Goal: Task Accomplishment & Management: Manage account settings

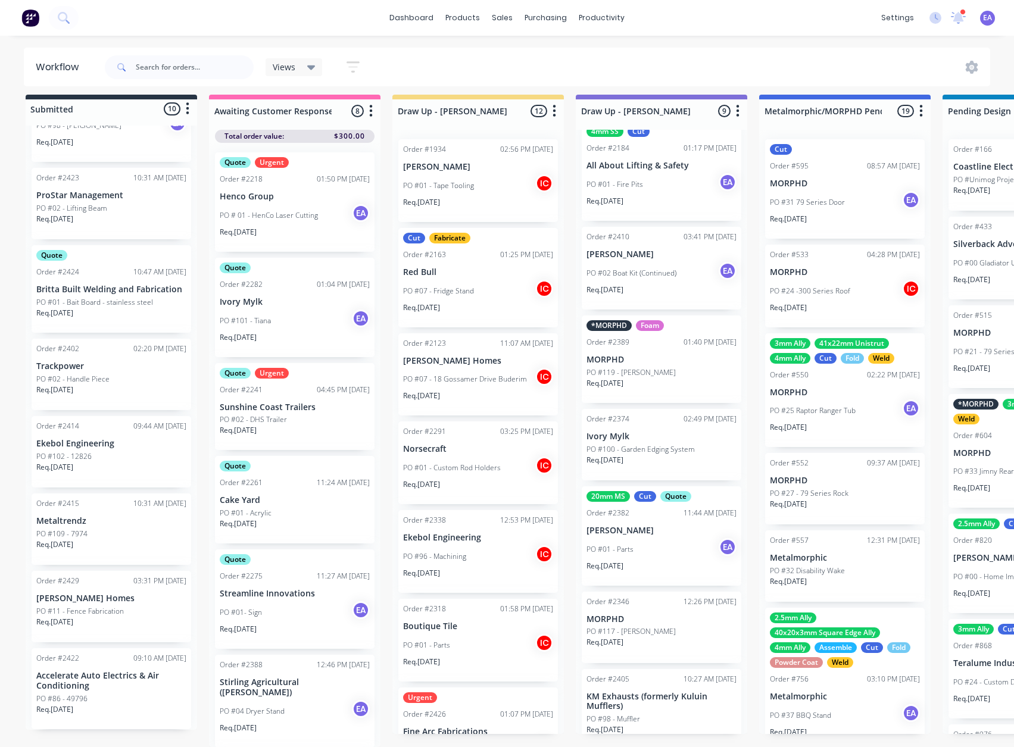
scroll to position [297, 0]
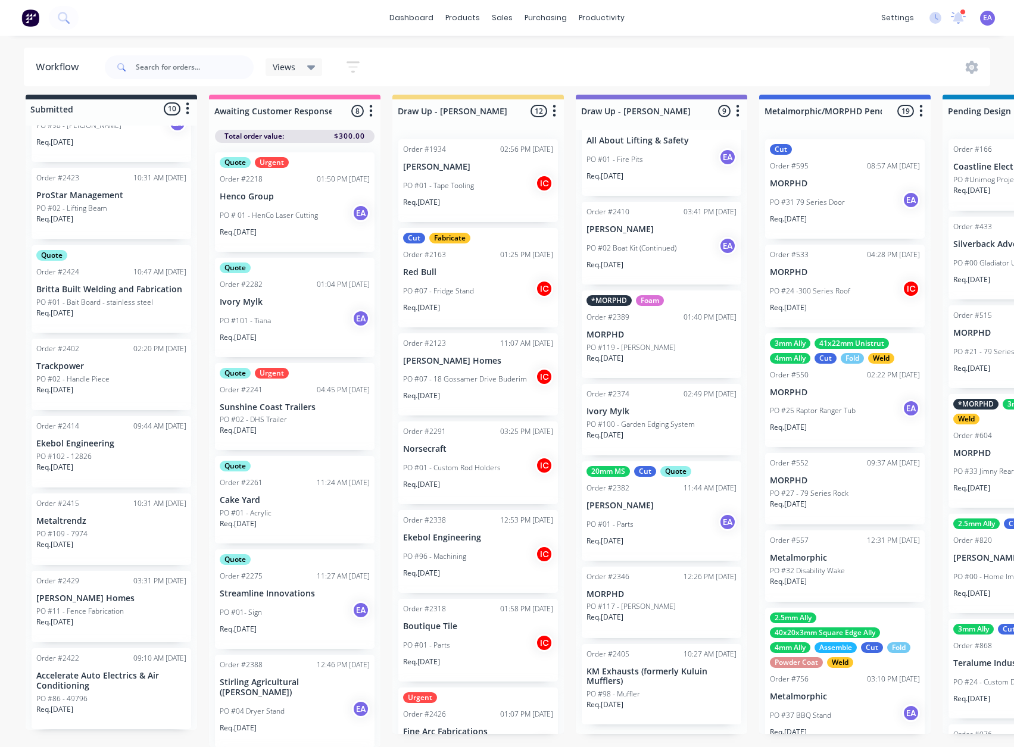
click at [676, 521] on div "PO #01 - Parts EA" at bounding box center [662, 524] width 150 height 23
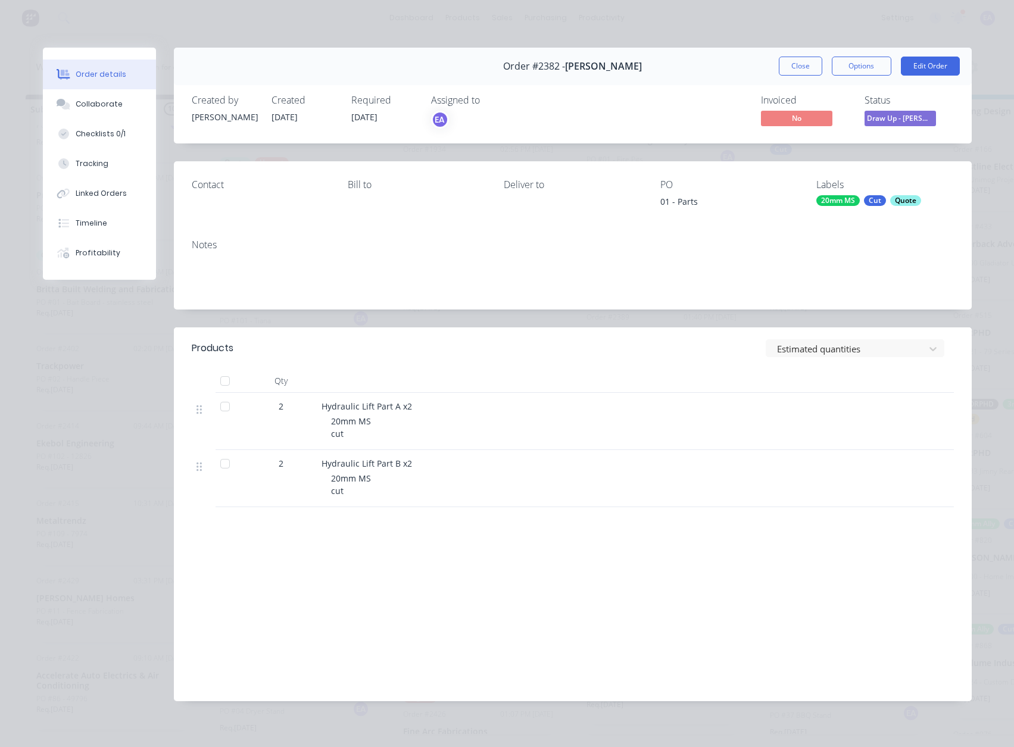
drag, startPoint x: 788, startPoint y: 68, endPoint x: 716, endPoint y: 88, distance: 75.1
click at [788, 68] on button "Close" at bounding box center [800, 66] width 43 height 19
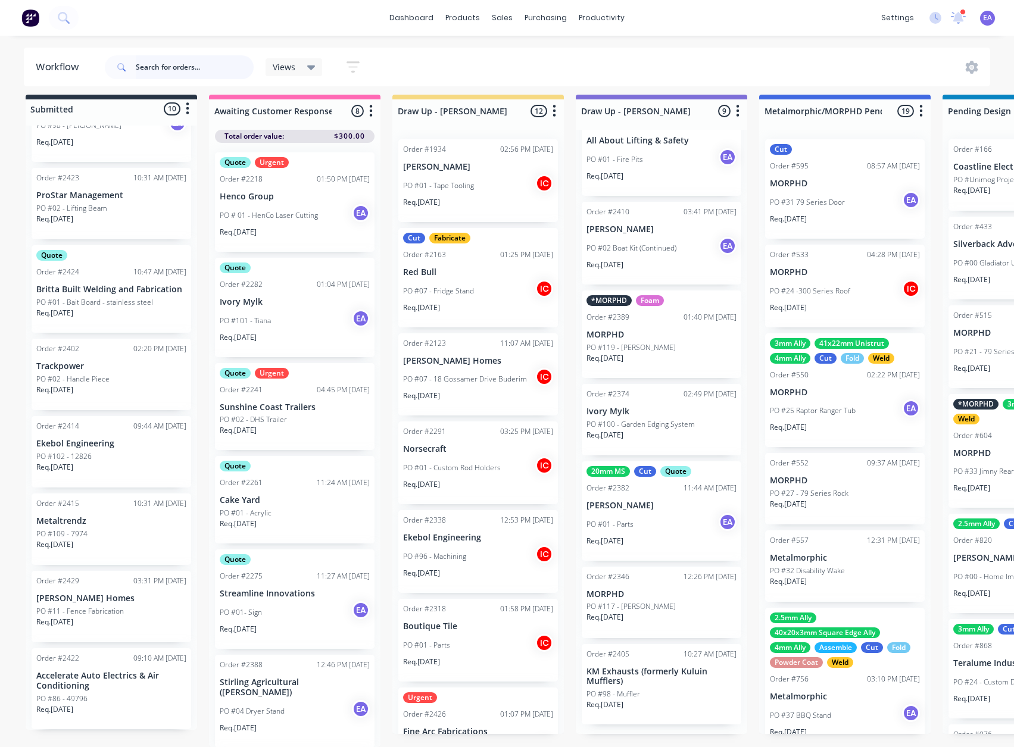
click at [145, 70] on input "text" at bounding box center [195, 67] width 118 height 24
type input "protector"
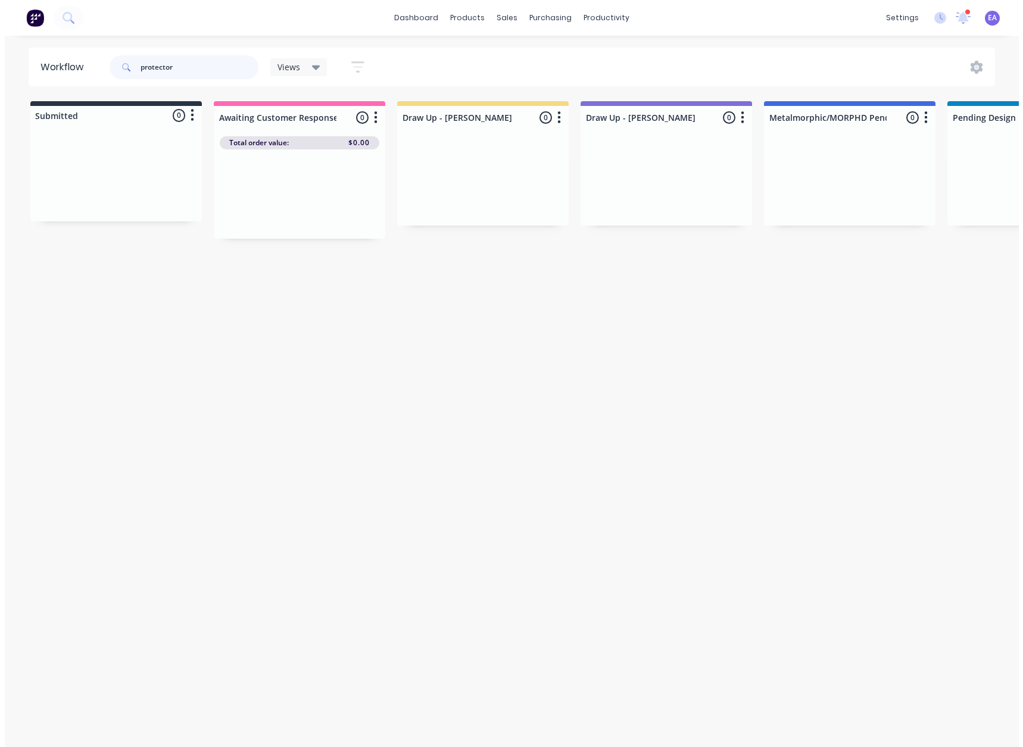
scroll to position [0, 0]
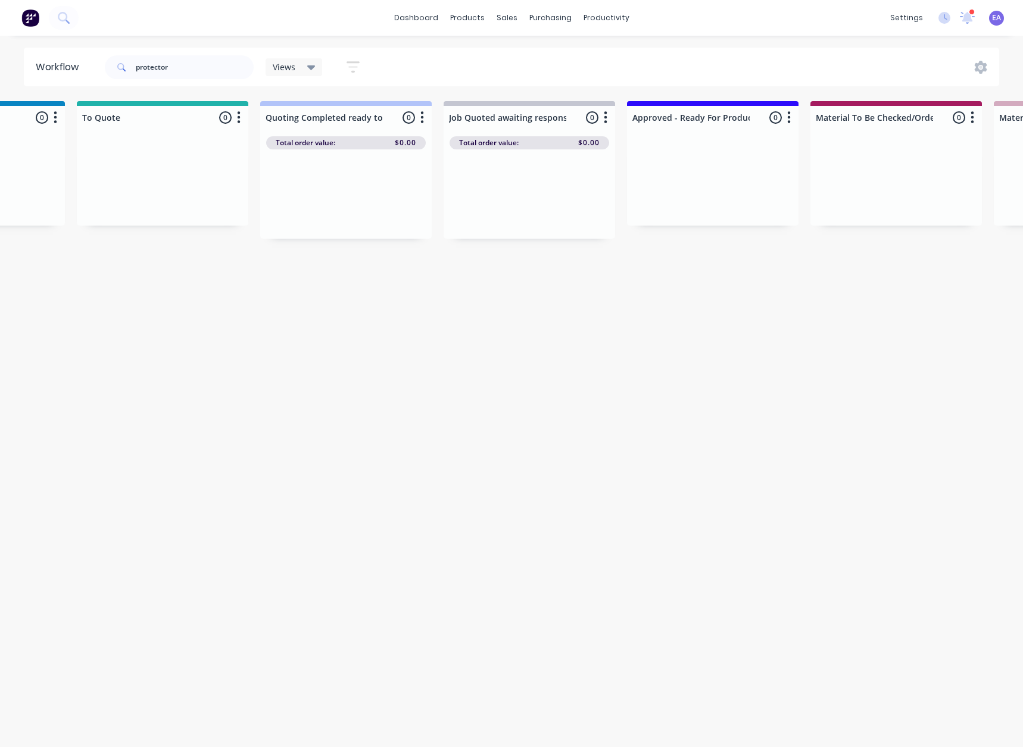
drag, startPoint x: 442, startPoint y: 280, endPoint x: 503, endPoint y: 282, distance: 61.4
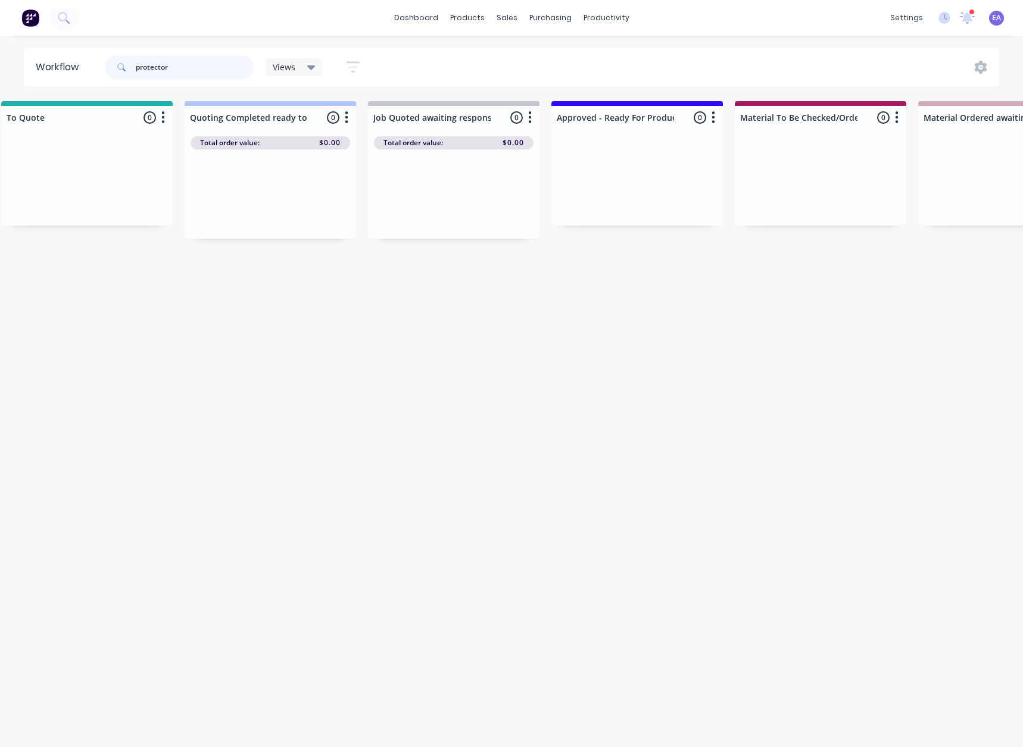
drag, startPoint x: 194, startPoint y: 68, endPoint x: 93, endPoint y: 81, distance: 101.5
click at [93, 81] on header "Workflow protector Views Save new view None (Default) edit Greg edit Greg edit …" at bounding box center [512, 67] width 976 height 39
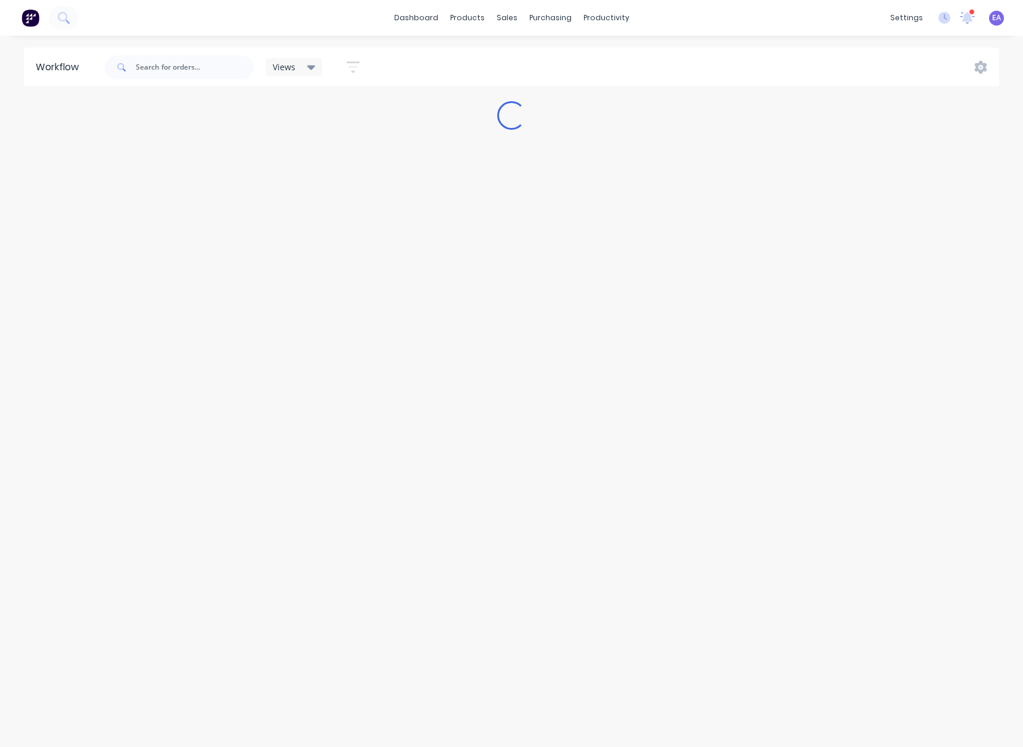
scroll to position [0, 0]
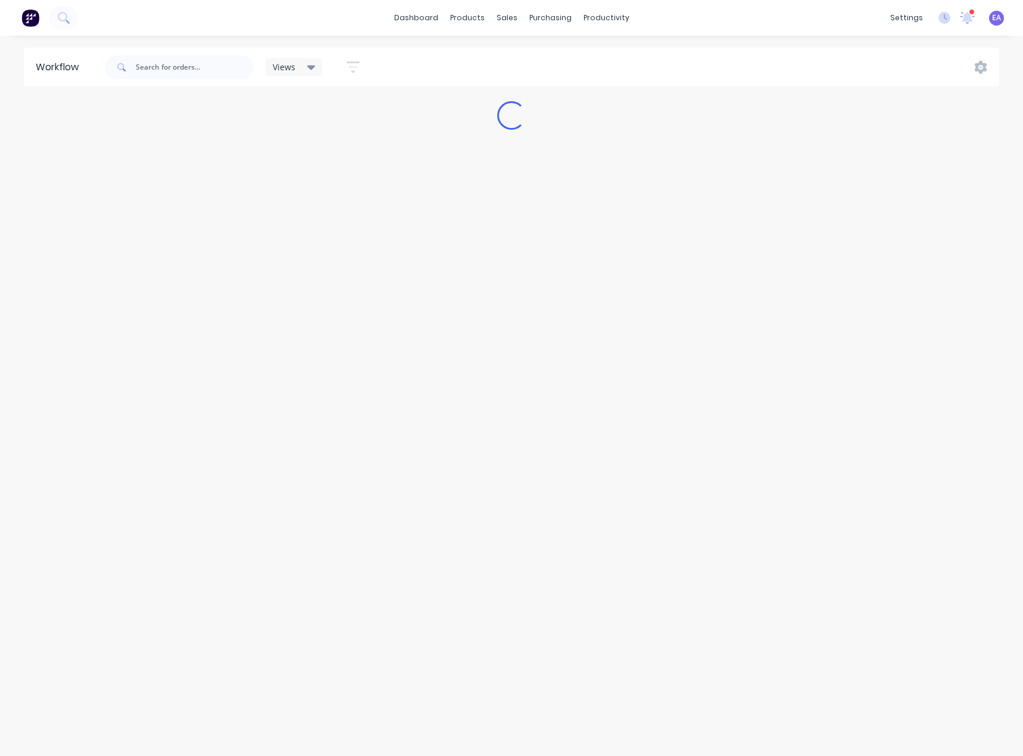
drag, startPoint x: 461, startPoint y: 372, endPoint x: 379, endPoint y: 397, distance: 86.6
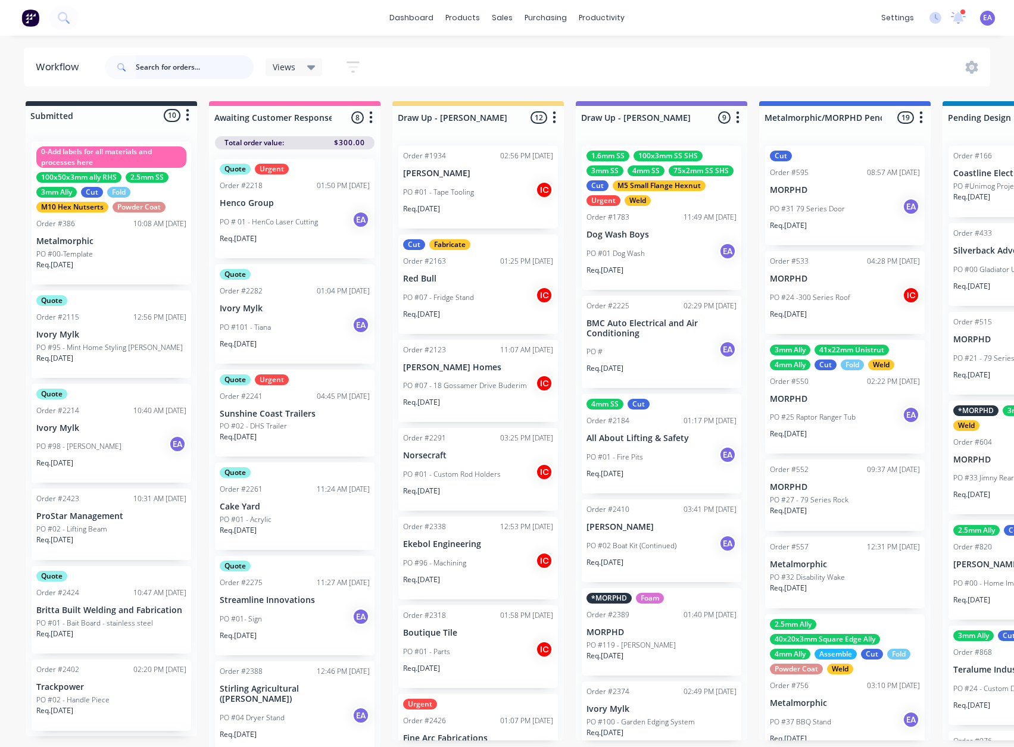
click at [161, 71] on input "text" at bounding box center [195, 67] width 118 height 24
type input "protect"
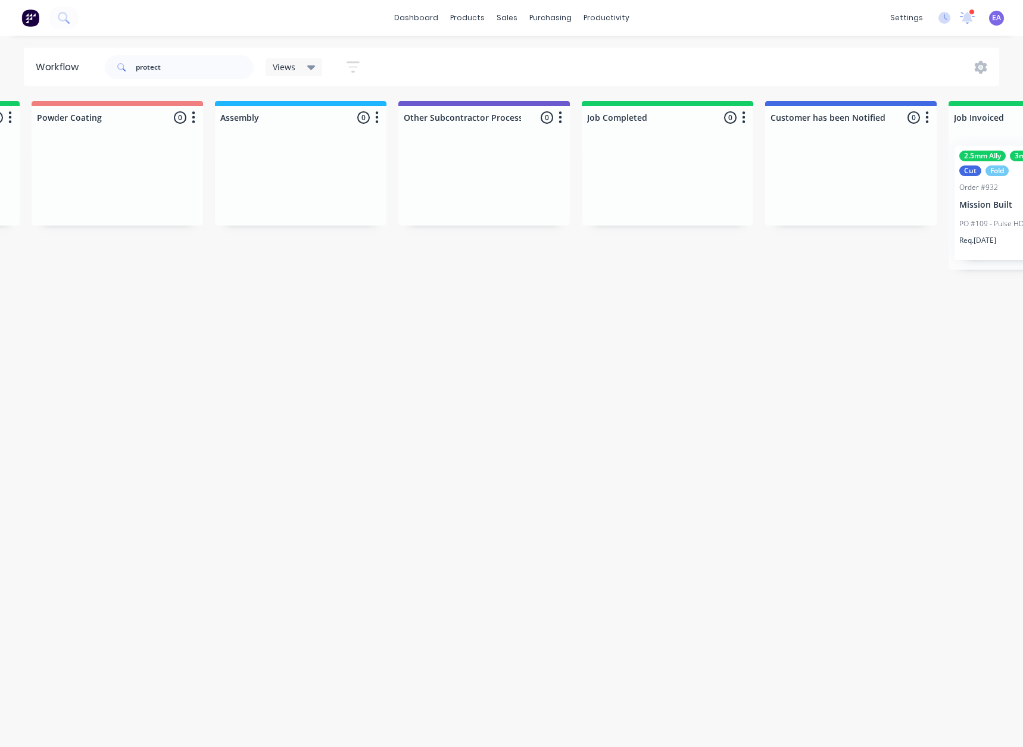
scroll to position [0, 3942]
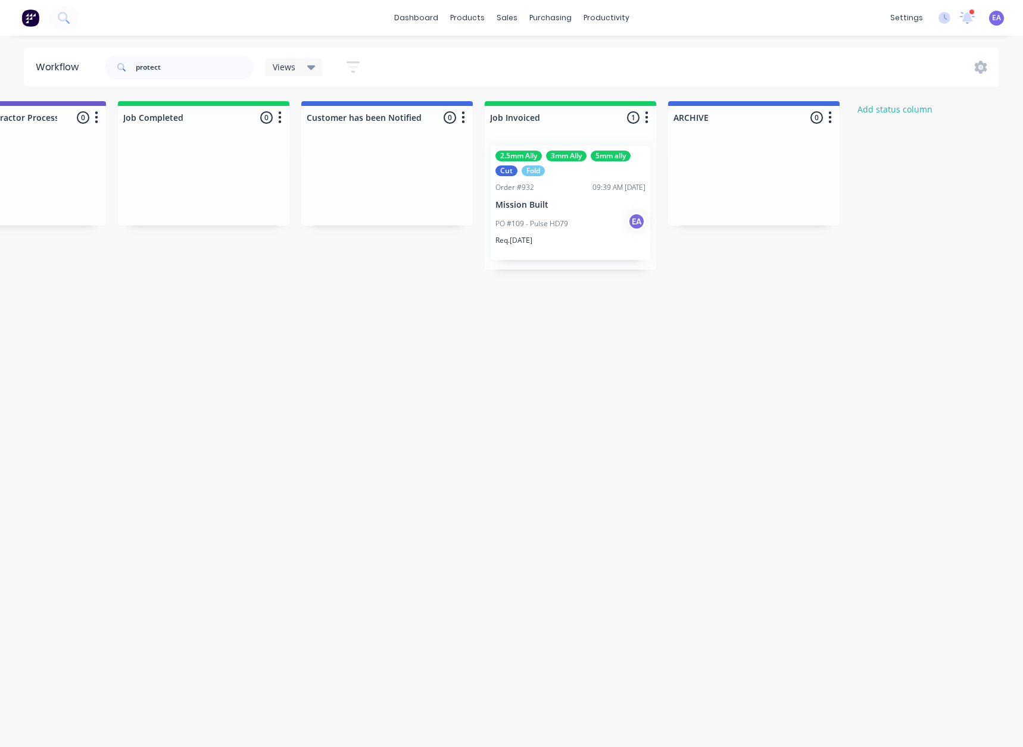
drag, startPoint x: 422, startPoint y: 337, endPoint x: 482, endPoint y: 339, distance: 60.8
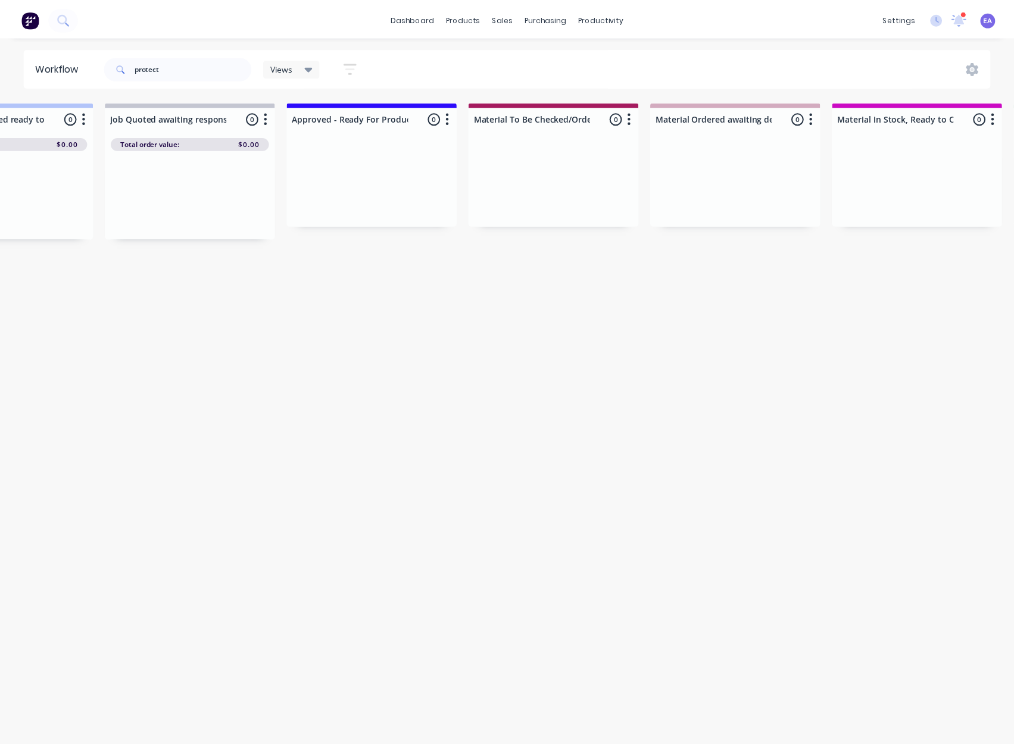
scroll to position [0, 0]
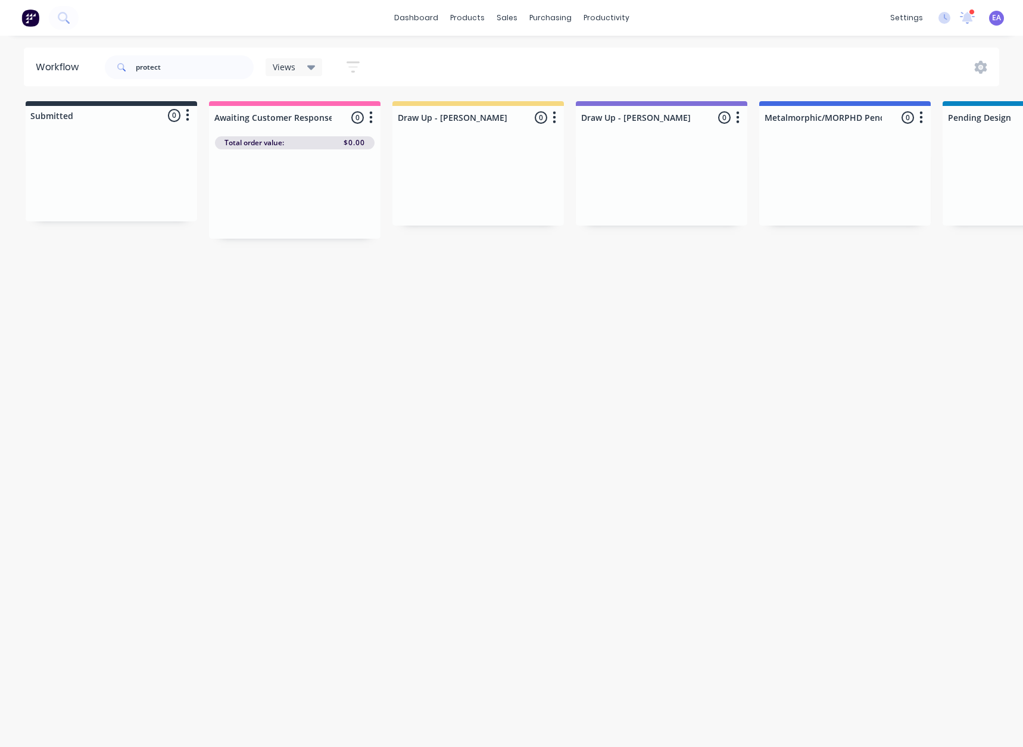
drag, startPoint x: 618, startPoint y: 330, endPoint x: 334, endPoint y: 180, distance: 321.0
drag, startPoint x: 188, startPoint y: 61, endPoint x: -5, endPoint y: 80, distance: 193.9
click at [0, 80] on html "dashboard products sales purchasing productivity dashboard products Product Cat…" at bounding box center [511, 338] width 1023 height 676
click at [324, 401] on div "Workflow Views Save new view None (Default) edit Greg edit Greg edit Show/Hide …" at bounding box center [511, 386] width 1023 height 676
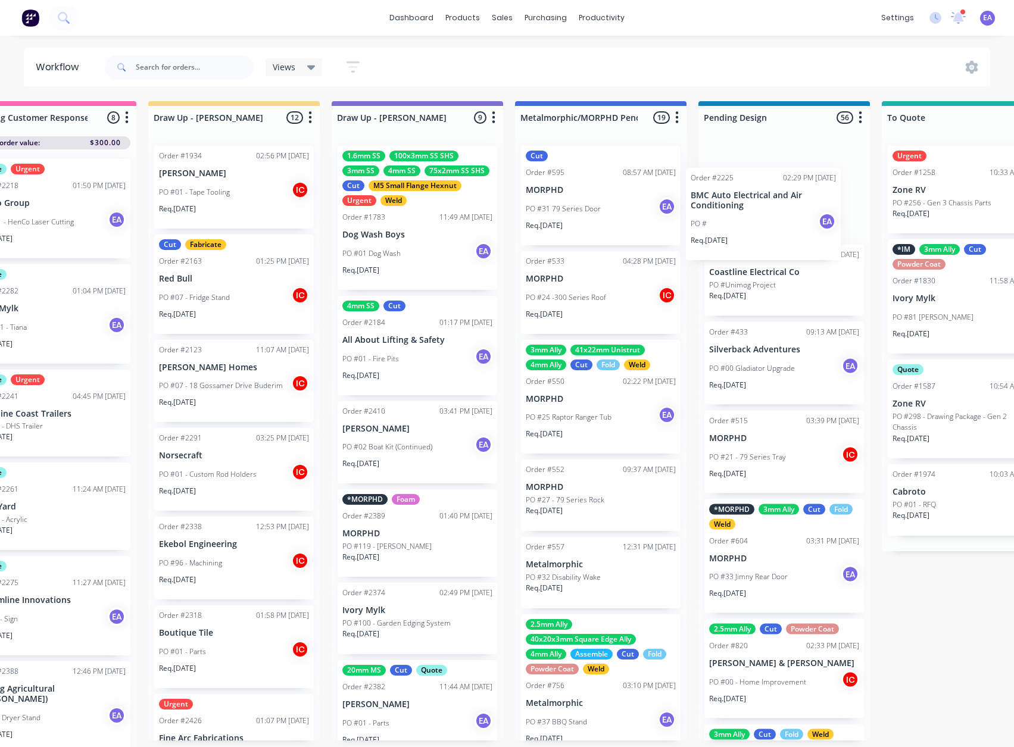
scroll to position [0, 252]
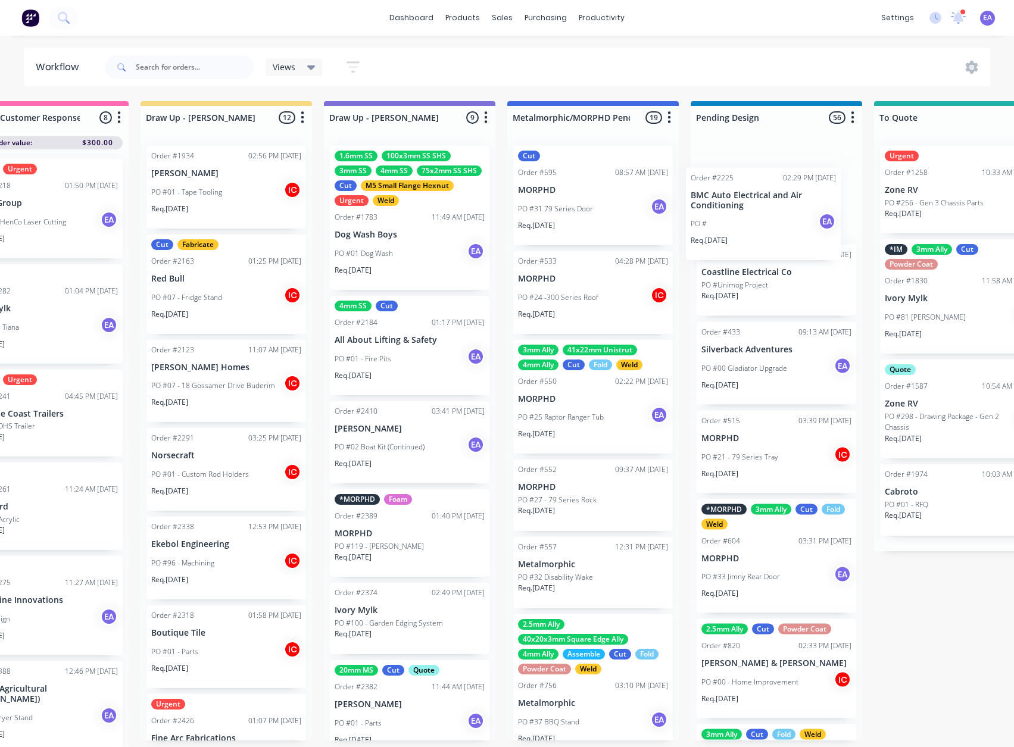
drag, startPoint x: 629, startPoint y: 358, endPoint x: 735, endPoint y: 210, distance: 182.7
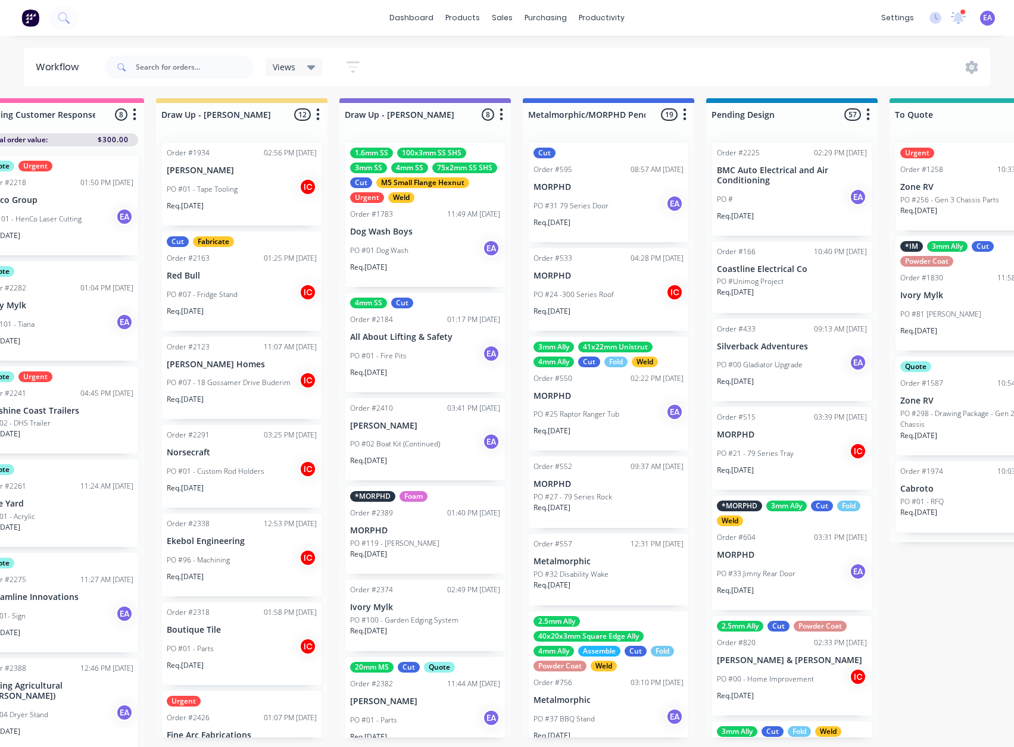
scroll to position [15, 0]
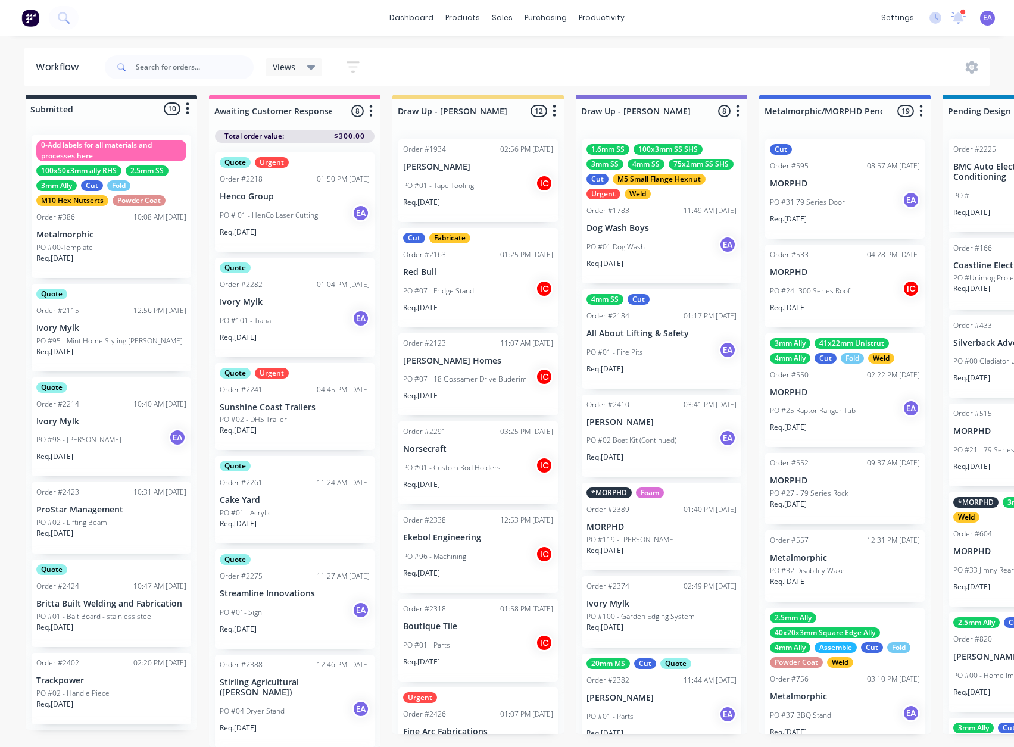
drag, startPoint x: 74, startPoint y: 469, endPoint x: 55, endPoint y: 473, distance: 19.5
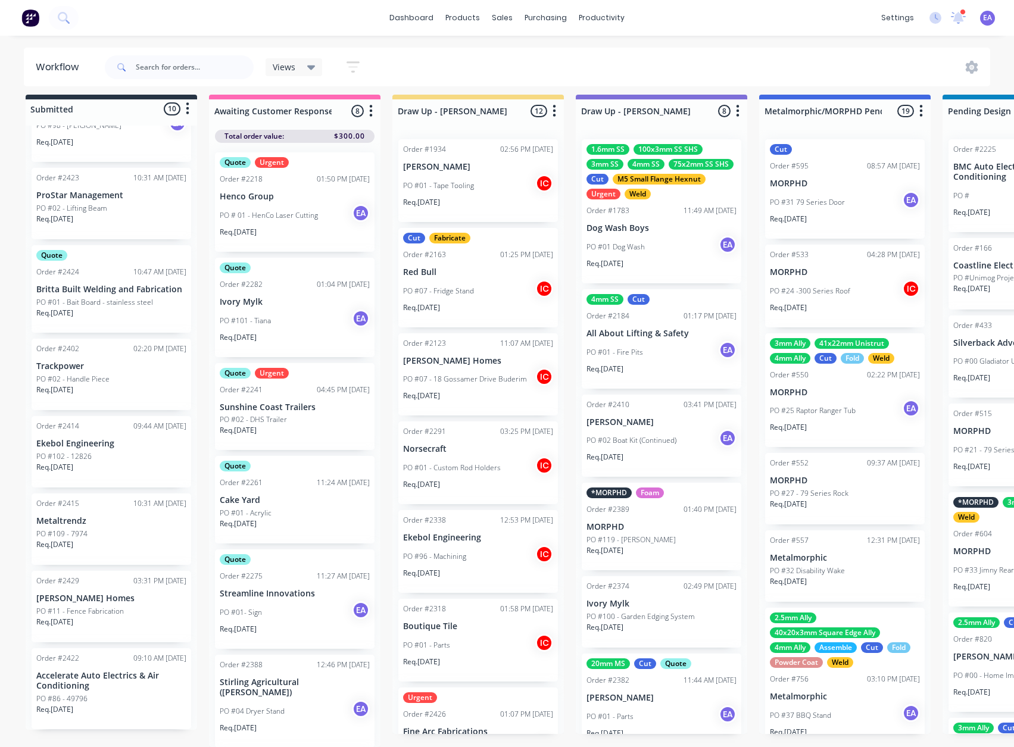
scroll to position [136, 0]
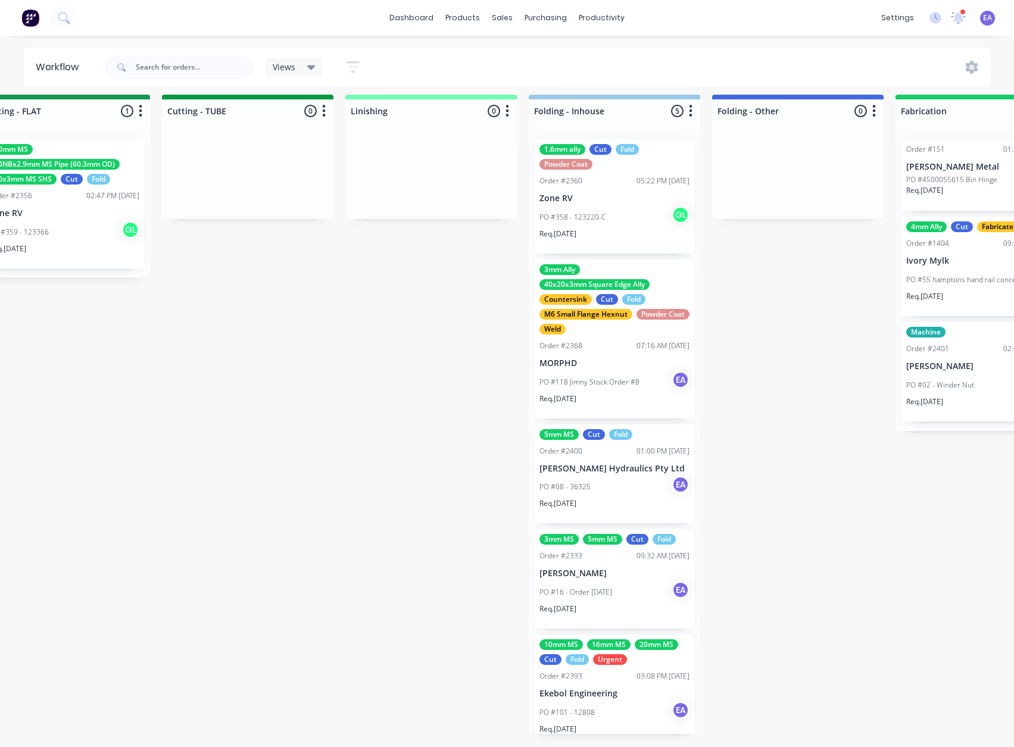
drag, startPoint x: 133, startPoint y: 437, endPoint x: 316, endPoint y: 431, distance: 182.9
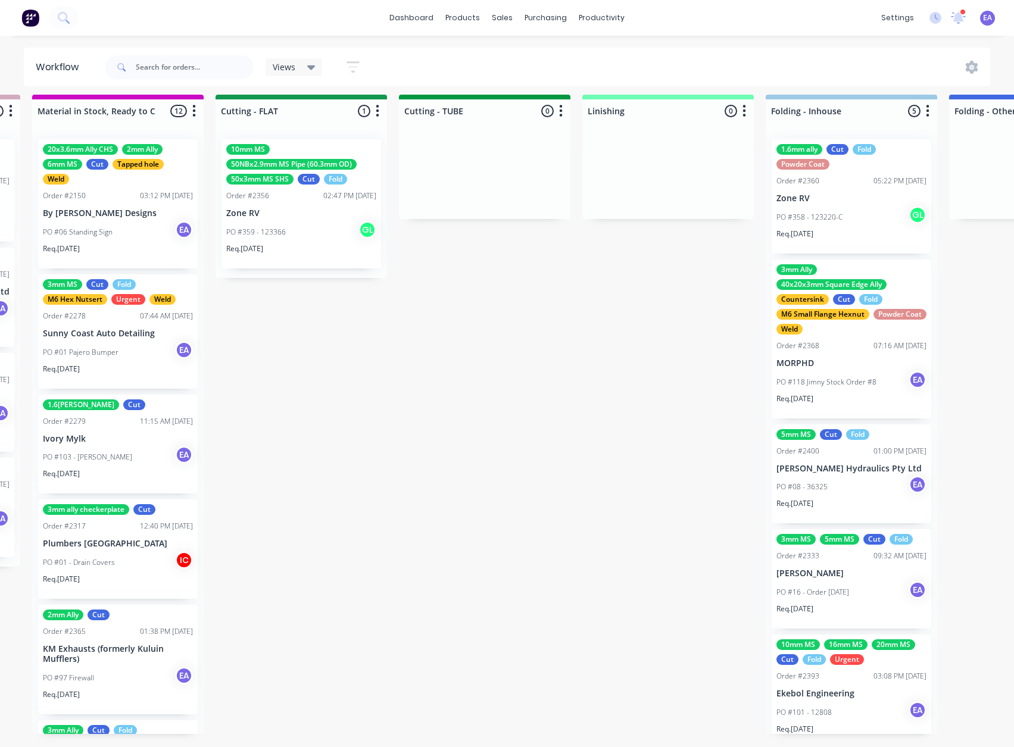
drag, startPoint x: 260, startPoint y: 439, endPoint x: 210, endPoint y: 457, distance: 53.7
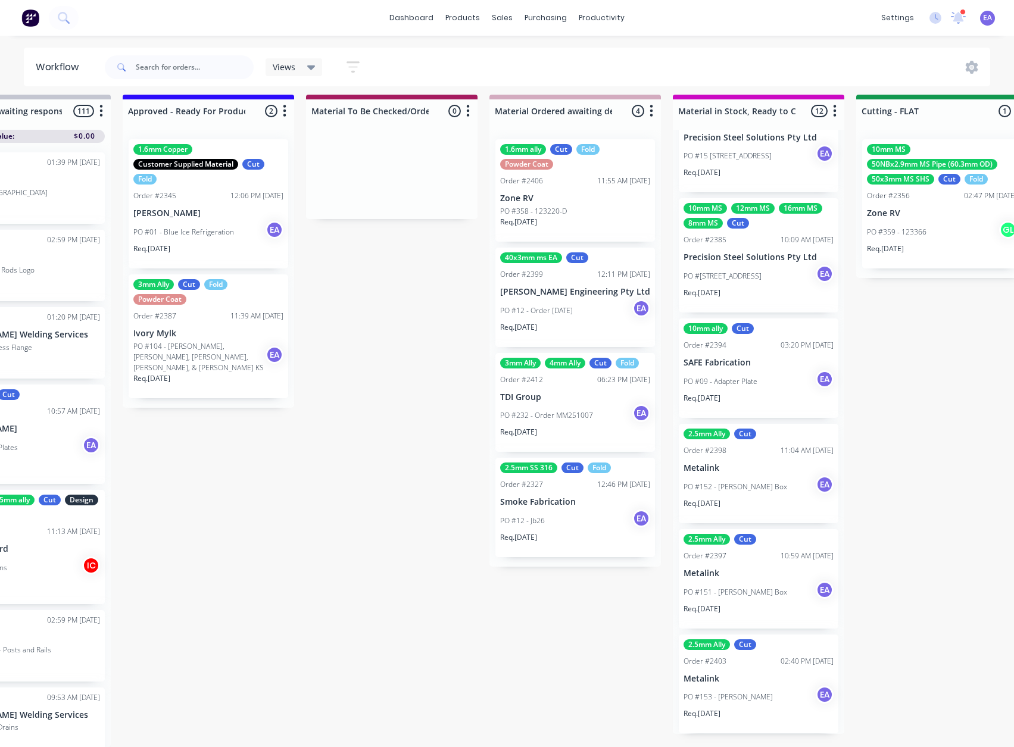
scroll to position [15, 1481]
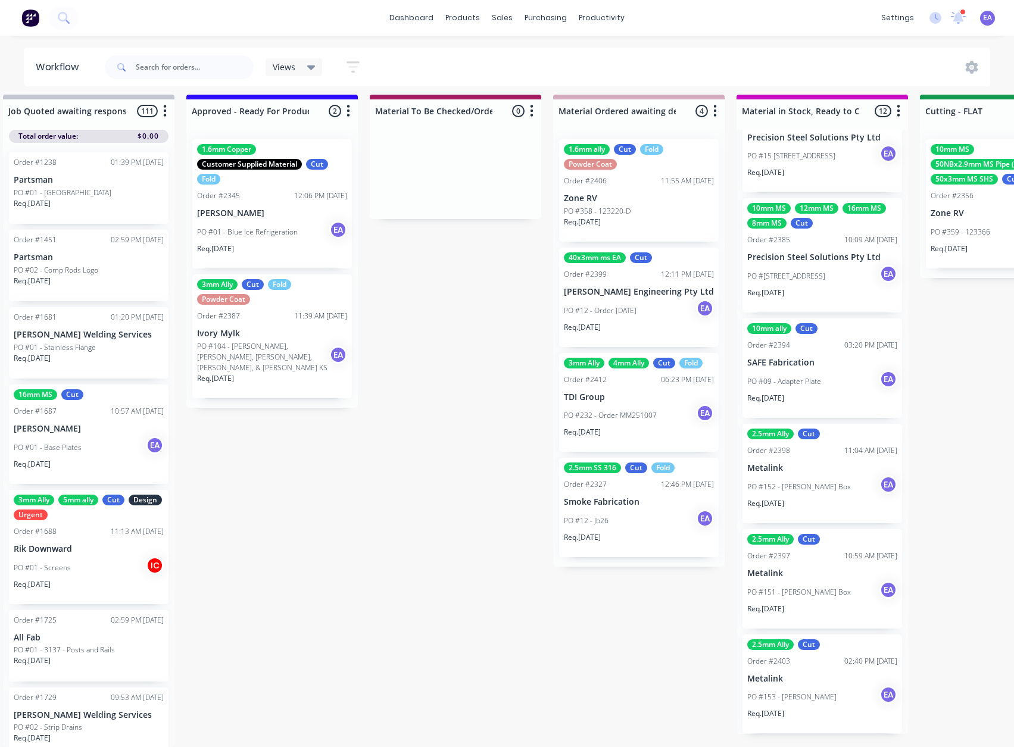
drag, startPoint x: 379, startPoint y: 408, endPoint x: 320, endPoint y: 431, distance: 63.9
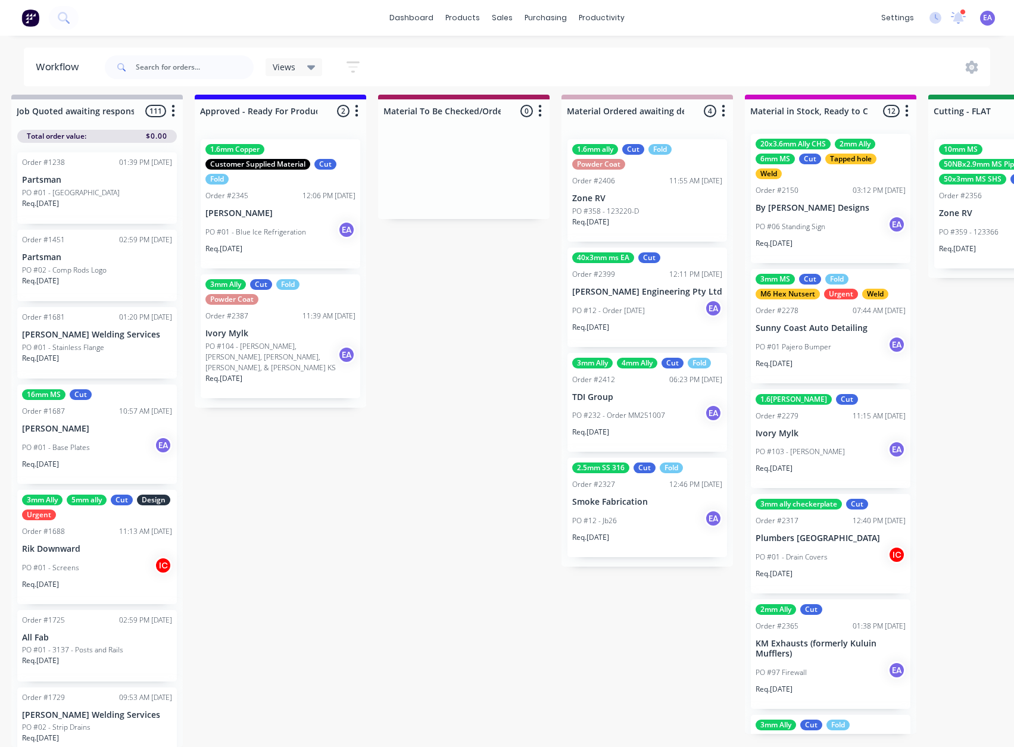
scroll to position [0, 0]
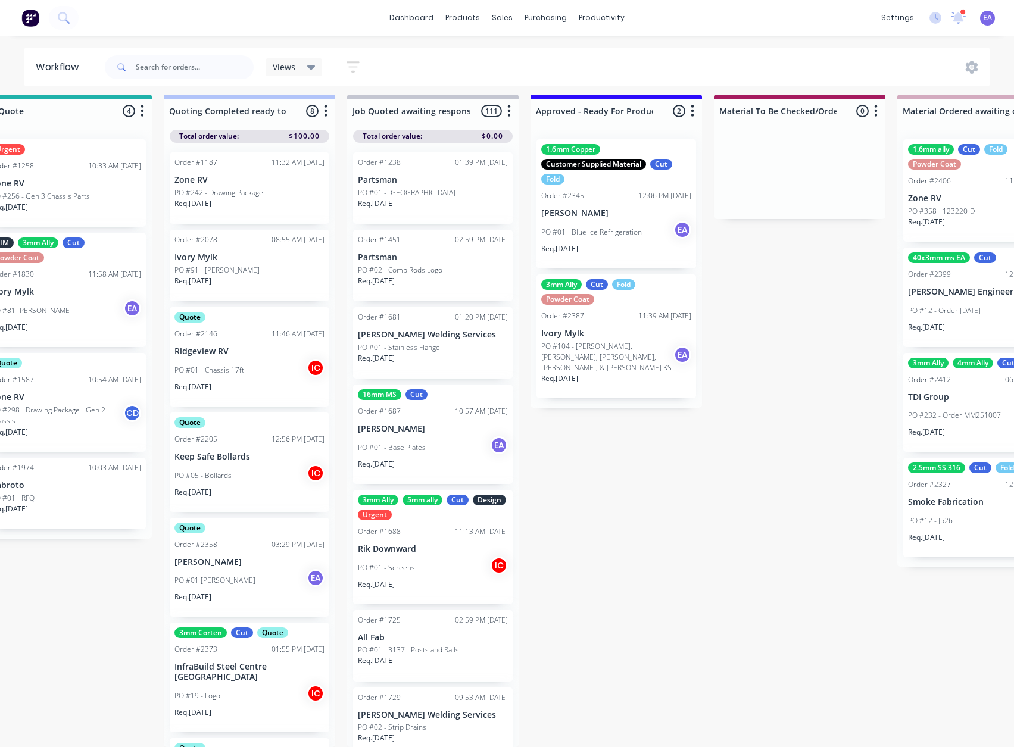
drag, startPoint x: 382, startPoint y: 460, endPoint x: 344, endPoint y: 473, distance: 39.7
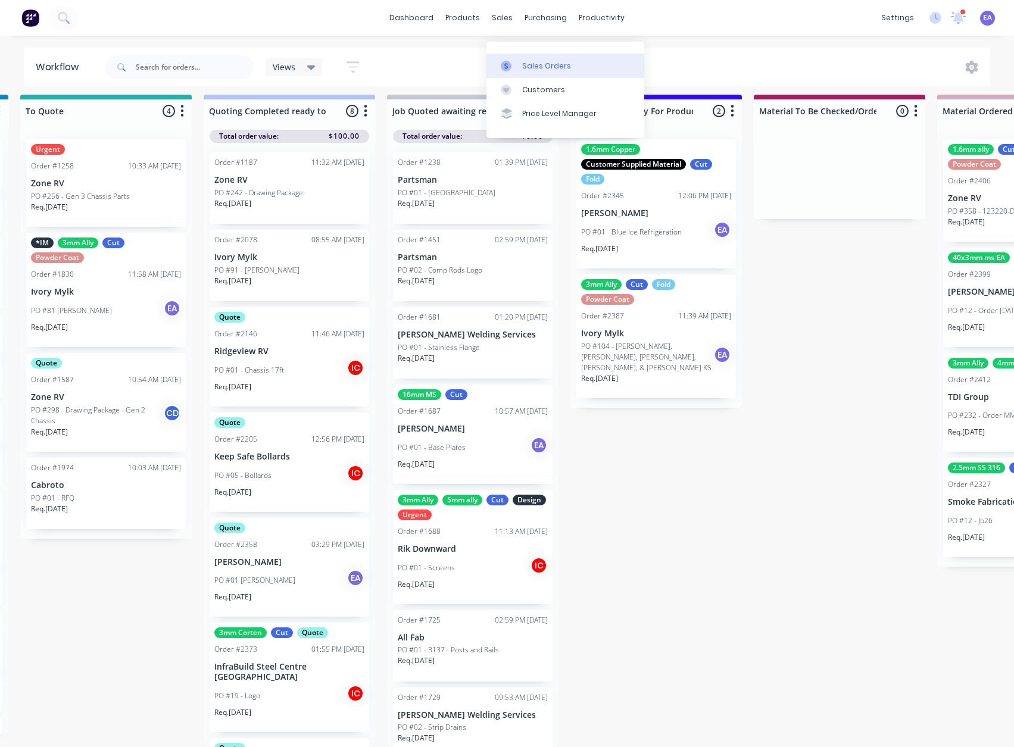
click at [512, 61] on div at bounding box center [510, 66] width 18 height 11
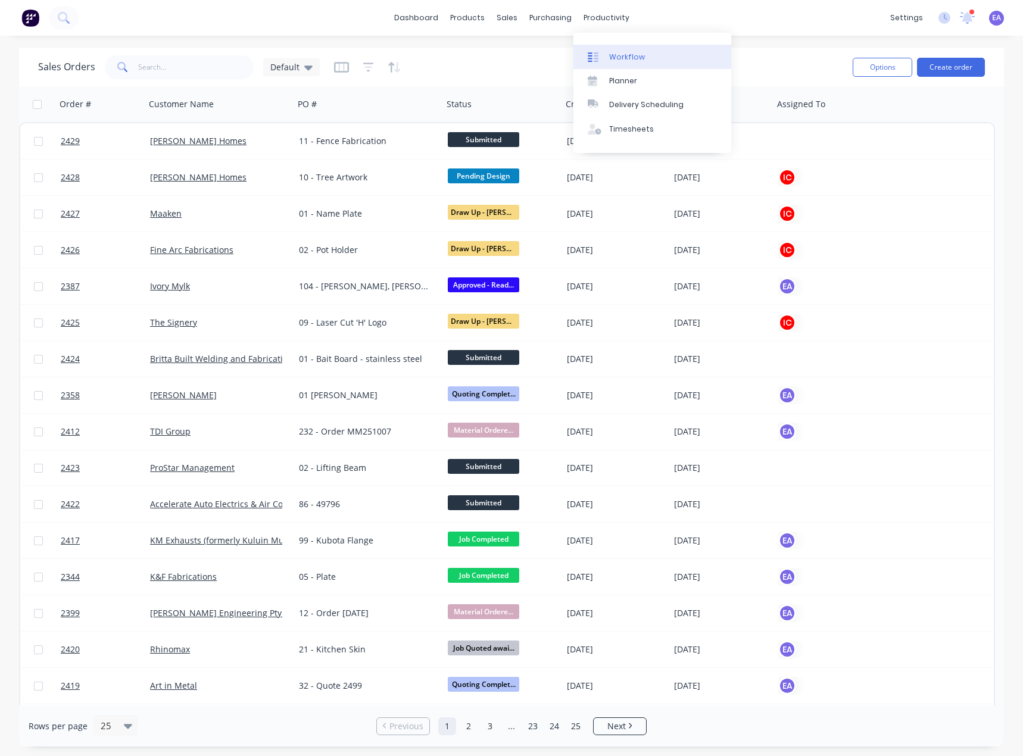
click at [625, 48] on link "Workflow" at bounding box center [652, 57] width 158 height 24
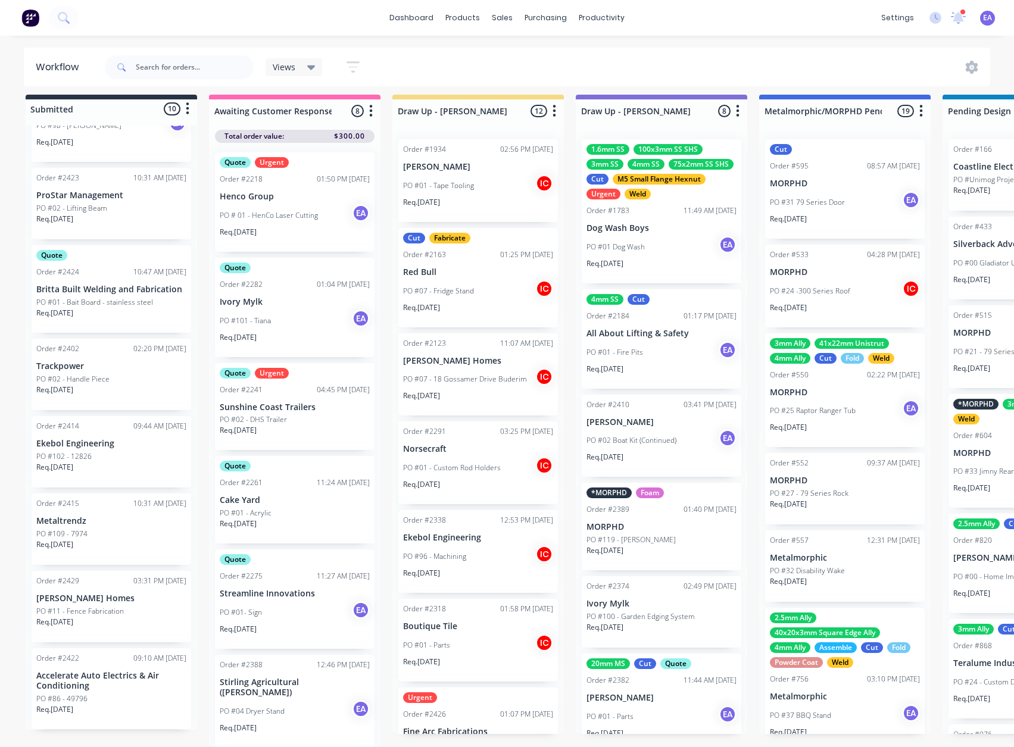
scroll to position [15, 0]
drag, startPoint x: 111, startPoint y: 361, endPoint x: 121, endPoint y: 348, distance: 17.0
click at [103, 342] on div "0-Add labels for all materials and processes here 100x50x3mm ally RHS 2.5mm SS …" at bounding box center [111, 428] width 171 height 604
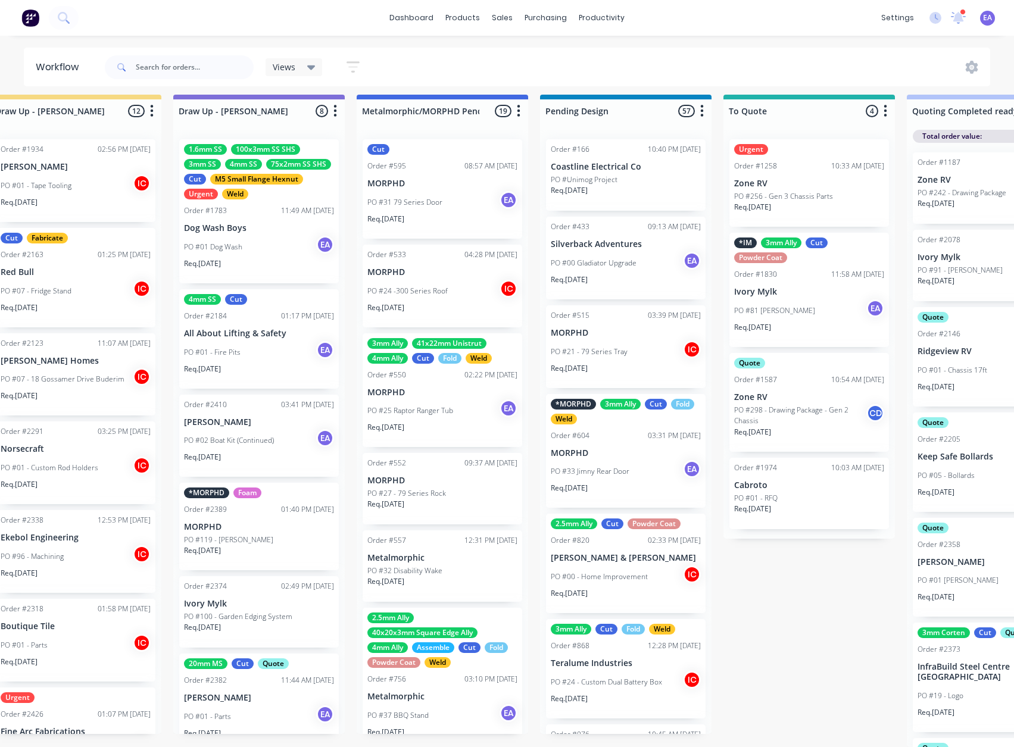
scroll to position [15, 710]
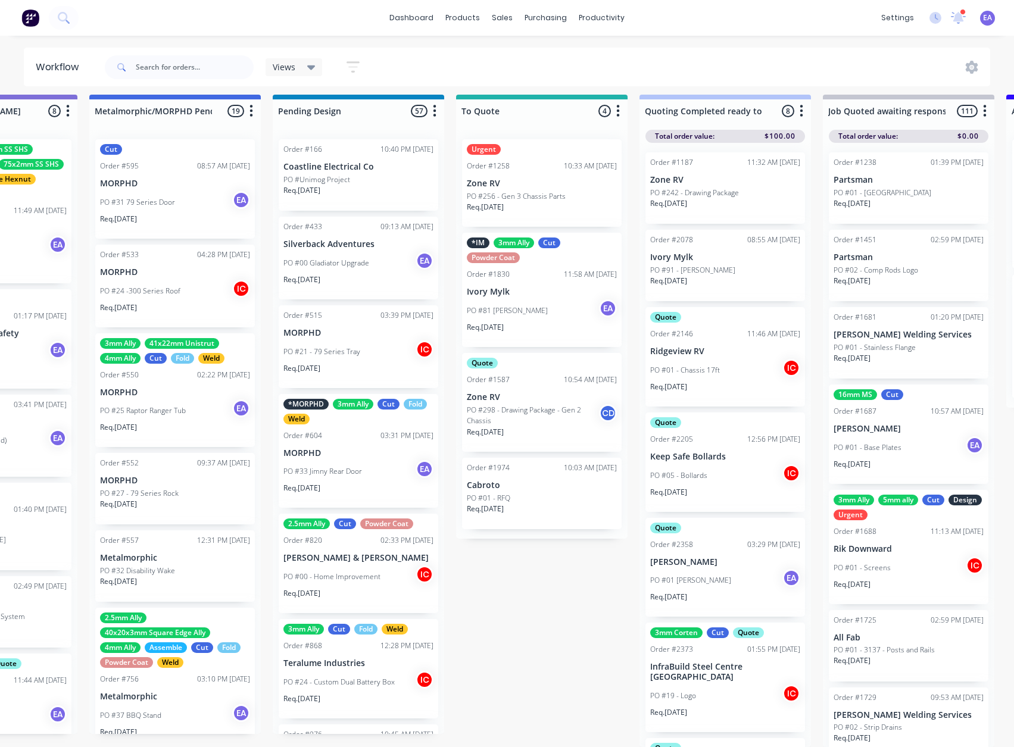
drag, startPoint x: 511, startPoint y: 605, endPoint x: 607, endPoint y: 621, distance: 97.2
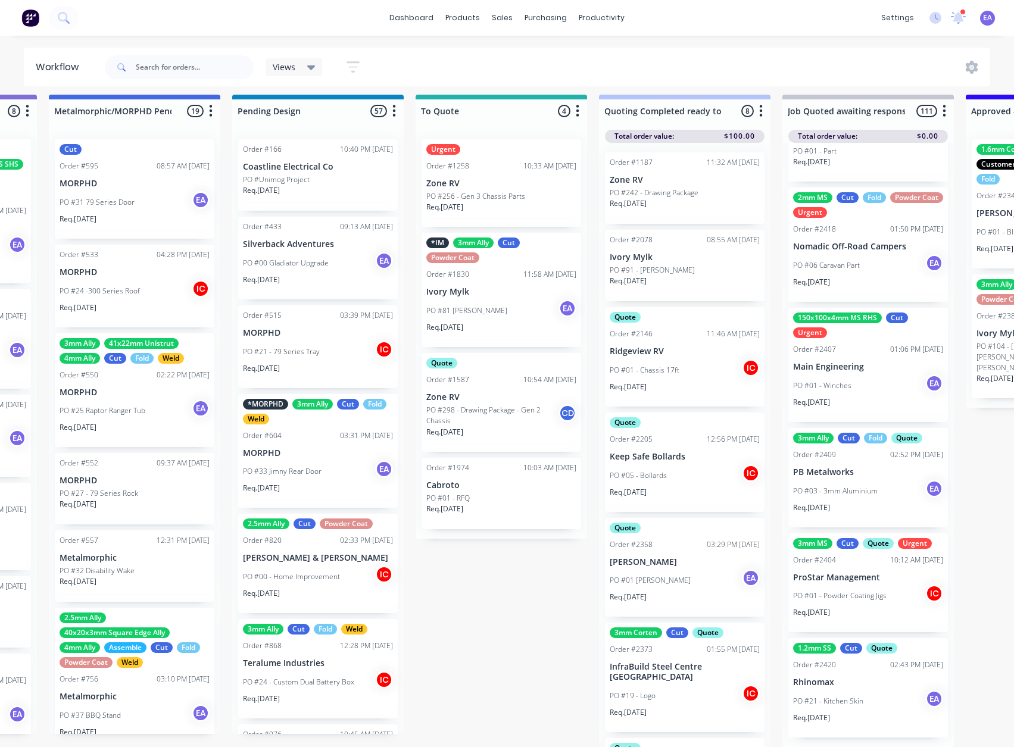
scroll to position [10724, 0]
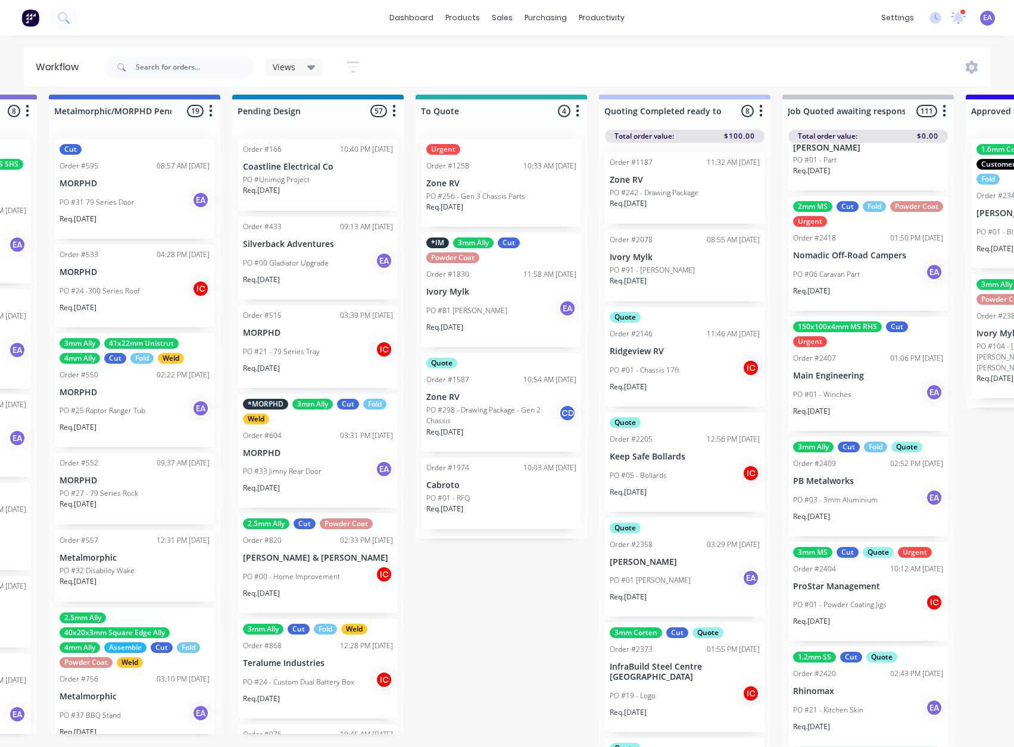
click at [863, 286] on div "PO #06 Caravan Part EA" at bounding box center [868, 274] width 150 height 23
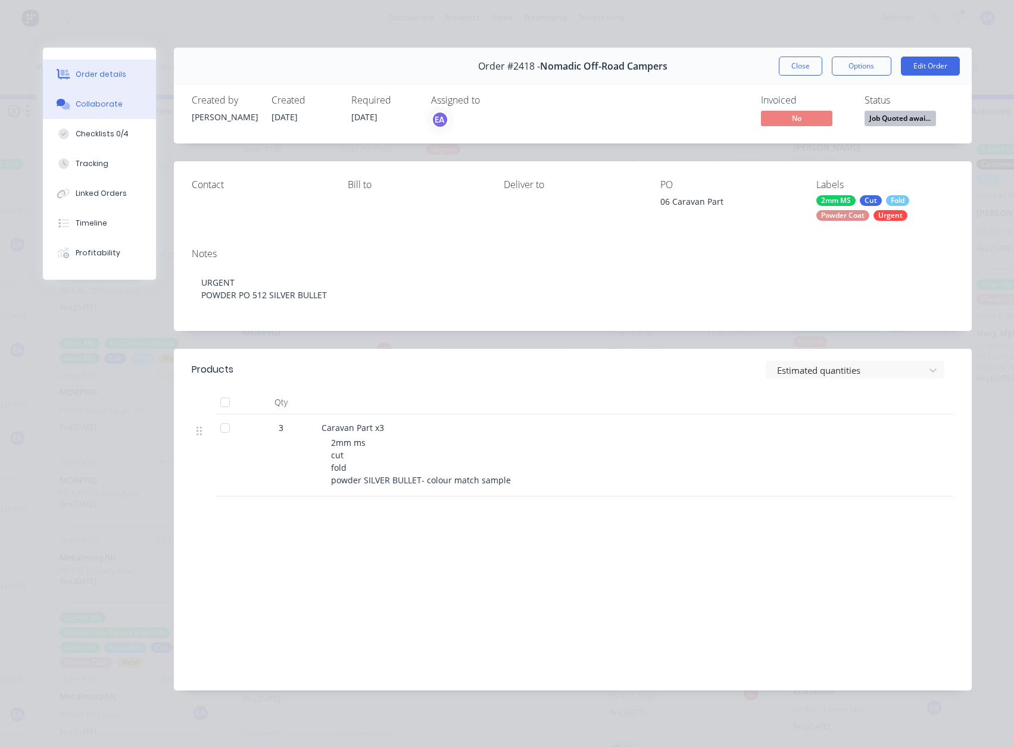
click at [91, 103] on div "Collaborate" at bounding box center [99, 104] width 47 height 11
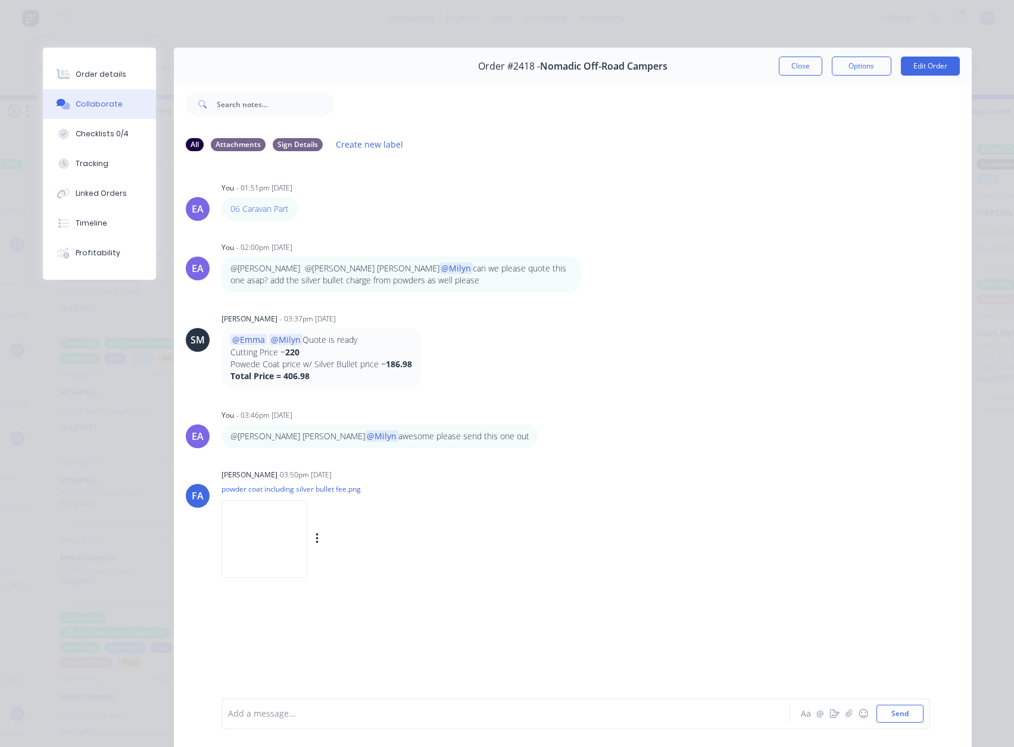
click at [204, 563] on div "FA Francis Adrian Candido 03:50pm 08/10/25 powder coat including silver bullet …" at bounding box center [573, 519] width 798 height 107
click at [88, 135] on div "Checklists 0/4" at bounding box center [102, 134] width 53 height 11
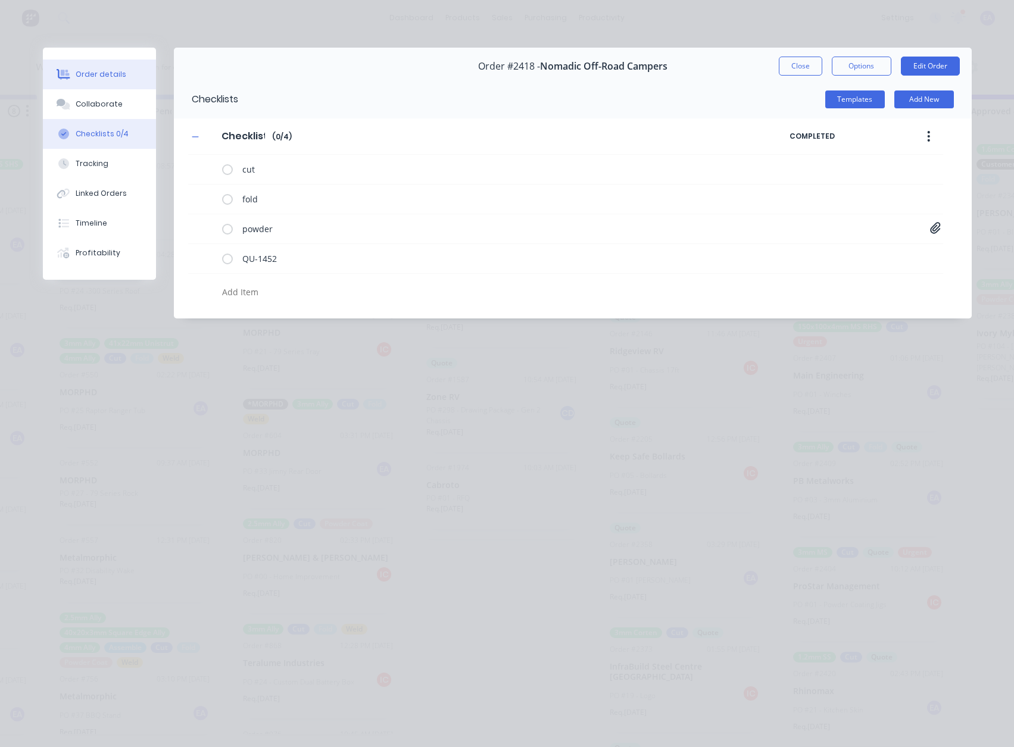
click at [85, 73] on div "Order details" at bounding box center [101, 74] width 51 height 11
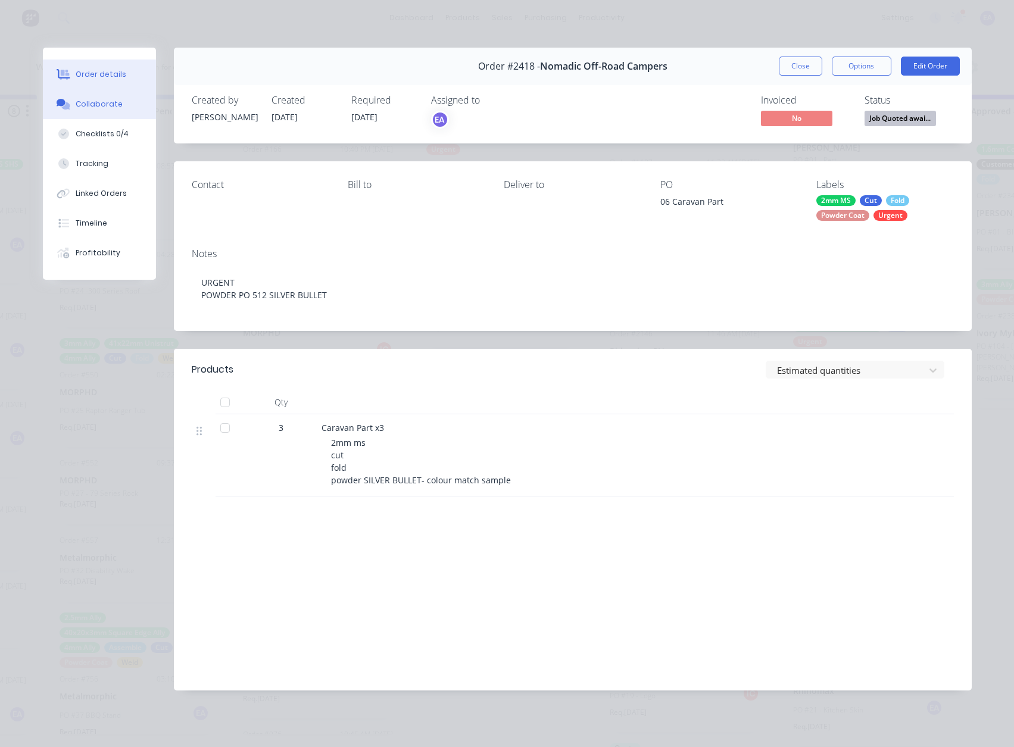
click at [113, 110] on button "Collaborate" at bounding box center [99, 104] width 113 height 30
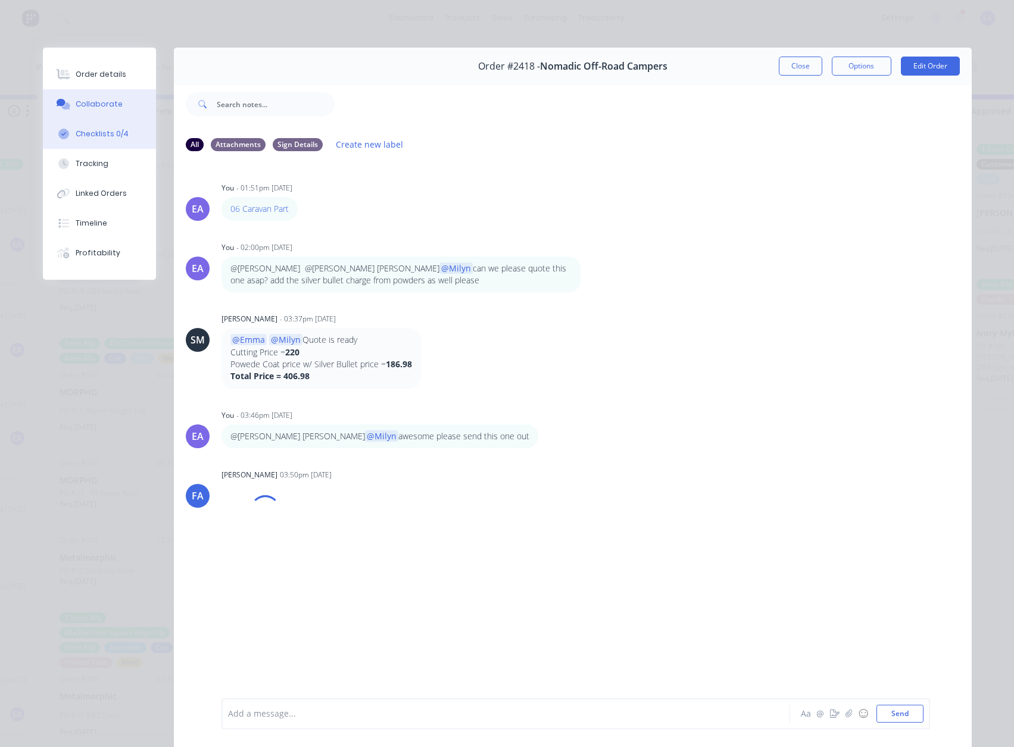
click at [93, 130] on div "Checklists 0/4" at bounding box center [102, 134] width 53 height 11
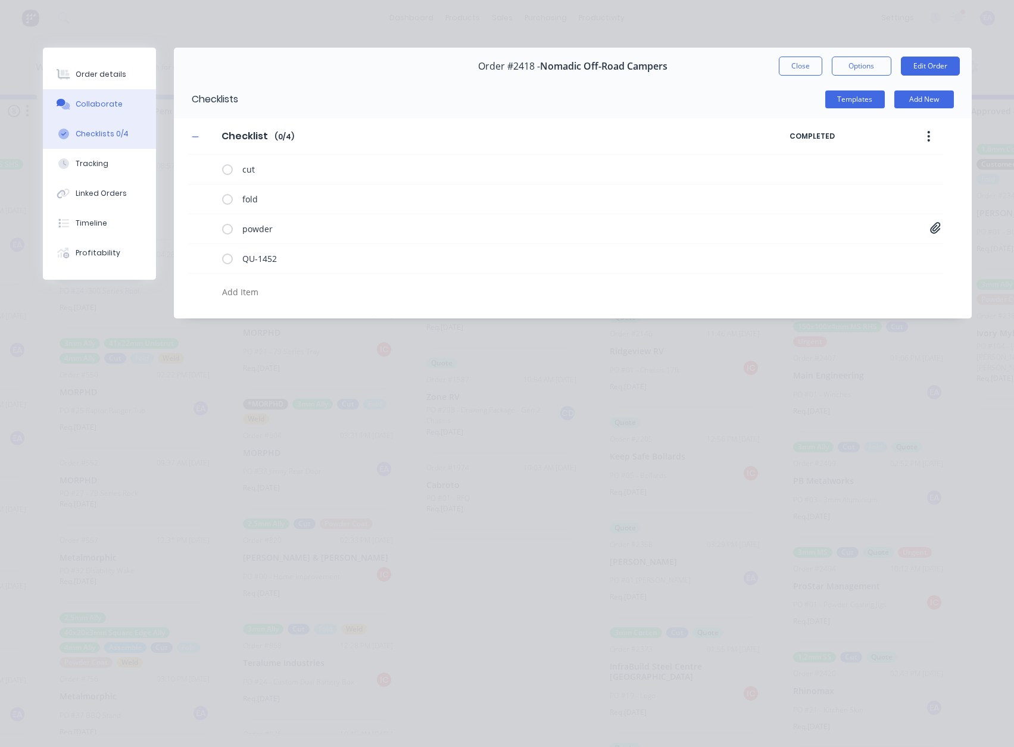
click at [108, 96] on button "Collaborate" at bounding box center [99, 104] width 113 height 30
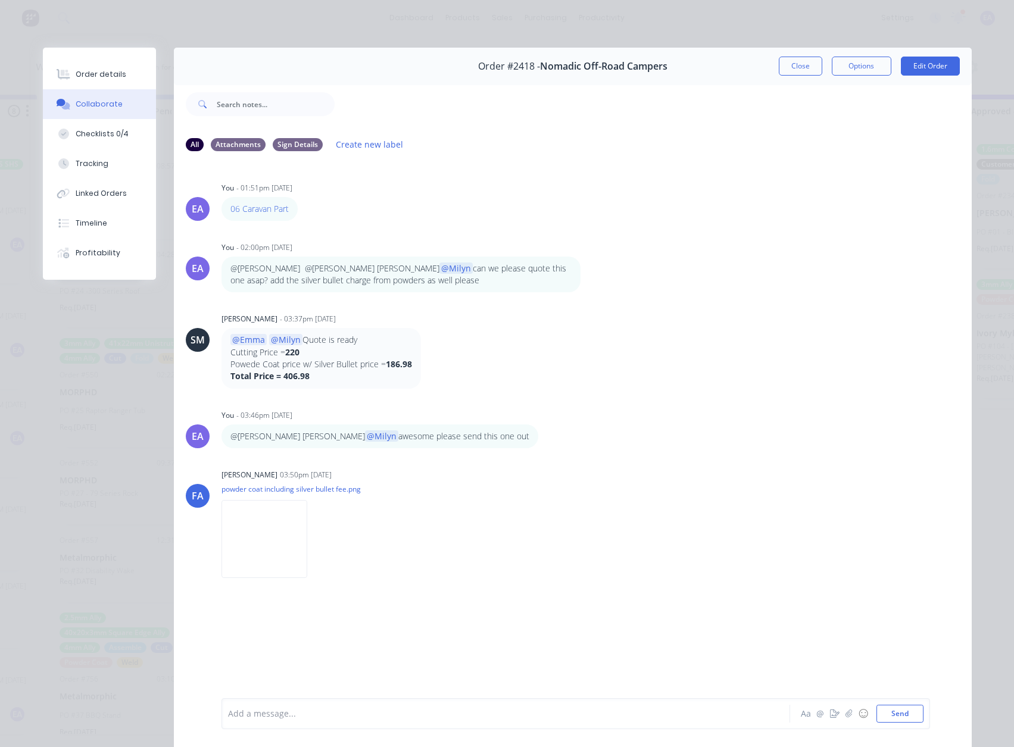
drag, startPoint x: 709, startPoint y: 632, endPoint x: 357, endPoint y: 455, distance: 393.3
click at [709, 632] on div "EA You - 01:51pm 08/10/25 06 Caravan Part Labels Edit Delete EA You - 02:00pm 0…" at bounding box center [573, 429] width 798 height 536
click at [665, 208] on div "EA You - 01:51pm 08/10/25 06 Caravan Part Labels Edit Delete" at bounding box center [573, 200] width 798 height 42
click at [267, 709] on div at bounding box center [489, 714] width 521 height 13
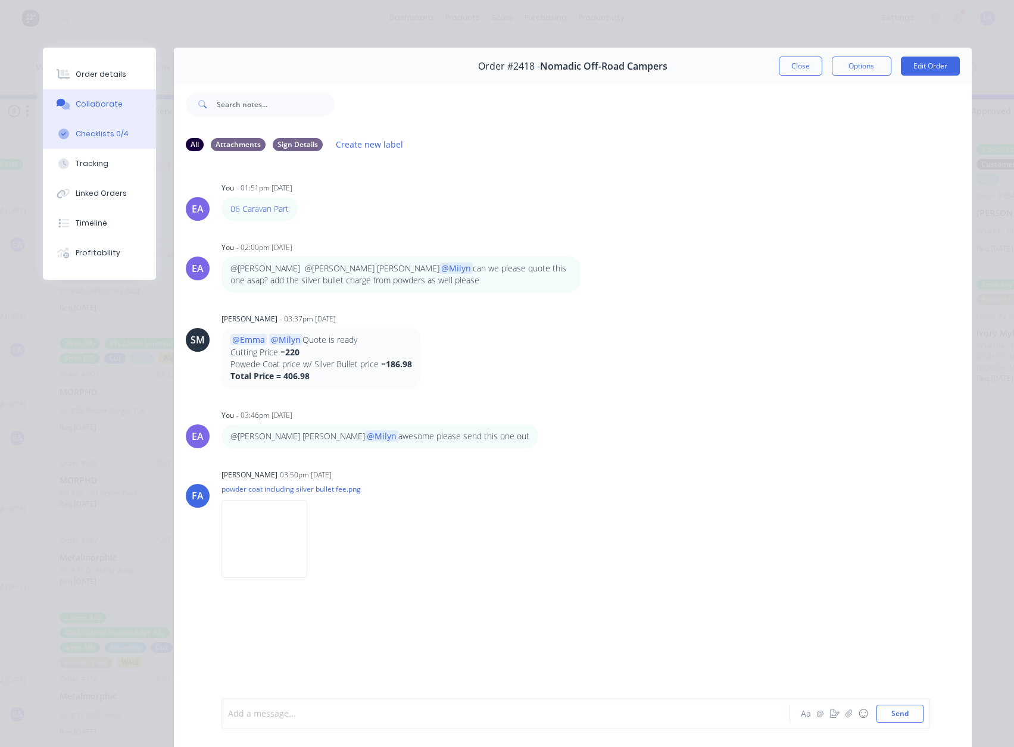
click at [99, 132] on div "Checklists 0/4" at bounding box center [102, 134] width 53 height 11
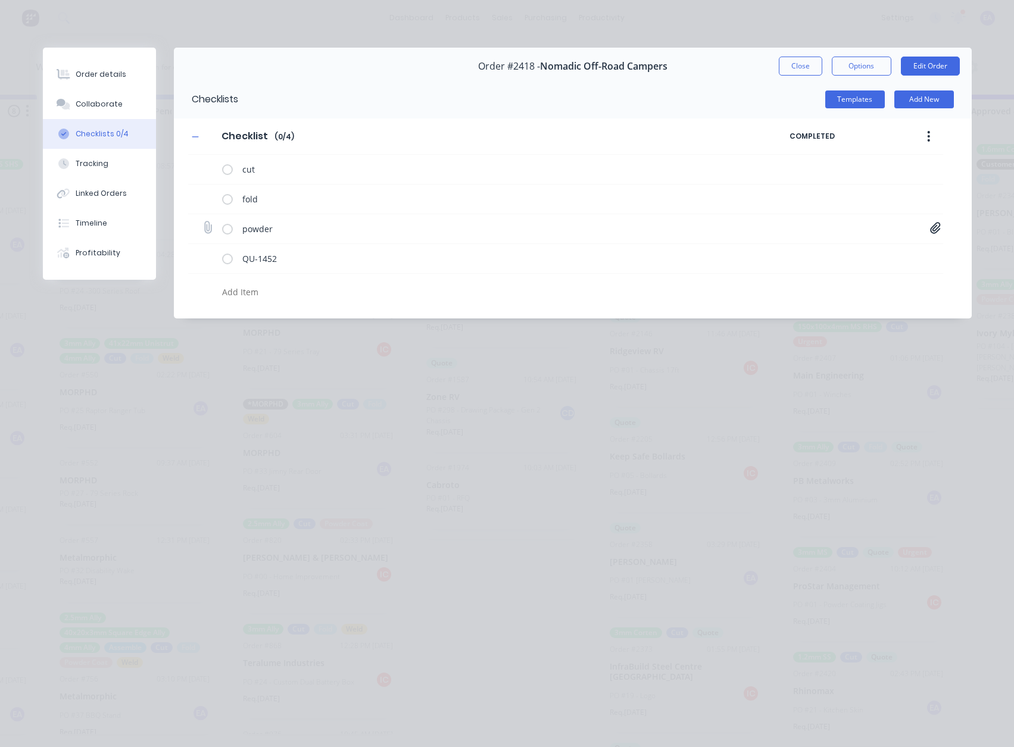
click at [934, 229] on icon at bounding box center [935, 227] width 10 height 11
click at [96, 115] on button "Collaborate" at bounding box center [99, 104] width 113 height 30
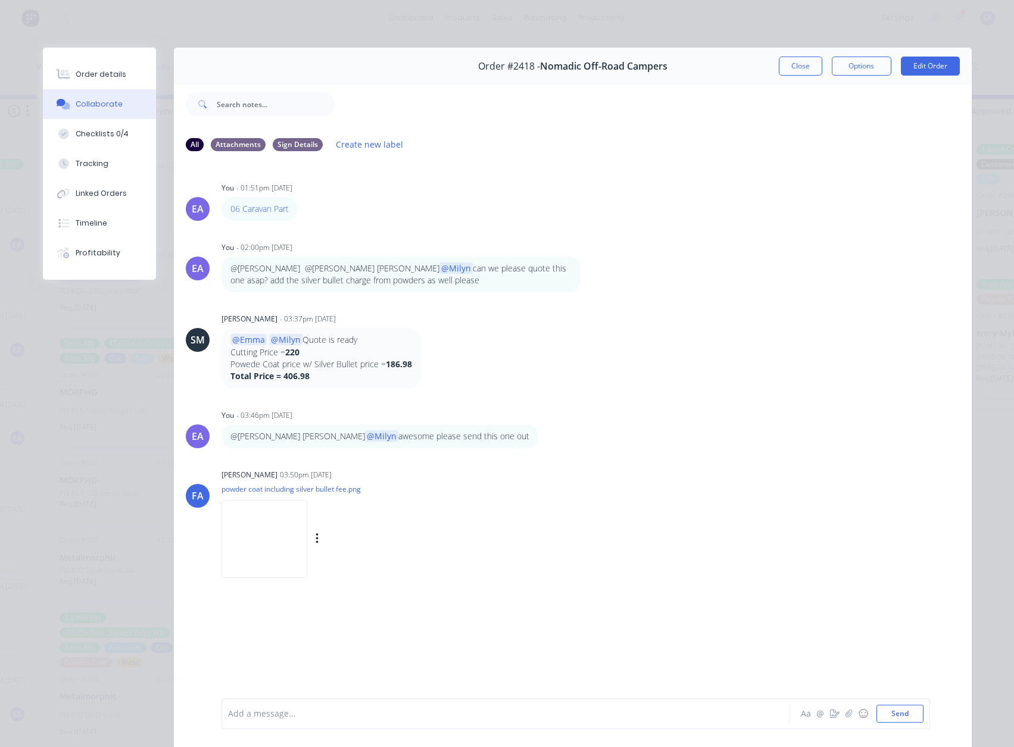
click at [265, 553] on img at bounding box center [265, 539] width 86 height 78
click at [263, 715] on div at bounding box center [489, 714] width 521 height 13
click at [96, 138] on div "Checklists 0/4" at bounding box center [102, 134] width 53 height 11
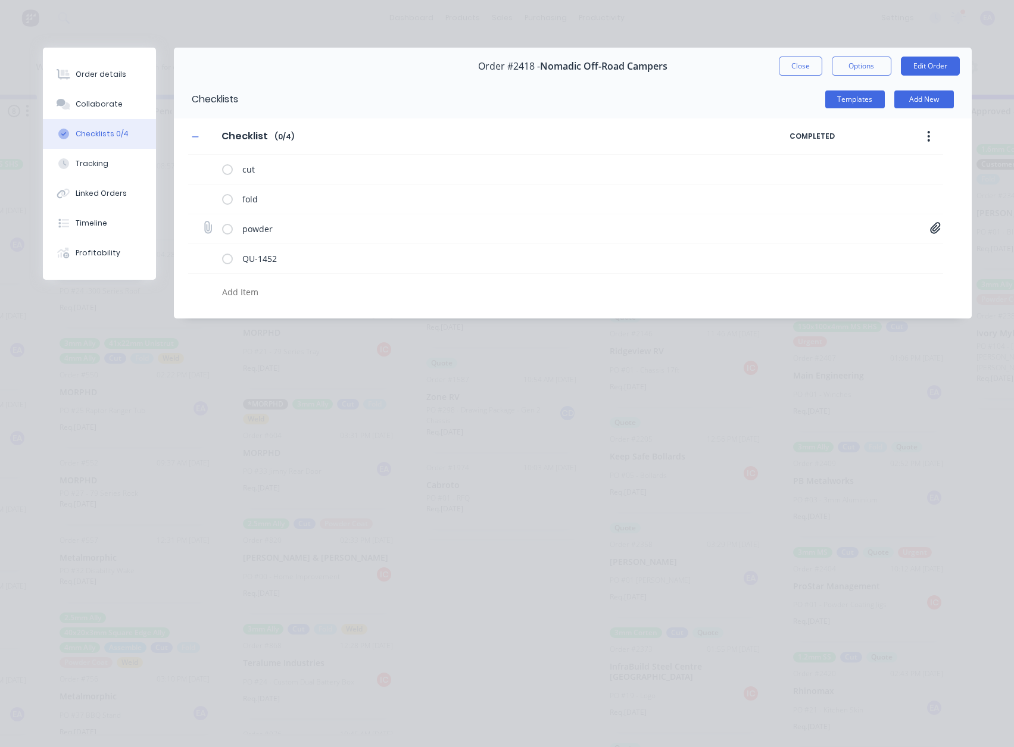
click at [932, 229] on icon at bounding box center [935, 228] width 11 height 12
click at [875, 250] on link "Purchase Order PO0512.pdf" at bounding box center [840, 254] width 139 height 13
drag, startPoint x: 100, startPoint y: 70, endPoint x: 135, endPoint y: 103, distance: 47.6
click at [100, 70] on div "Order details" at bounding box center [101, 74] width 51 height 11
type textarea "x"
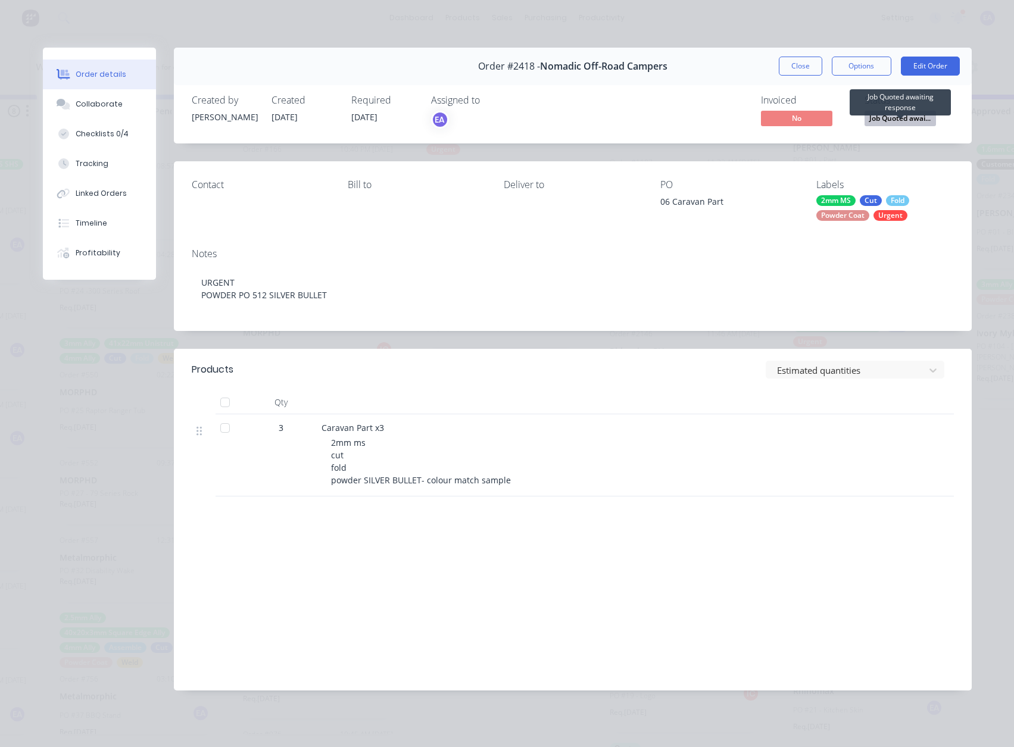
click at [896, 117] on span "Job Quoted awai..." at bounding box center [900, 118] width 71 height 15
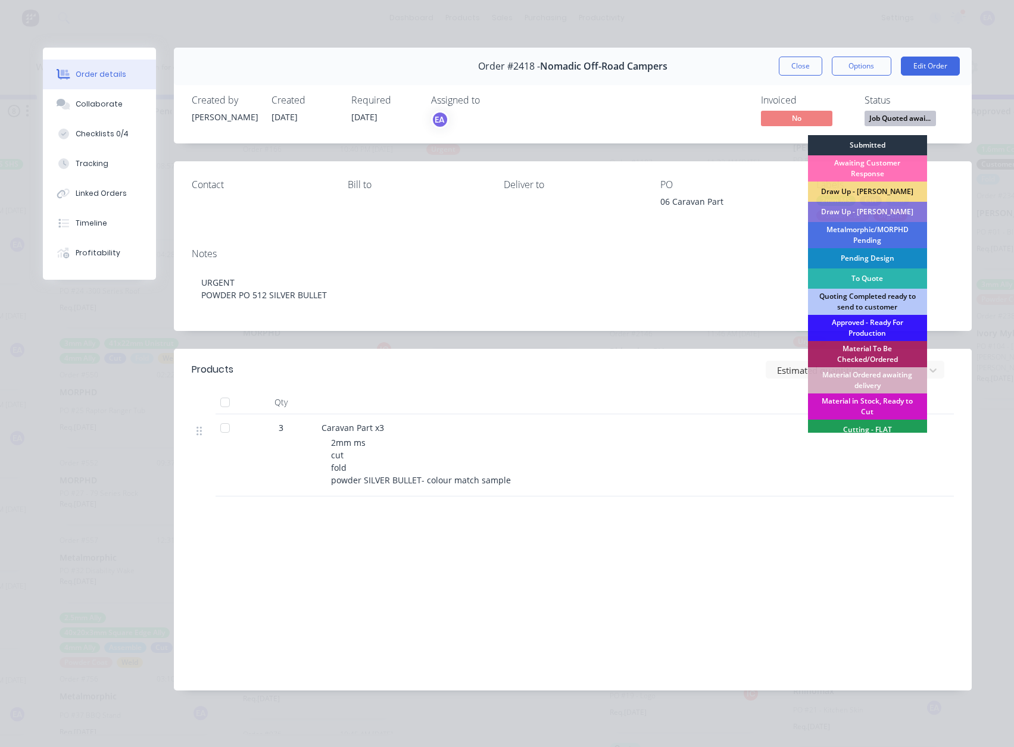
scroll to position [0, 710]
click at [865, 327] on div "Approved - Ready For Production" at bounding box center [867, 328] width 119 height 26
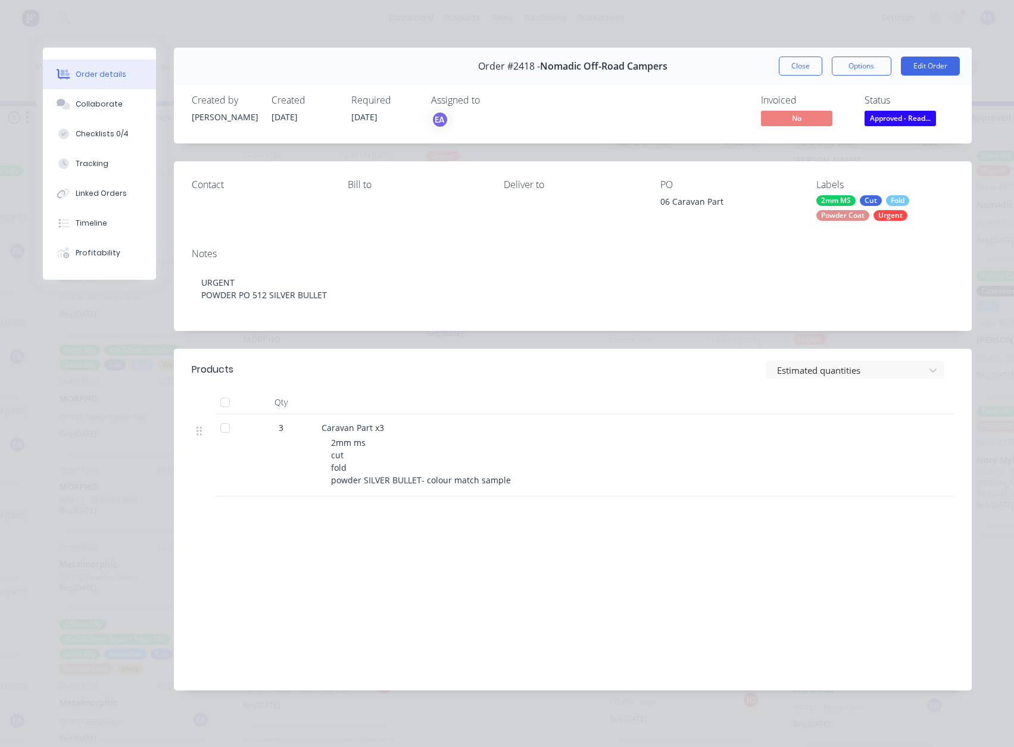
scroll to position [10663, 0]
click at [875, 65] on button "Options" at bounding box center [862, 66] width 60 height 19
click at [823, 116] on div "Work Order" at bounding box center [829, 120] width 104 height 17
click at [939, 70] on button "Edit Order" at bounding box center [930, 66] width 59 height 19
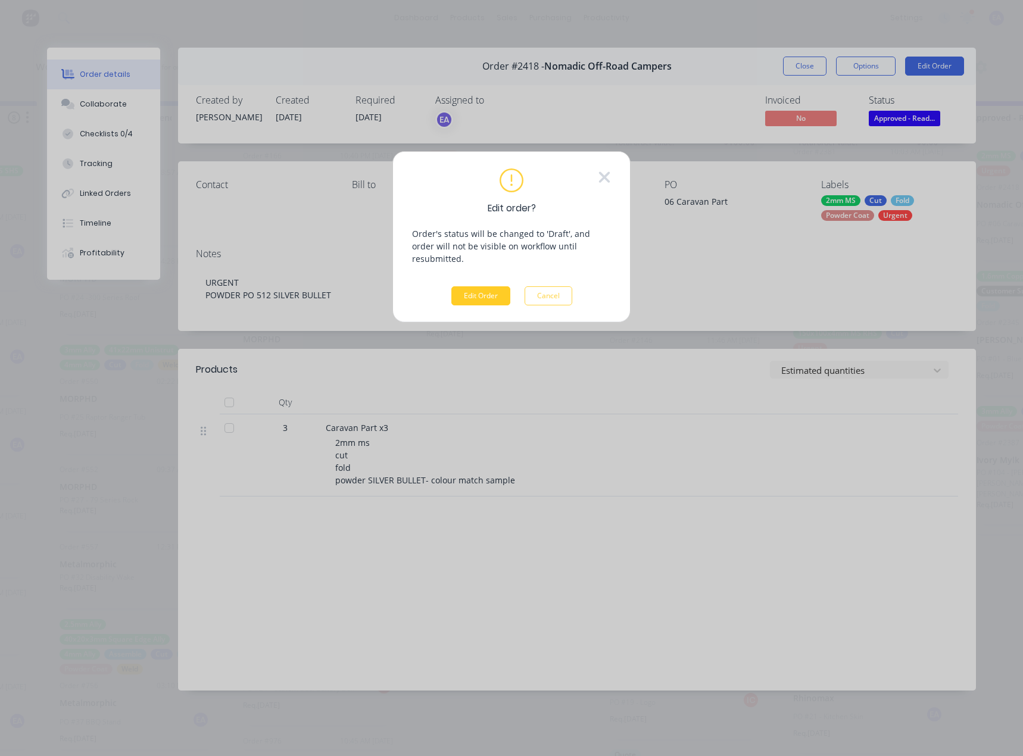
click at [484, 286] on button "Edit Order" at bounding box center [480, 295] width 59 height 19
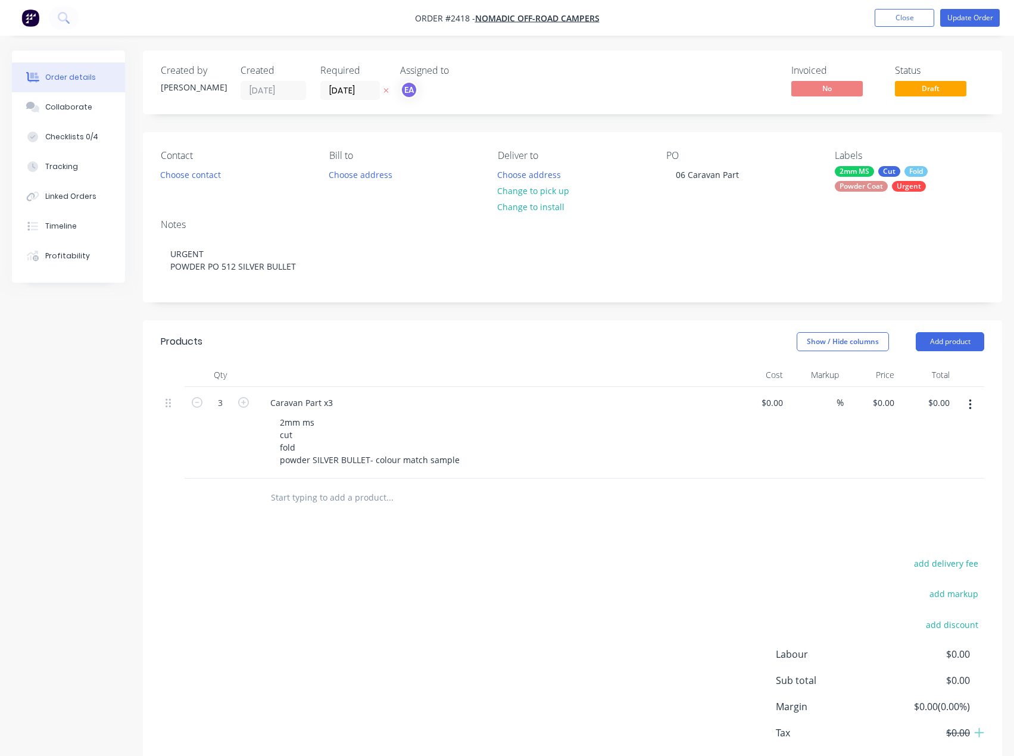
click at [347, 498] on input "text" at bounding box center [389, 498] width 238 height 24
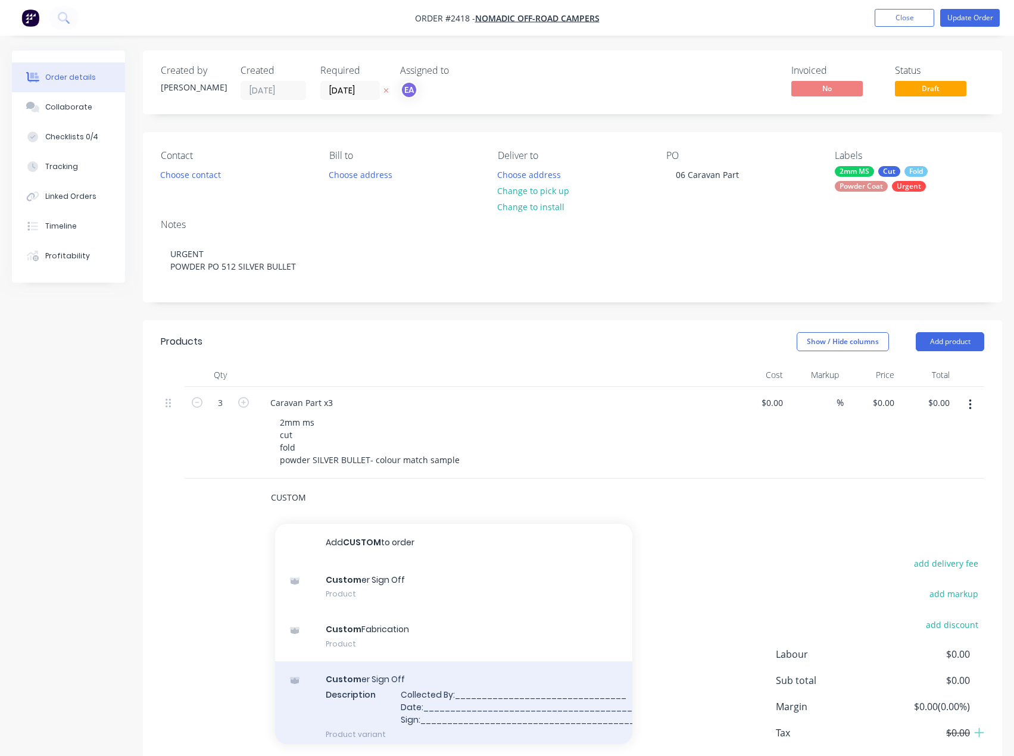
type input "CUSTOM"
click at [412, 703] on div "Custom er Sign Off Description Collected By:________________________________ Da…" at bounding box center [453, 707] width 357 height 91
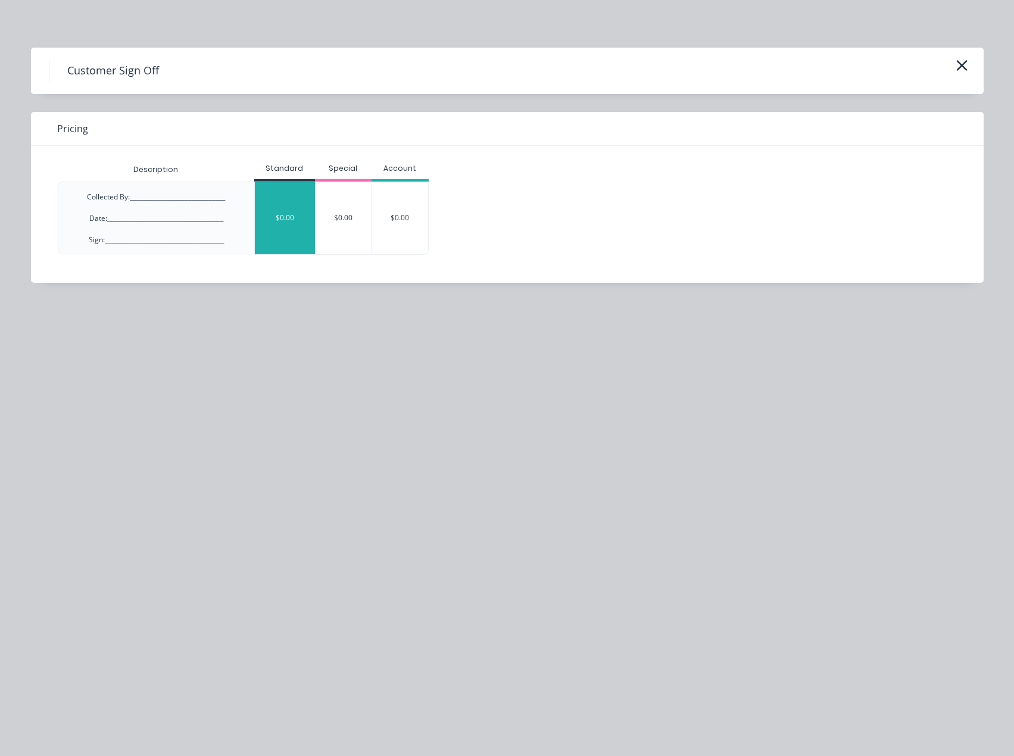
click at [261, 217] on div "$0.00" at bounding box center [285, 218] width 60 height 72
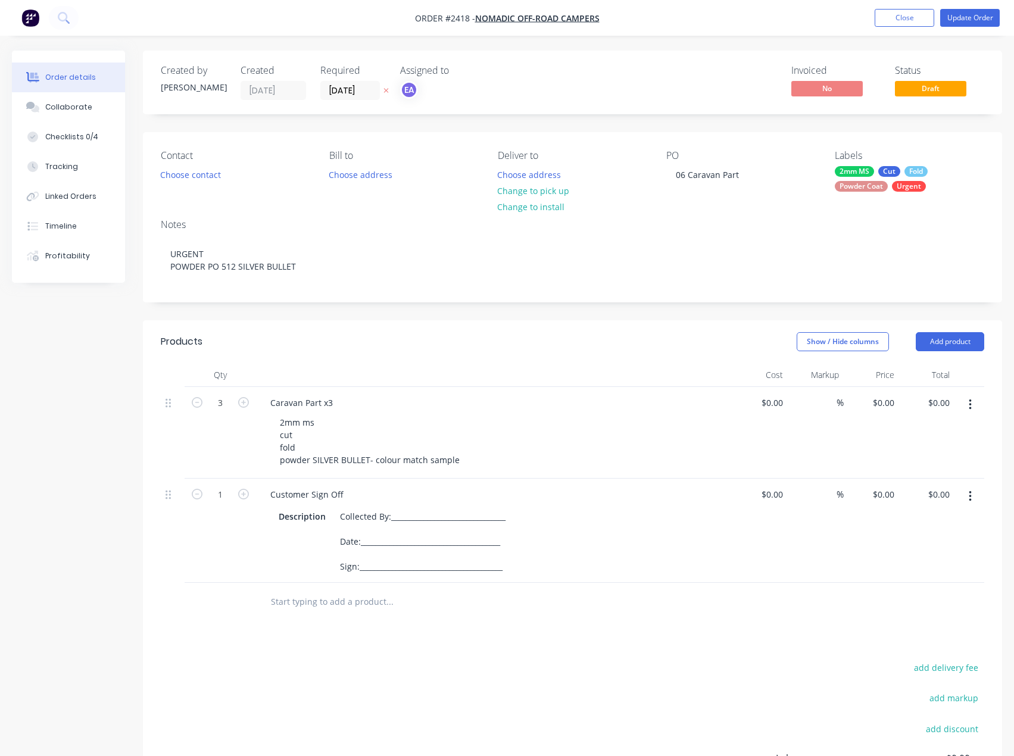
click at [314, 607] on input "text" at bounding box center [389, 602] width 238 height 24
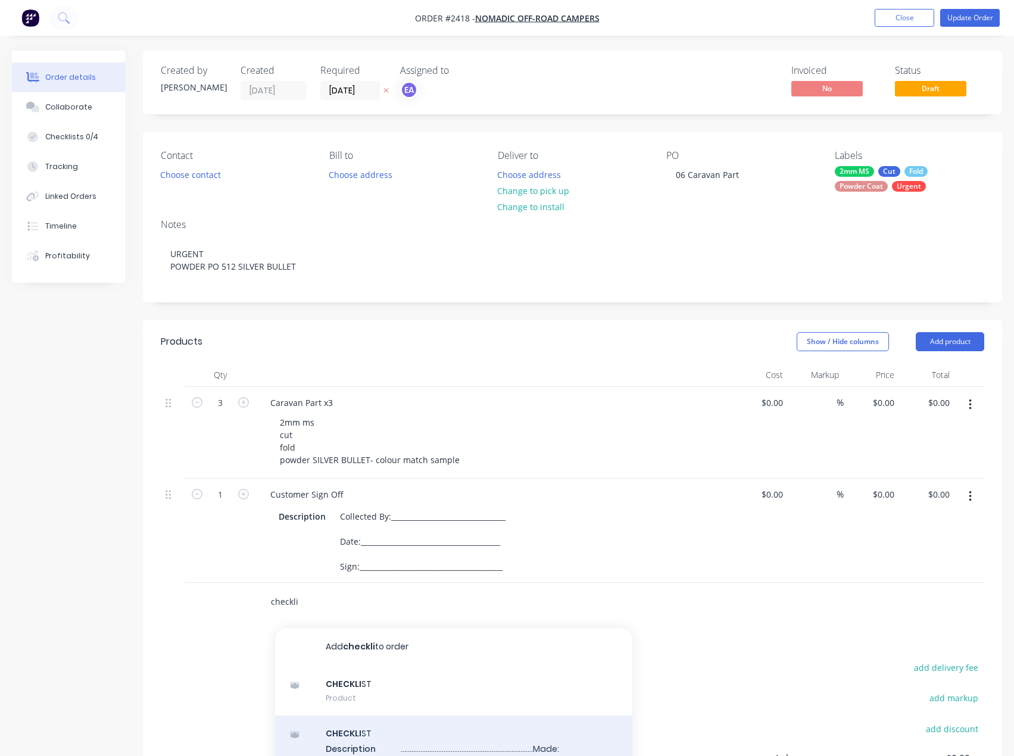
type input "checkli"
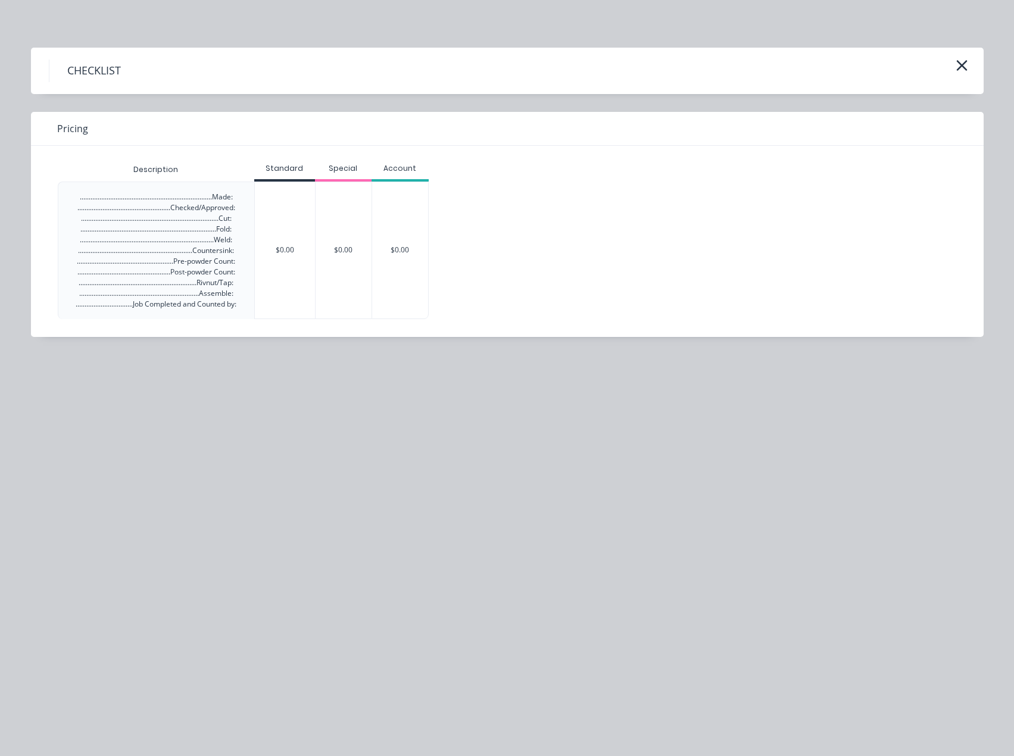
drag, startPoint x: 276, startPoint y: 300, endPoint x: 310, endPoint y: 385, distance: 92.2
click at [276, 299] on div "$0.00" at bounding box center [285, 250] width 60 height 136
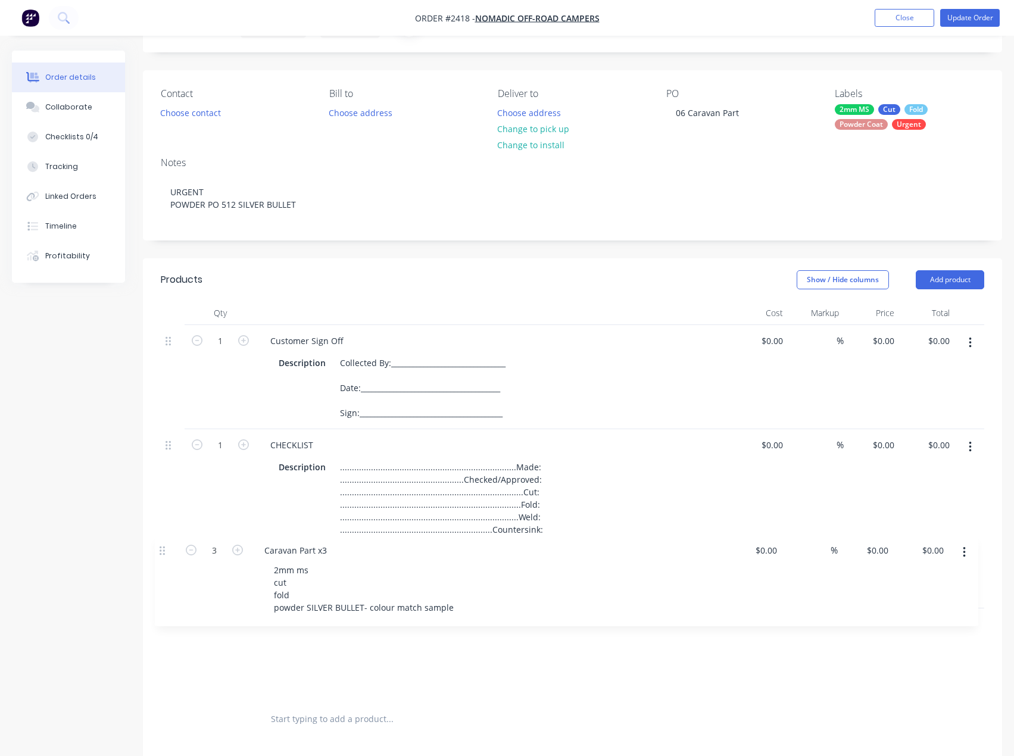
scroll to position [67, 0]
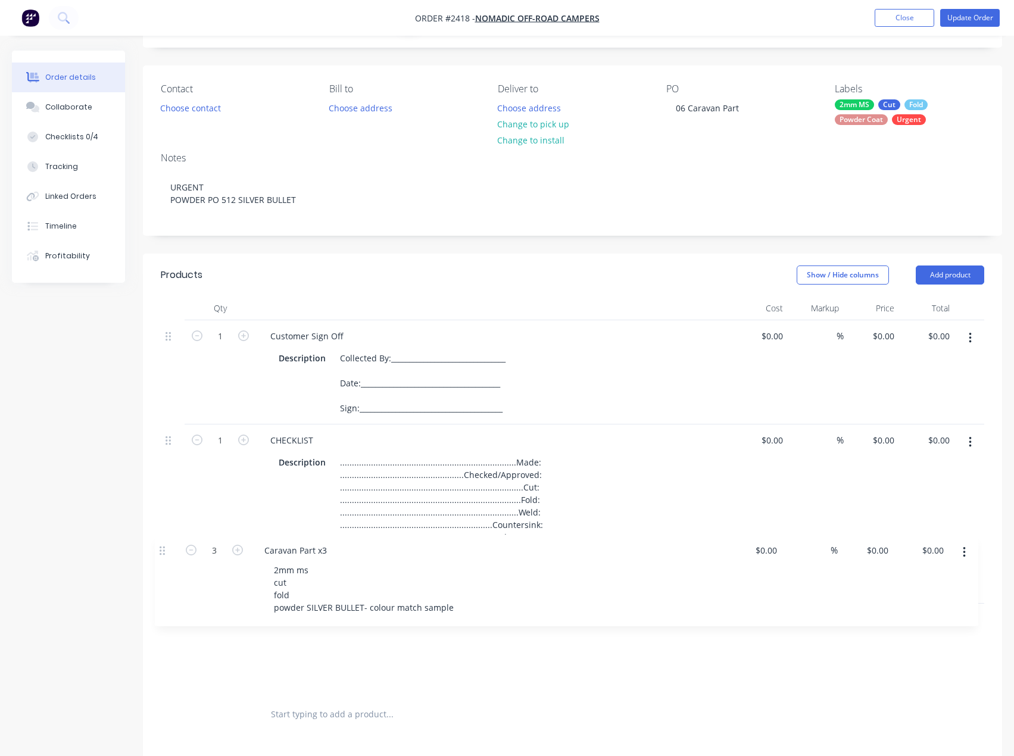
drag, startPoint x: 168, startPoint y: 398, endPoint x: 162, endPoint y: 536, distance: 138.3
click at [162, 541] on div "3 Caravan Part x3 2mm ms cut fold powder SILVER BULLET- colour match sample $0.…" at bounding box center [573, 507] width 824 height 375
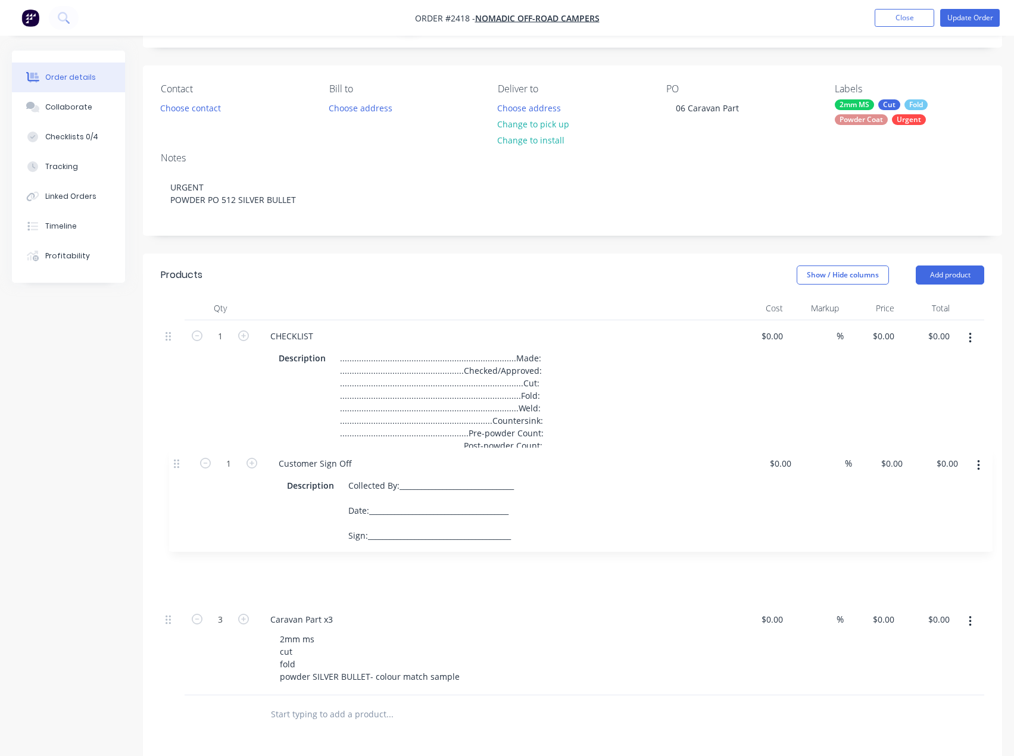
drag, startPoint x: 169, startPoint y: 336, endPoint x: 177, endPoint y: 466, distance: 130.7
click at [177, 466] on div "1 Customer Sign Off Description Collected By:________________________________ D…" at bounding box center [573, 507] width 824 height 375
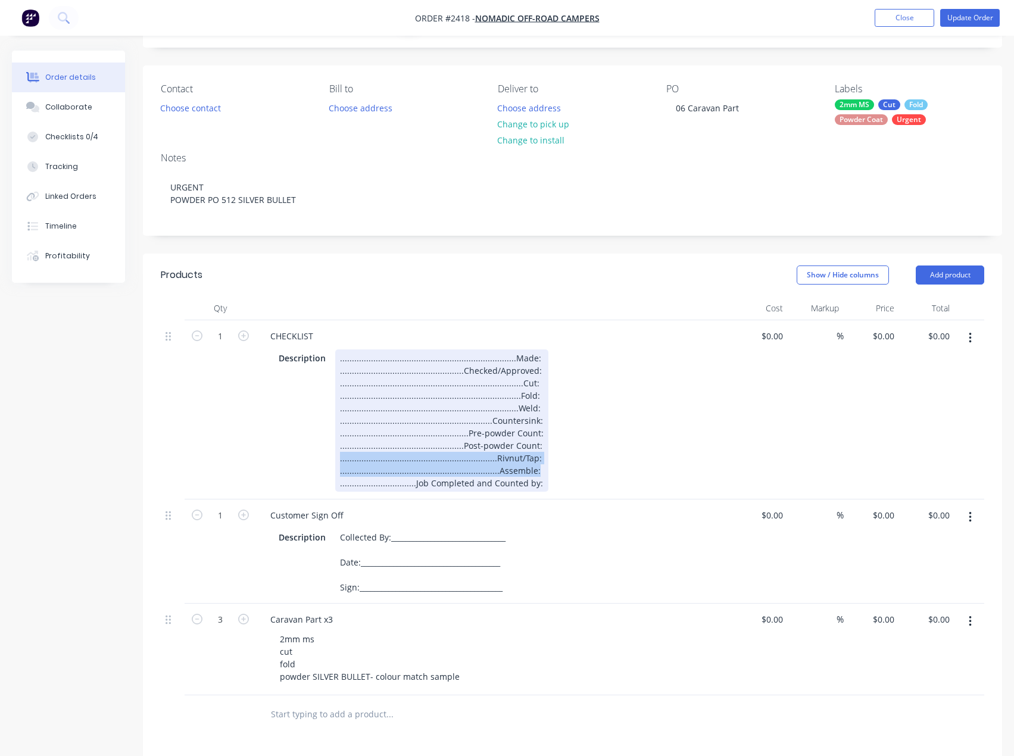
drag, startPoint x: 535, startPoint y: 474, endPoint x: 327, endPoint y: 460, distance: 208.3
click at [327, 460] on div "Description ...................................................................…" at bounding box center [492, 421] width 436 height 142
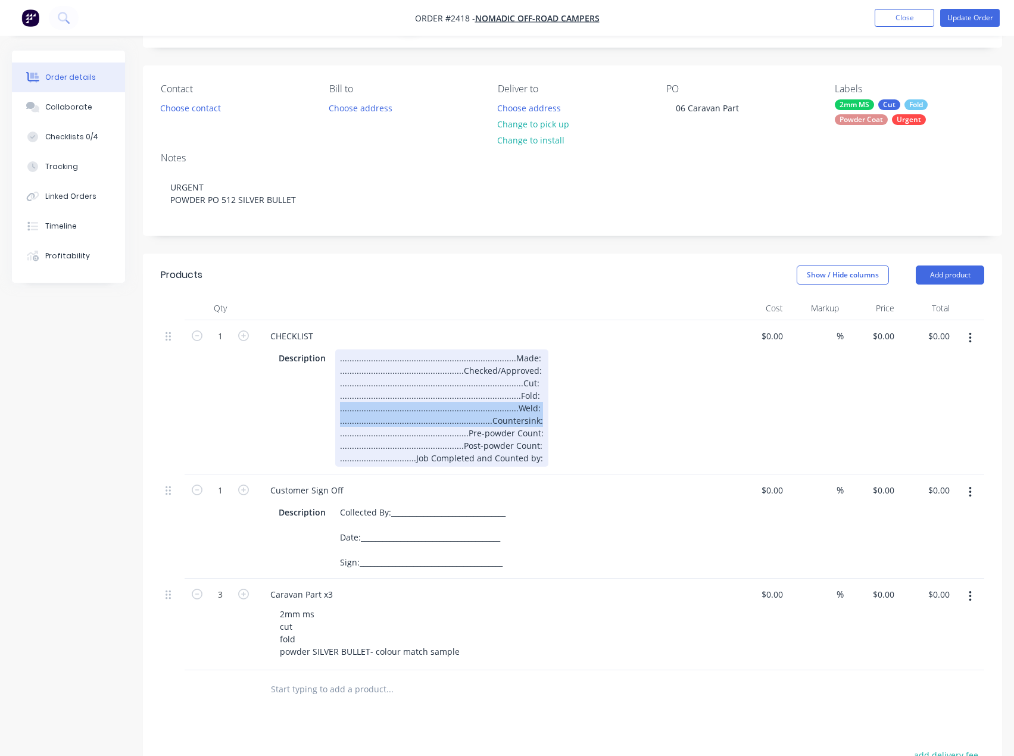
drag, startPoint x: 532, startPoint y: 421, endPoint x: 315, endPoint y: 410, distance: 217.6
click at [315, 410] on div "Description ...................................................................…" at bounding box center [492, 408] width 436 height 117
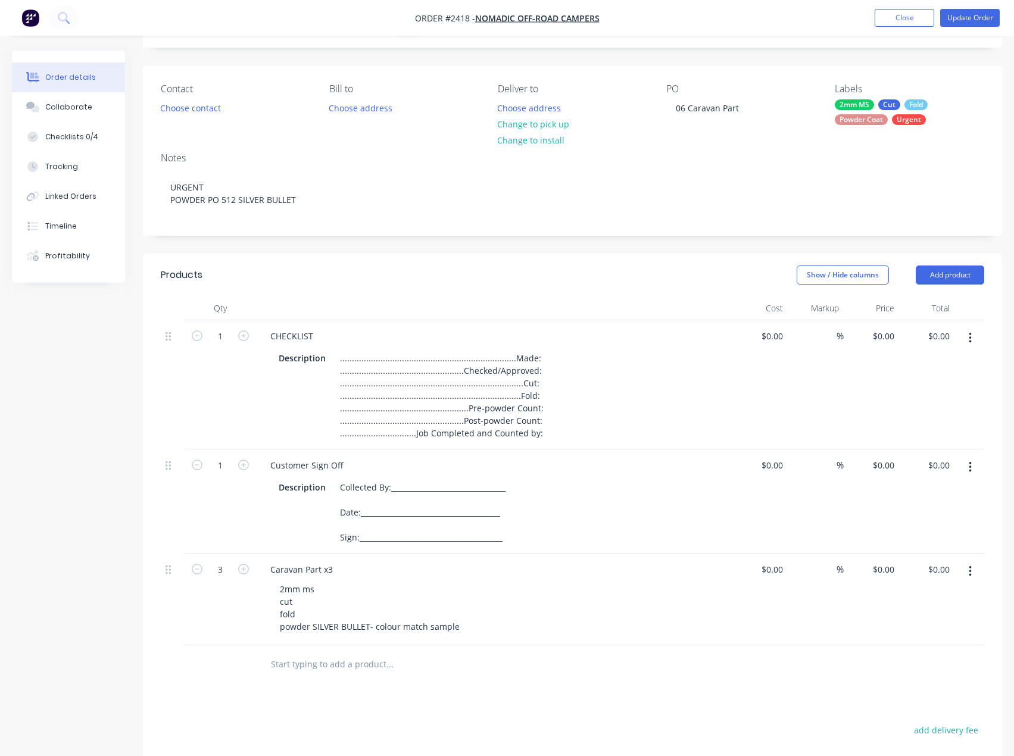
click at [396, 720] on div "Products Show / Hide columns Add product Qty Cost Markup Price Total 1 CHECKLIS…" at bounding box center [572, 612] width 859 height 716
click at [971, 21] on button "Update Order" at bounding box center [970, 18] width 60 height 18
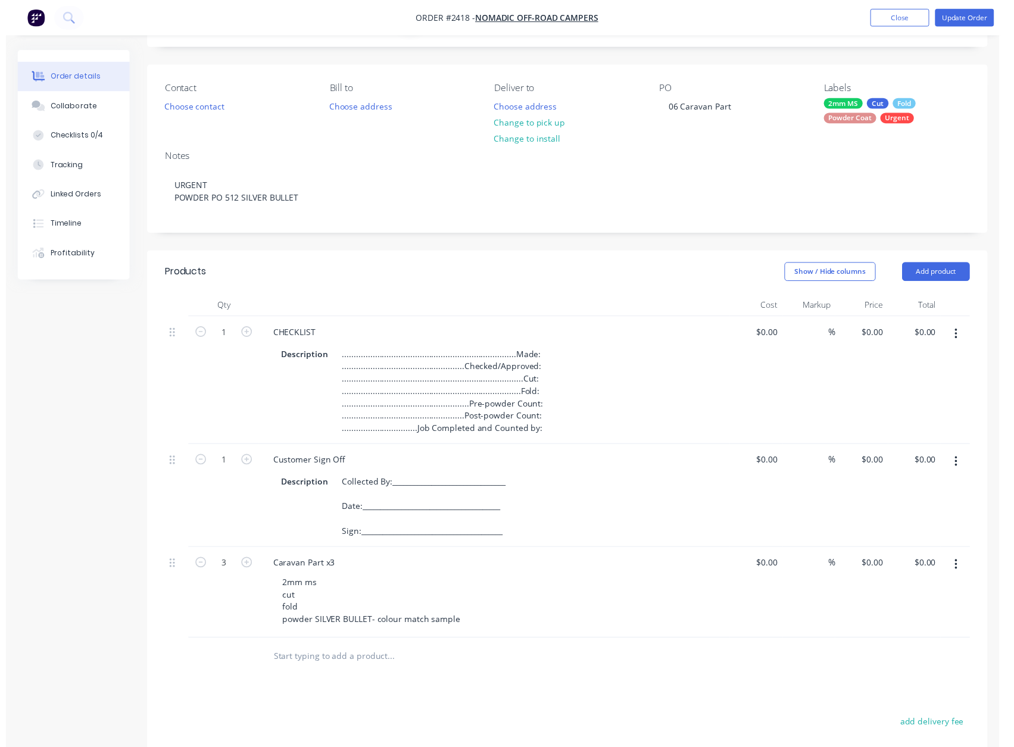
scroll to position [0, 0]
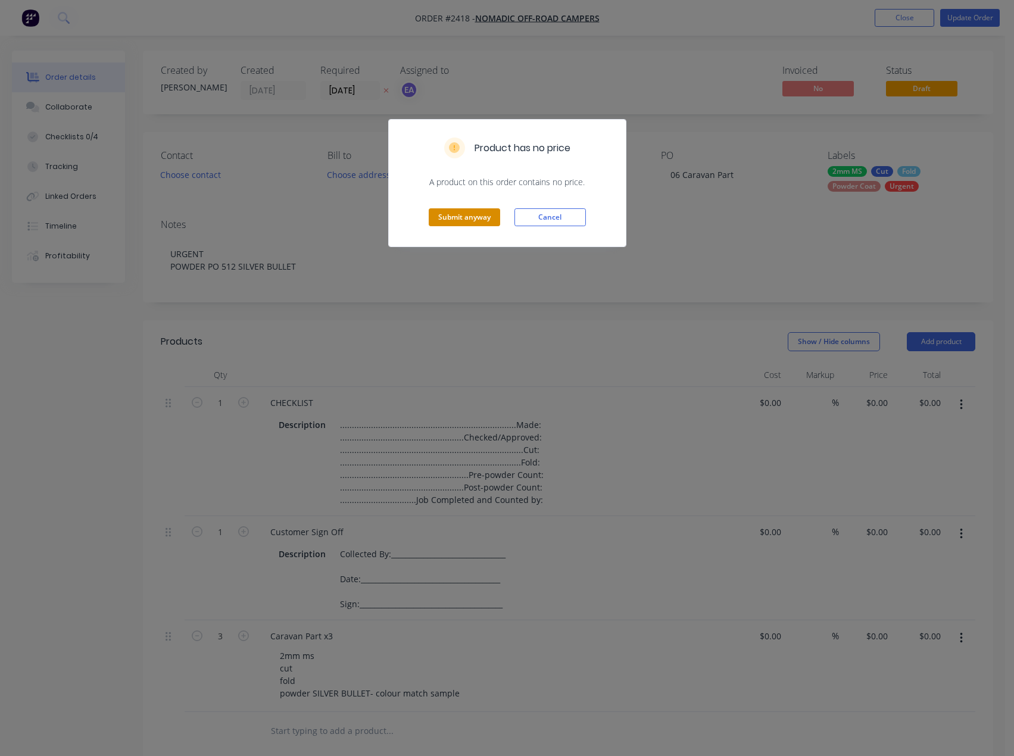
click at [453, 216] on button "Submit anyway" at bounding box center [464, 217] width 71 height 18
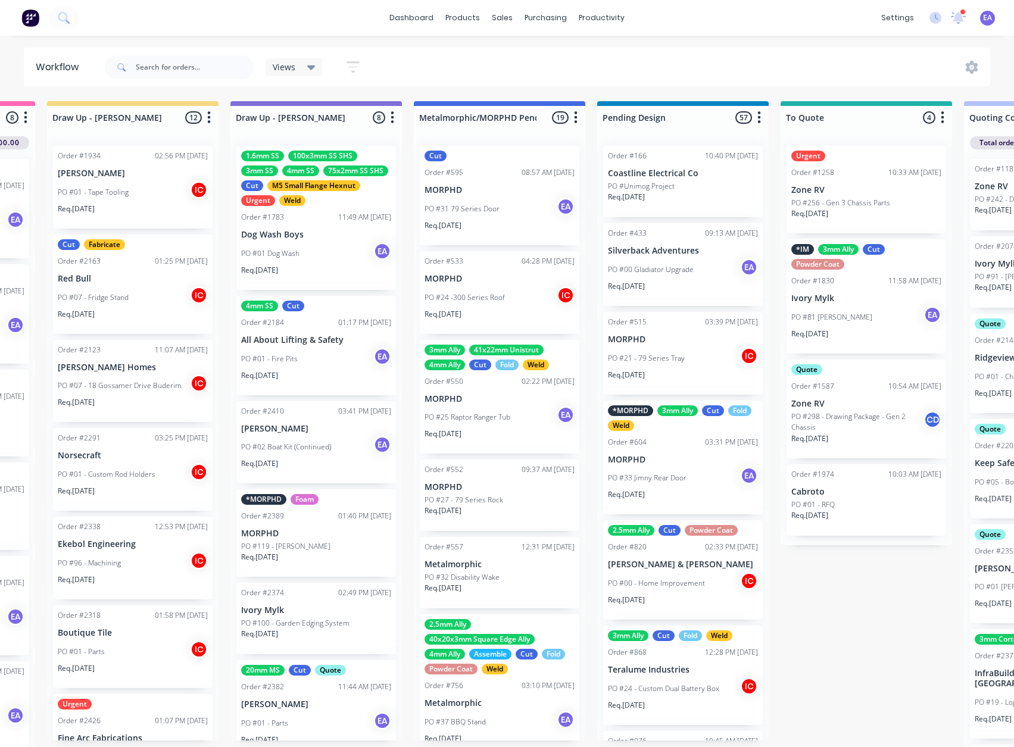
drag, startPoint x: 645, startPoint y: 566, endPoint x: 715, endPoint y: 569, distance: 69.8
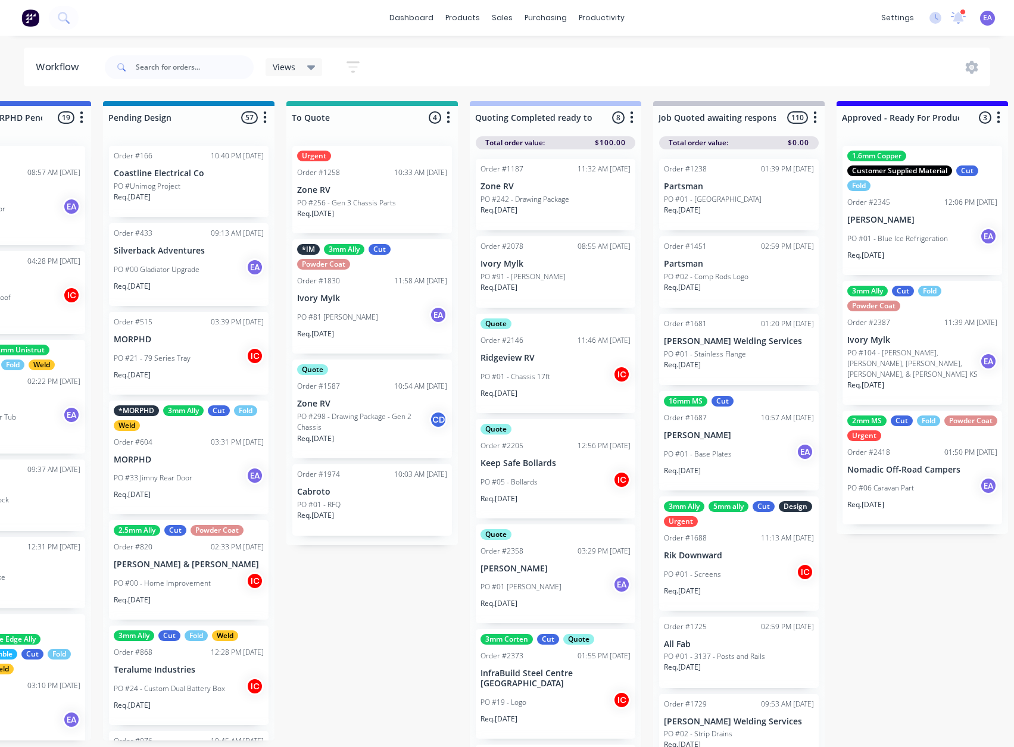
scroll to position [0, 1280]
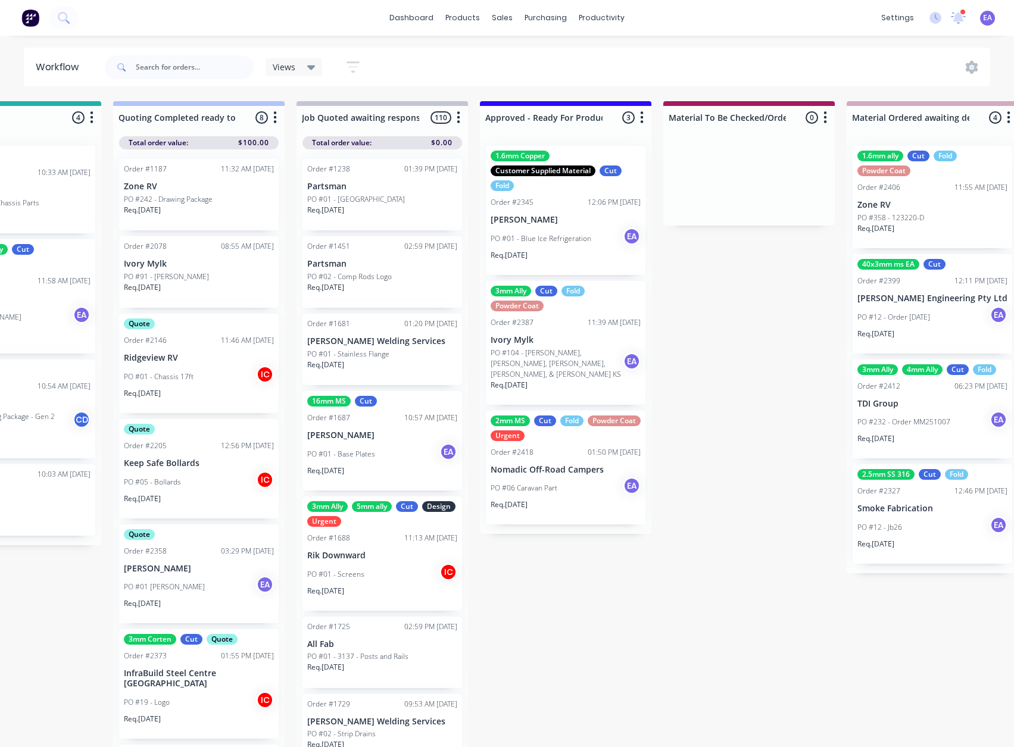
drag, startPoint x: 813, startPoint y: 563, endPoint x: 935, endPoint y: 570, distance: 122.3
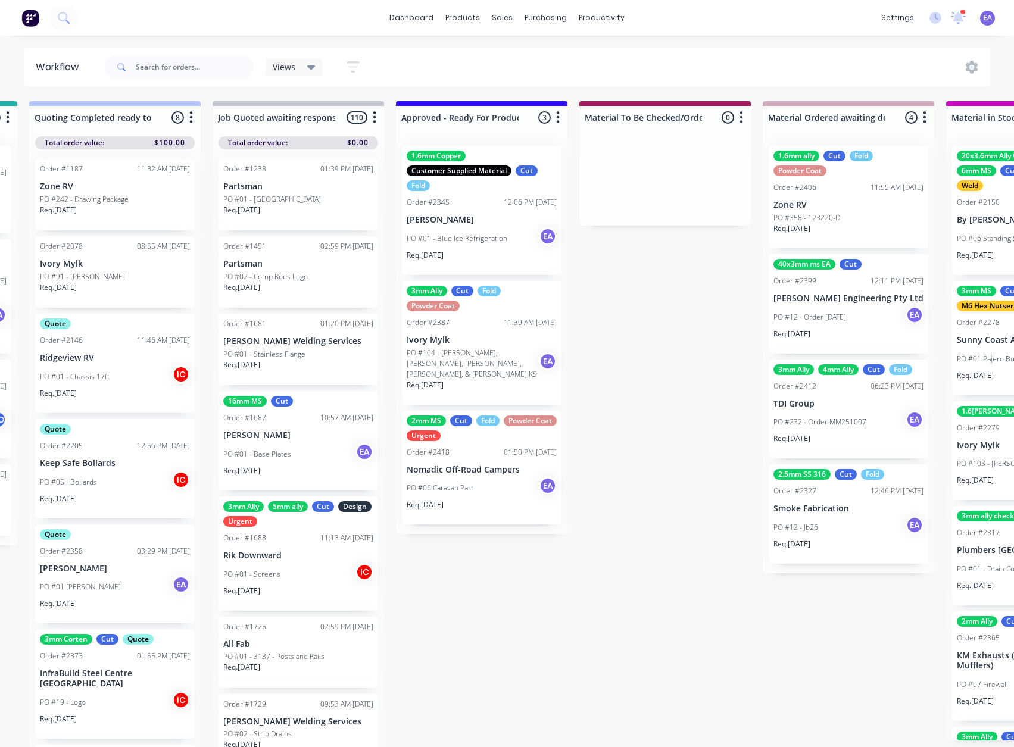
click at [471, 484] on p "PO #06 Caravan Part" at bounding box center [440, 488] width 67 height 11
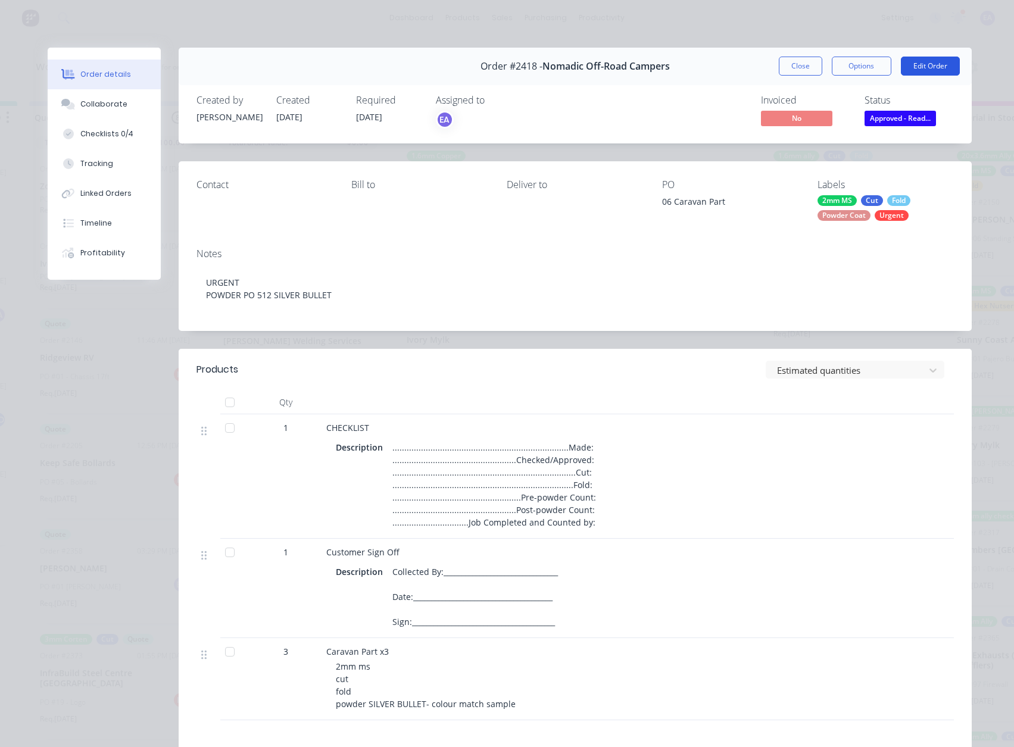
click at [915, 71] on button "Edit Order" at bounding box center [930, 66] width 59 height 19
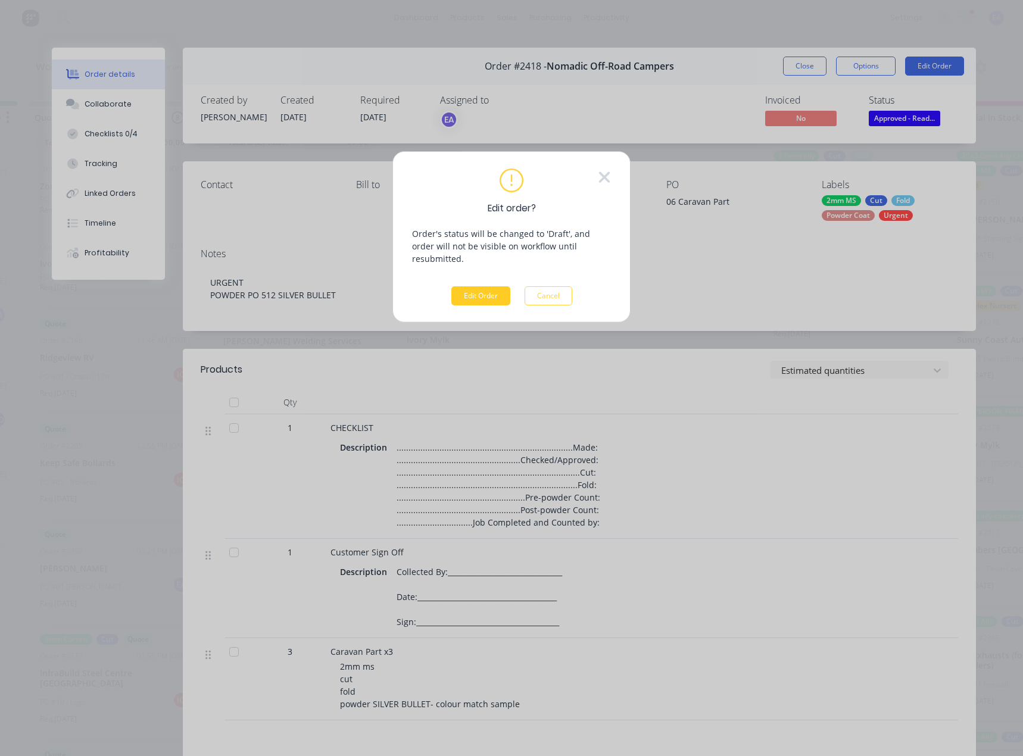
click at [452, 289] on div "Edit order? Order's status will be changed to 'Draft', and order will not be vi…" at bounding box center [511, 237] width 199 height 137
click at [461, 286] on button "Edit Order" at bounding box center [480, 295] width 59 height 19
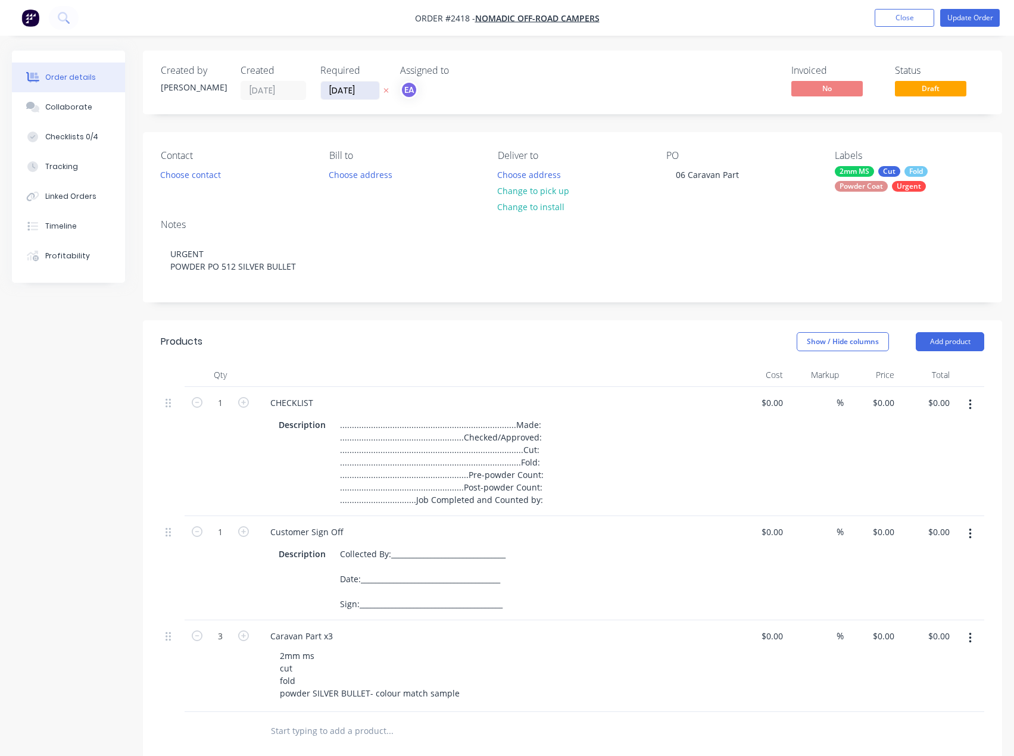
click at [353, 93] on input "[DATE]" at bounding box center [350, 91] width 58 height 18
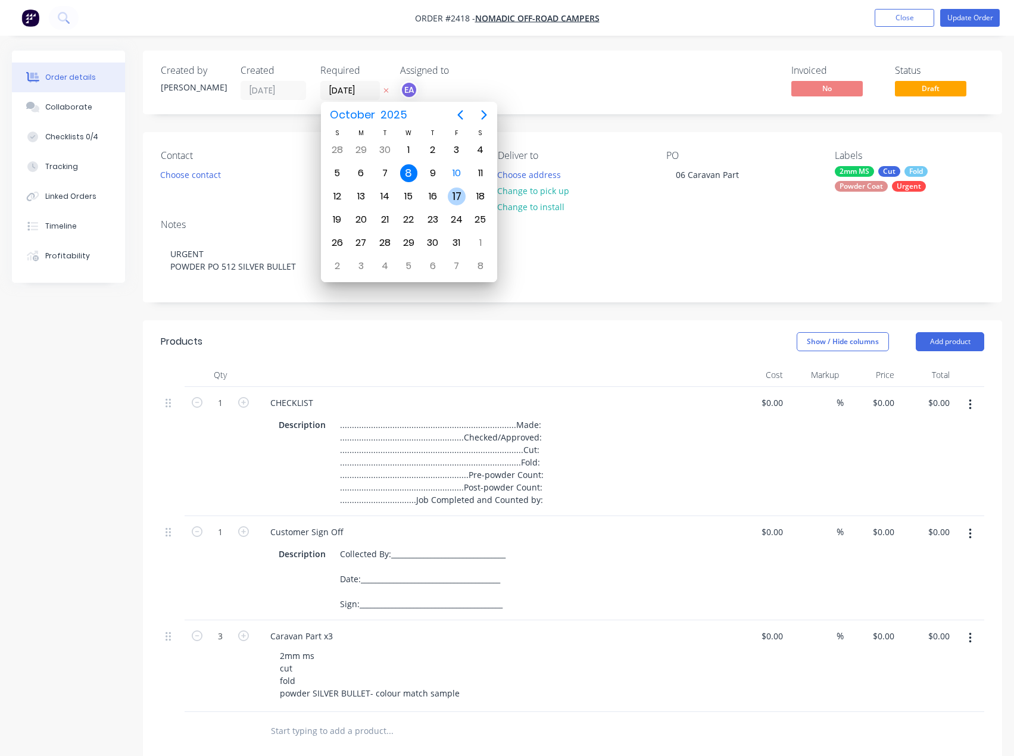
click at [455, 199] on div "17" at bounding box center [457, 197] width 18 height 18
type input "[DATE]"
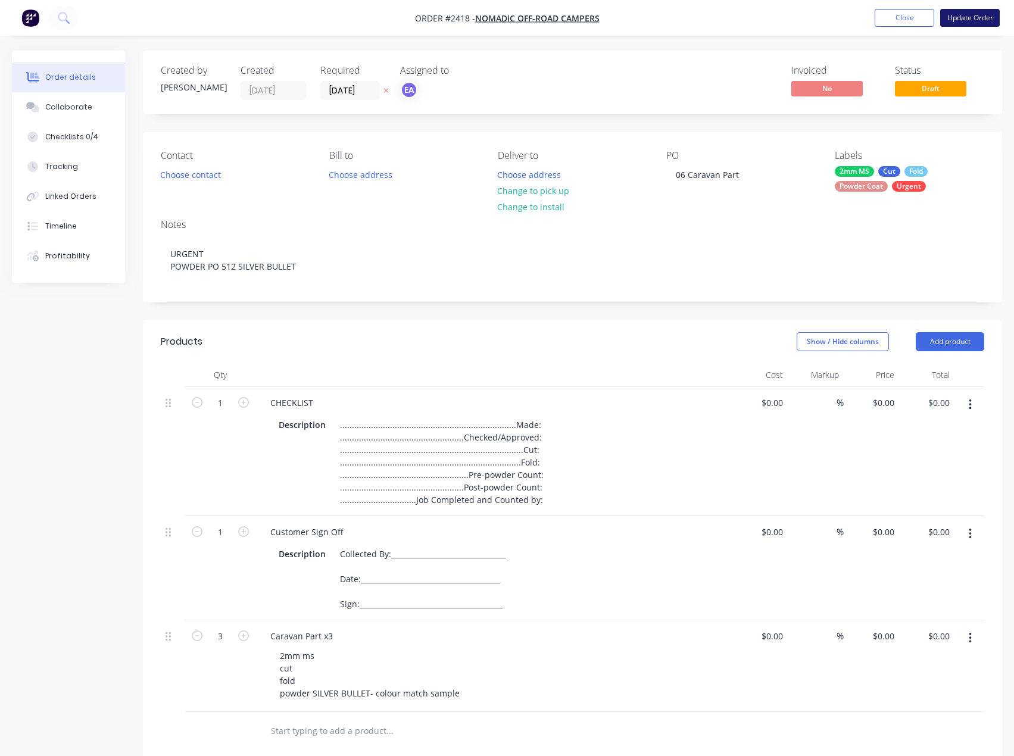
click at [975, 18] on button "Update Order" at bounding box center [970, 18] width 60 height 18
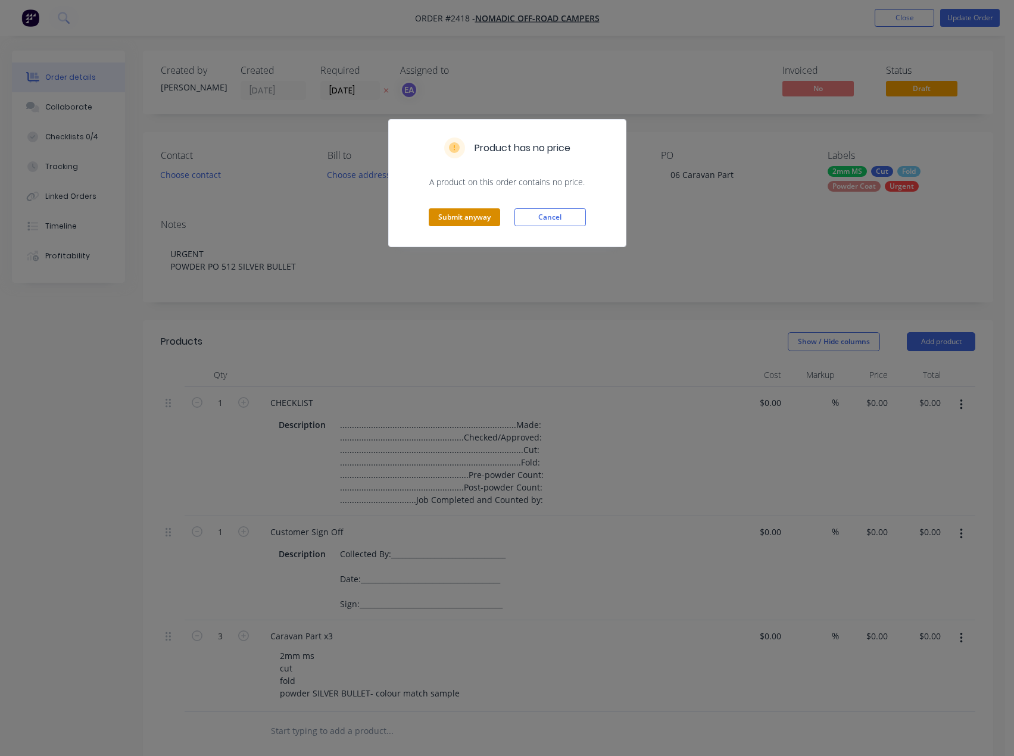
click at [478, 214] on button "Submit anyway" at bounding box center [464, 217] width 71 height 18
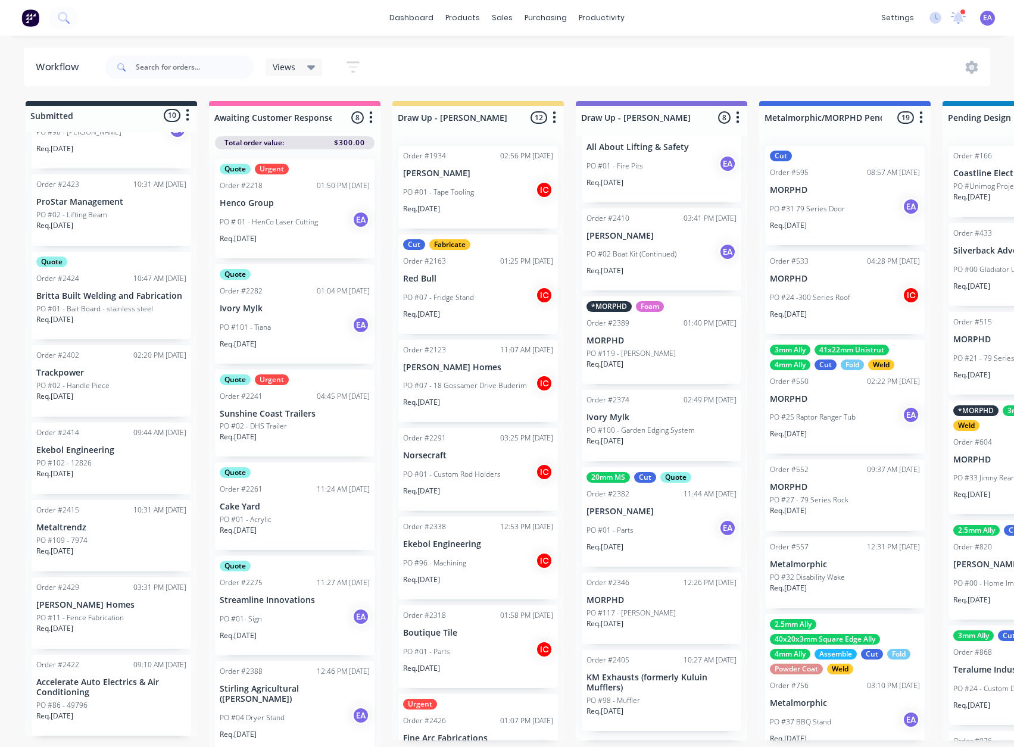
scroll to position [199, 0]
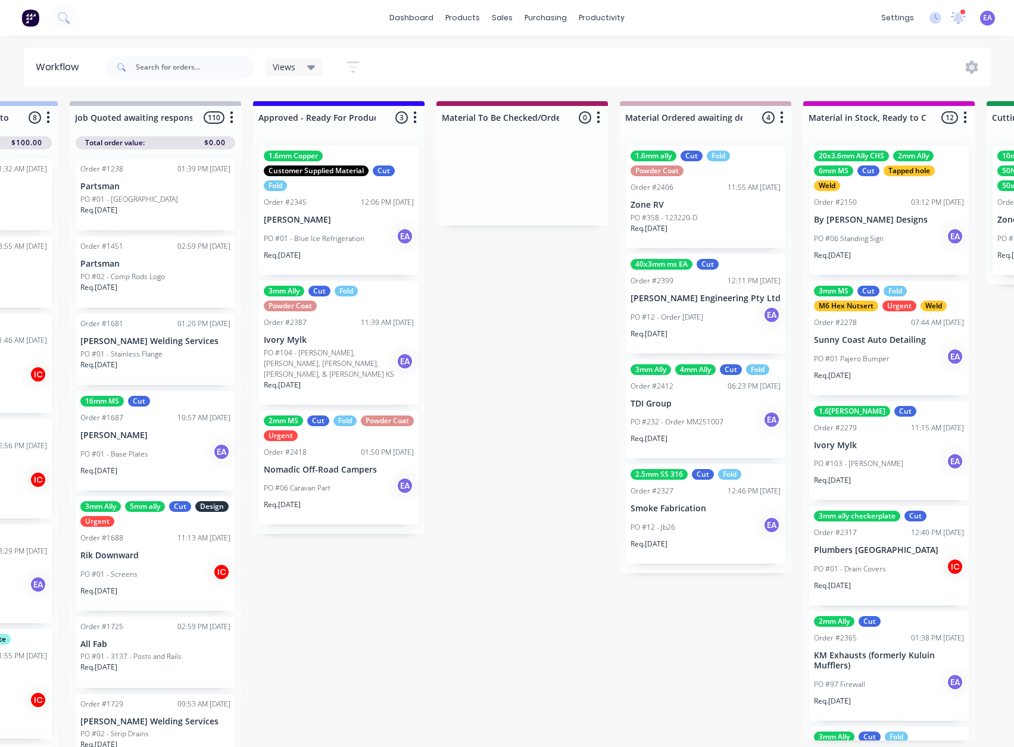
drag, startPoint x: 762, startPoint y: 644, endPoint x: 836, endPoint y: 646, distance: 74.5
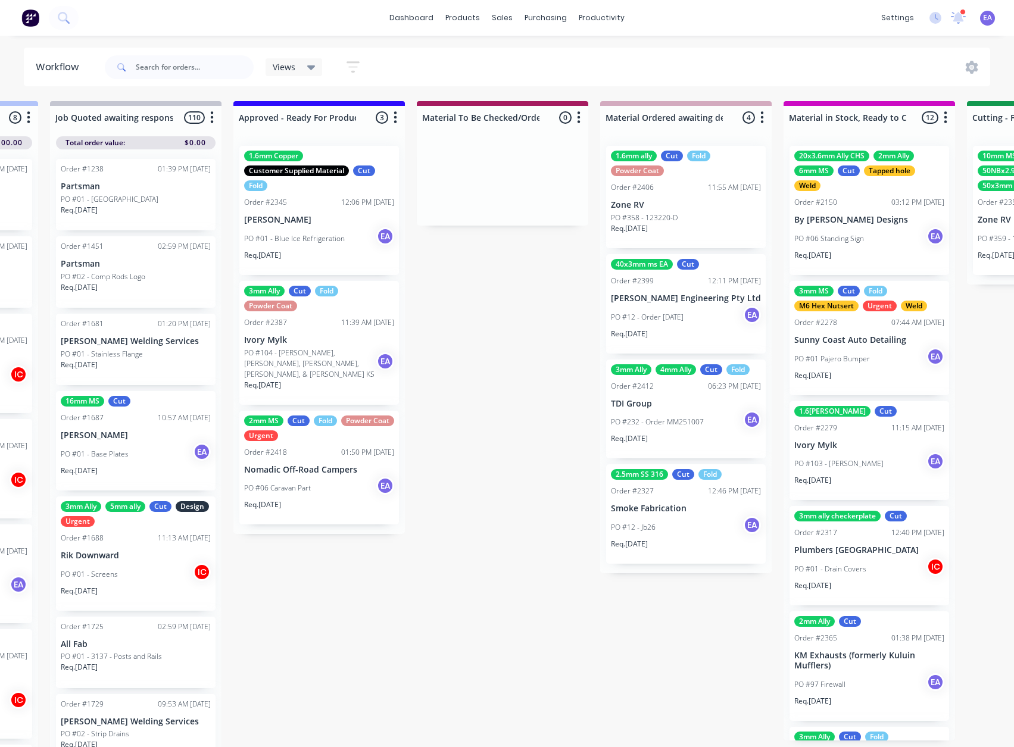
click at [316, 465] on p "Nomadic Off-Road Campers" at bounding box center [319, 470] width 150 height 10
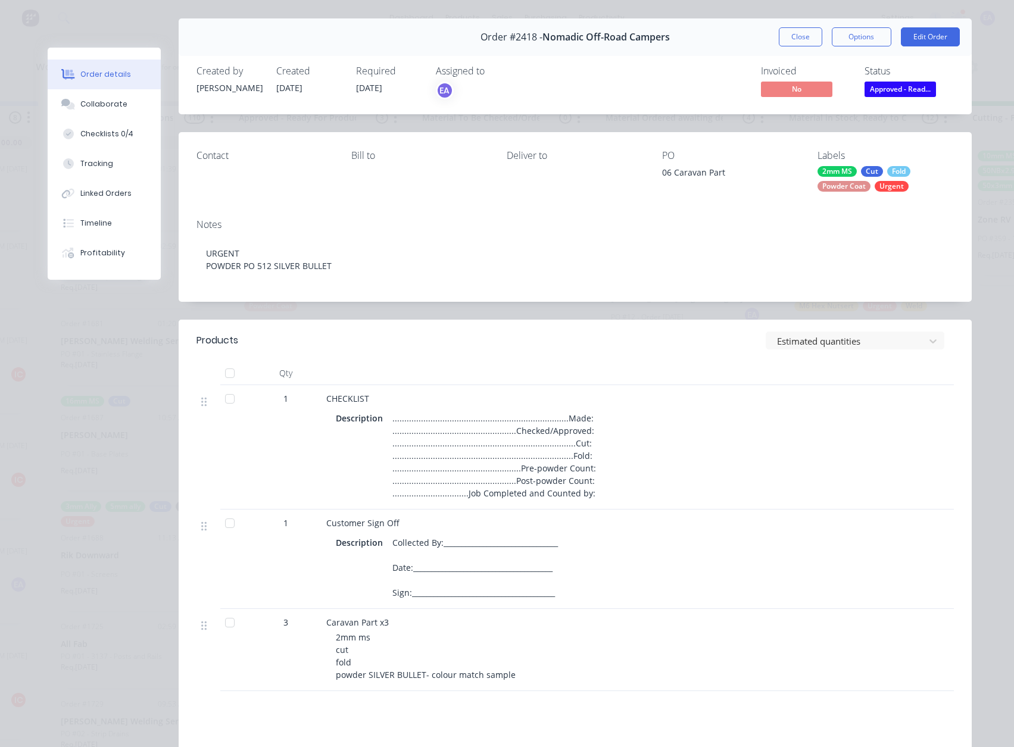
scroll to position [0, 0]
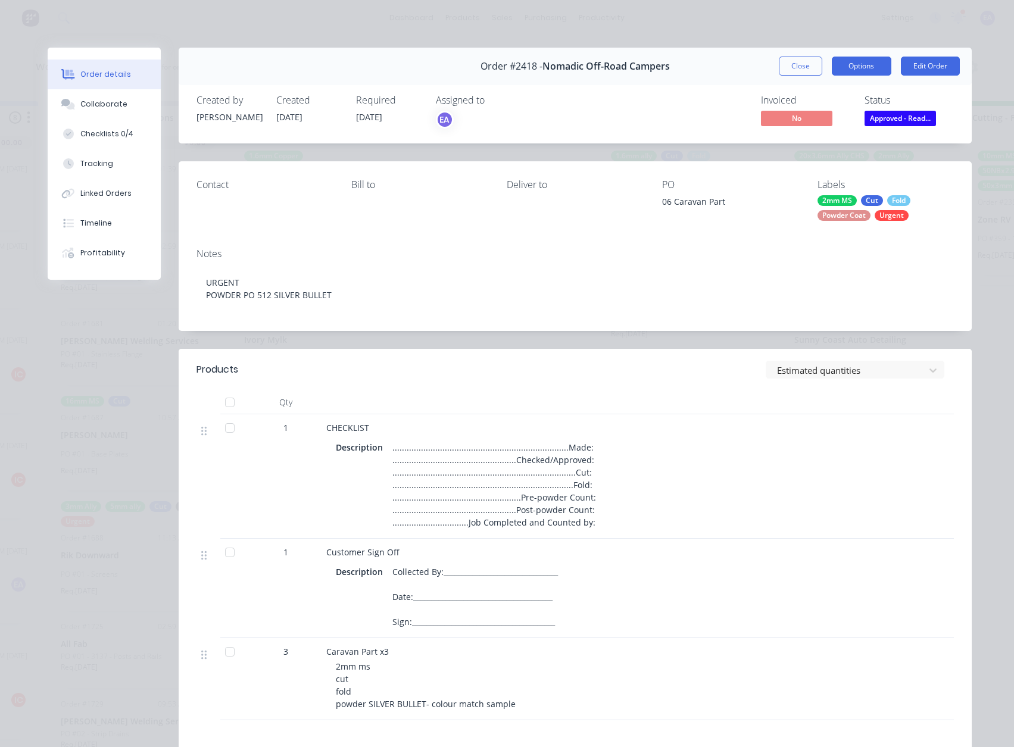
click at [847, 69] on button "Options" at bounding box center [862, 66] width 60 height 19
click at [837, 115] on div "Work Order" at bounding box center [829, 120] width 104 height 17
click at [820, 143] on div "Standard" at bounding box center [829, 144] width 104 height 17
click at [853, 70] on button "Options" at bounding box center [862, 66] width 60 height 19
click at [802, 127] on div "Back" at bounding box center [829, 120] width 104 height 17
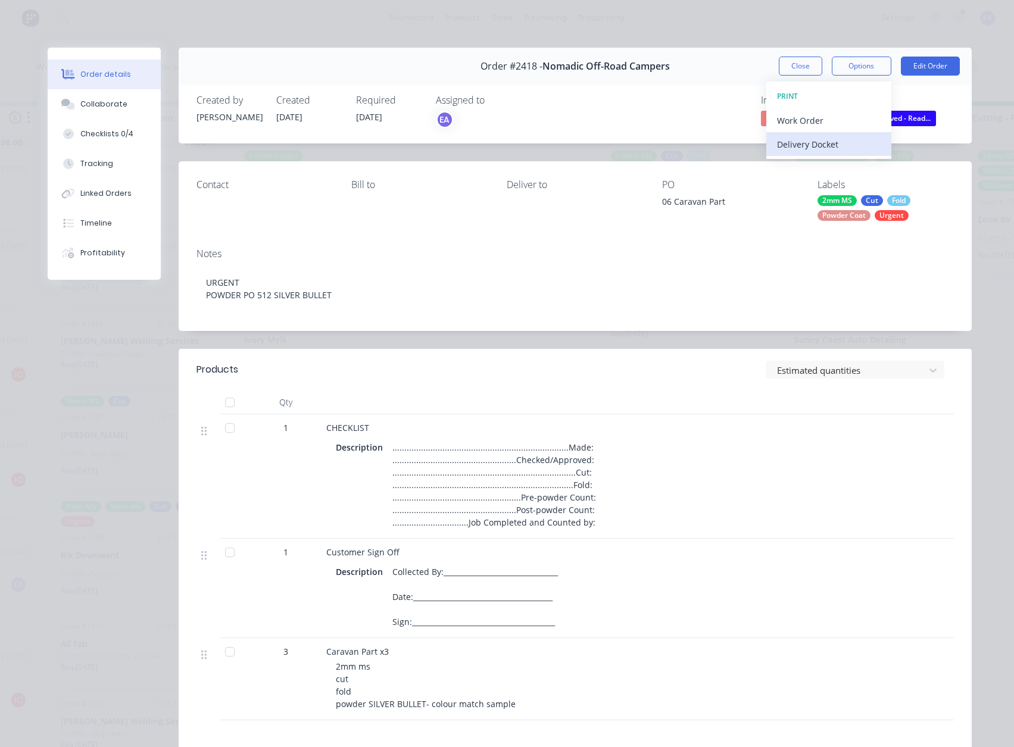
click at [803, 154] on button "Delivery Docket" at bounding box center [828, 144] width 125 height 24
click at [806, 165] on div "Custom" at bounding box center [829, 168] width 104 height 17
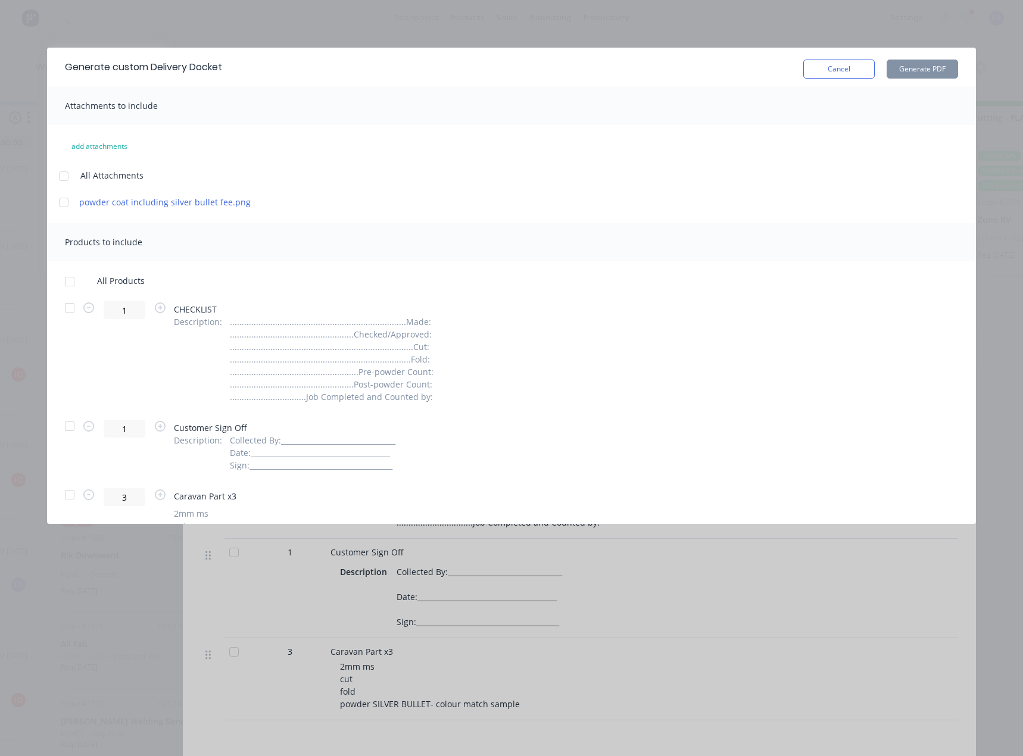
click at [72, 283] on div at bounding box center [70, 282] width 24 height 24
click at [72, 311] on div at bounding box center [70, 308] width 24 height 24
click at [70, 429] on div at bounding box center [70, 426] width 24 height 24
click at [918, 71] on button "Generate PDF" at bounding box center [922, 69] width 71 height 19
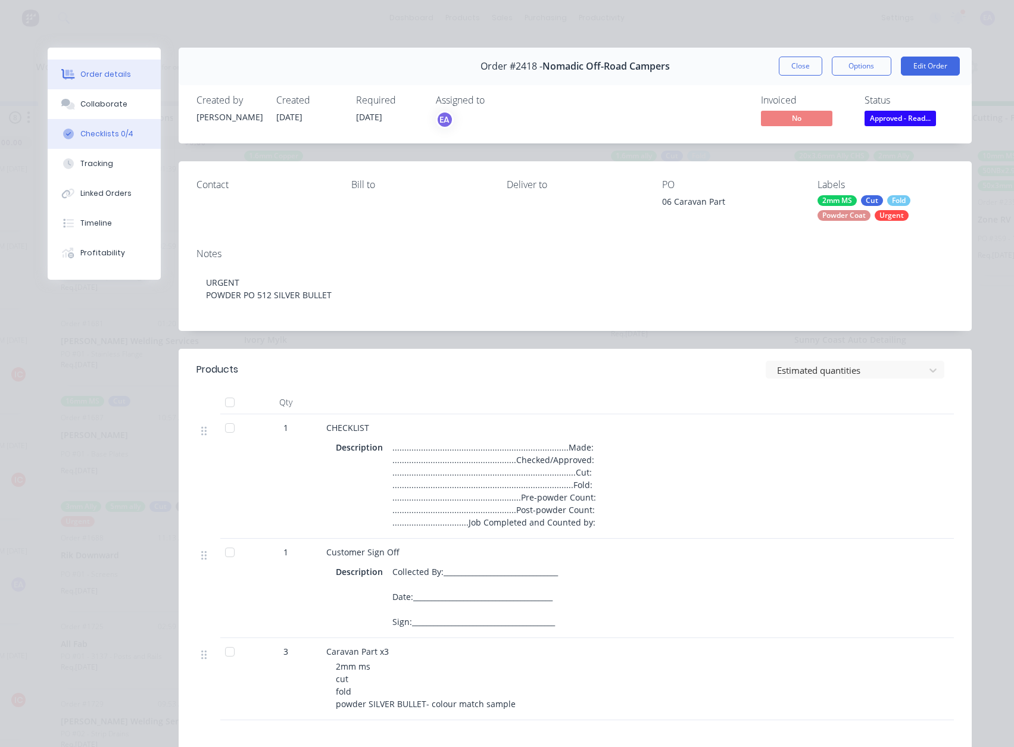
click at [114, 127] on button "Checklists 0/4" at bounding box center [104, 134] width 113 height 30
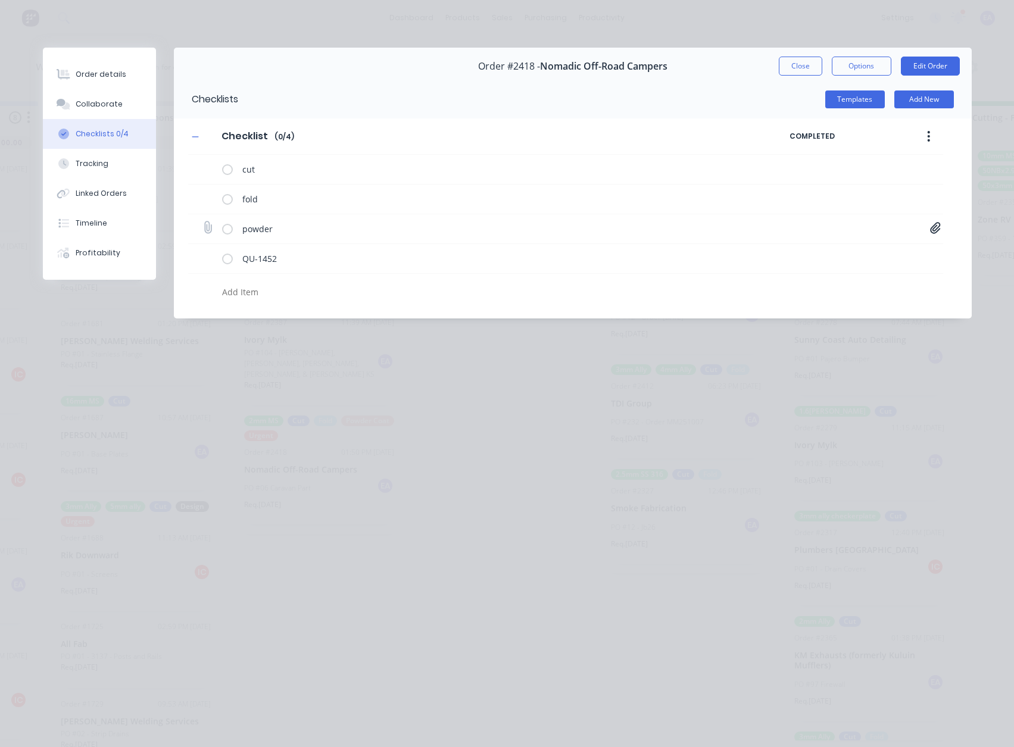
click at [935, 232] on icon at bounding box center [935, 227] width 10 height 11
click at [819, 259] on link "Purchase Order PO0512.pdf" at bounding box center [840, 254] width 139 height 13
click at [796, 66] on button "Close" at bounding box center [800, 66] width 43 height 19
type textarea "x"
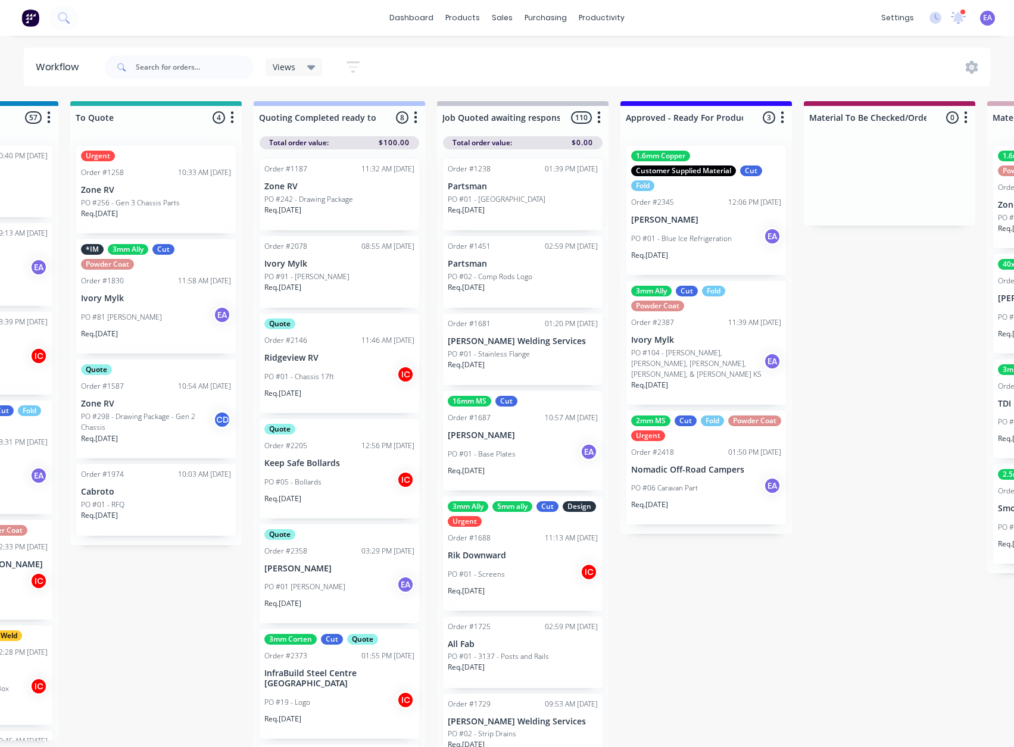
scroll to position [0, 1134]
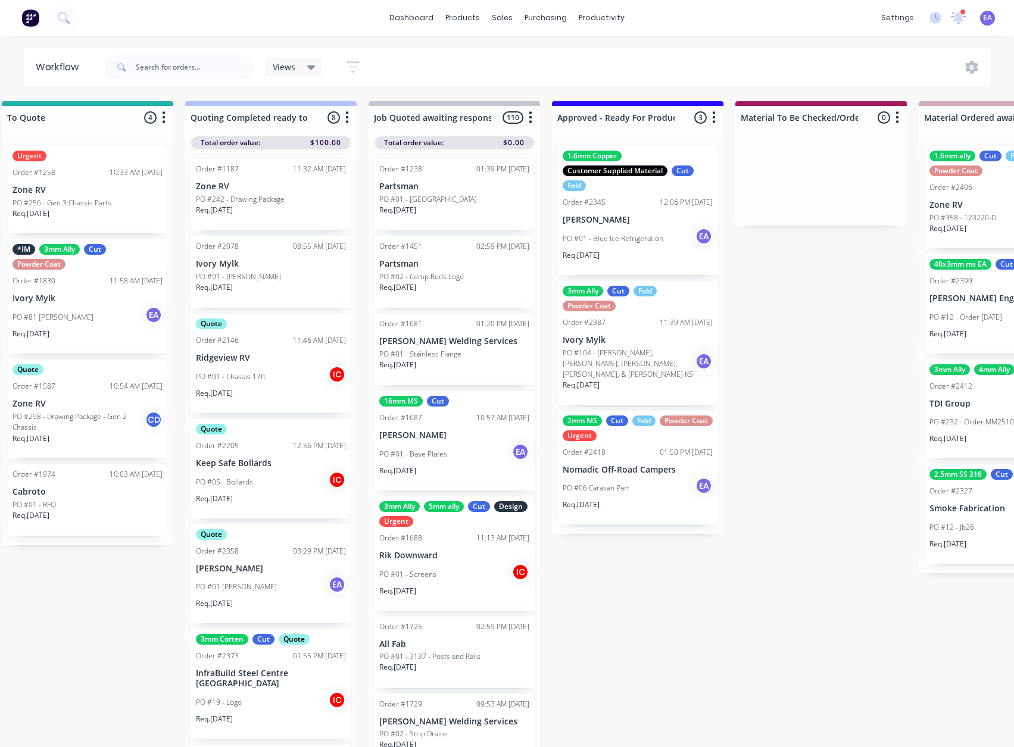
drag, startPoint x: 704, startPoint y: 509, endPoint x: 724, endPoint y: 509, distance: 20.2
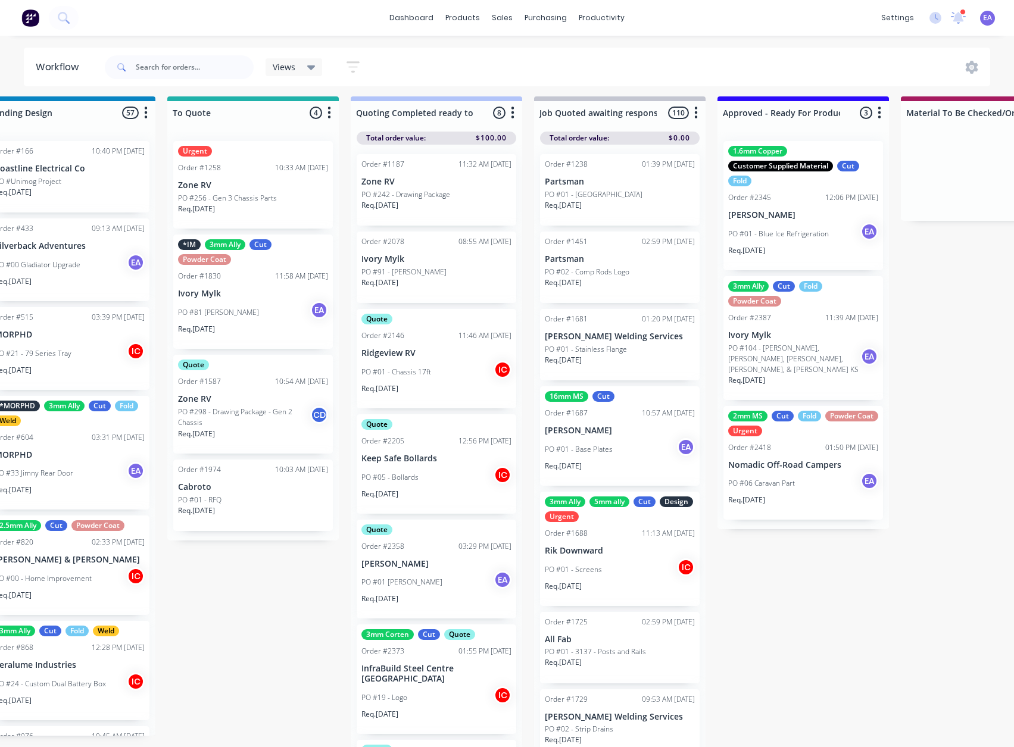
scroll to position [15, 0]
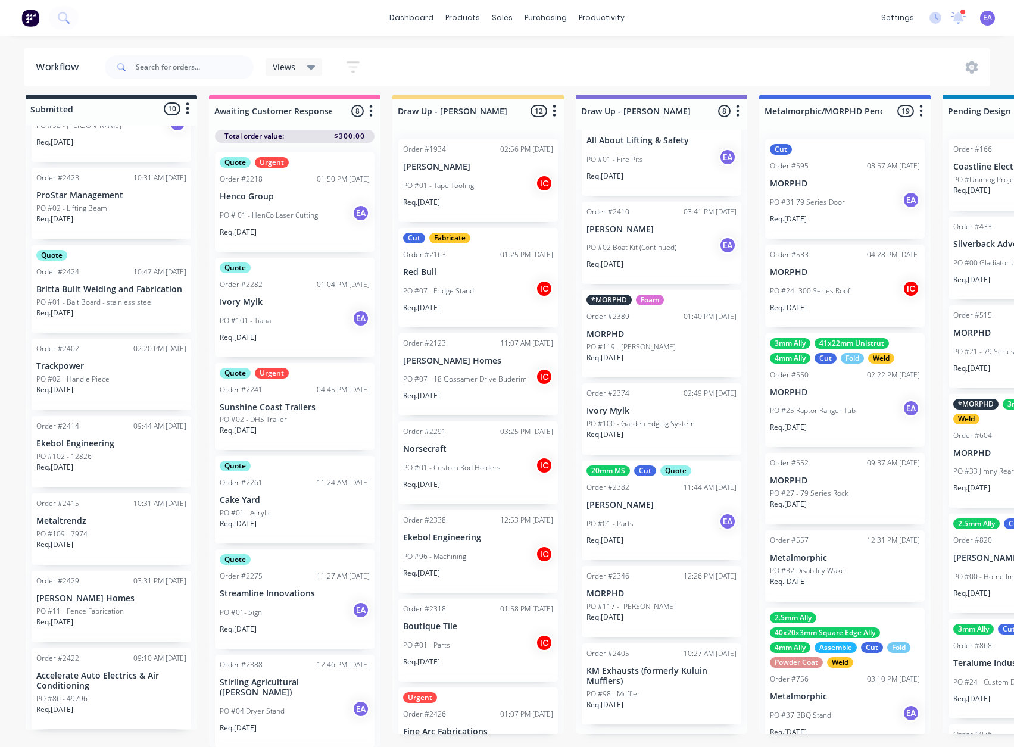
drag, startPoint x: 694, startPoint y: 526, endPoint x: 13, endPoint y: 497, distance: 681.8
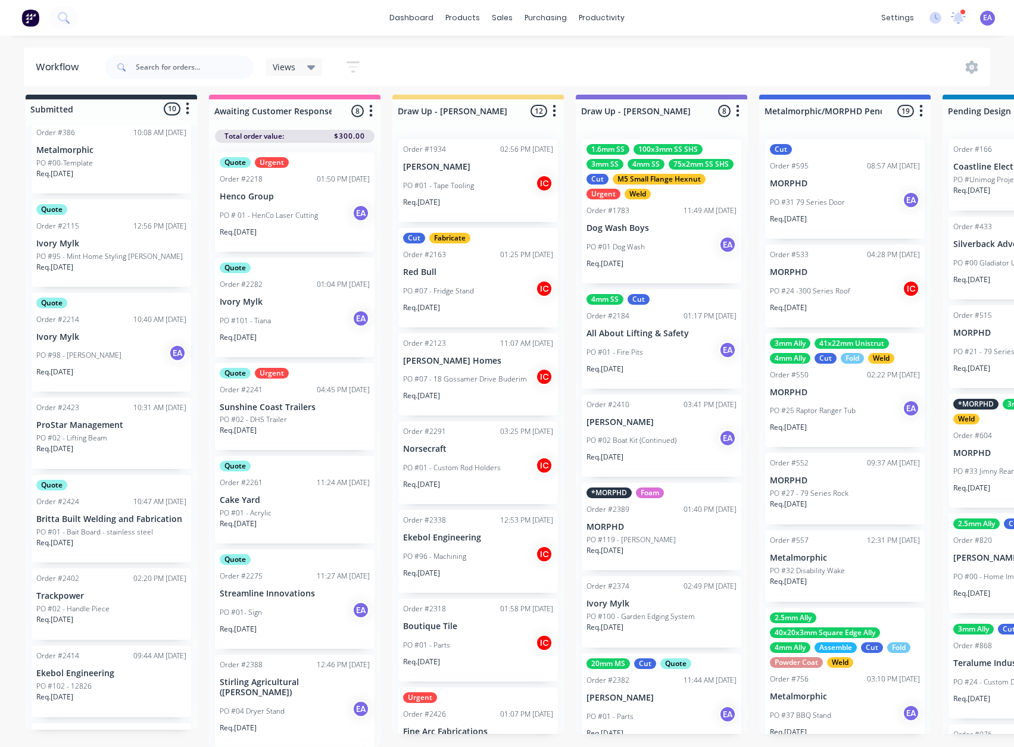
scroll to position [0, 0]
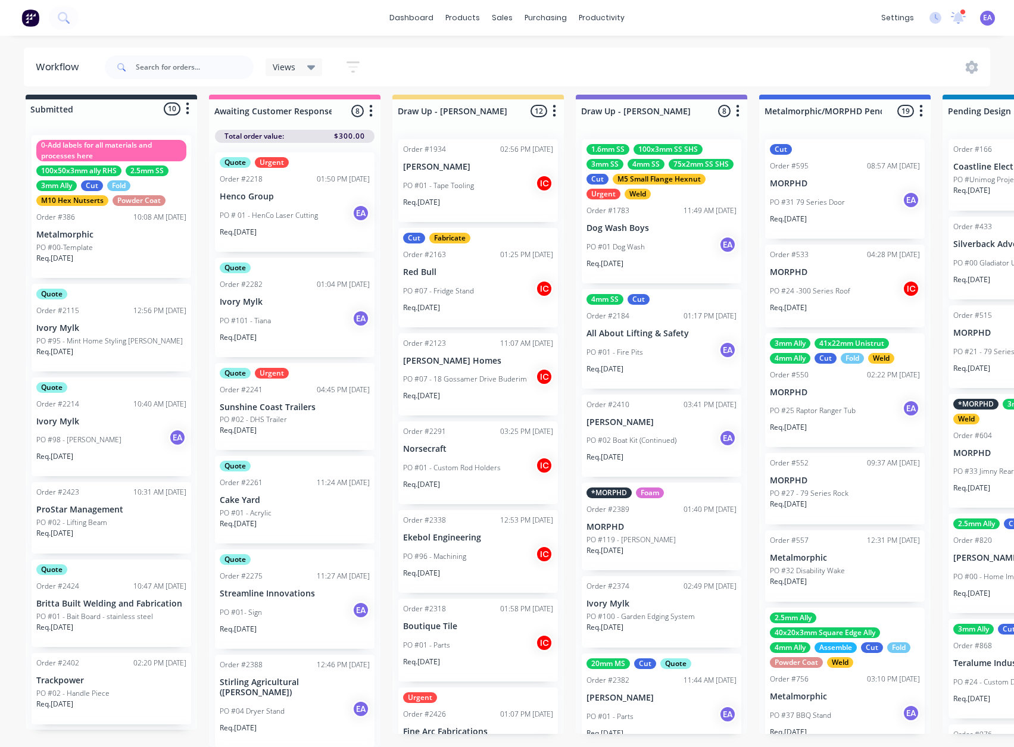
click at [101, 505] on p "ProStar Management" at bounding box center [111, 510] width 150 height 10
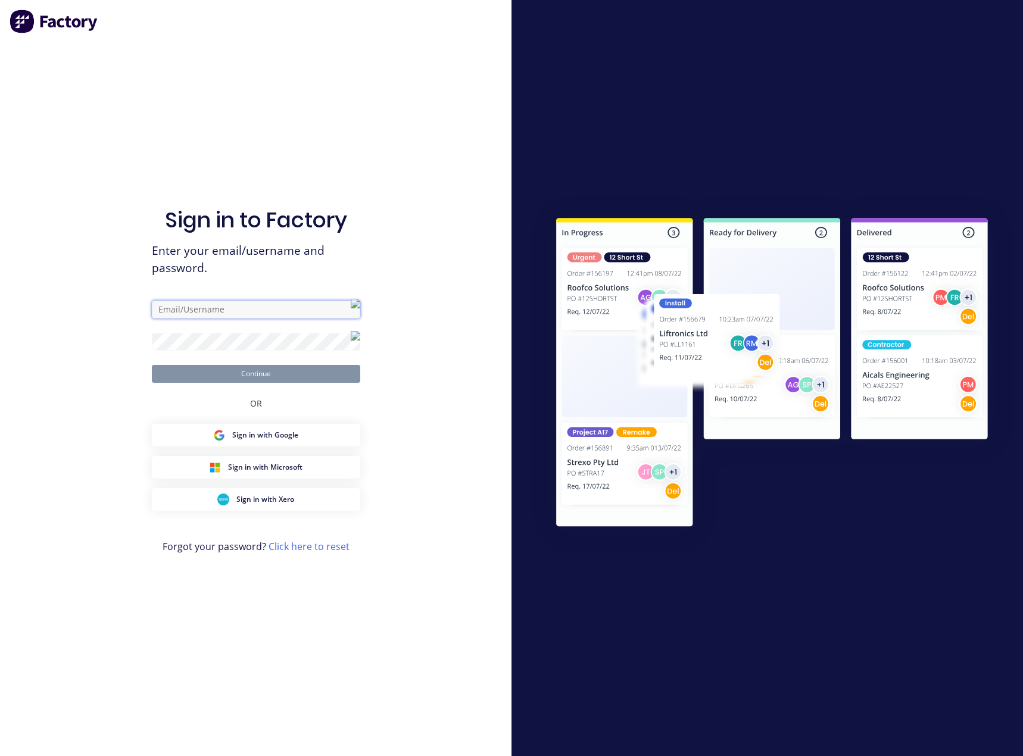
type input "emma@metalmorphiclaser.com.au"
click at [265, 309] on input "emma@metalmorphiclaser.com.au" at bounding box center [256, 310] width 208 height 18
click at [179, 371] on button "Continue" at bounding box center [256, 374] width 208 height 18
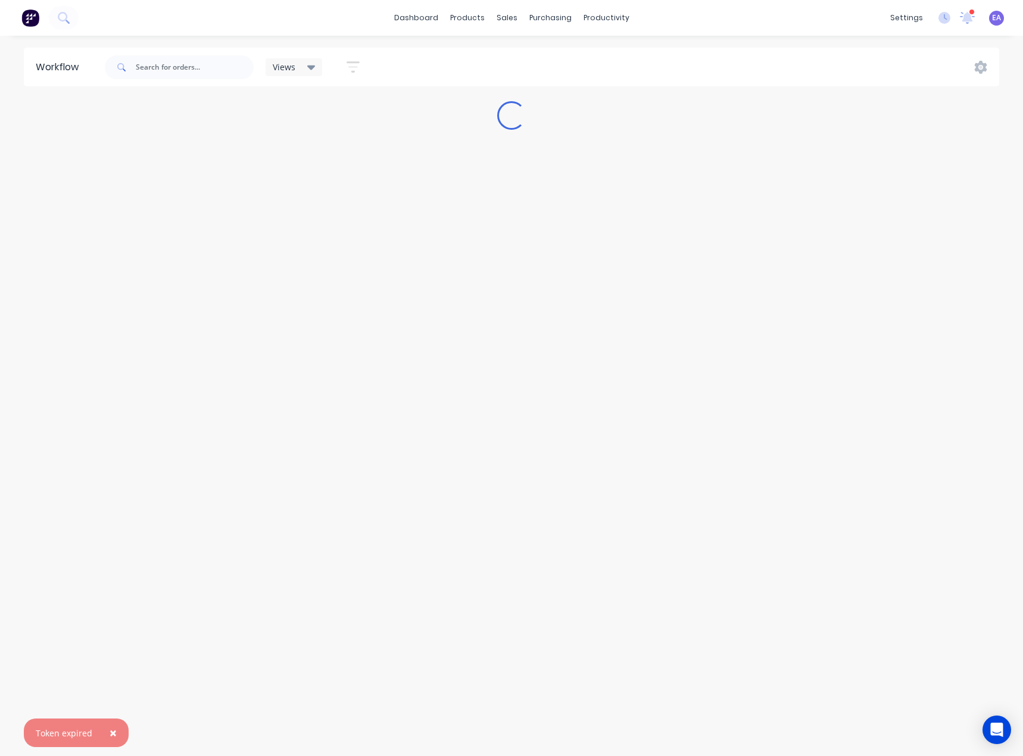
click at [114, 734] on span "×" at bounding box center [113, 733] width 7 height 17
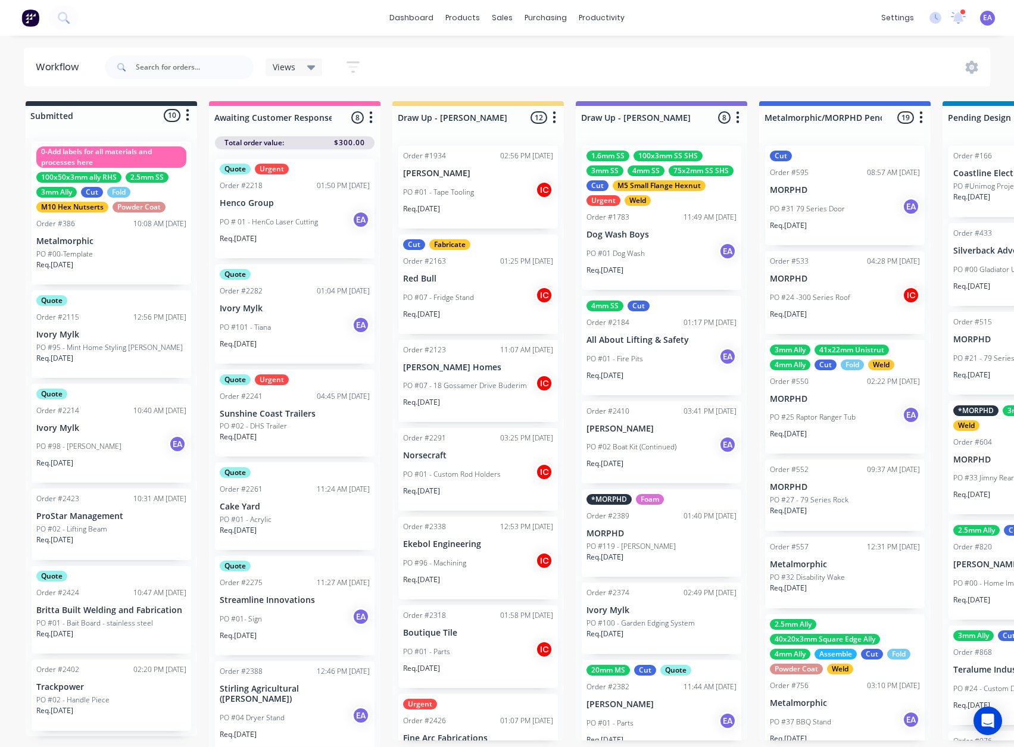
click at [96, 534] on p "PO #02 - Lifting Beam" at bounding box center [71, 529] width 71 height 11
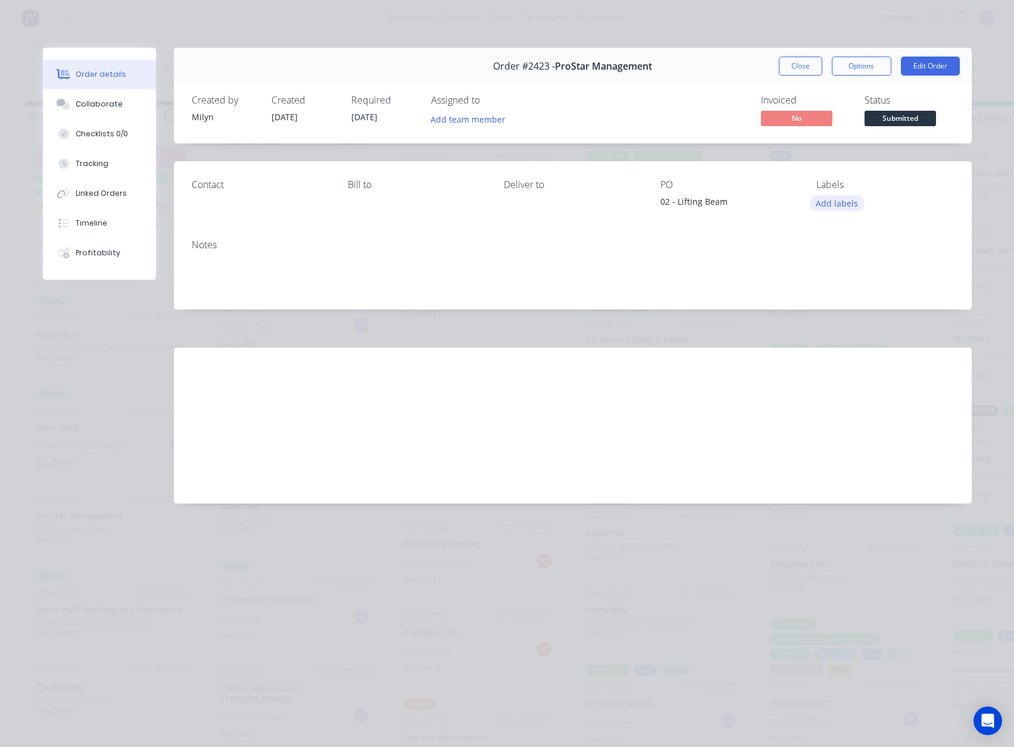
click at [847, 202] on button "Add labels" at bounding box center [837, 203] width 55 height 16
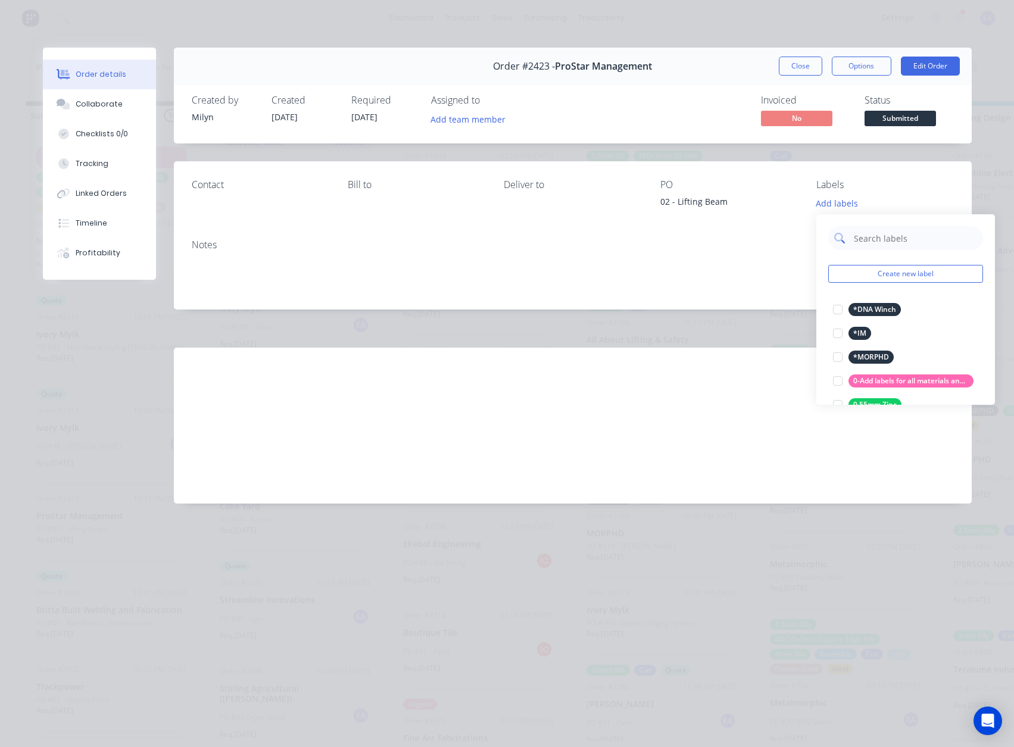
click at [871, 233] on input "text" at bounding box center [915, 238] width 124 height 24
type input "quot"
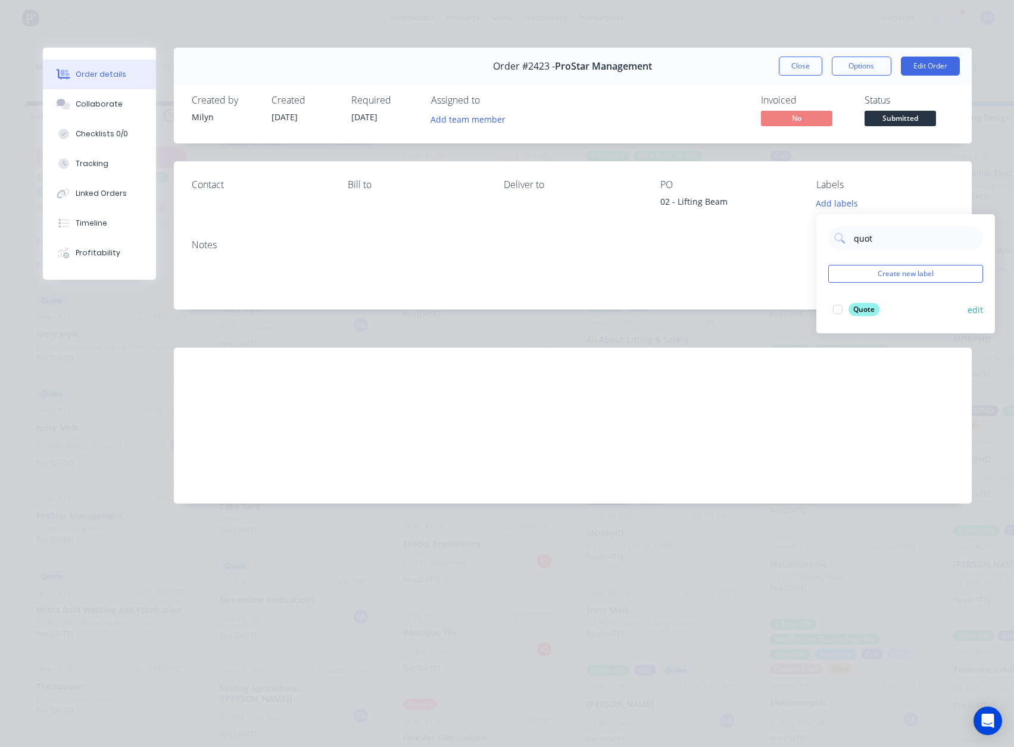
click at [836, 307] on div at bounding box center [838, 310] width 24 height 24
click at [111, 95] on button "Collaborate" at bounding box center [99, 104] width 113 height 30
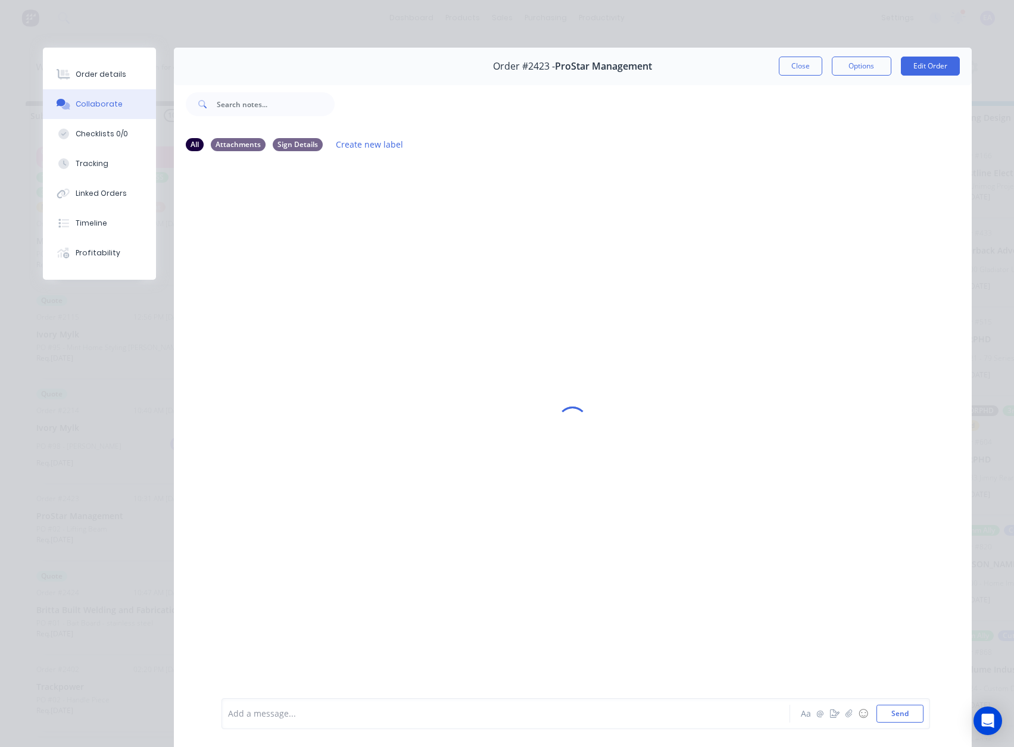
click at [251, 718] on div at bounding box center [489, 714] width 521 height 13
click at [265, 308] on img at bounding box center [265, 312] width 86 height 78
click at [416, 718] on div "1x for cutting only of two full assemblies" at bounding box center [489, 716] width 521 height 13
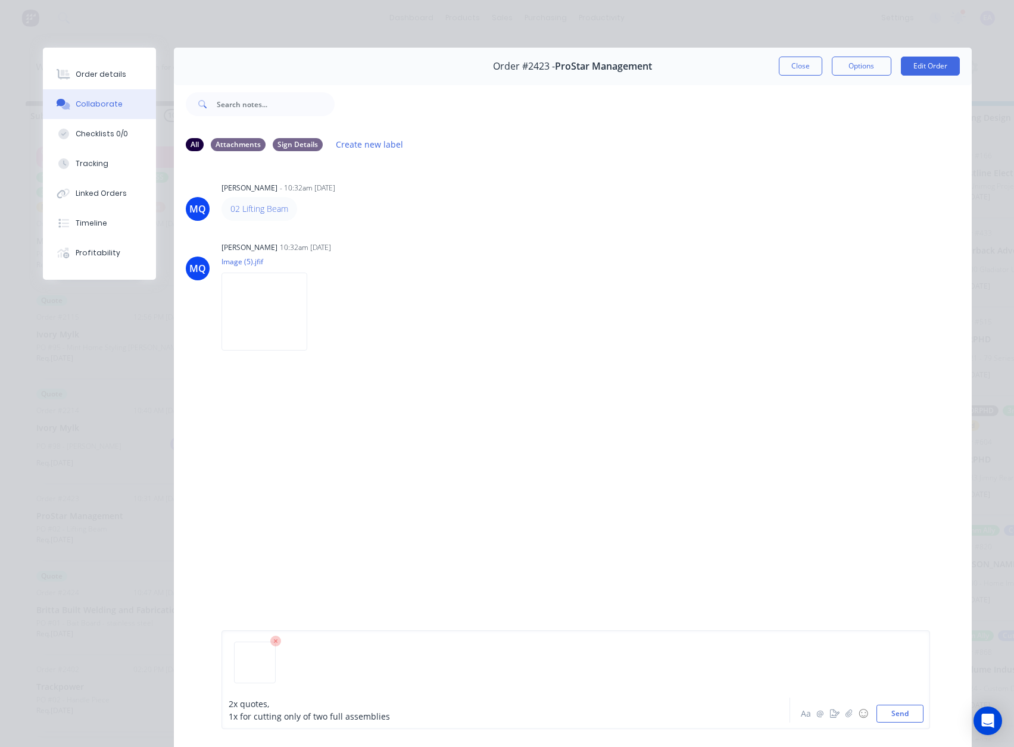
click at [389, 718] on div "1x for cutting only of two full assemblies" at bounding box center [489, 716] width 521 height 13
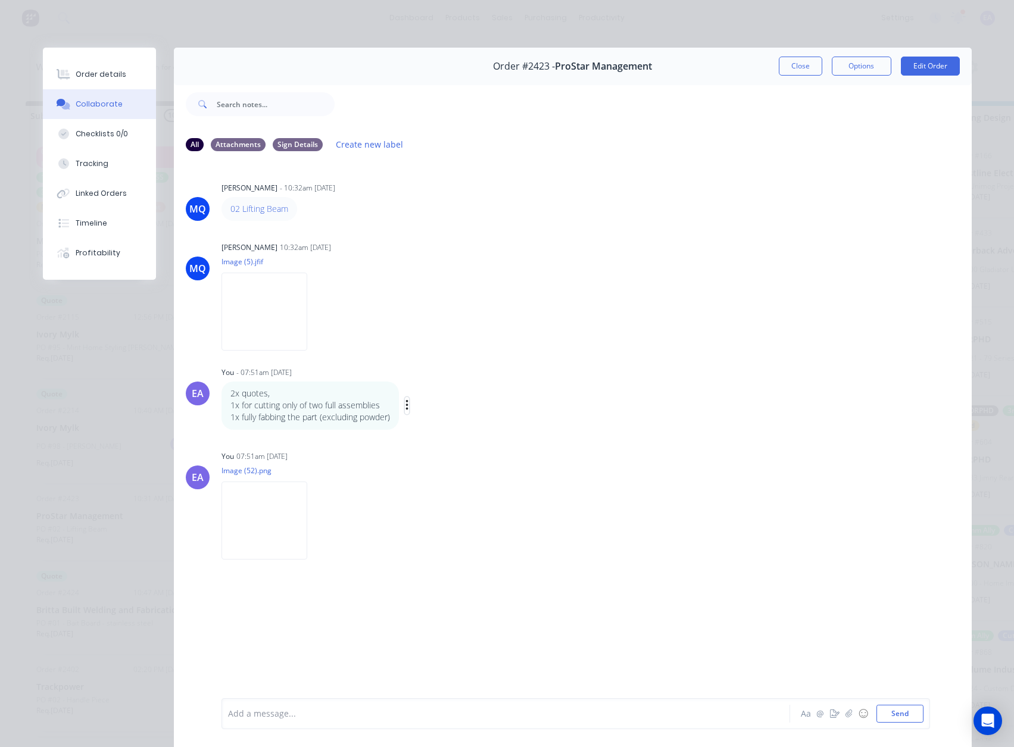
click at [406, 407] on icon "button" at bounding box center [408, 406] width 4 height 14
click at [438, 425] on button "Edit" at bounding box center [450, 427] width 75 height 20
click at [105, 68] on button "Order details" at bounding box center [99, 75] width 113 height 30
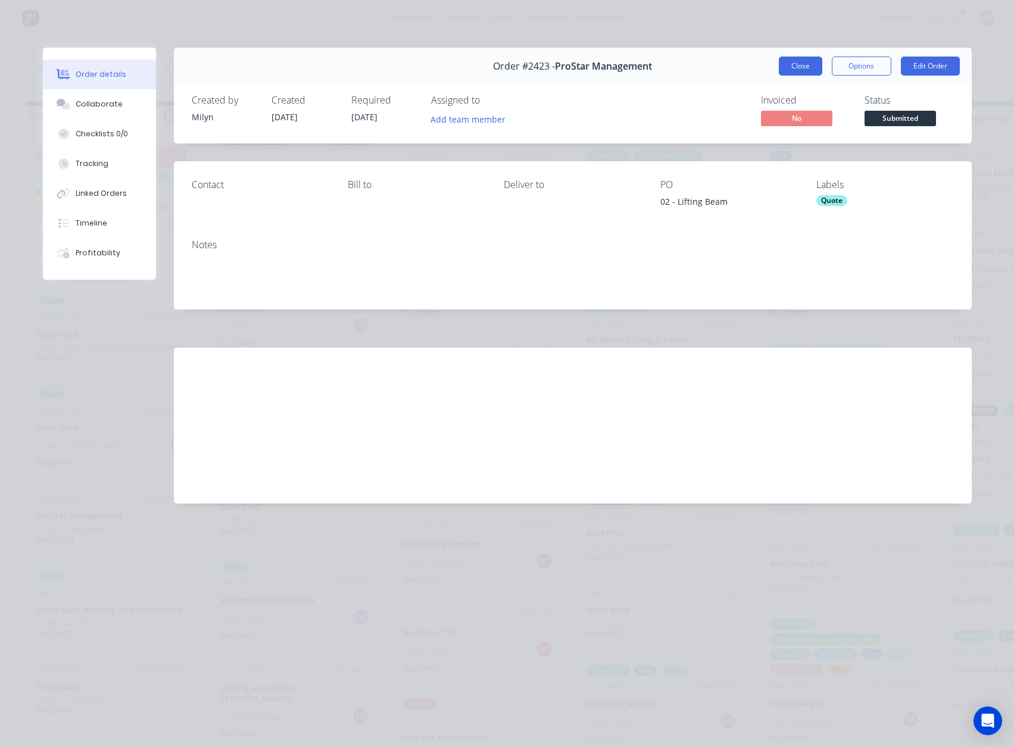
click at [795, 61] on button "Close" at bounding box center [800, 66] width 43 height 19
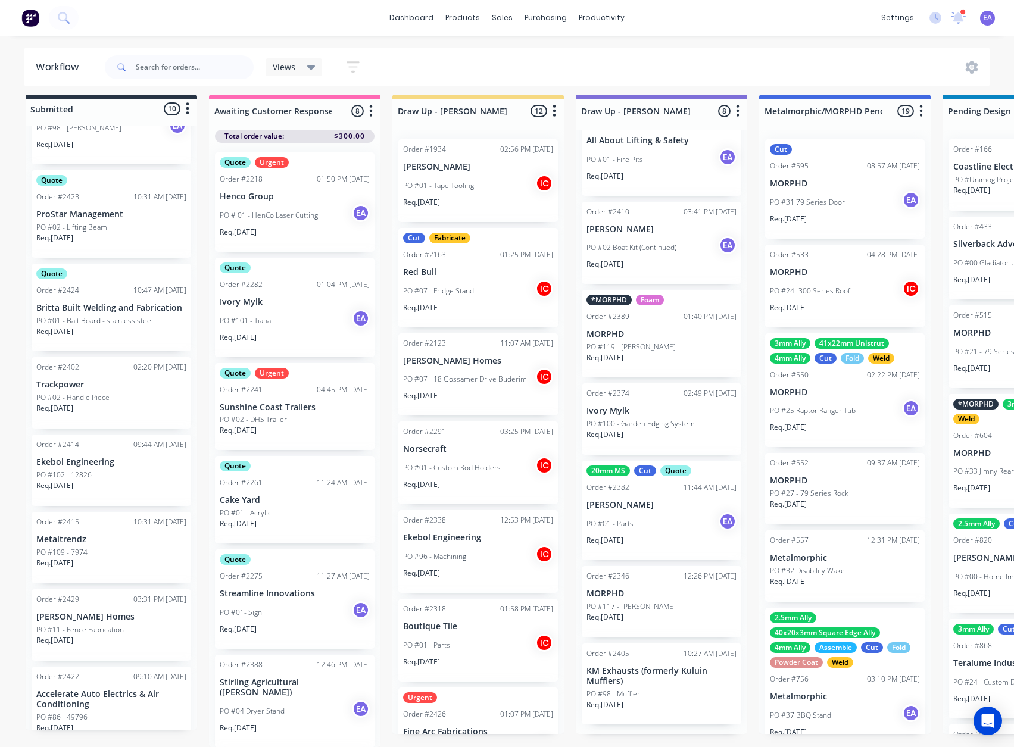
scroll to position [330, 0]
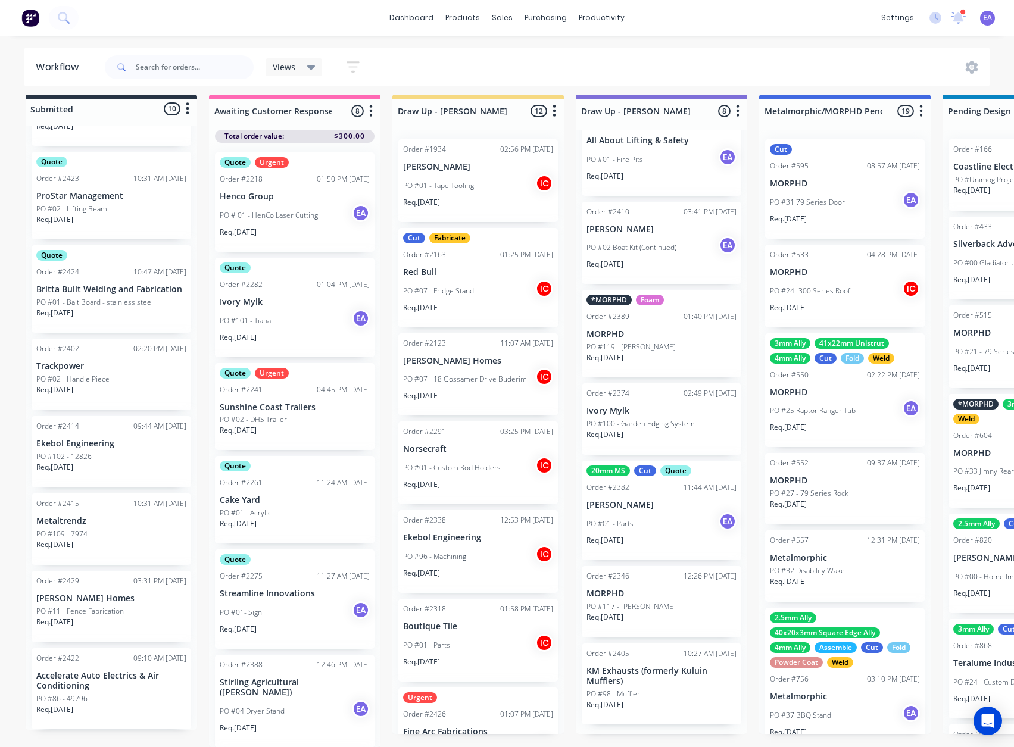
click at [88, 529] on div "PO #109 - 7974" at bounding box center [111, 534] width 150 height 11
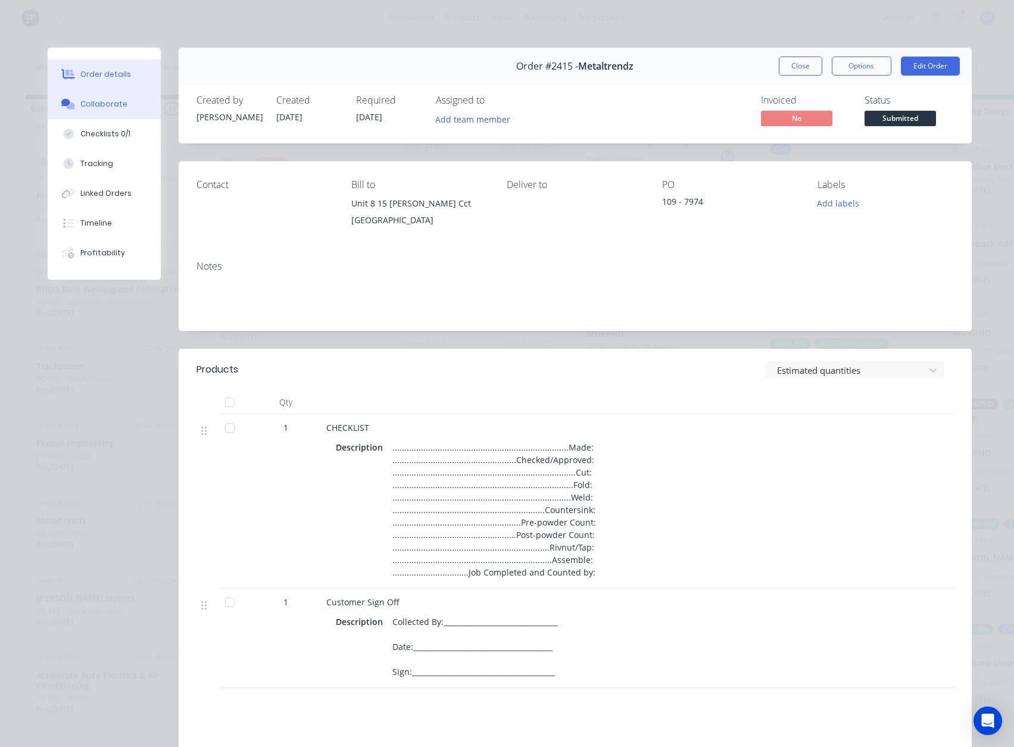
click at [95, 96] on button "Collaborate" at bounding box center [104, 104] width 113 height 30
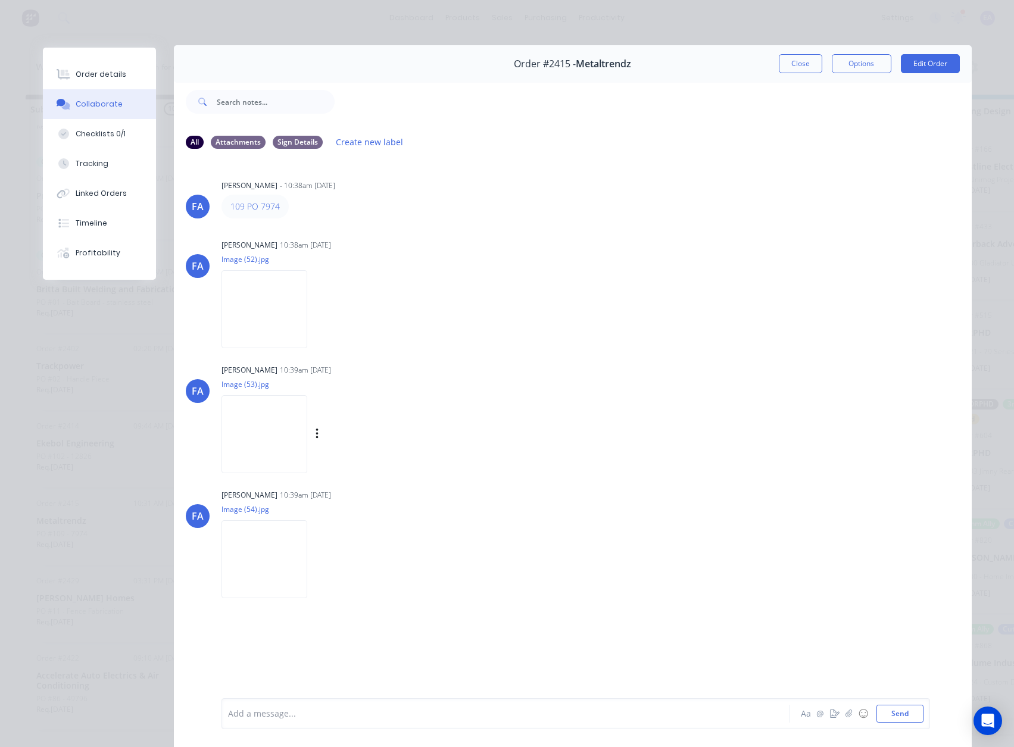
scroll to position [0, 0]
click at [800, 71] on button "Close" at bounding box center [800, 66] width 43 height 19
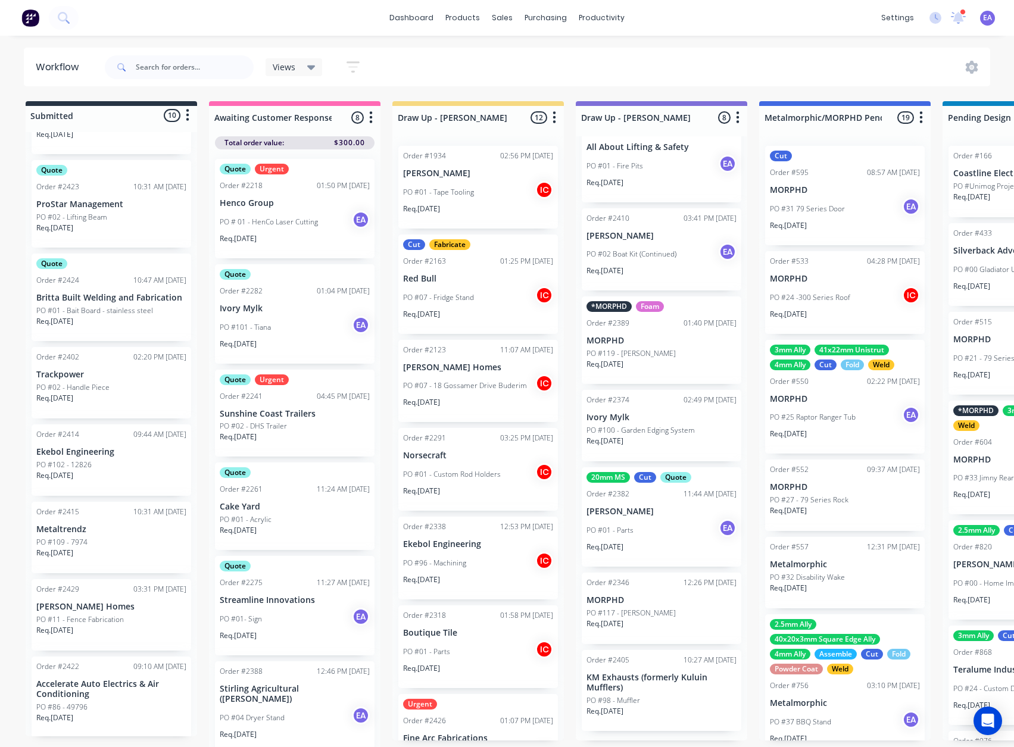
scroll to position [330, 0]
click at [112, 547] on div "Req. 22/10/25" at bounding box center [111, 556] width 150 height 20
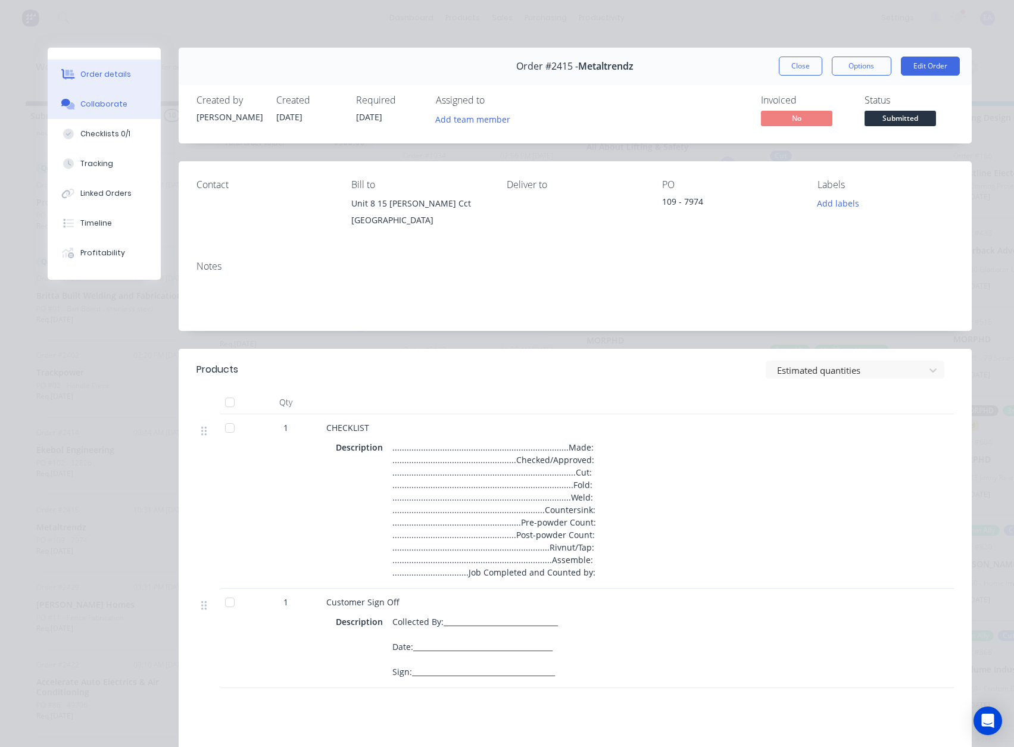
click at [94, 106] on div "Collaborate" at bounding box center [103, 104] width 47 height 11
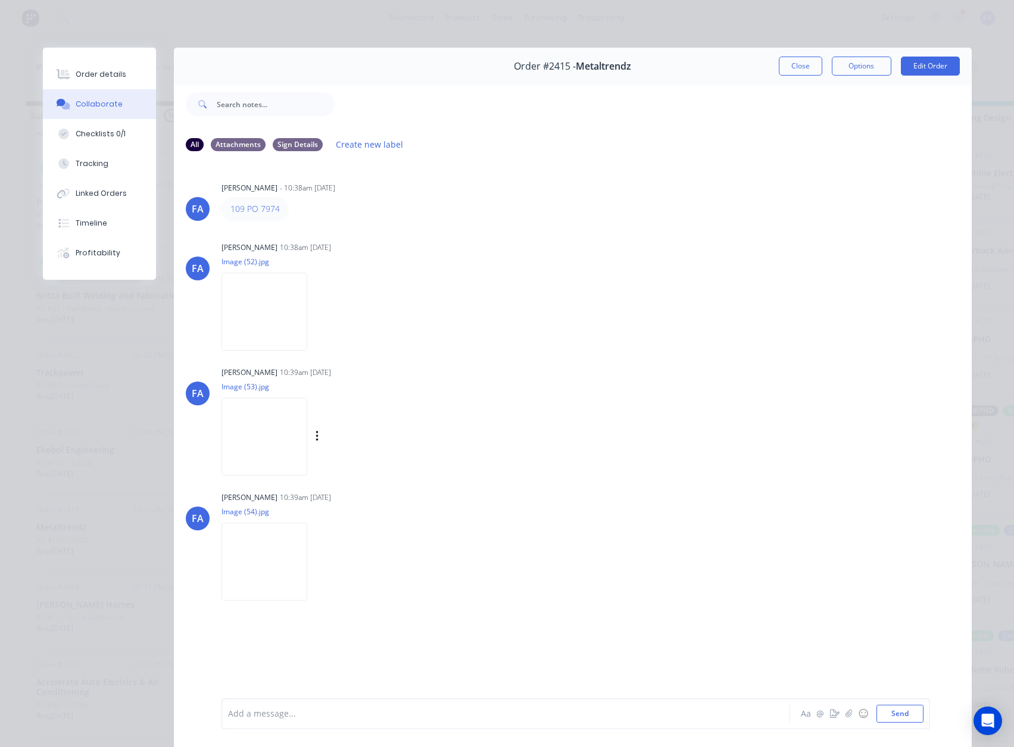
click at [252, 441] on img at bounding box center [265, 437] width 86 height 78
click at [297, 583] on img at bounding box center [265, 562] width 86 height 78
click at [257, 323] on img at bounding box center [265, 312] width 86 height 78
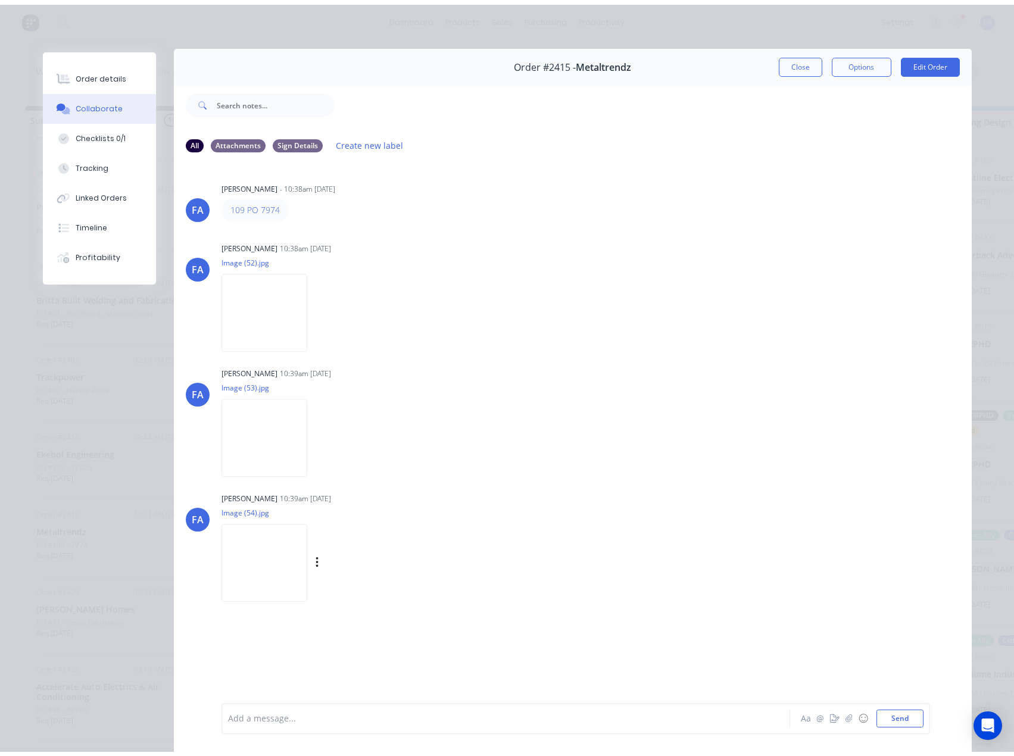
scroll to position [0, 0]
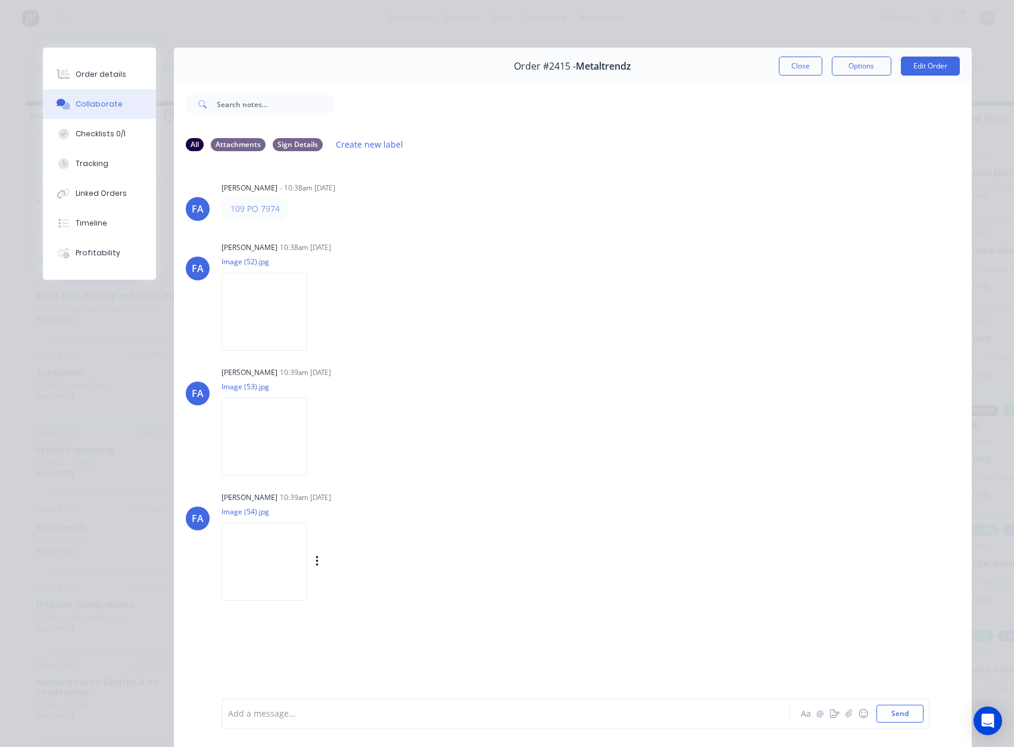
click at [239, 590] on img at bounding box center [265, 562] width 86 height 78
click at [226, 413] on img at bounding box center [265, 437] width 86 height 78
click at [679, 62] on div "Order #2415 - Metaltrendz Close Options Edit Order" at bounding box center [573, 67] width 798 height 38
click at [786, 64] on button "Close" at bounding box center [800, 66] width 43 height 19
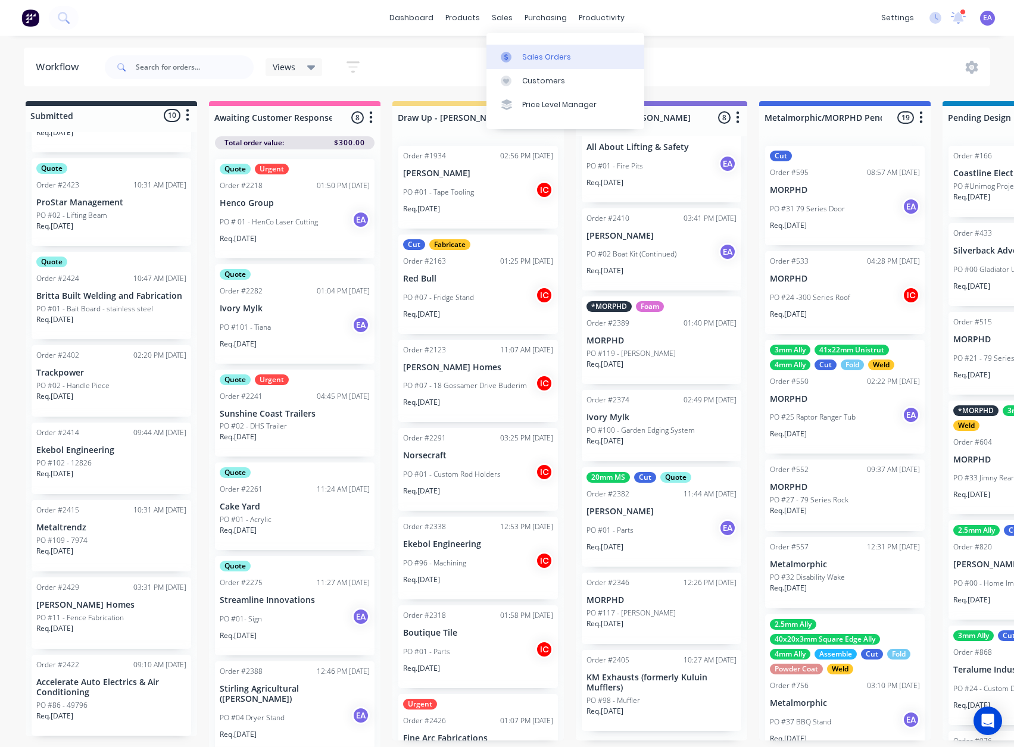
click at [513, 64] on link "Sales Orders" at bounding box center [565, 57] width 158 height 24
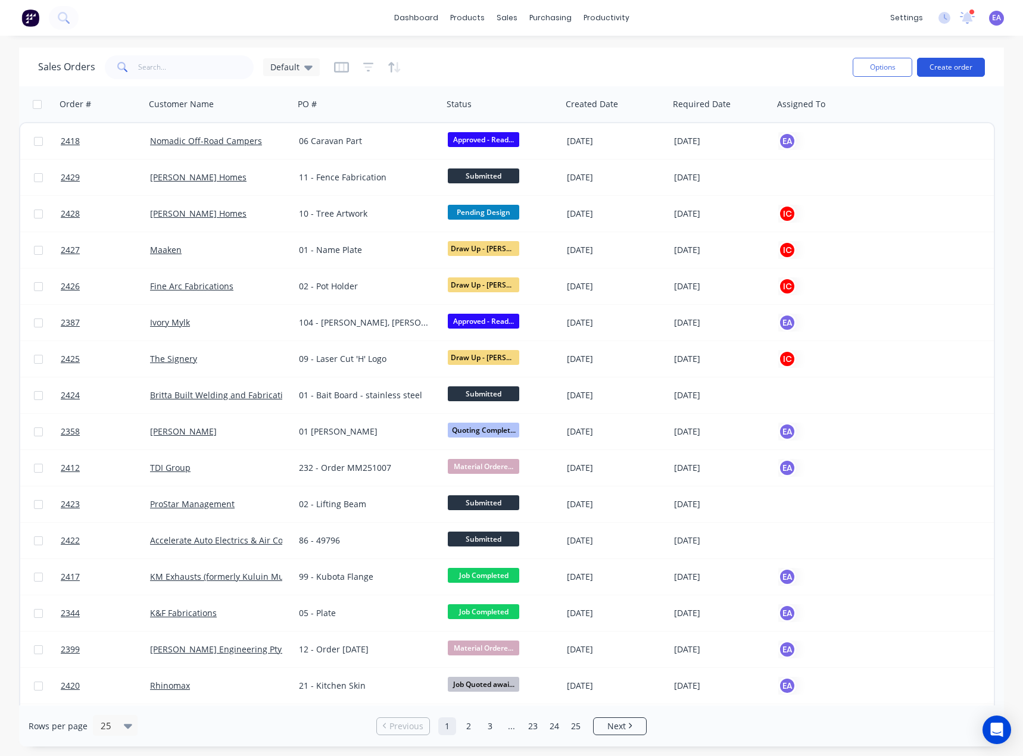
click at [958, 71] on button "Create order" at bounding box center [951, 67] width 68 height 19
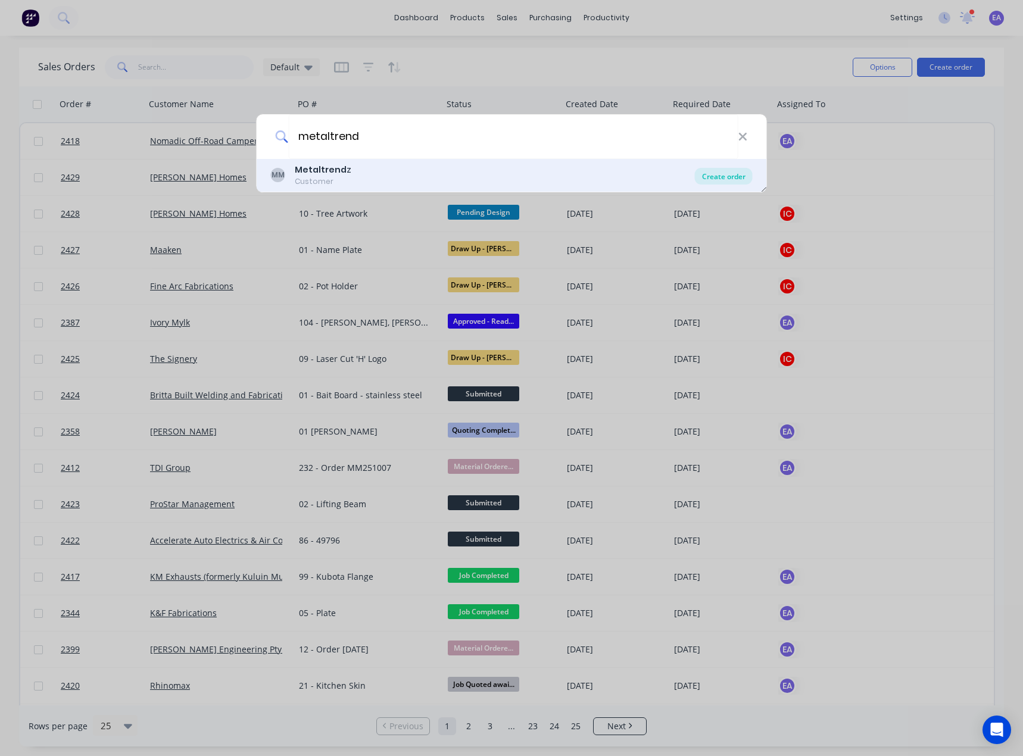
type input "metaltrend"
click at [728, 177] on div "Create order" at bounding box center [724, 176] width 58 height 17
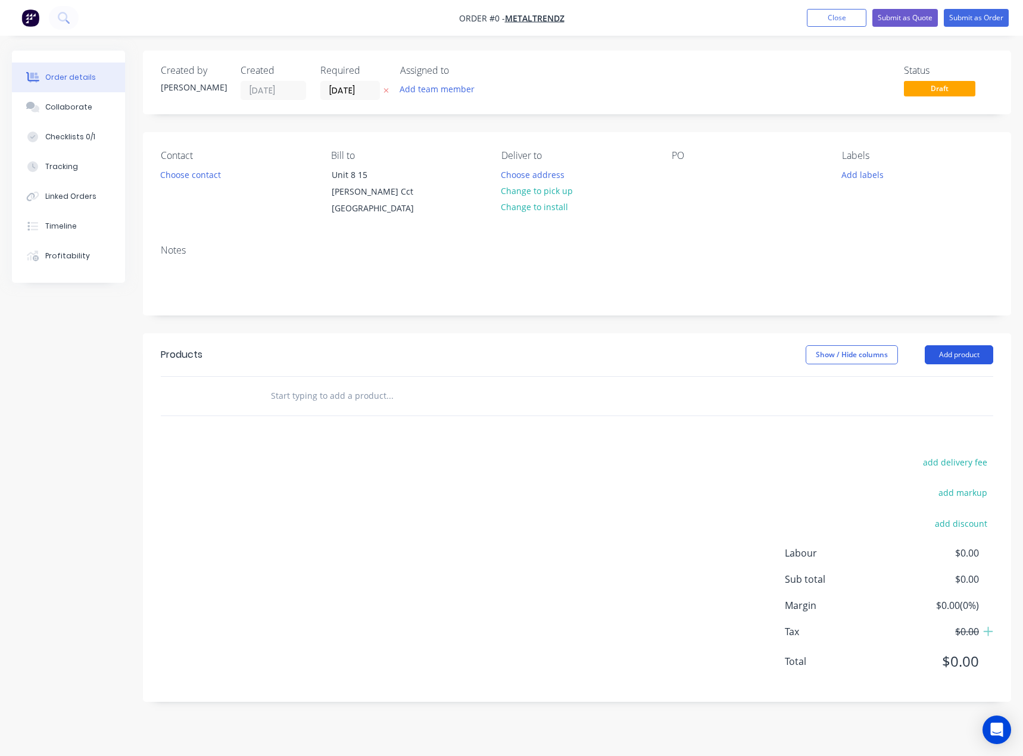
click at [964, 350] on button "Add product" at bounding box center [959, 354] width 68 height 19
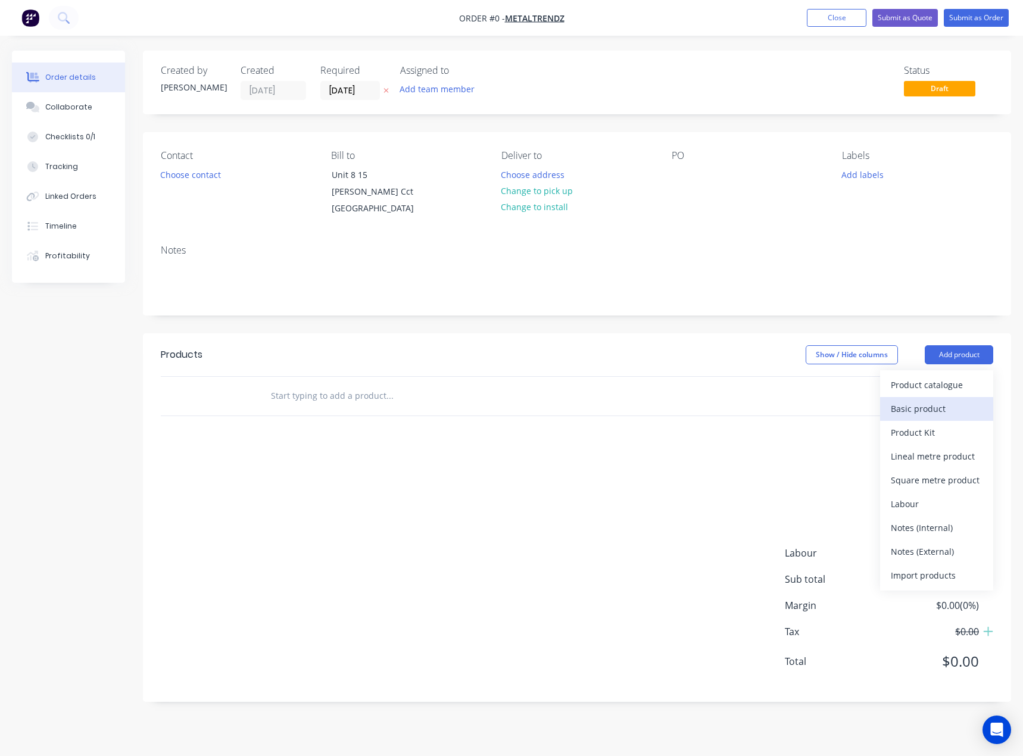
click at [945, 406] on div "Basic product" at bounding box center [937, 408] width 92 height 17
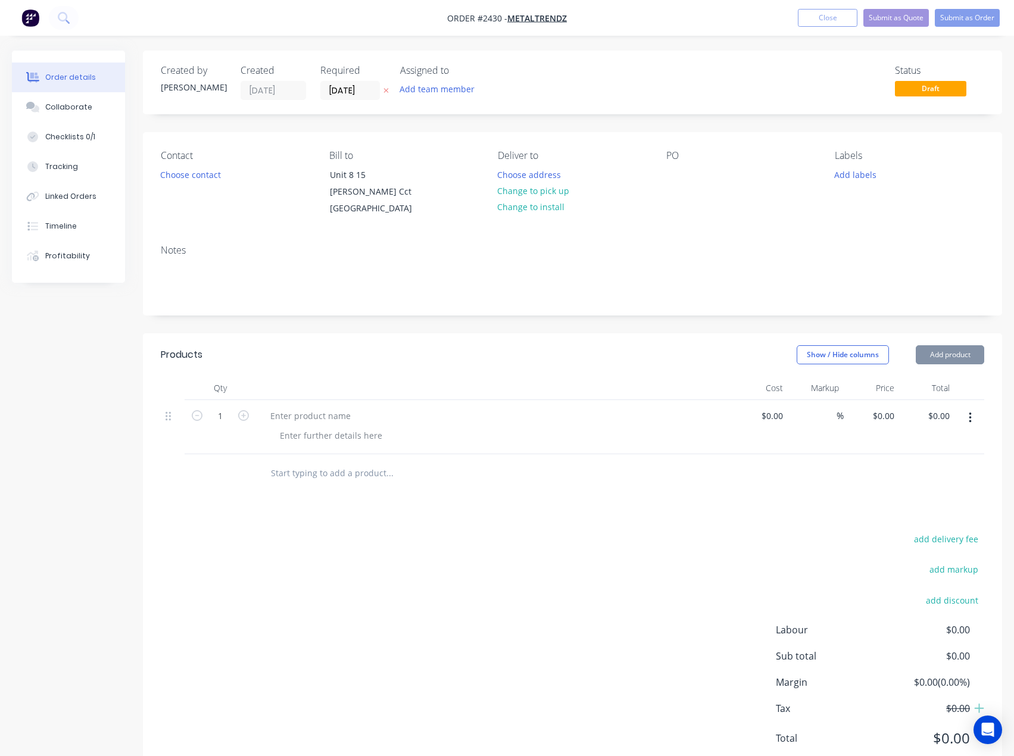
click at [955, 361] on button "Add product" at bounding box center [950, 354] width 68 height 19
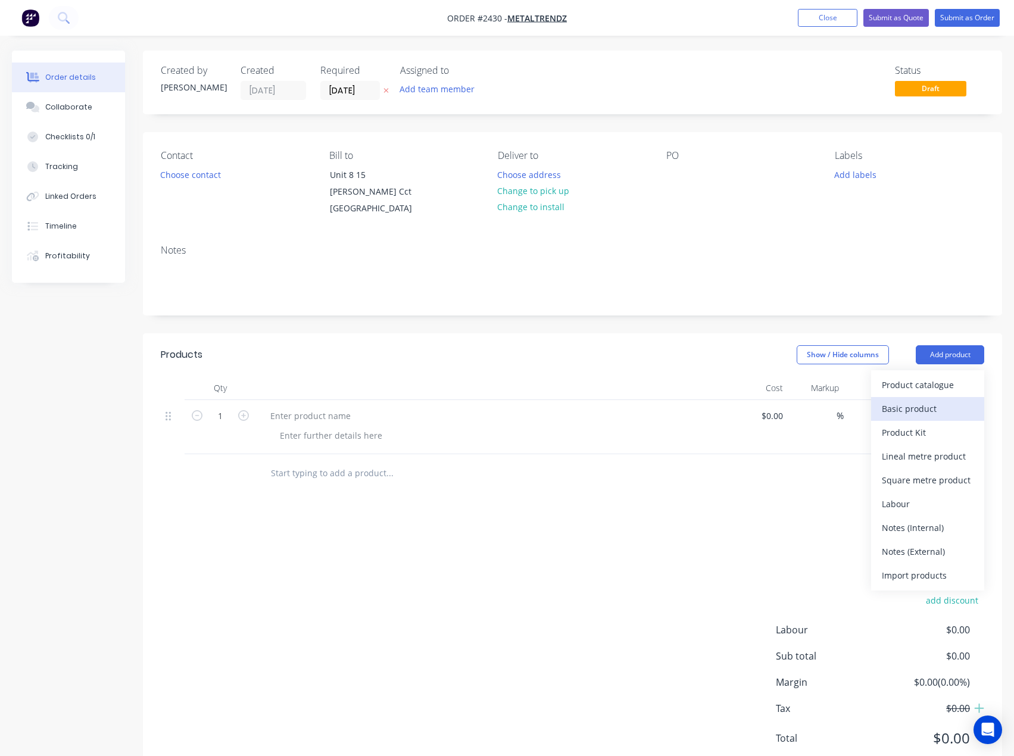
click at [928, 413] on div "Basic product" at bounding box center [928, 408] width 92 height 17
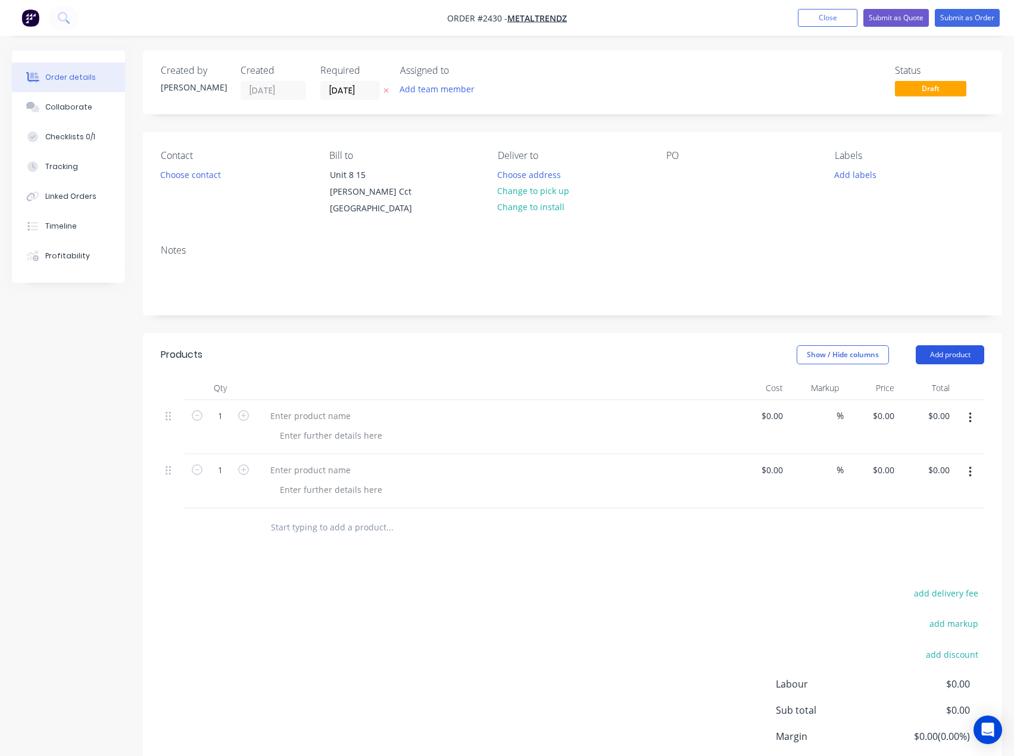
click at [950, 357] on button "Add product" at bounding box center [950, 354] width 68 height 19
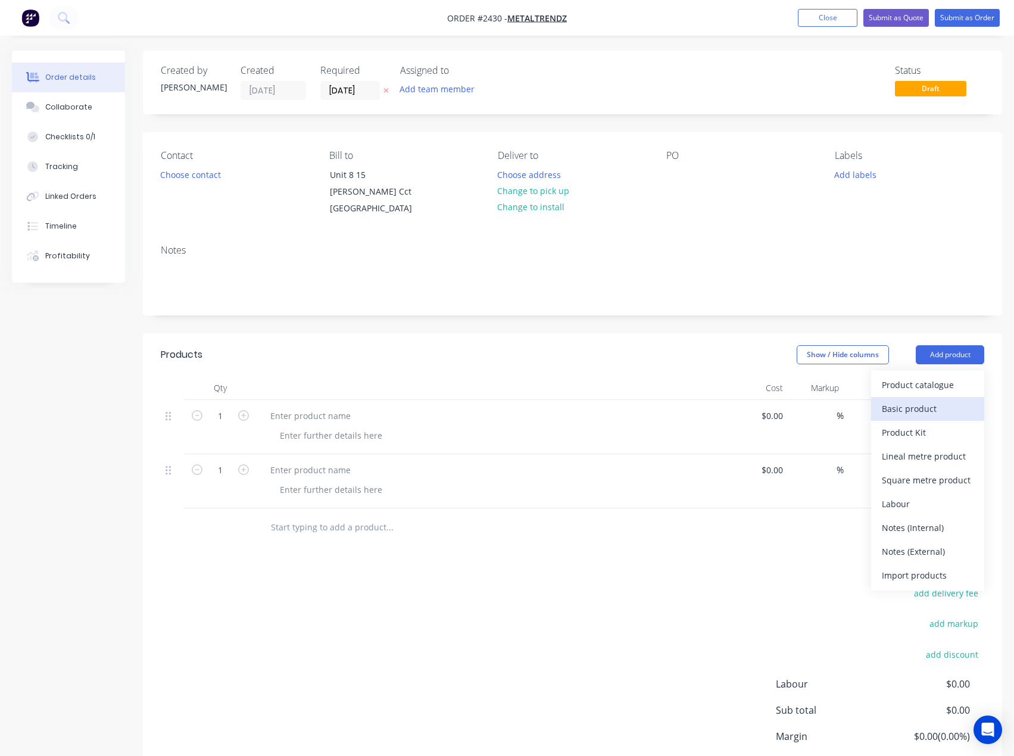
click at [934, 406] on div "Basic product" at bounding box center [928, 408] width 92 height 17
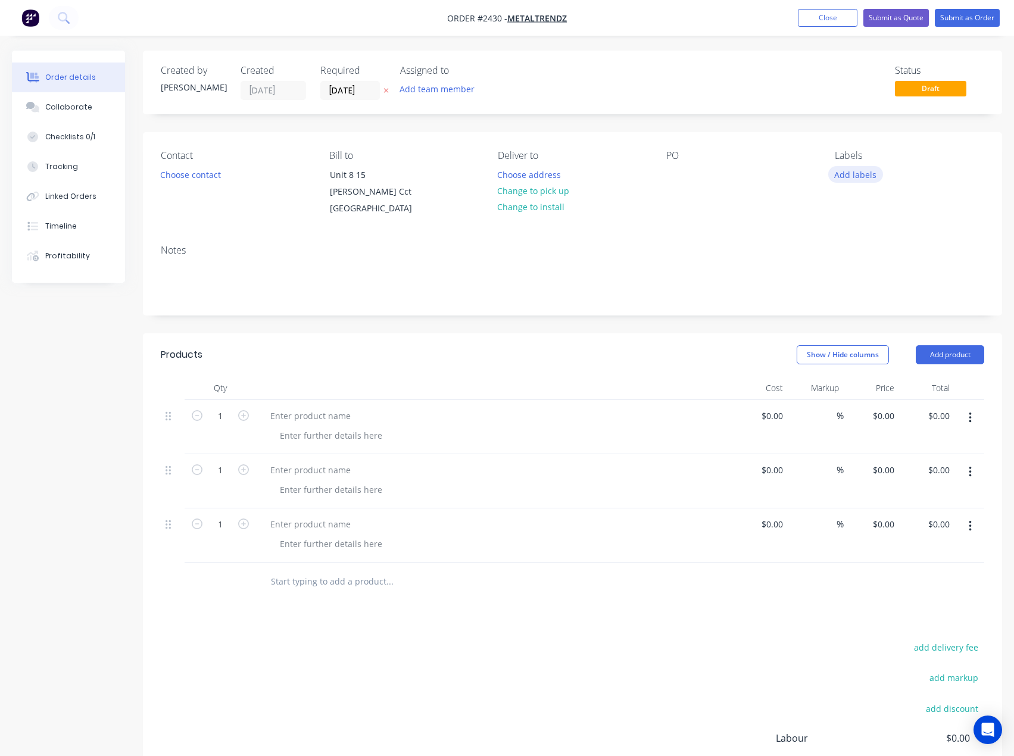
click at [858, 173] on button "Add labels" at bounding box center [855, 174] width 55 height 16
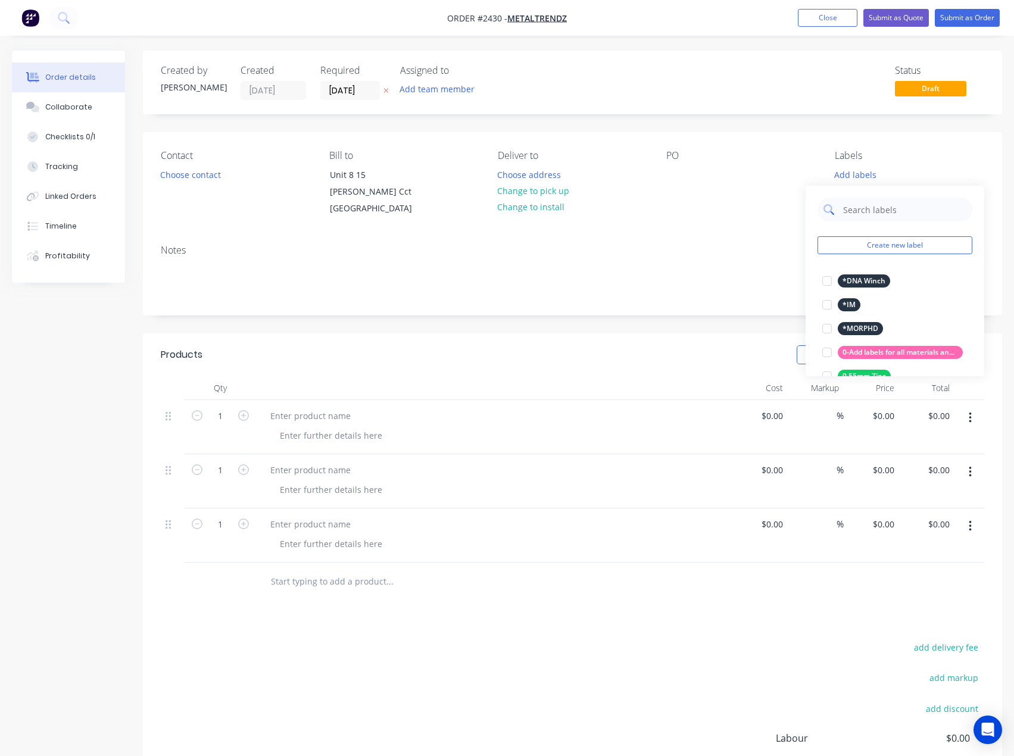
click at [864, 211] on input "text" at bounding box center [904, 210] width 124 height 24
type input "qu"
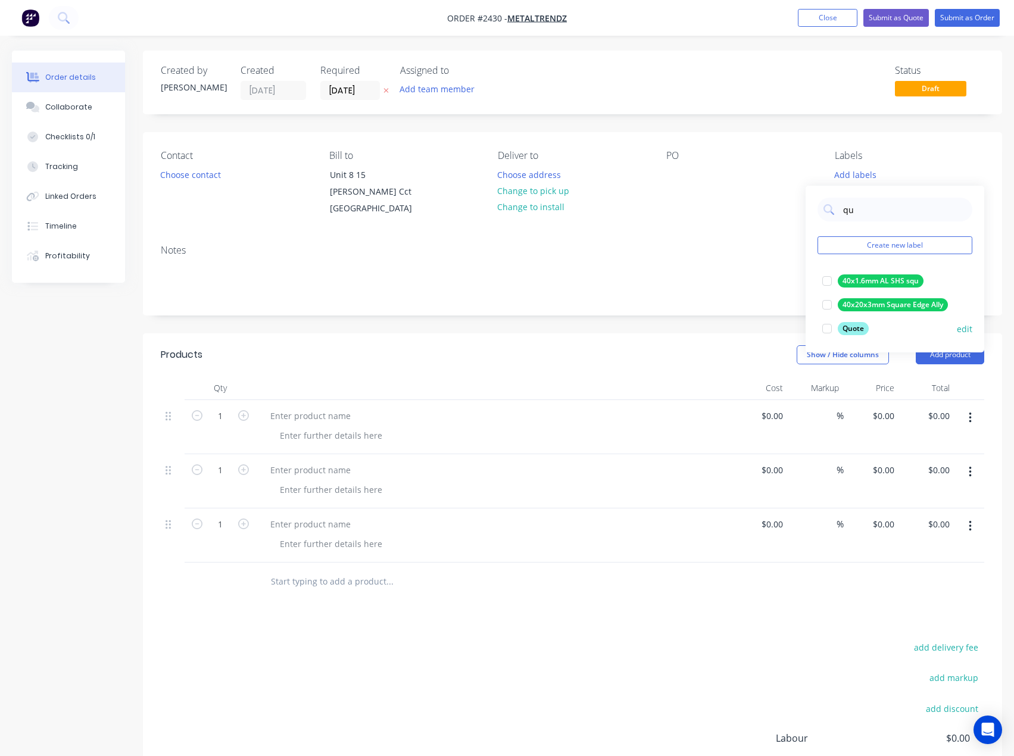
click at [824, 329] on div at bounding box center [827, 329] width 24 height 24
drag, startPoint x: 869, startPoint y: 204, endPoint x: 839, endPoint y: 204, distance: 30.4
click at [839, 204] on div "qu" at bounding box center [895, 204] width 155 height 24
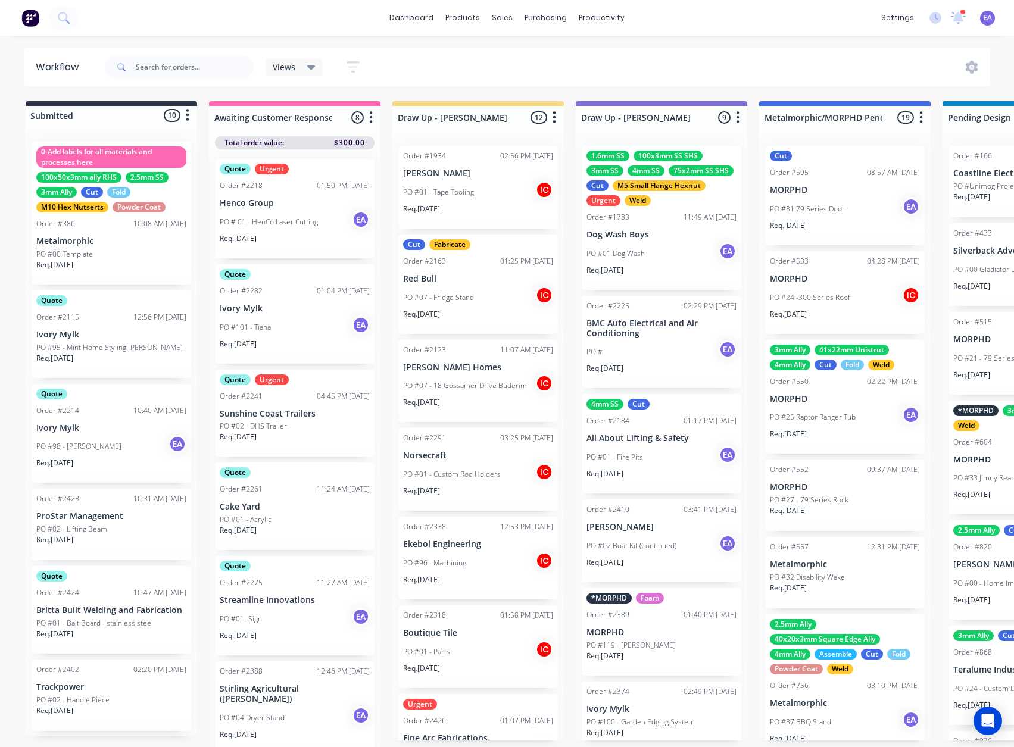
click at [492, 300] on div "PO #07 - Fridge Stand IC" at bounding box center [478, 297] width 150 height 23
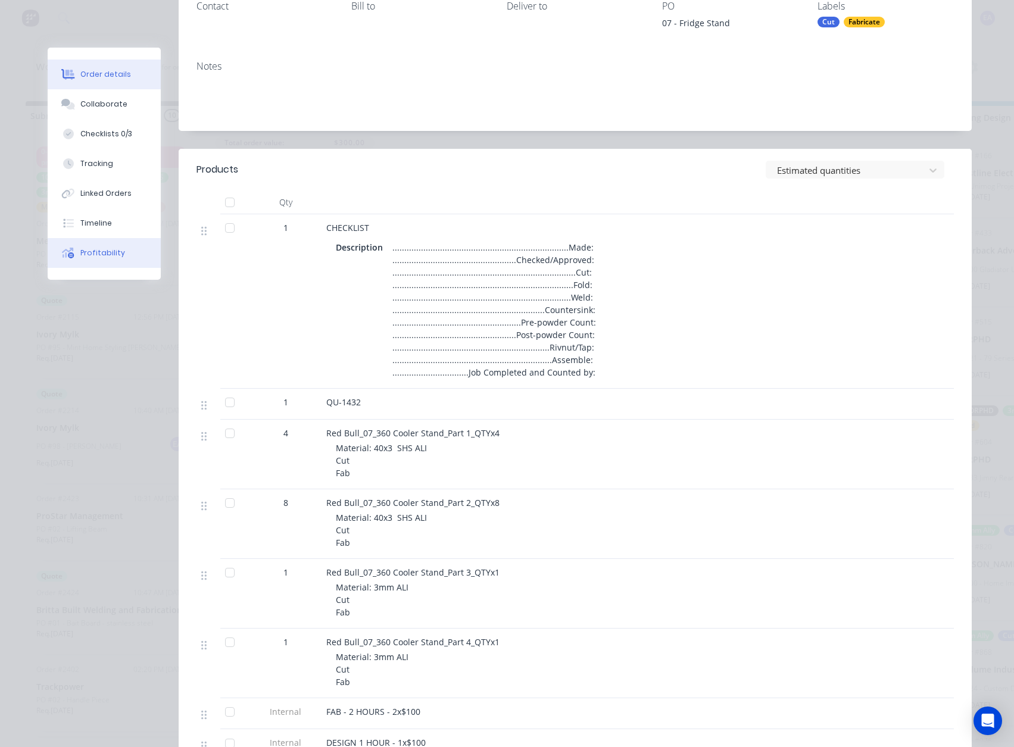
click at [99, 224] on div "Timeline" at bounding box center [96, 223] width 32 height 11
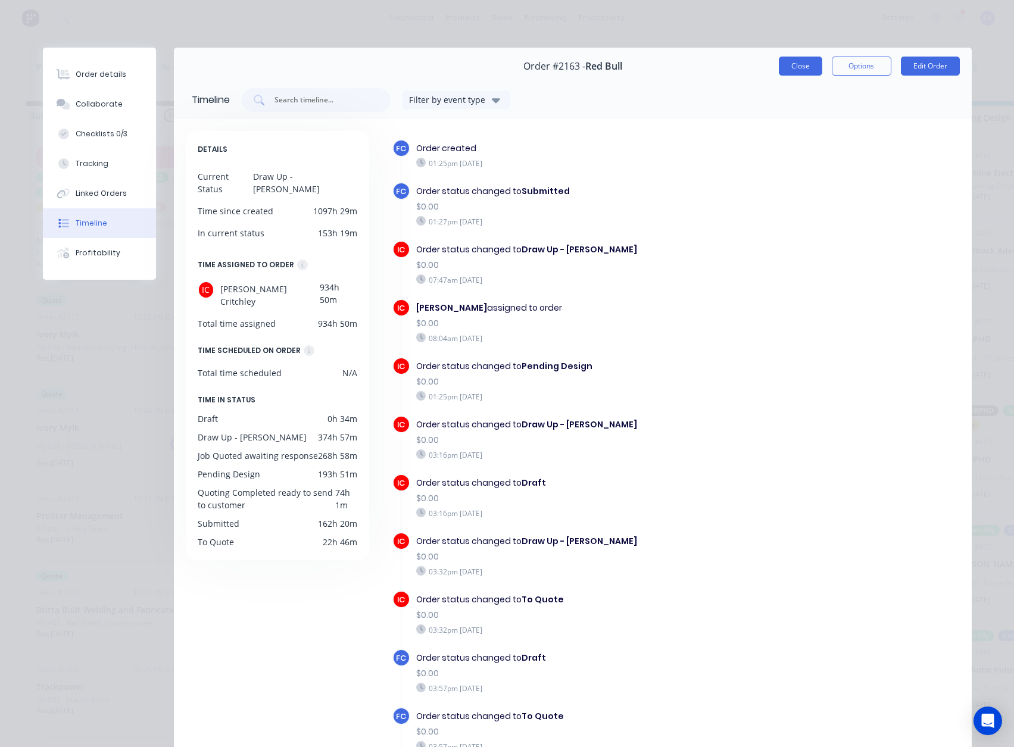
click at [799, 71] on button "Close" at bounding box center [800, 66] width 43 height 19
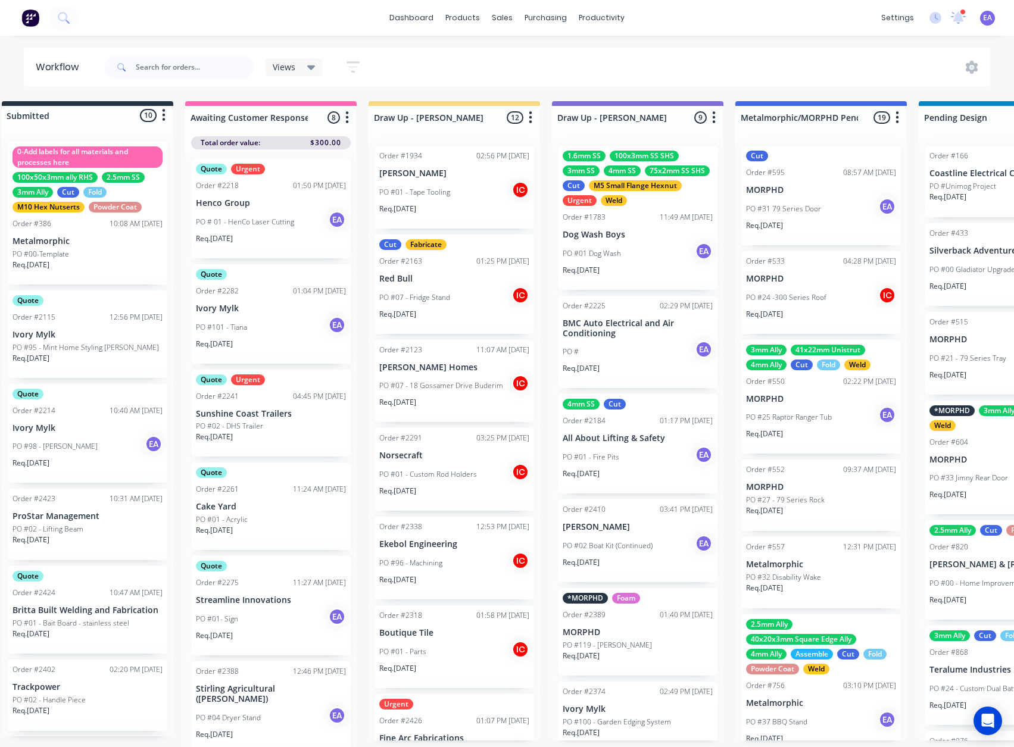
scroll to position [0, 35]
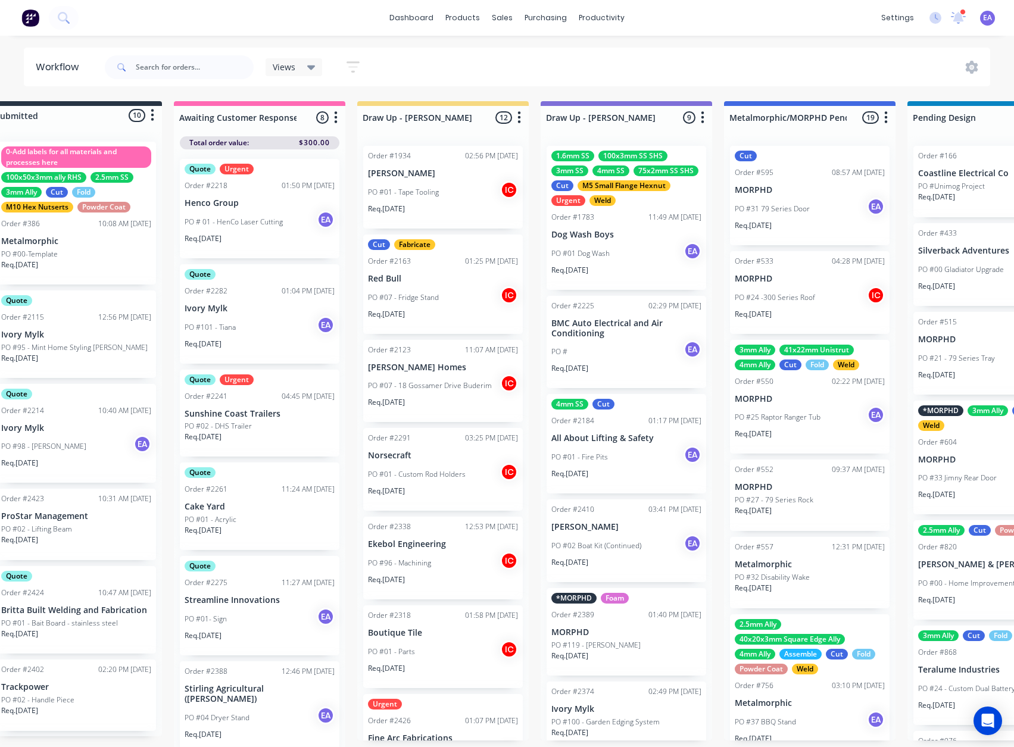
drag, startPoint x: 657, startPoint y: 503, endPoint x: 678, endPoint y: 503, distance: 20.2
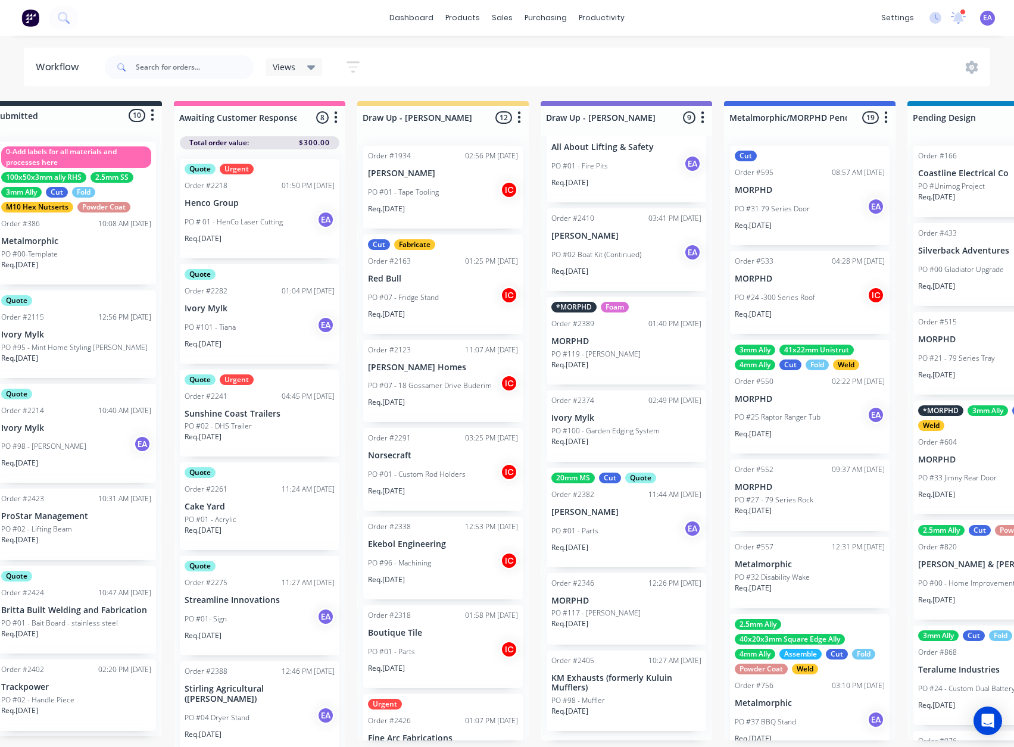
scroll to position [297, 0]
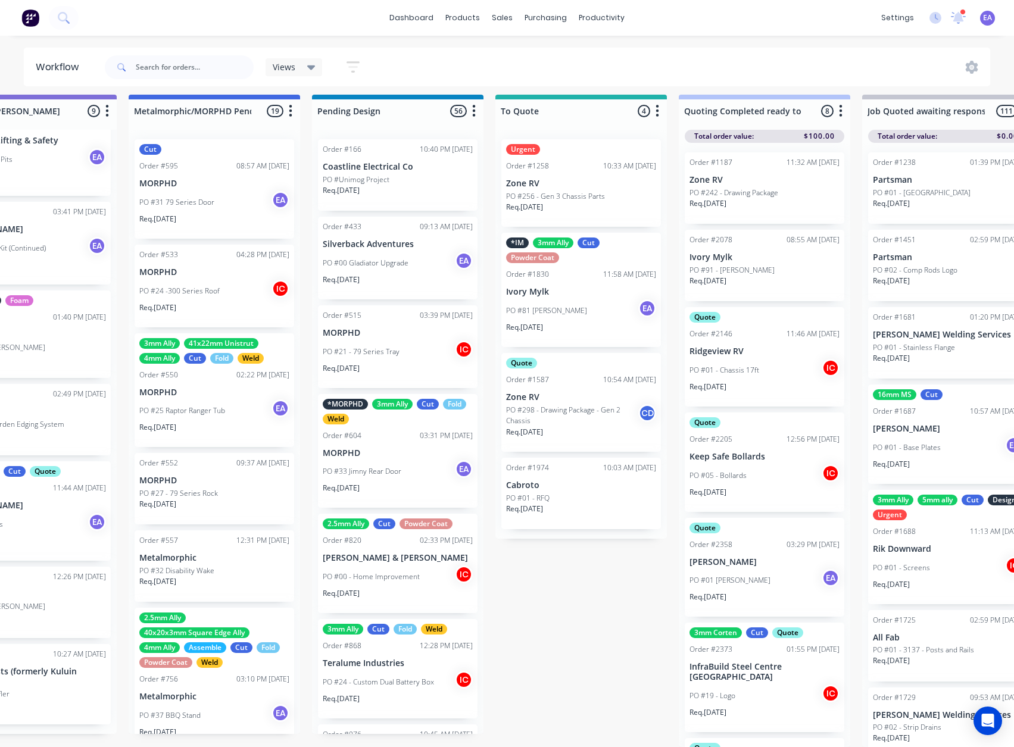
drag, startPoint x: 607, startPoint y: 578, endPoint x: 630, endPoint y: 579, distance: 23.3
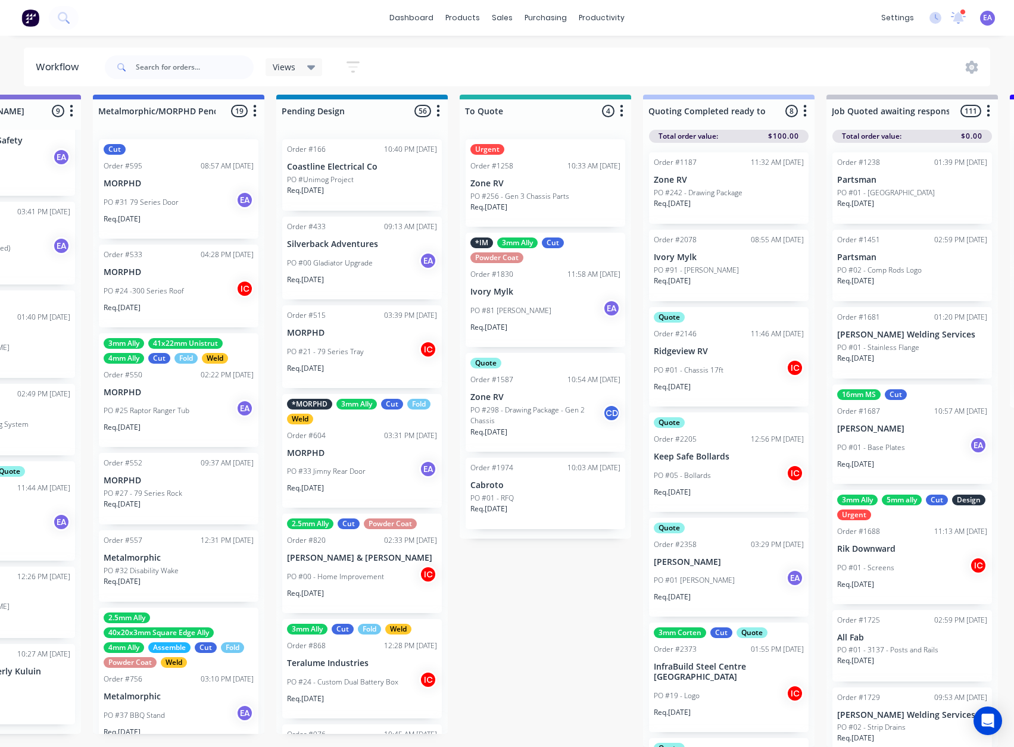
drag, startPoint x: 630, startPoint y: 579, endPoint x: 587, endPoint y: 582, distance: 43.0
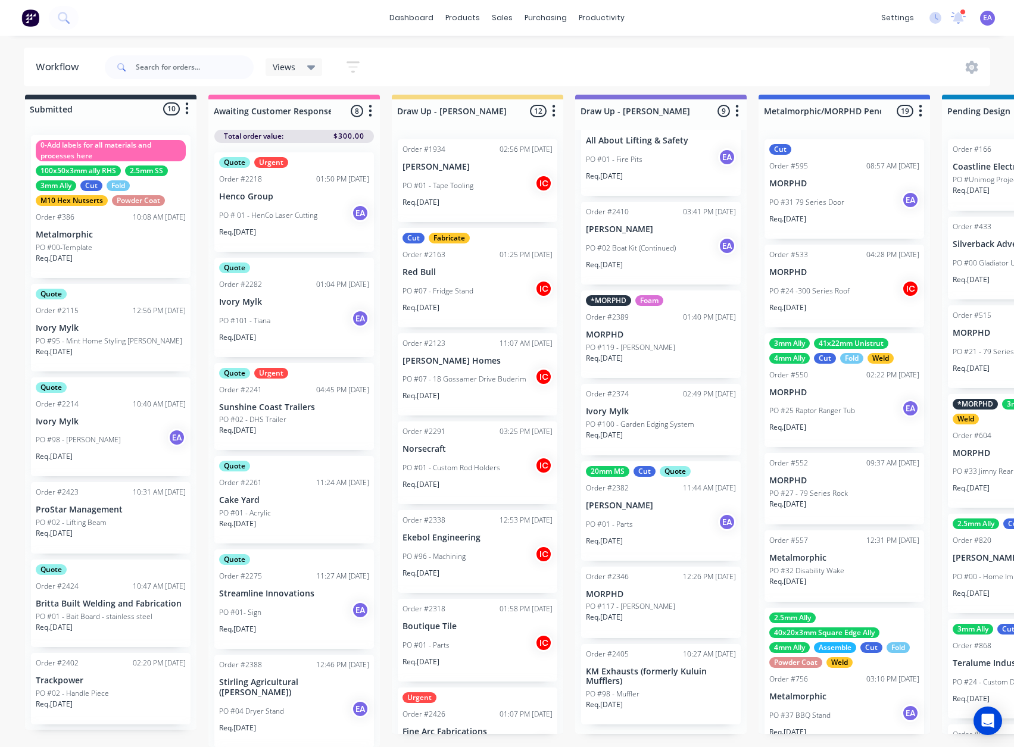
scroll to position [15, 0]
drag, startPoint x: 515, startPoint y: 598, endPoint x: 452, endPoint y: 604, distance: 63.4
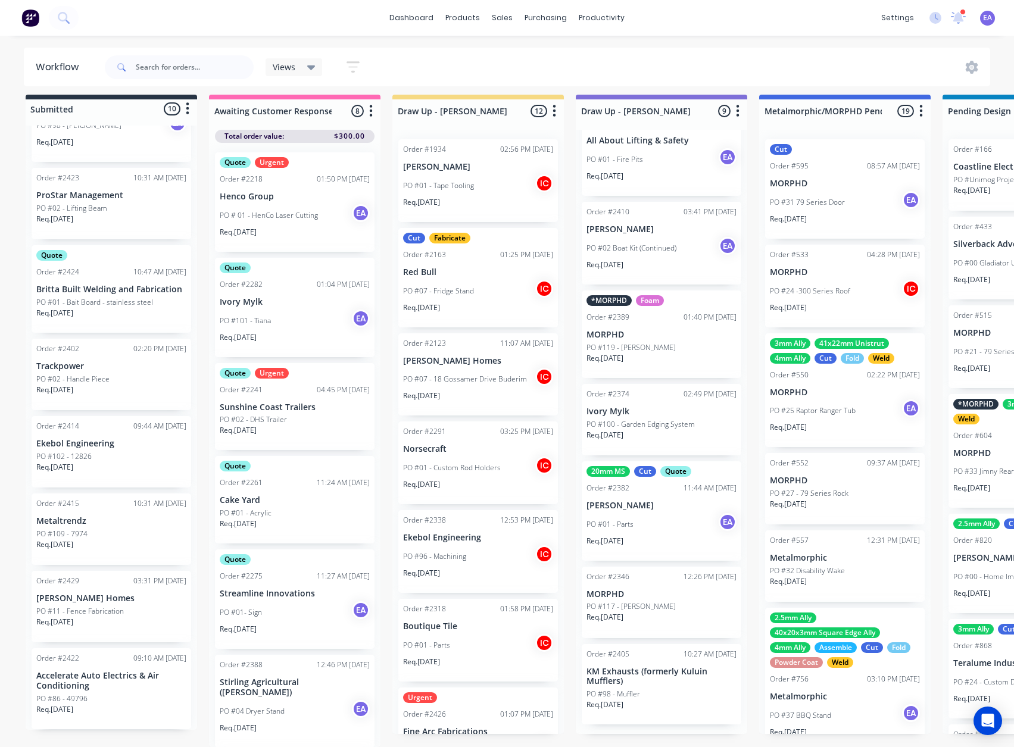
drag, startPoint x: 481, startPoint y: 347, endPoint x: 275, endPoint y: 425, distance: 220.3
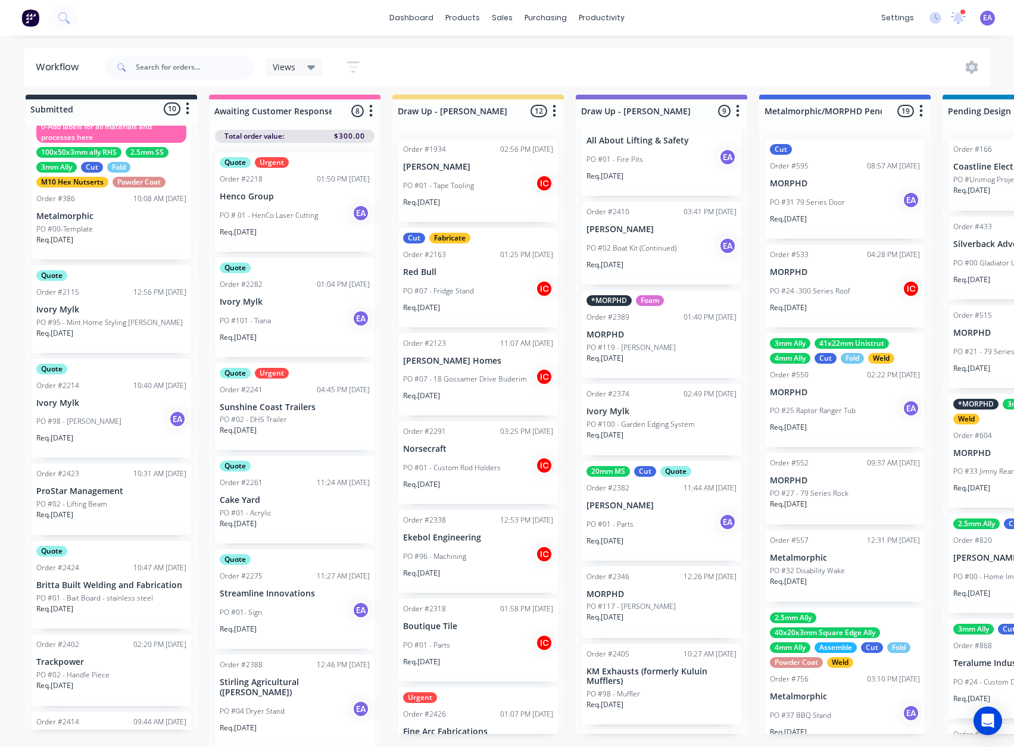
scroll to position [0, 0]
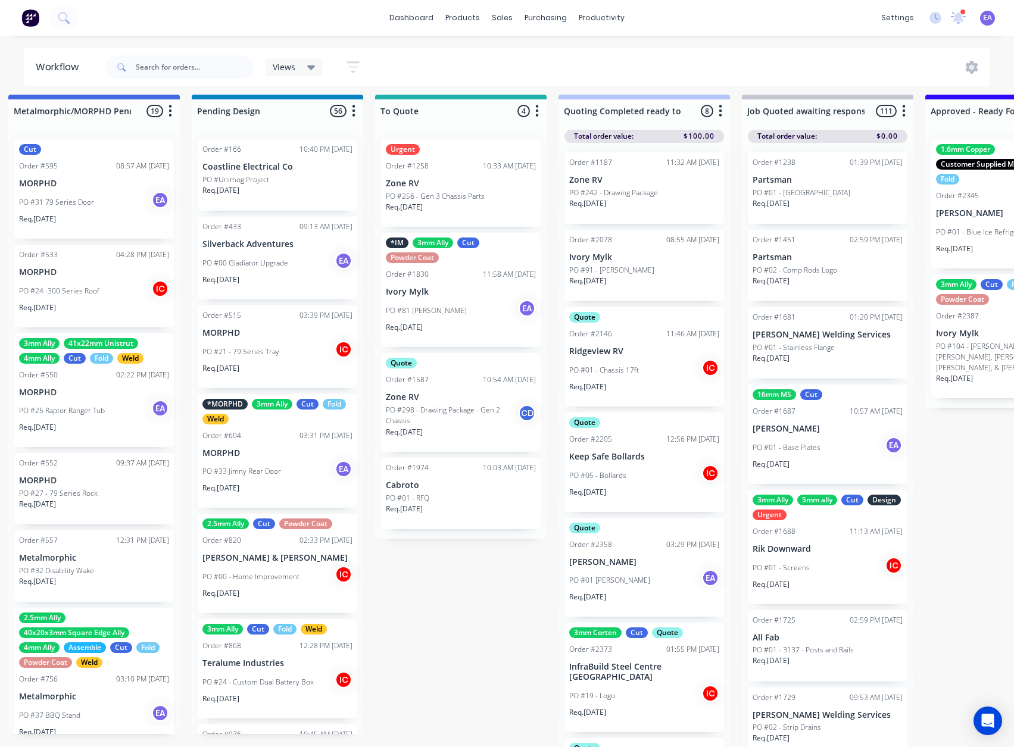
drag, startPoint x: 275, startPoint y: 492, endPoint x: 350, endPoint y: 492, distance: 75.6
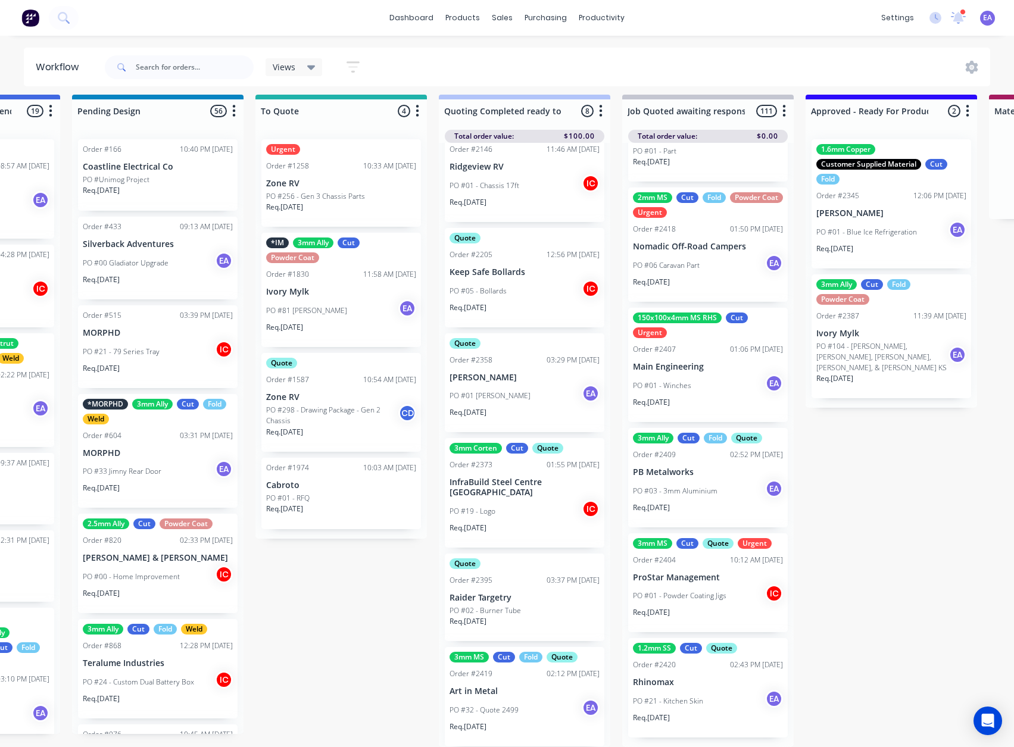
scroll to position [10784, 0]
click at [694, 580] on p "ProStar Management" at bounding box center [708, 578] width 150 height 10
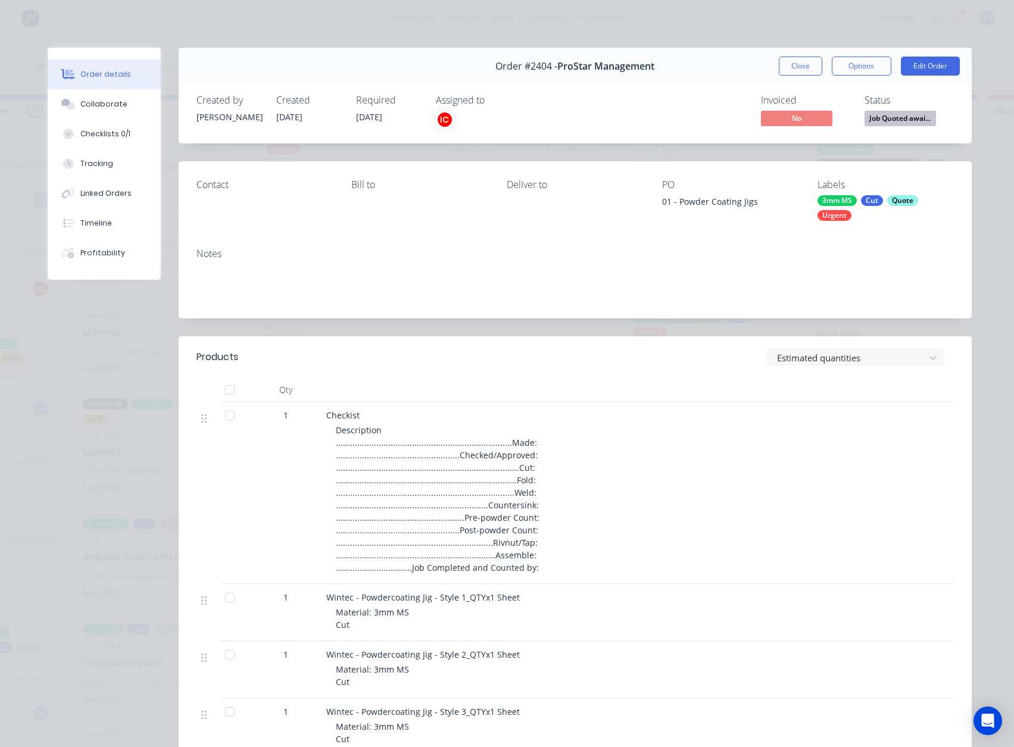
scroll to position [238, 0]
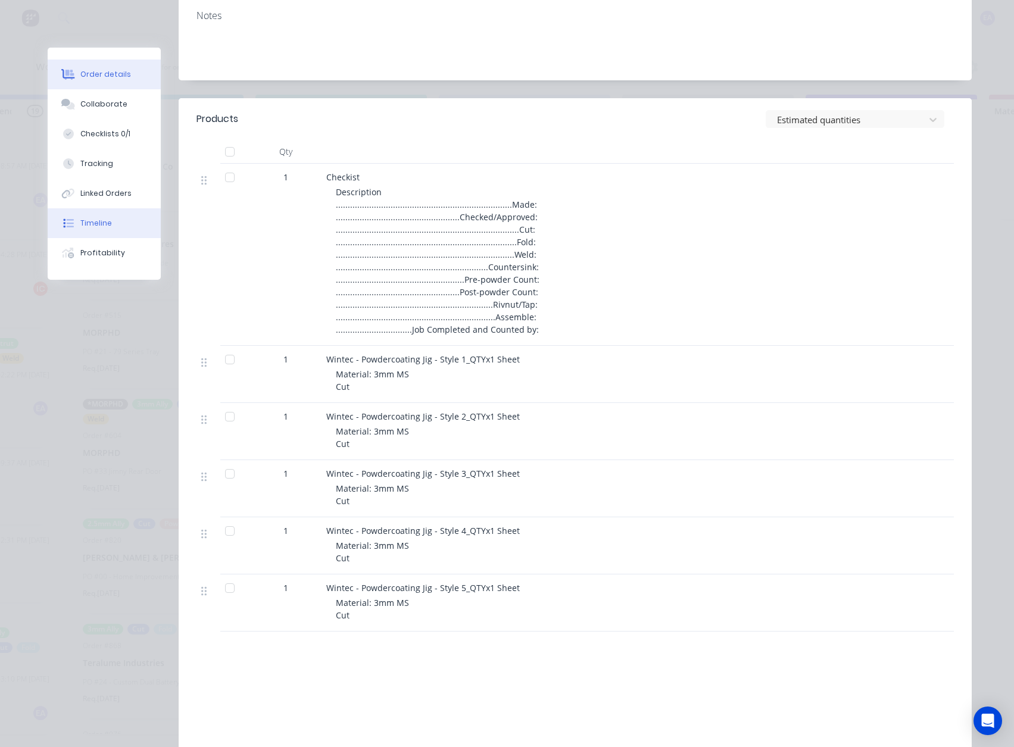
click at [89, 217] on button "Timeline" at bounding box center [104, 223] width 113 height 30
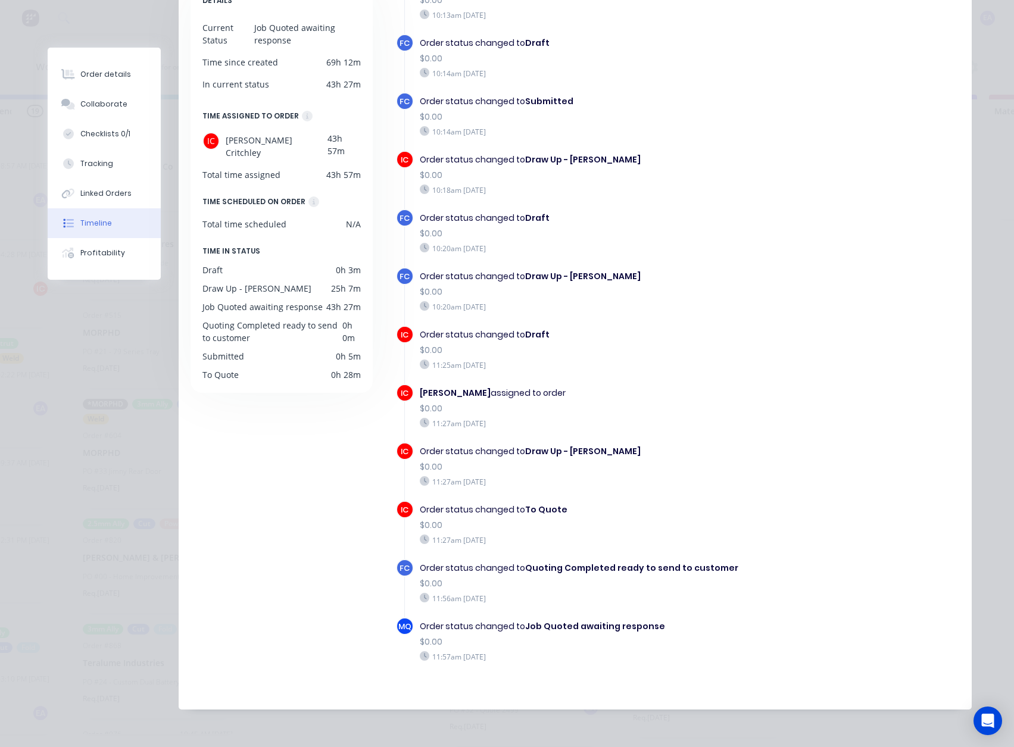
scroll to position [183, 0]
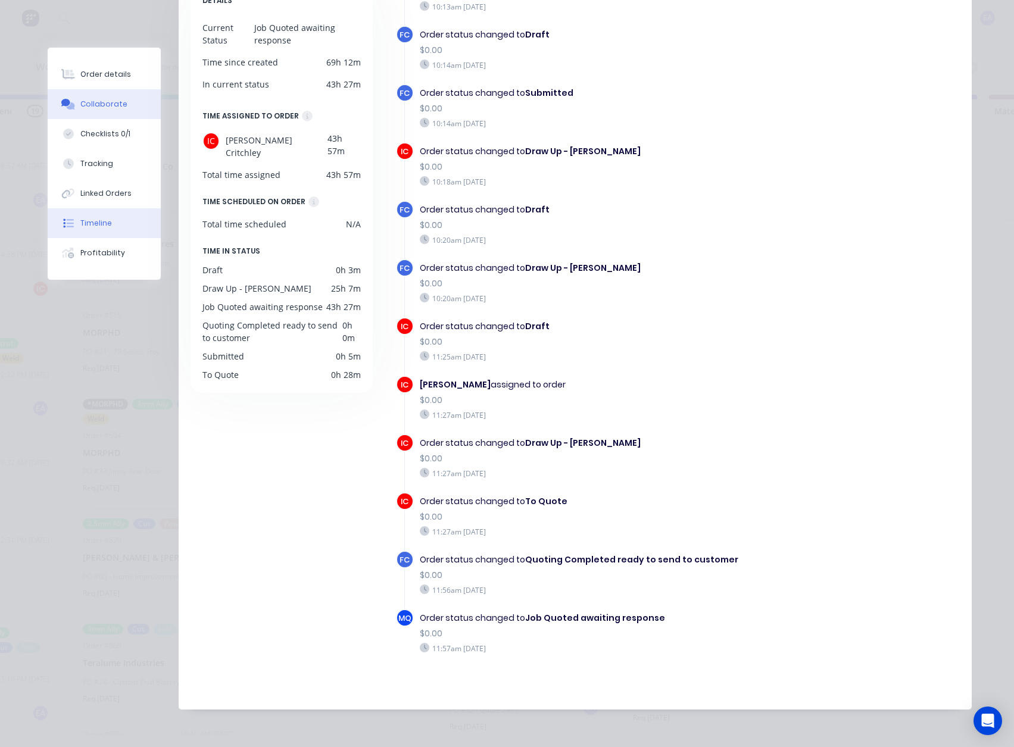
click at [94, 98] on button "Collaborate" at bounding box center [104, 104] width 113 height 30
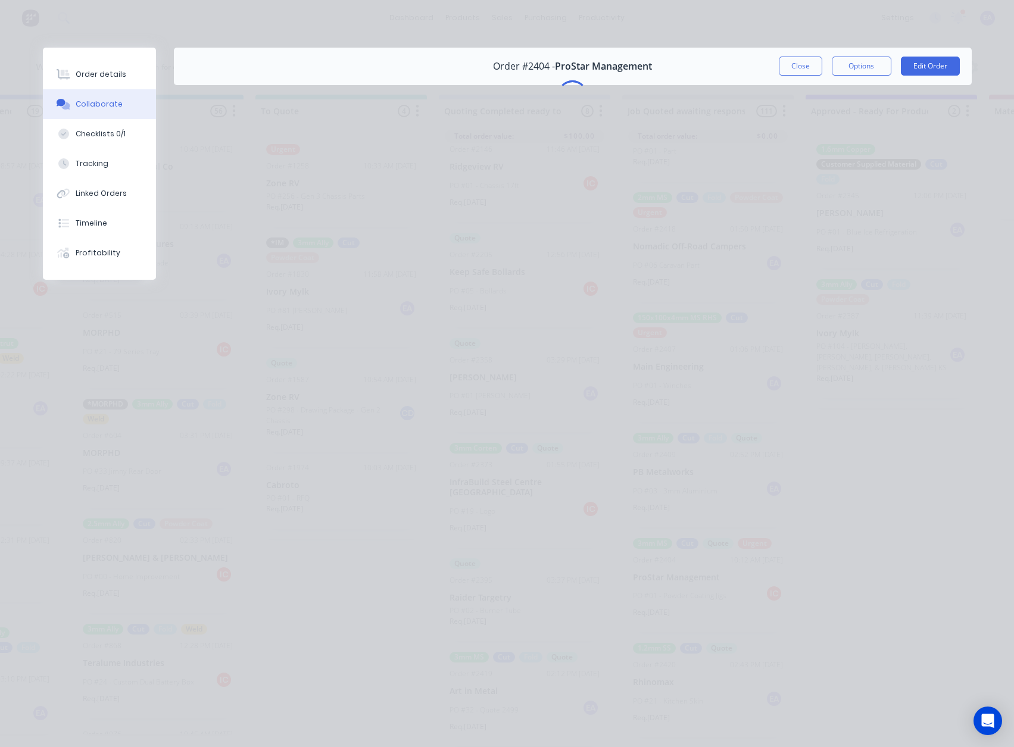
scroll to position [0, 0]
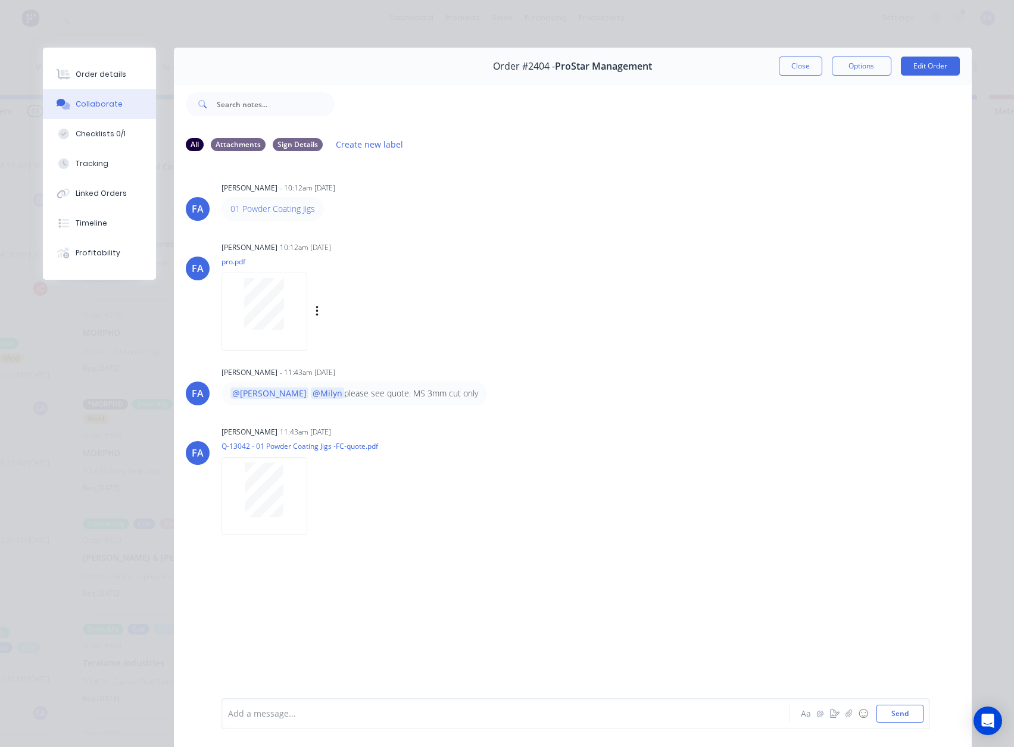
click at [284, 329] on div at bounding box center [264, 304] width 75 height 52
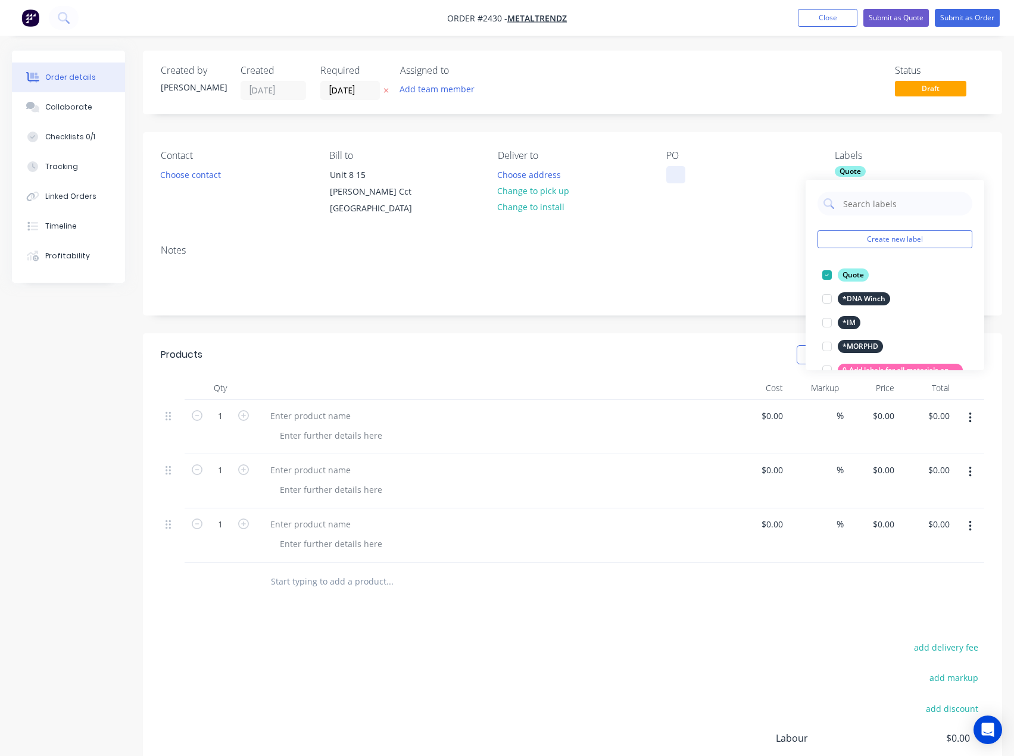
click at [679, 173] on div at bounding box center [675, 174] width 19 height 17
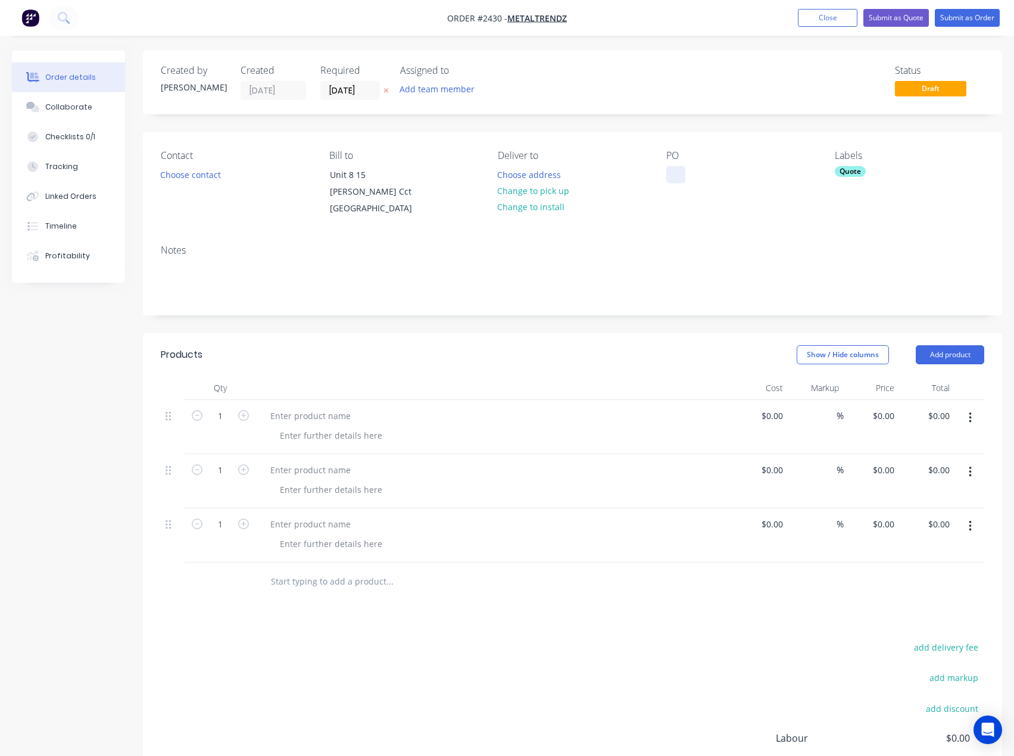
click at [679, 174] on div at bounding box center [675, 174] width 19 height 17
paste div
click at [374, 677] on div "add delivery fee add markup add discount Labour $0.00 Sub total $0.00 Margin $0…" at bounding box center [573, 755] width 824 height 230
click at [74, 111] on div "Collaborate" at bounding box center [68, 107] width 47 height 11
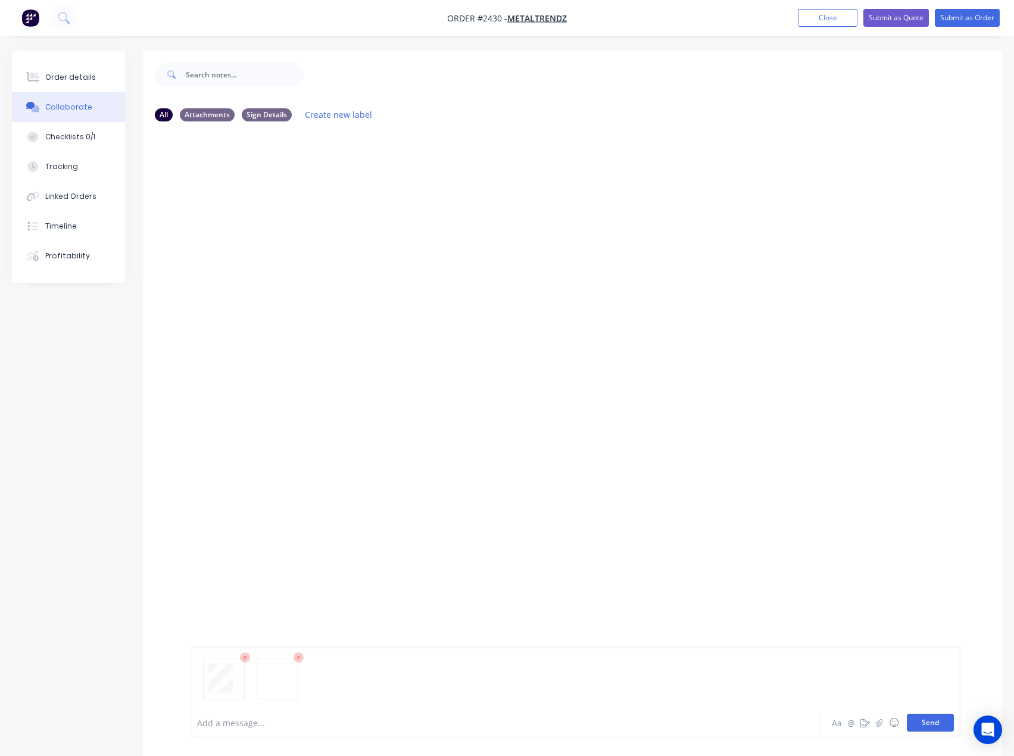
click at [937, 726] on button "Send" at bounding box center [930, 723] width 47 height 18
click at [238, 723] on div at bounding box center [481, 723] width 567 height 13
click at [948, 716] on button "Send" at bounding box center [930, 723] width 47 height 18
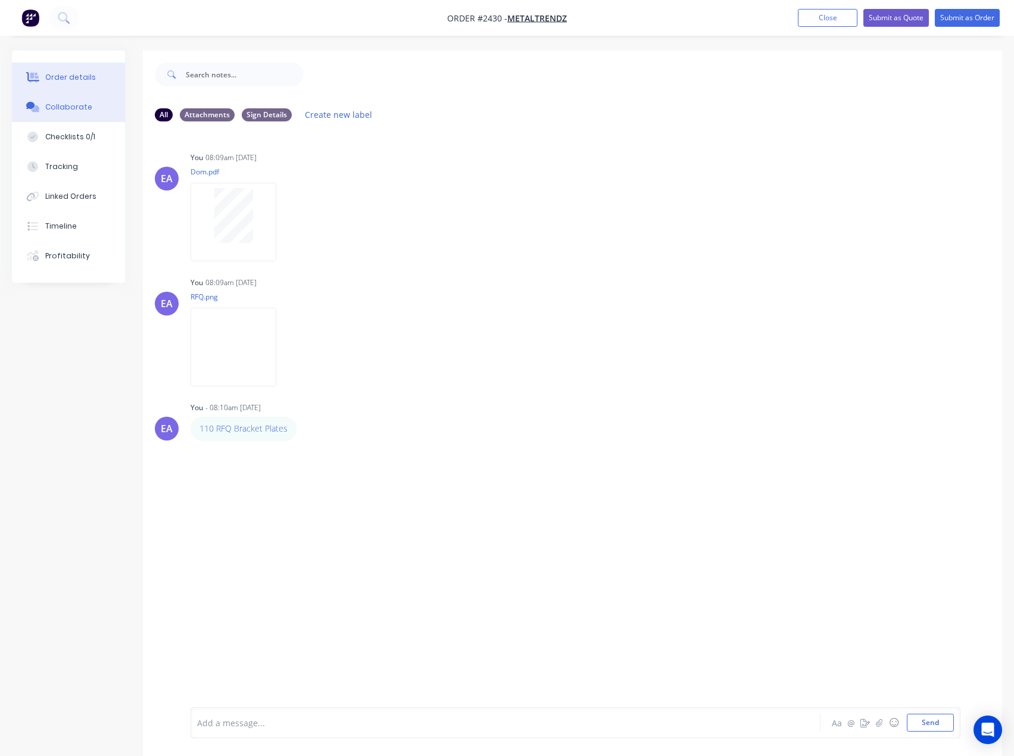
click at [92, 79] on button "Order details" at bounding box center [68, 78] width 113 height 30
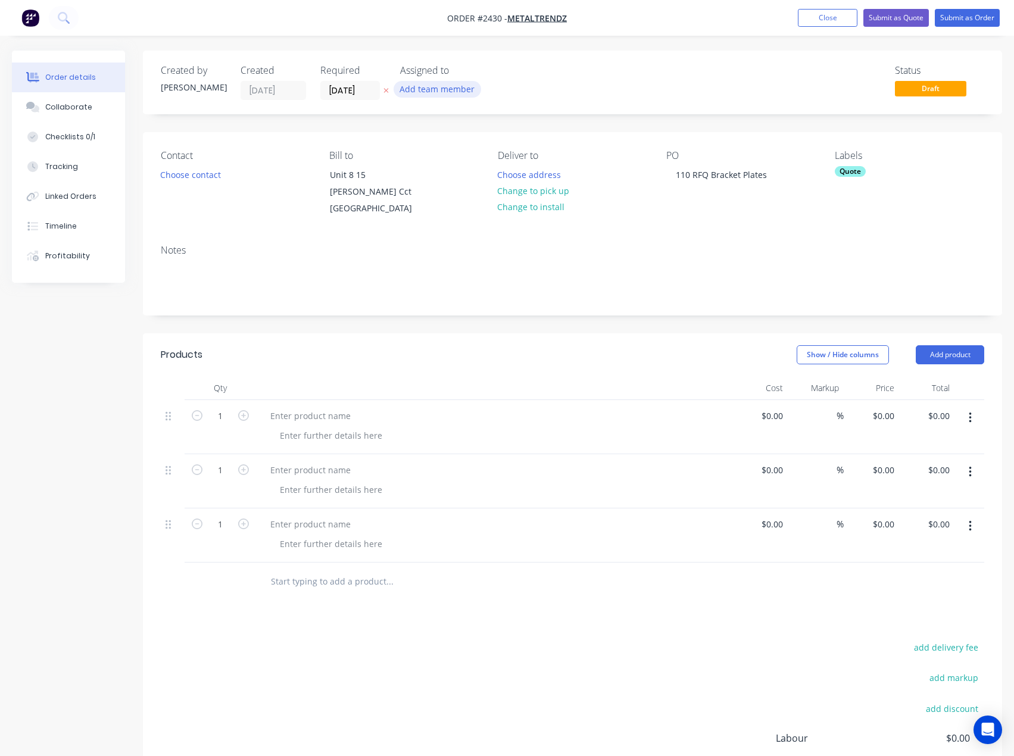
click at [447, 88] on button "Add team member" at bounding box center [438, 89] width 88 height 16
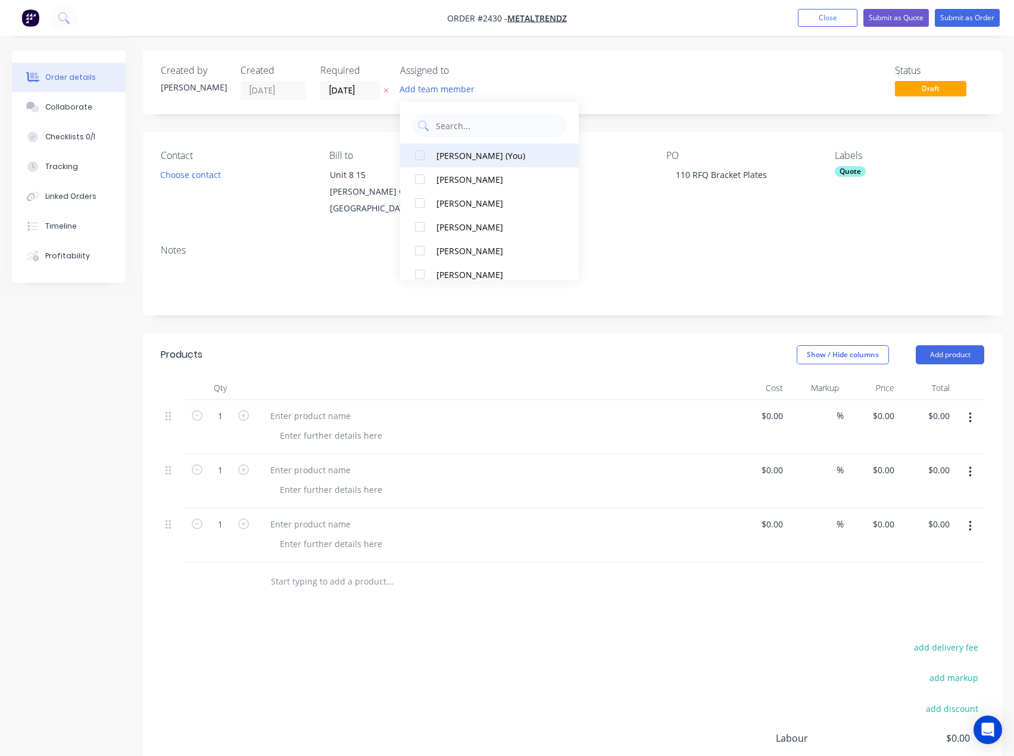
click at [467, 154] on div "Emma Arena (You)" at bounding box center [495, 155] width 119 height 13
click at [669, 57] on div "Created by Emma Created 10/10/25 Required 10/10/25 Assigned to EA Status Draft" at bounding box center [572, 83] width 859 height 64
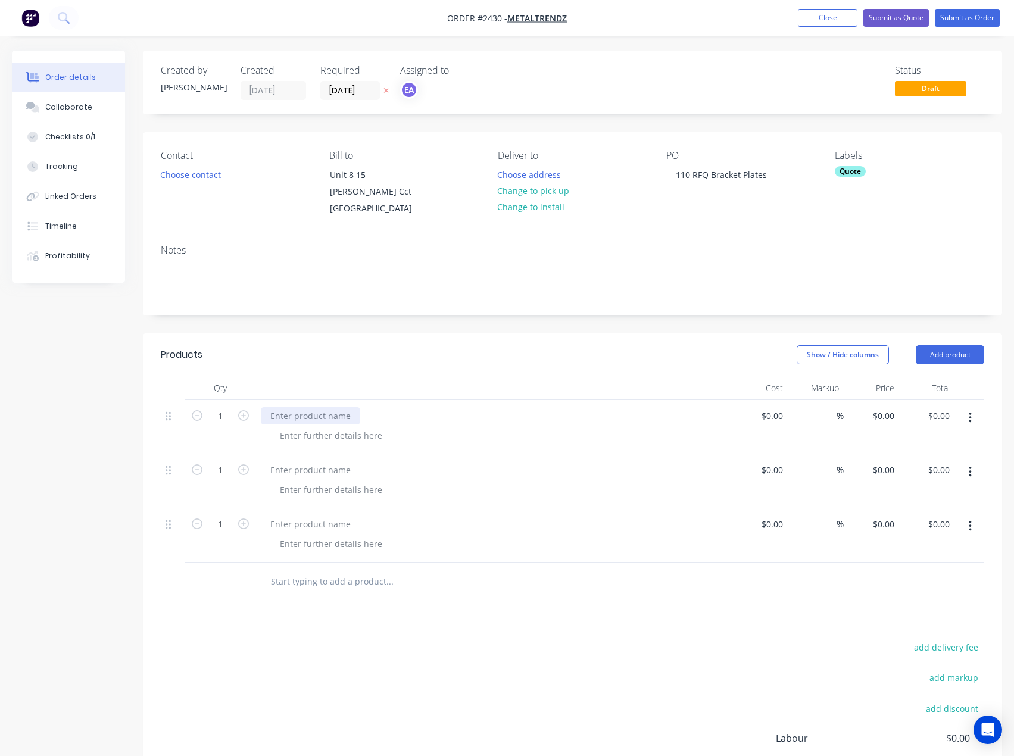
click at [291, 414] on div at bounding box center [310, 415] width 99 height 17
paste div
drag, startPoint x: 303, startPoint y: 469, endPoint x: 22, endPoint y: 451, distance: 281.6
click at [303, 469] on div at bounding box center [310, 469] width 99 height 17
paste div
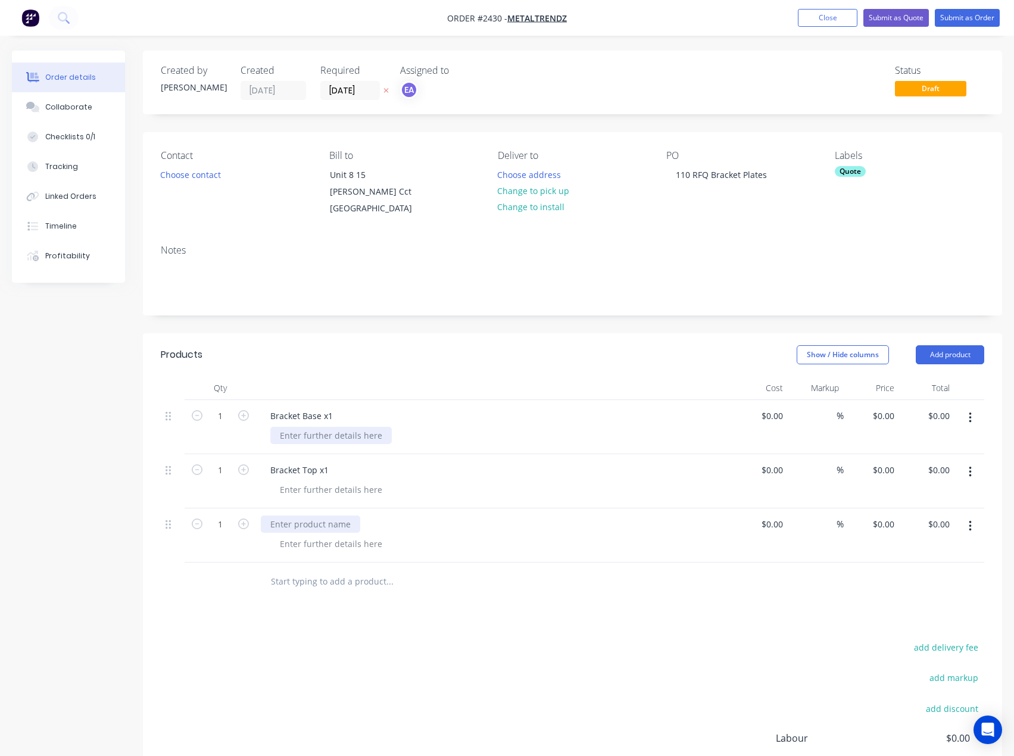
drag, startPoint x: 304, startPoint y: 520, endPoint x: 294, endPoint y: 428, distance: 93.4
click at [304, 520] on div at bounding box center [310, 524] width 99 height 17
paste div
click at [298, 432] on div at bounding box center [330, 435] width 121 height 17
click at [298, 438] on div at bounding box center [330, 435] width 121 height 17
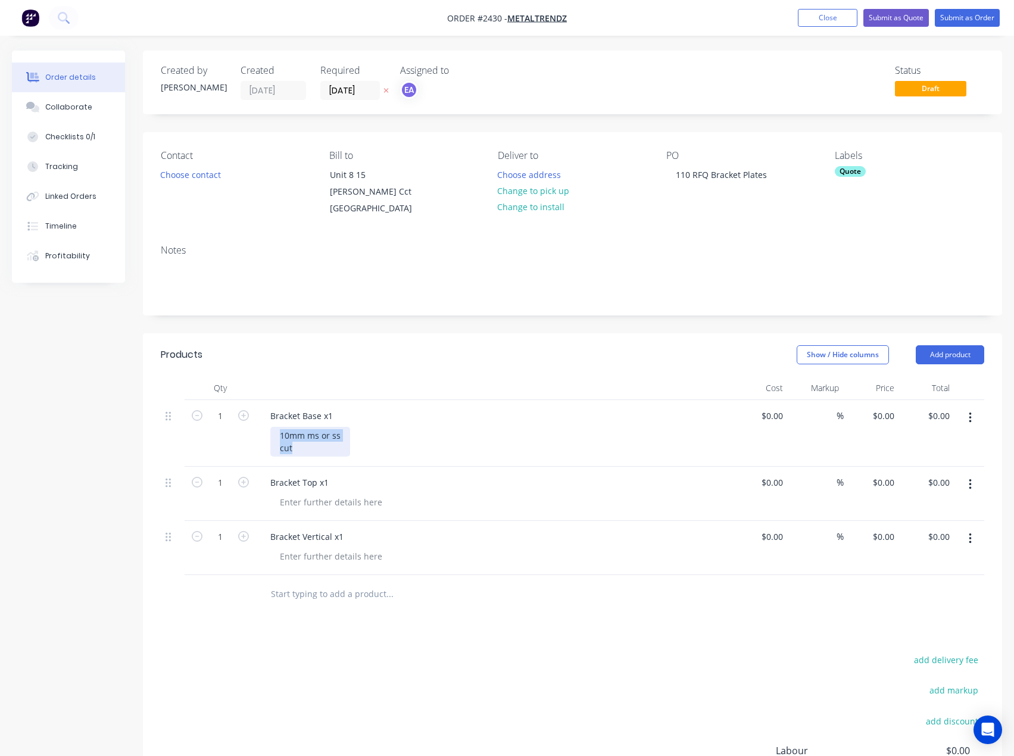
drag, startPoint x: 294, startPoint y: 450, endPoint x: 271, endPoint y: 436, distance: 27.3
click at [271, 436] on div "10mm ms or ss cut" at bounding box center [310, 442] width 80 height 30
copy div "10mm ms or ss cut"
click at [307, 500] on div at bounding box center [330, 502] width 121 height 17
paste div
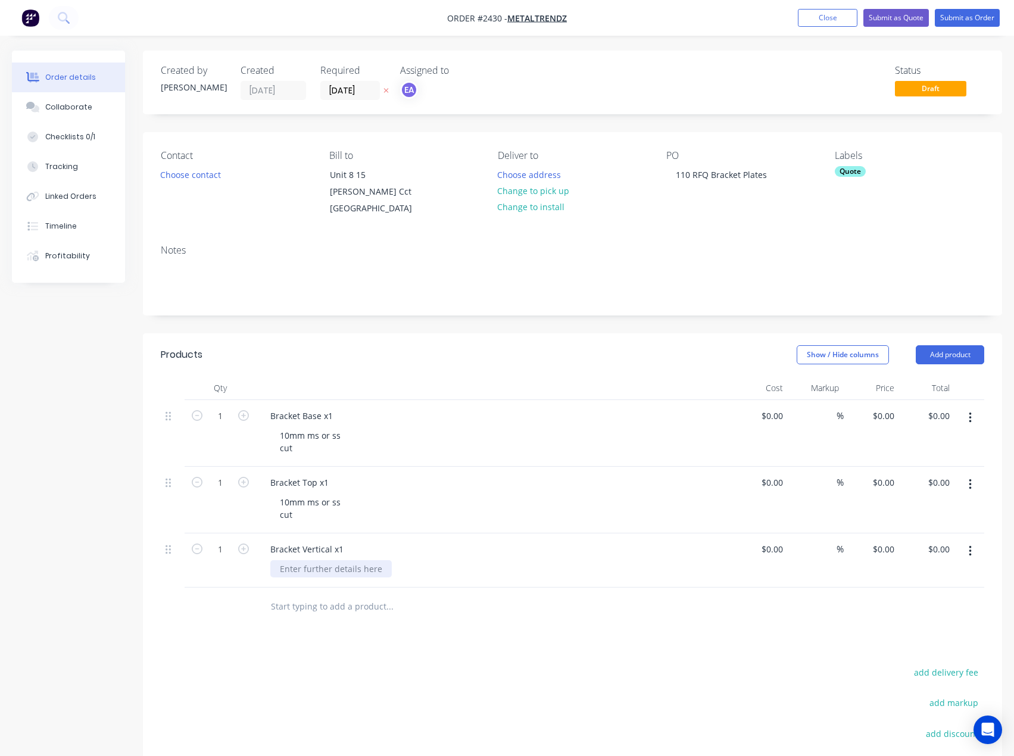
click at [311, 572] on div at bounding box center [330, 568] width 121 height 17
paste div
click at [974, 18] on button "Submit as Order" at bounding box center [967, 18] width 65 height 18
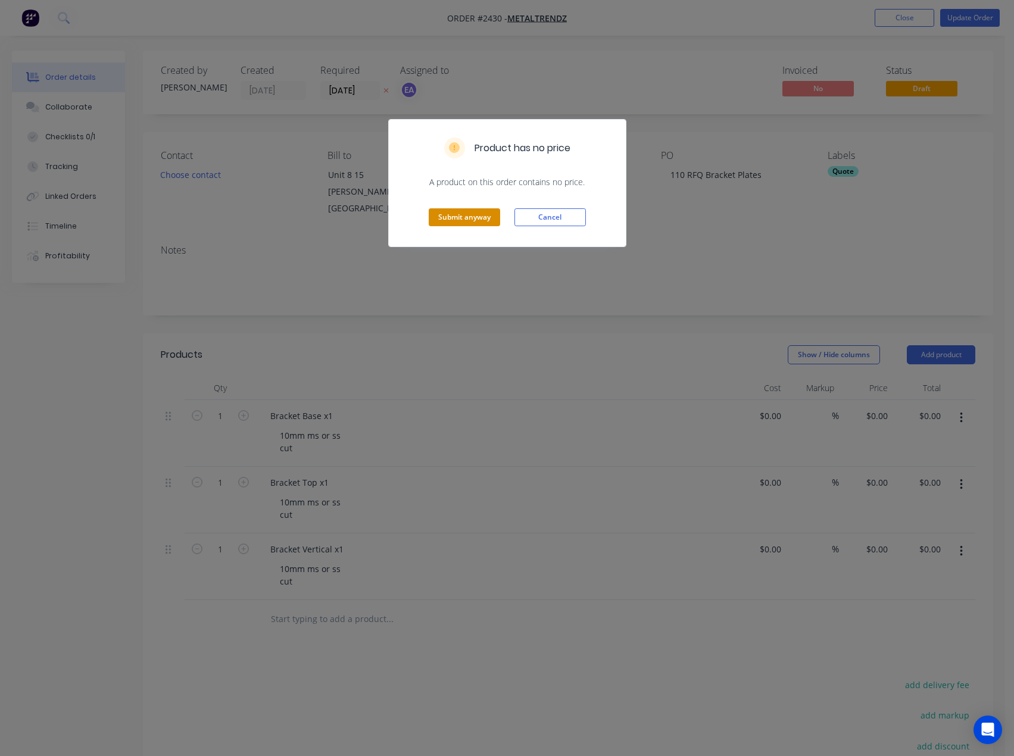
click at [467, 223] on button "Submit anyway" at bounding box center [464, 217] width 71 height 18
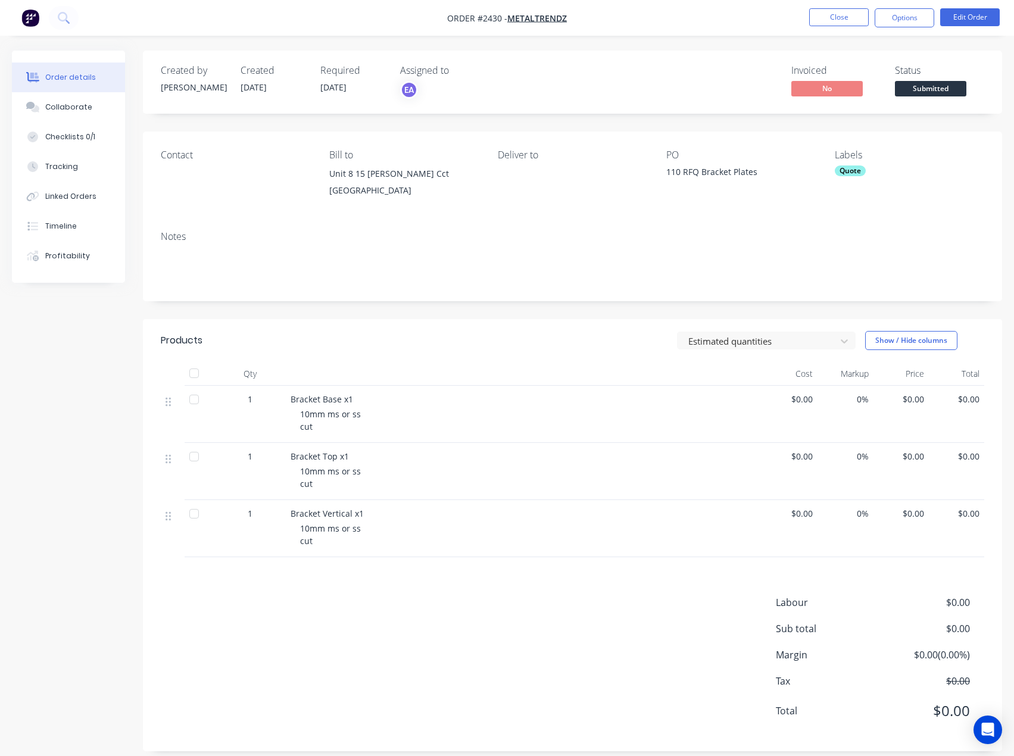
click at [853, 173] on div "Quote" at bounding box center [850, 171] width 31 height 11
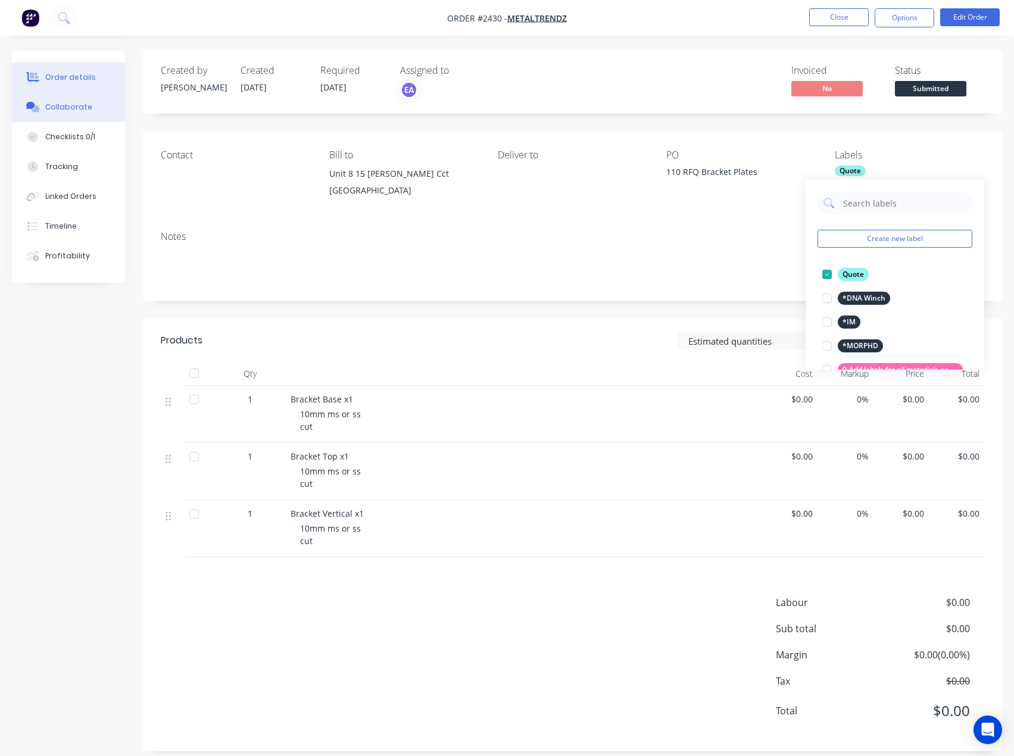
click at [52, 99] on button "Collaborate" at bounding box center [68, 107] width 113 height 30
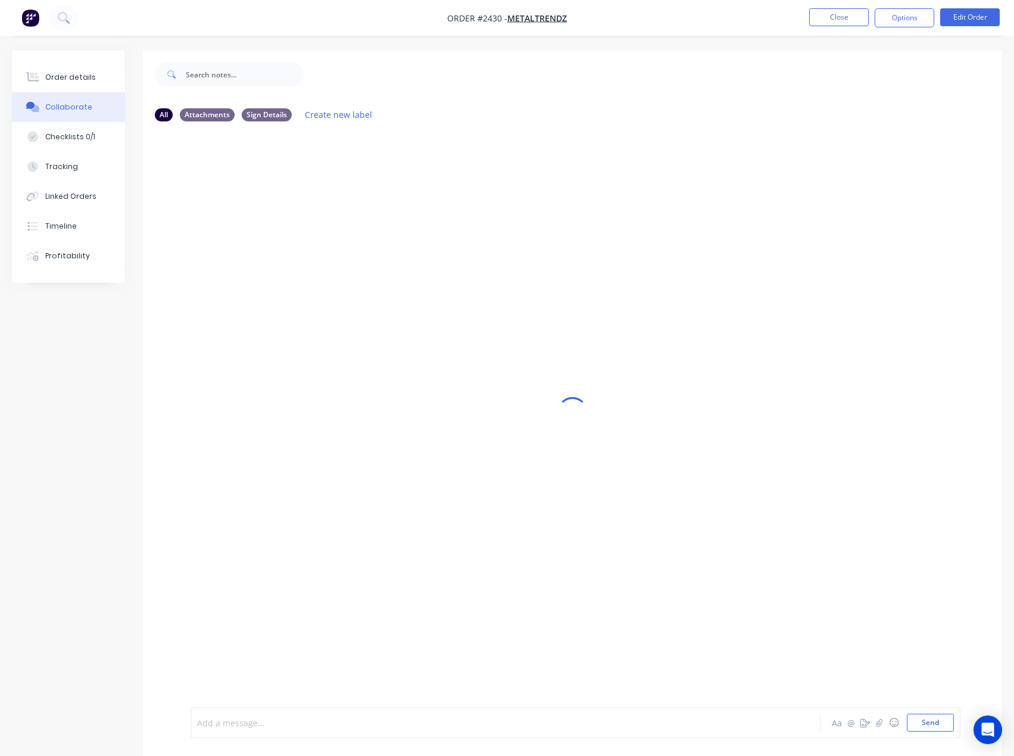
click at [233, 725] on div at bounding box center [481, 723] width 567 height 13
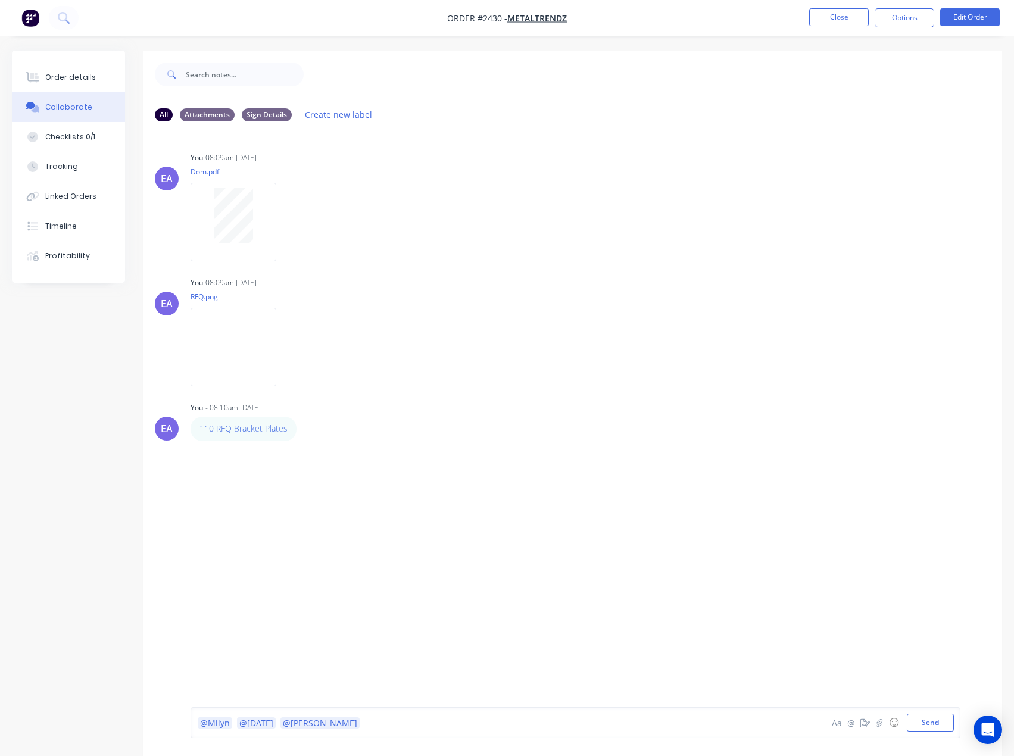
click at [264, 726] on span "@Noel" at bounding box center [256, 723] width 39 height 11
click at [368, 725] on div "@Milyn @Noel @Francis Adrian" at bounding box center [481, 723] width 567 height 13
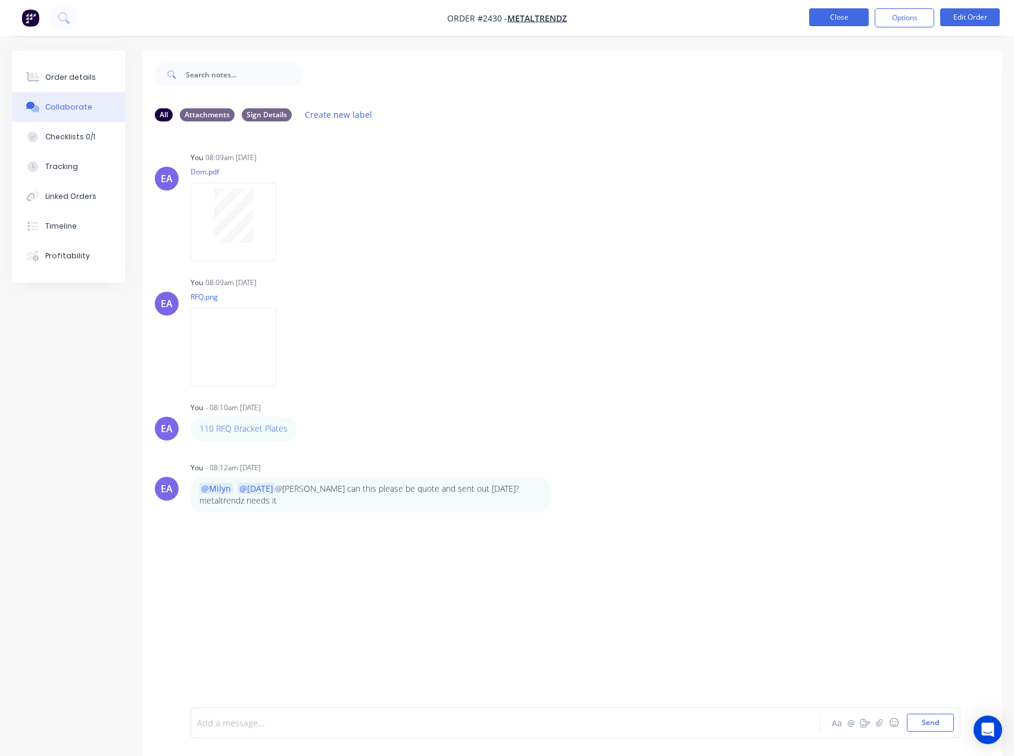
click at [860, 16] on button "Close" at bounding box center [839, 17] width 60 height 18
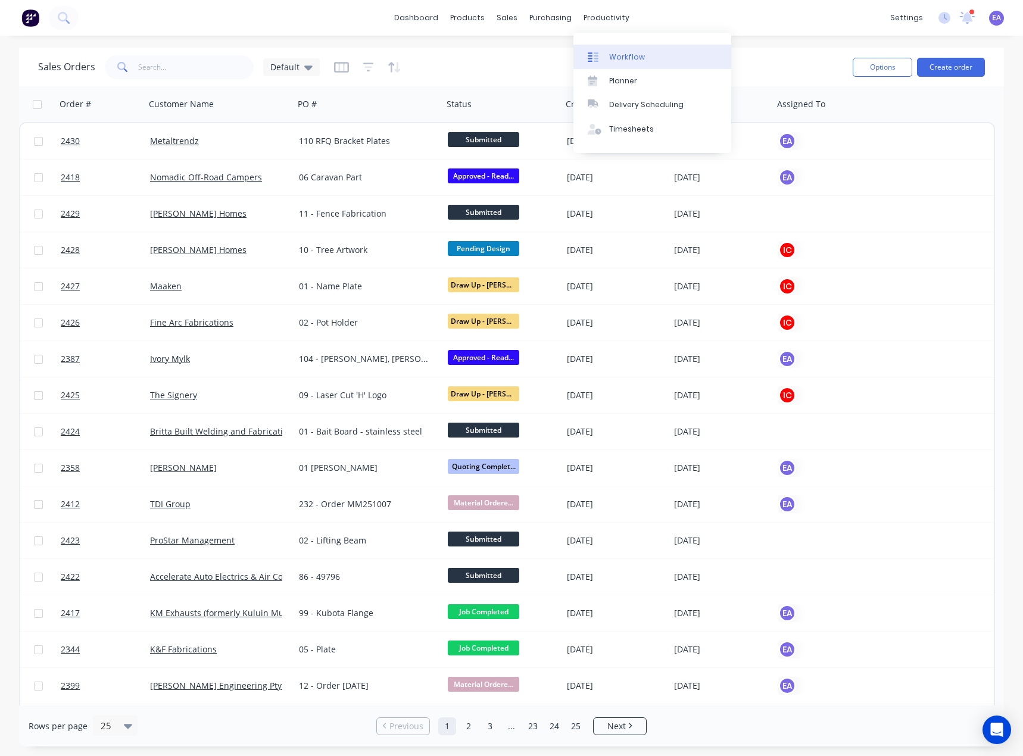
click at [622, 55] on div "Workflow" at bounding box center [627, 57] width 36 height 11
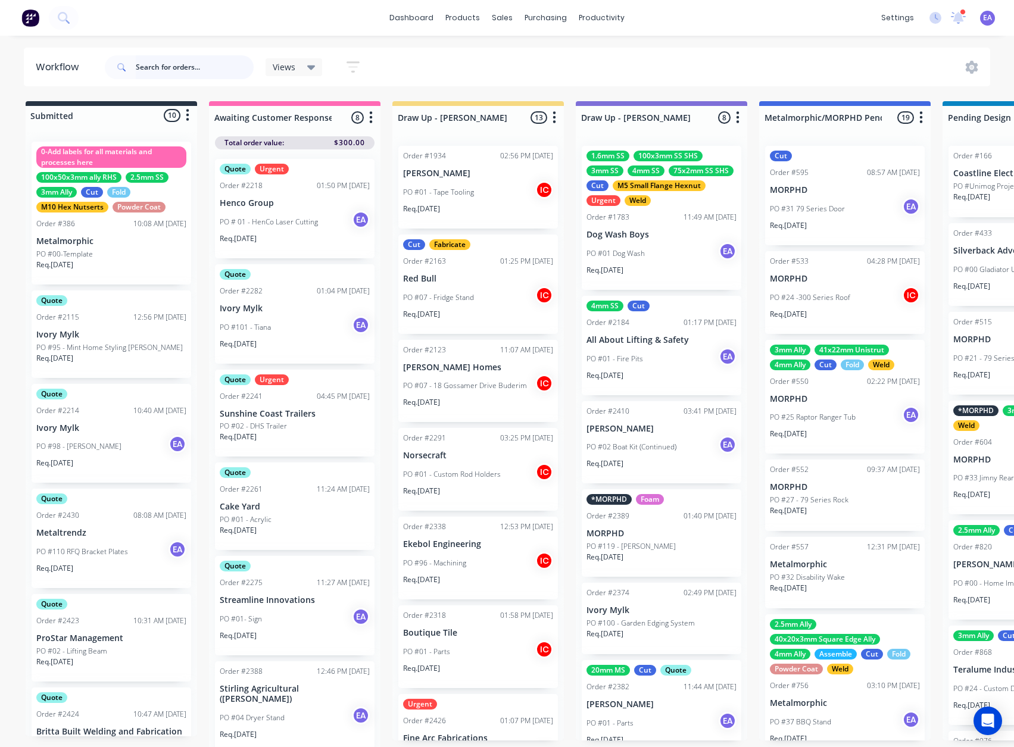
drag, startPoint x: 189, startPoint y: 70, endPoint x: 178, endPoint y: 98, distance: 30.5
click at [189, 69] on input "text" at bounding box center [195, 67] width 118 height 24
type input "vision"
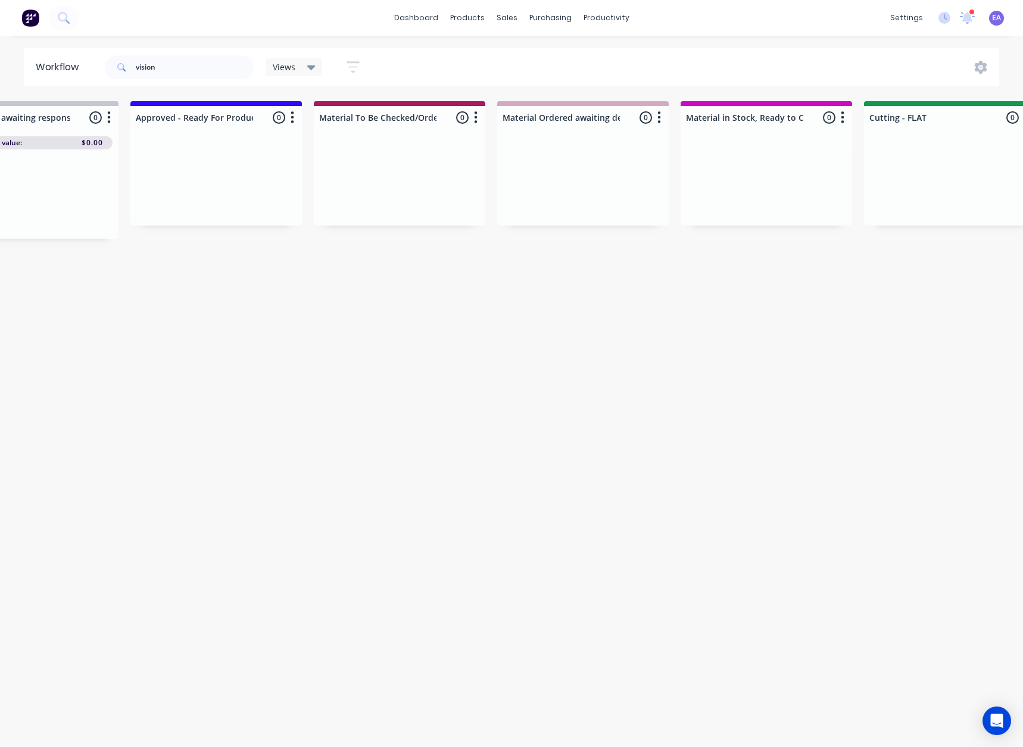
scroll to position [0, 3942]
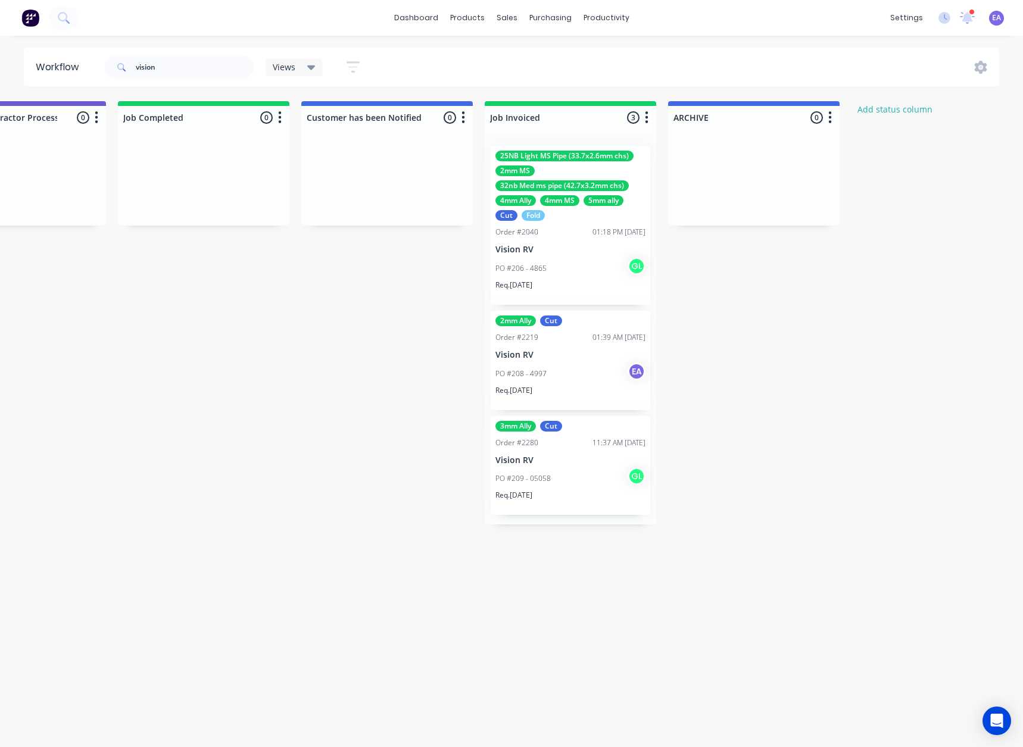
drag, startPoint x: 440, startPoint y: 357, endPoint x: 723, endPoint y: 410, distance: 288.2
click at [565, 350] on p "Vision RV" at bounding box center [570, 355] width 150 height 10
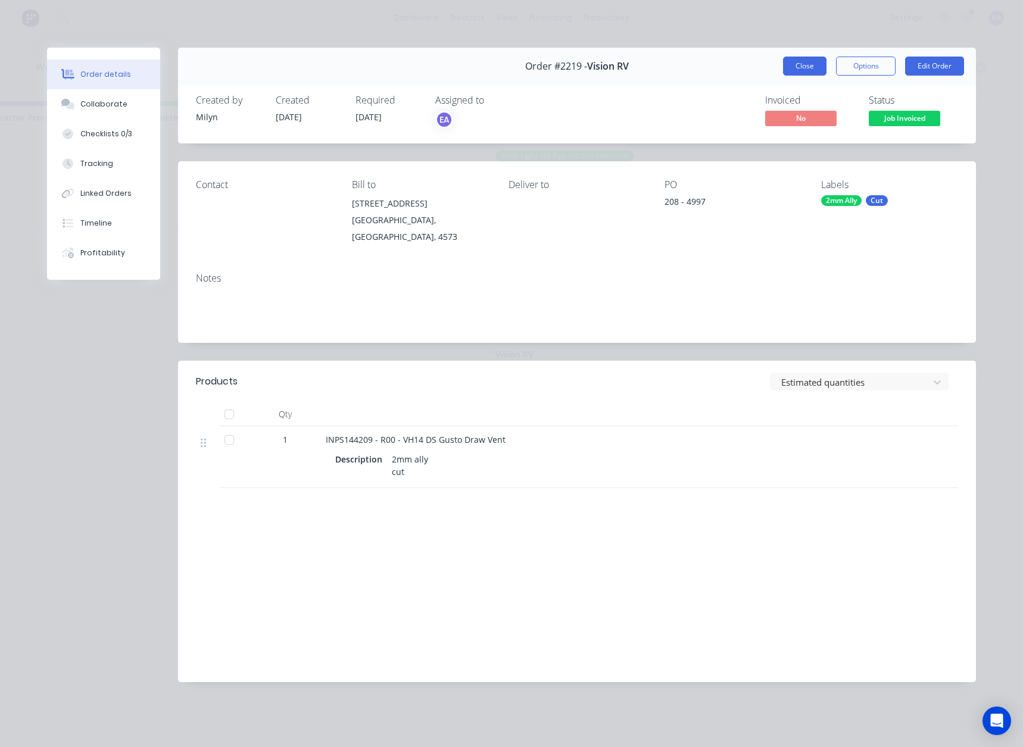
click at [796, 59] on button "Close" at bounding box center [804, 66] width 43 height 19
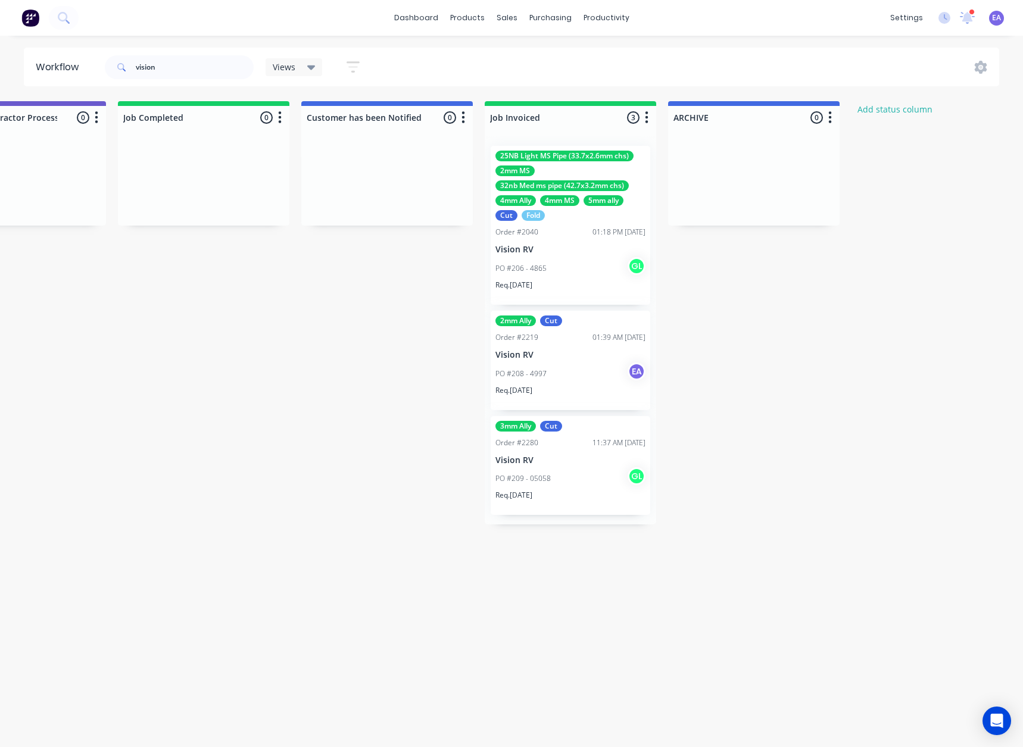
click at [581, 462] on p "Vision RV" at bounding box center [570, 461] width 150 height 10
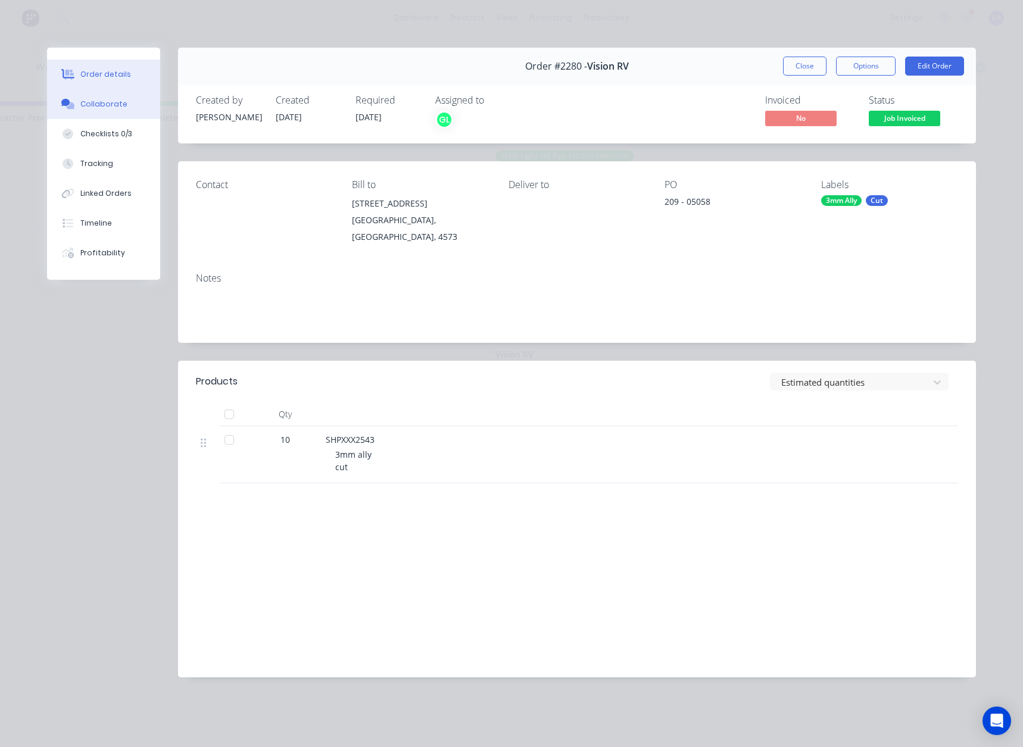
click at [121, 107] on div "Collaborate" at bounding box center [103, 104] width 47 height 11
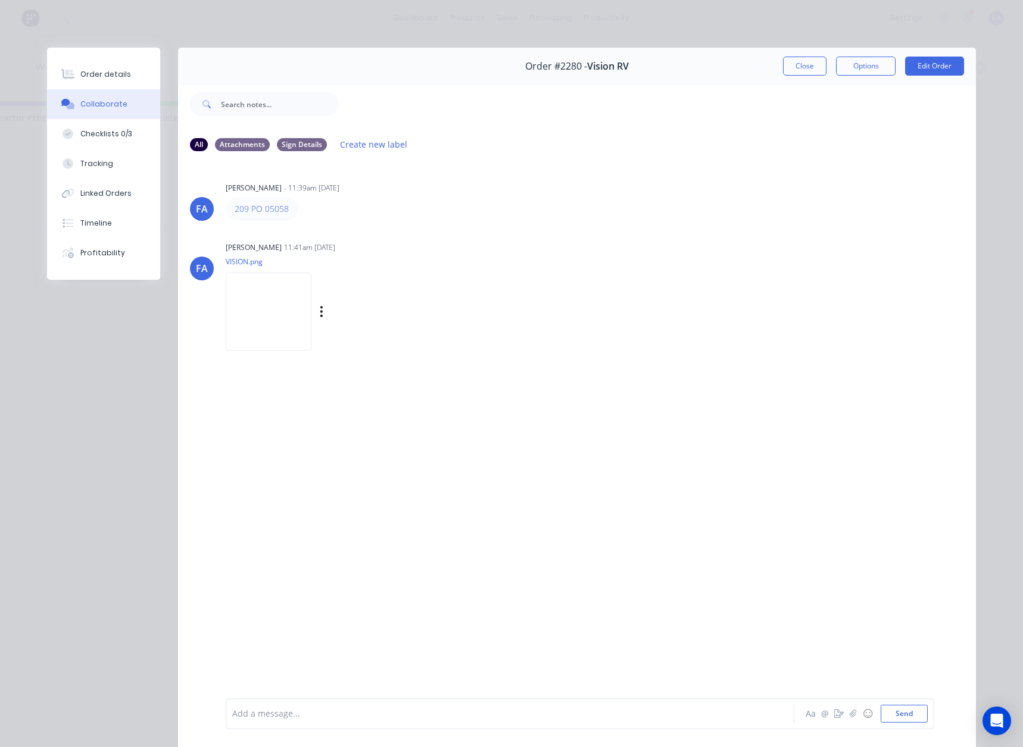
click at [297, 326] on img at bounding box center [269, 312] width 86 height 78
click at [800, 71] on button "Close" at bounding box center [804, 66] width 43 height 19
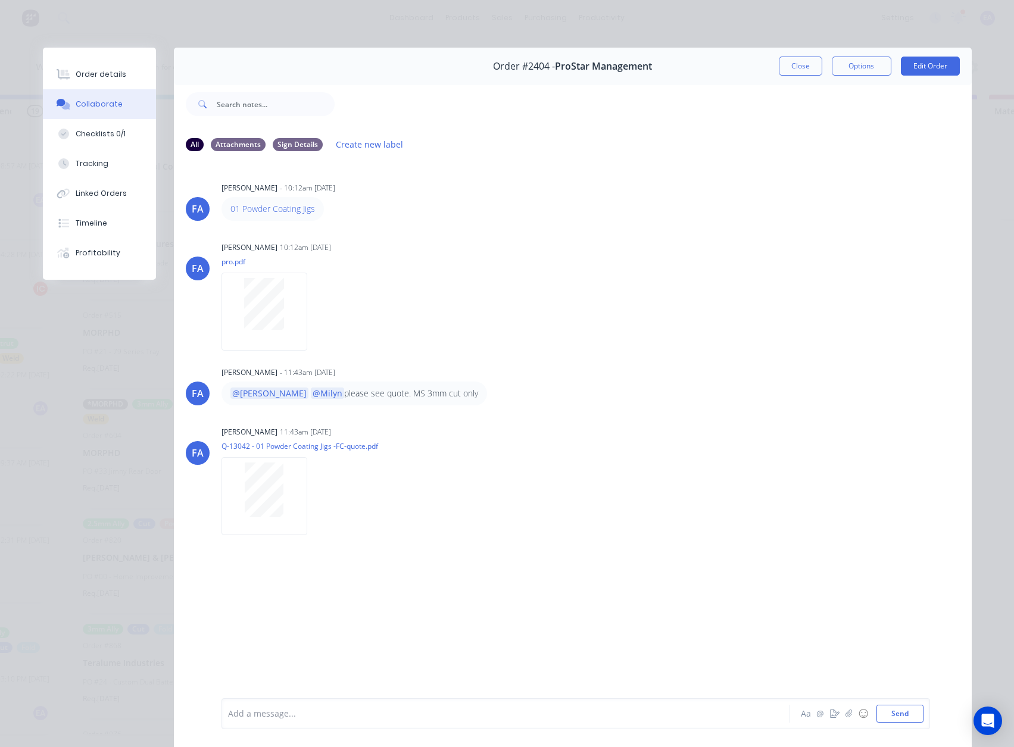
scroll to position [10784, 0]
click at [809, 73] on button "Close" at bounding box center [800, 66] width 43 height 19
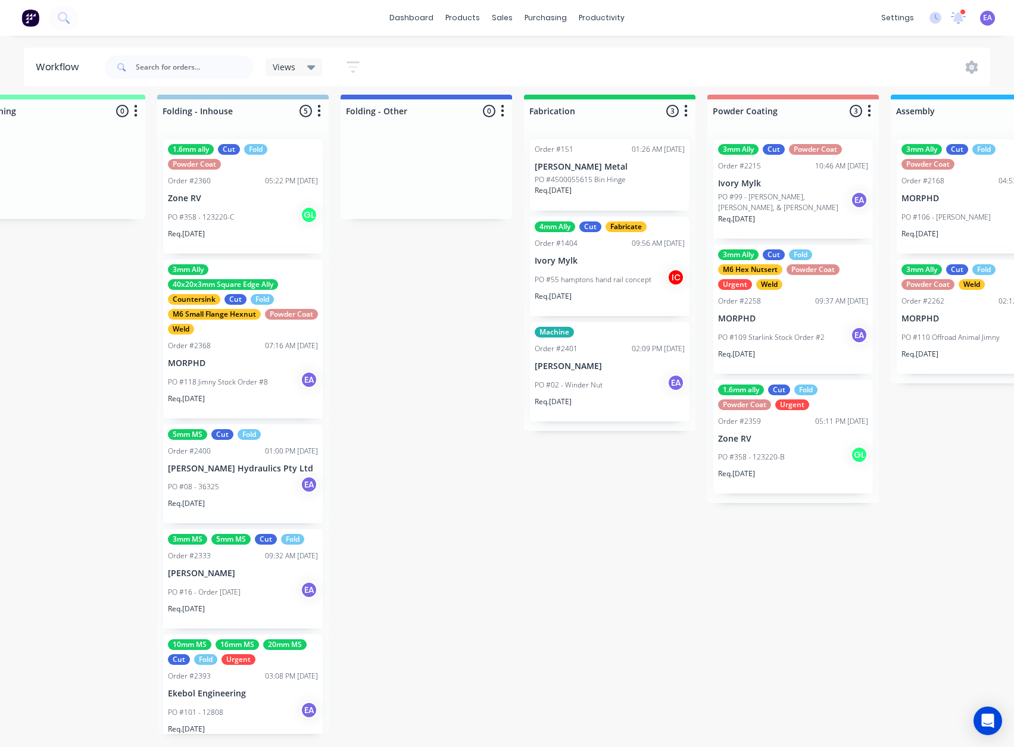
scroll to position [15, 3410]
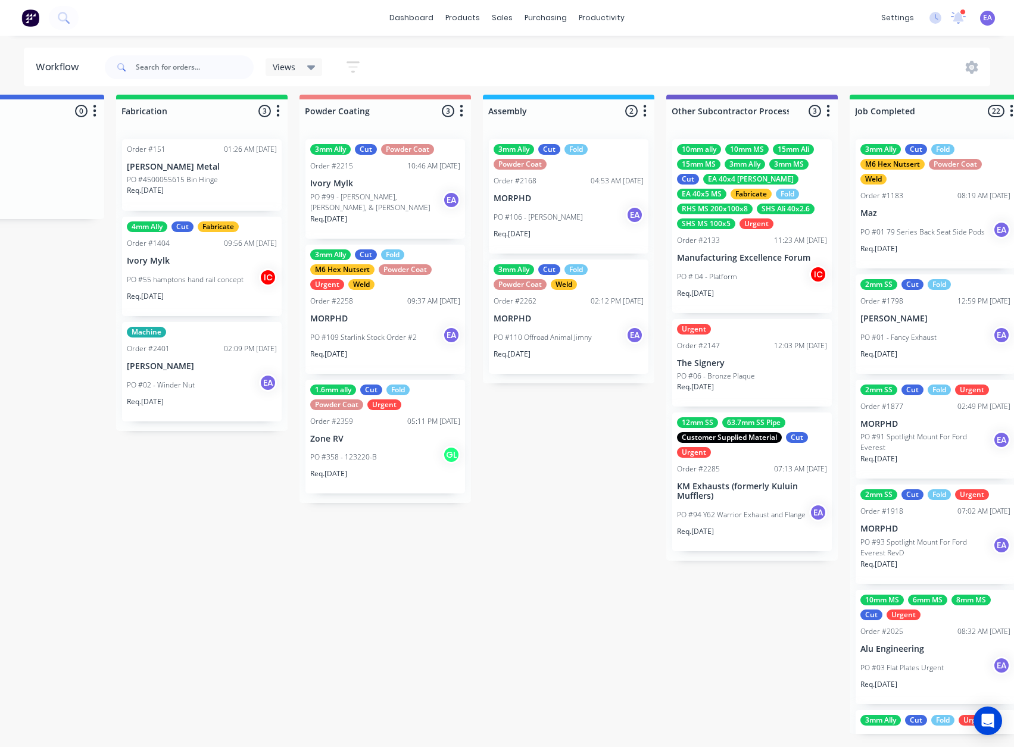
drag, startPoint x: 757, startPoint y: 273, endPoint x: 791, endPoint y: 273, distance: 33.3
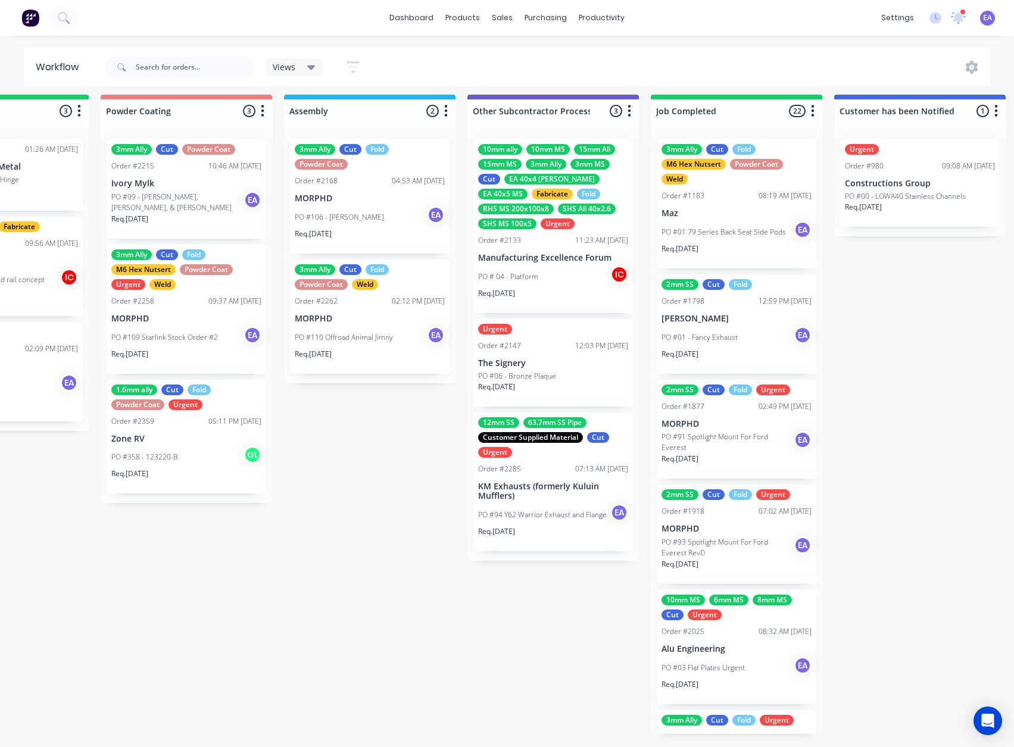
click at [172, 434] on p "Zone RV" at bounding box center [186, 439] width 150 height 10
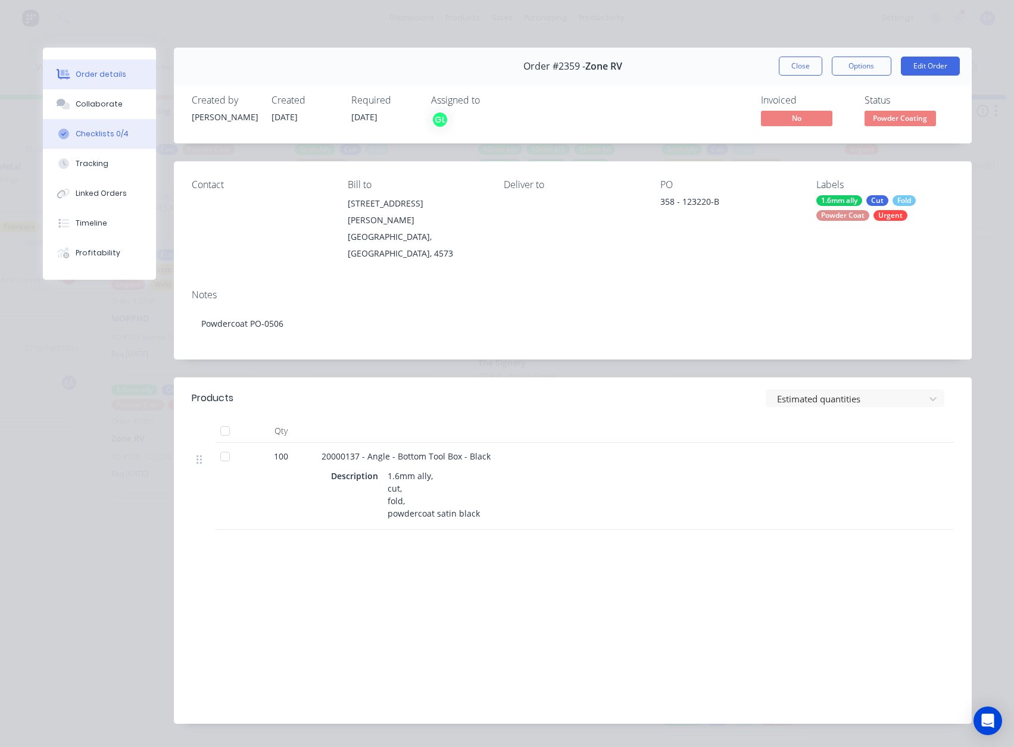
click at [85, 130] on div "Checklists 0/4" at bounding box center [102, 134] width 53 height 11
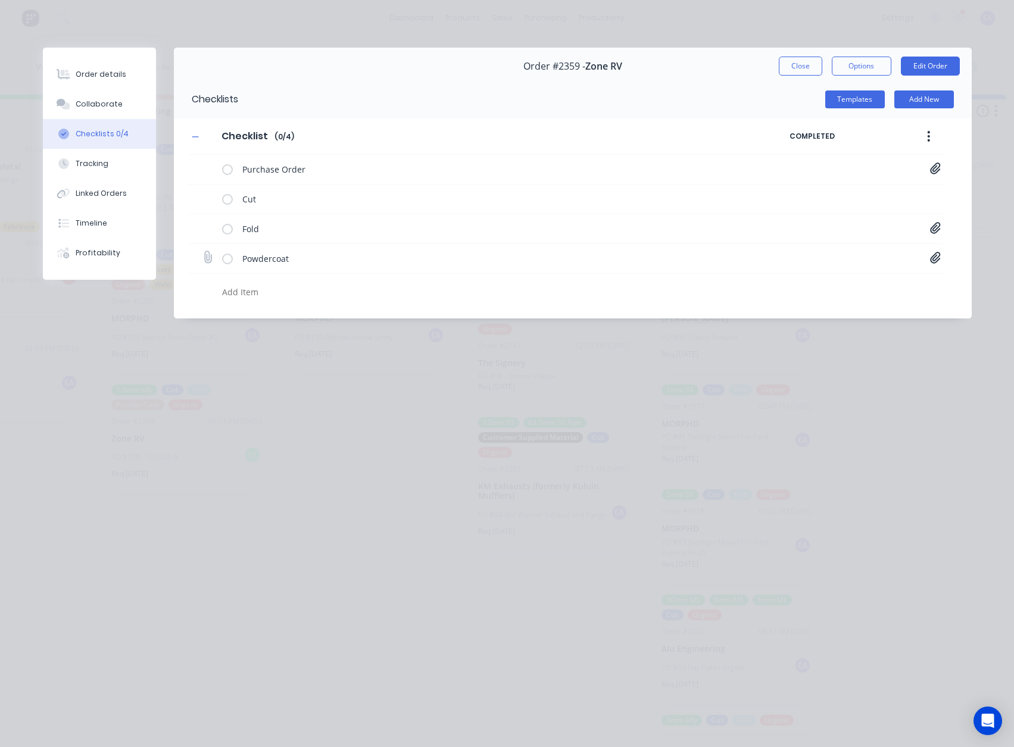
click at [939, 257] on icon at bounding box center [935, 257] width 10 height 11
click at [816, 66] on button "Close" at bounding box center [800, 66] width 43 height 19
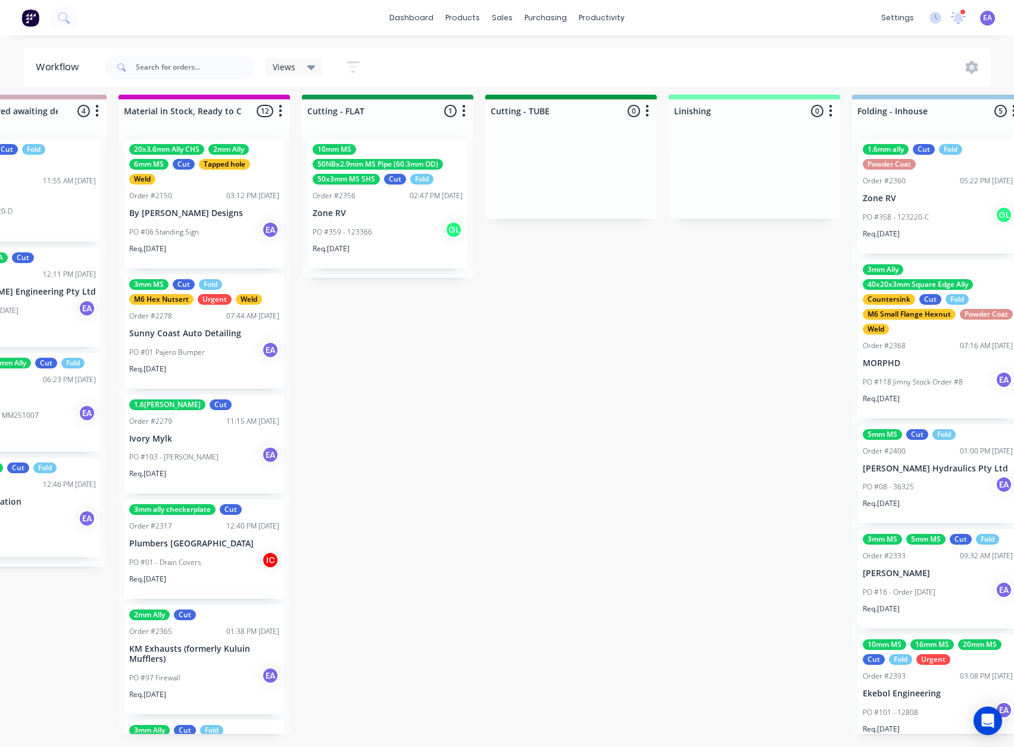
drag, startPoint x: 574, startPoint y: 478, endPoint x: 684, endPoint y: 480, distance: 109.6
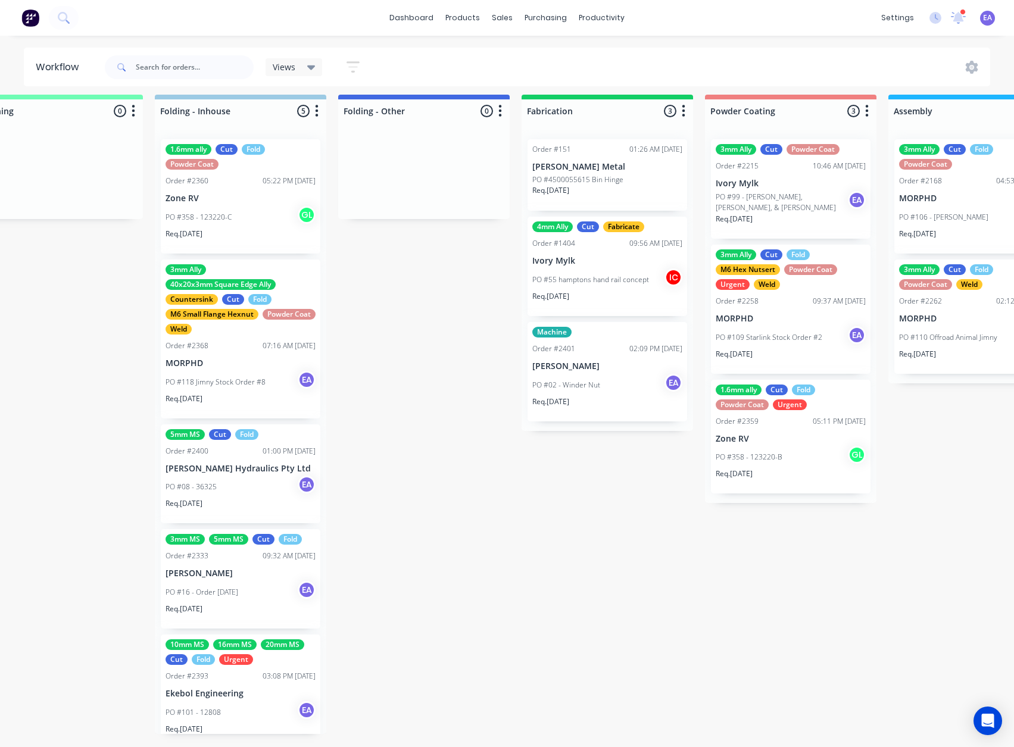
drag, startPoint x: 732, startPoint y: 488, endPoint x: 799, endPoint y: 491, distance: 66.8
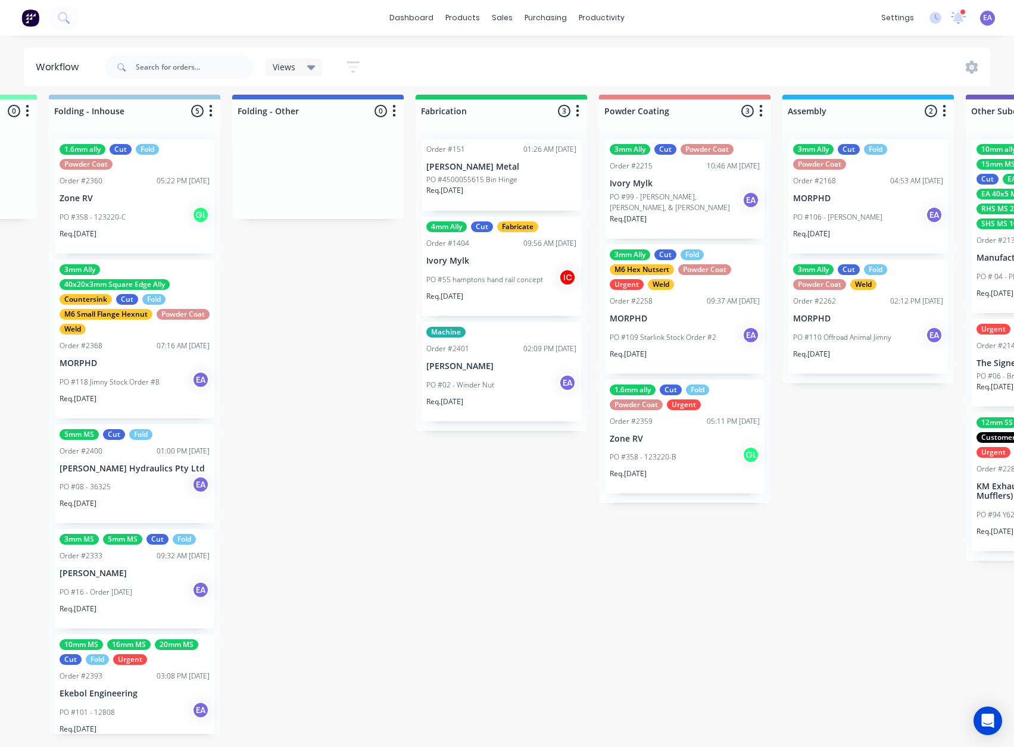
scroll to position [15, 2961]
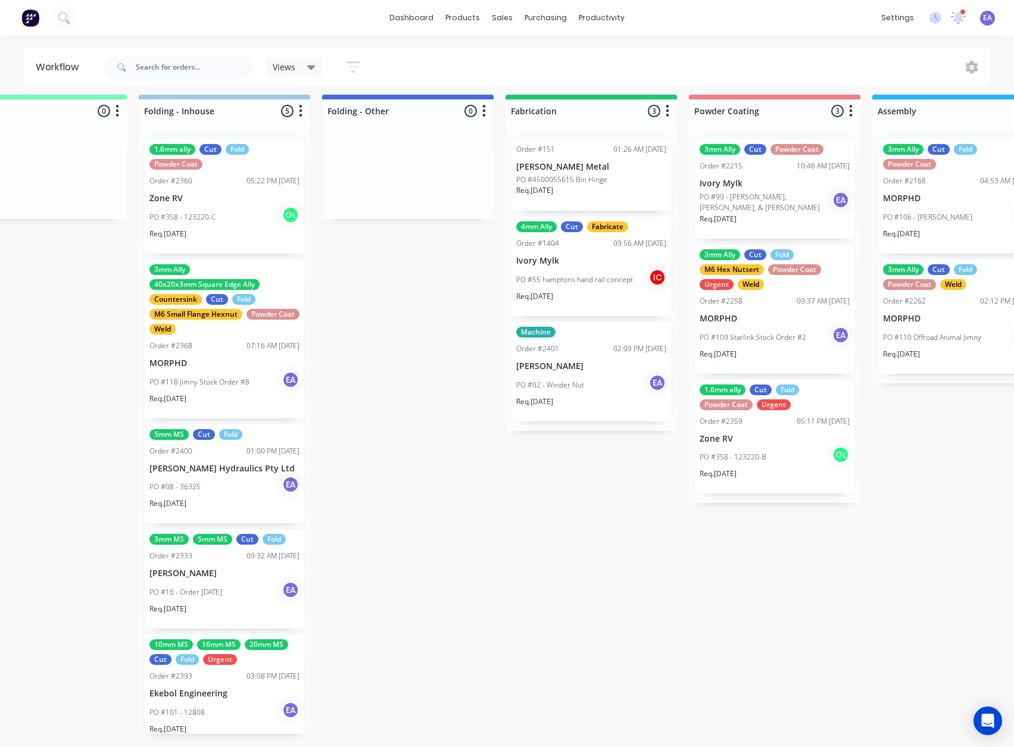
drag, startPoint x: 486, startPoint y: 546, endPoint x: 458, endPoint y: 553, distance: 28.7
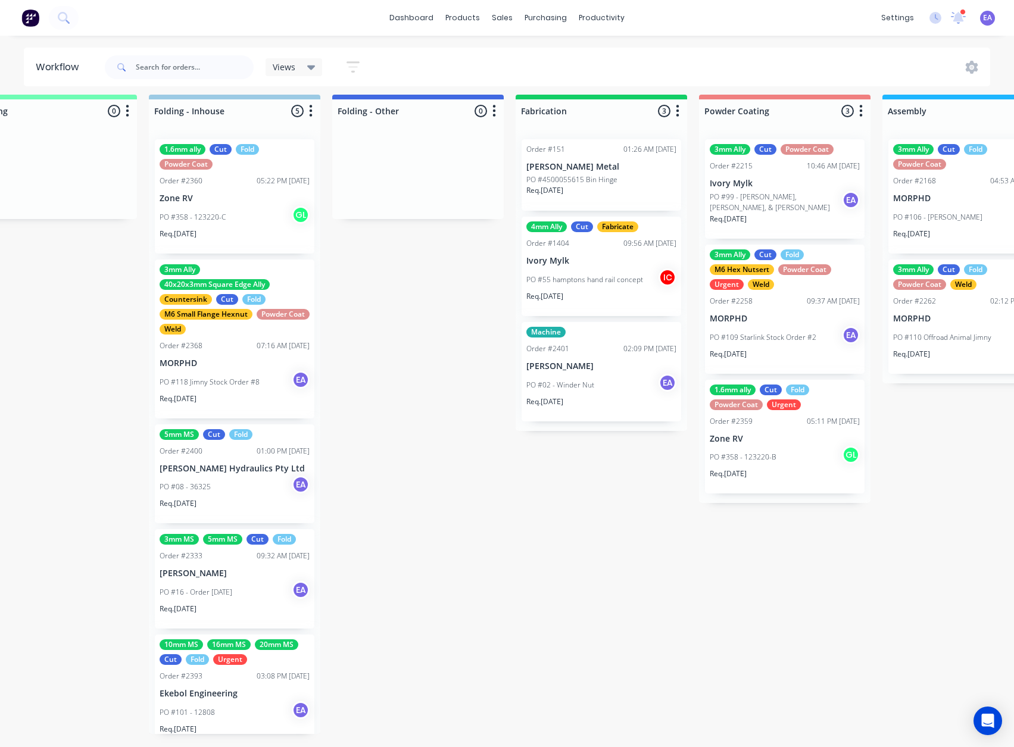
click at [233, 194] on p "Zone RV" at bounding box center [235, 199] width 150 height 10
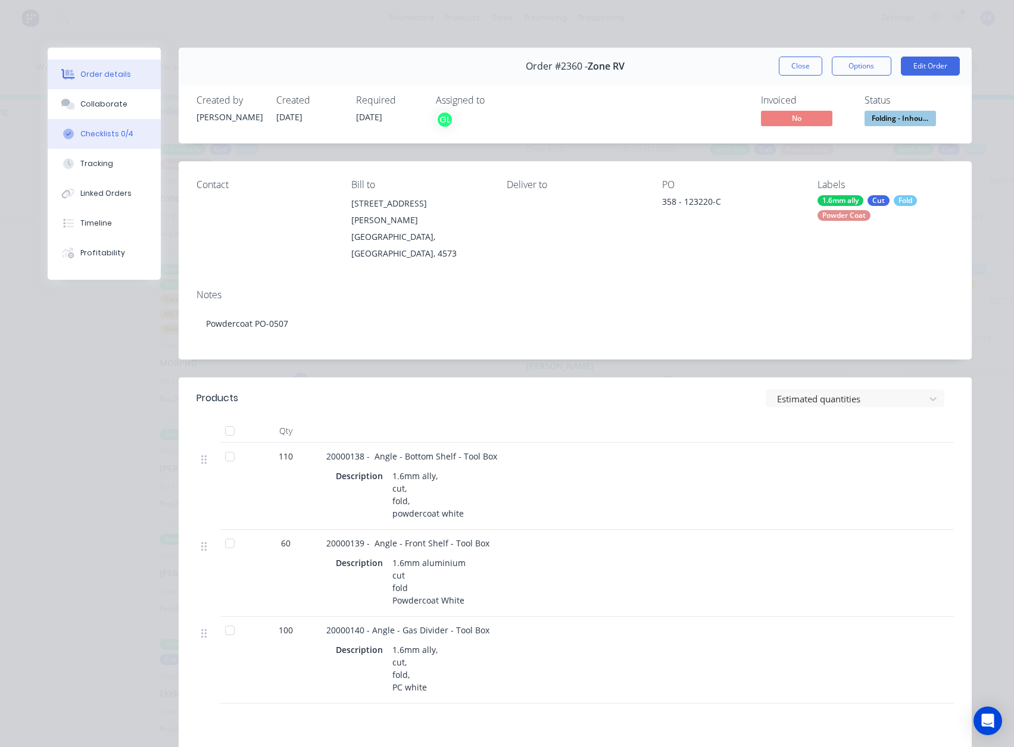
click at [104, 124] on button "Checklists 0/4" at bounding box center [104, 134] width 113 height 30
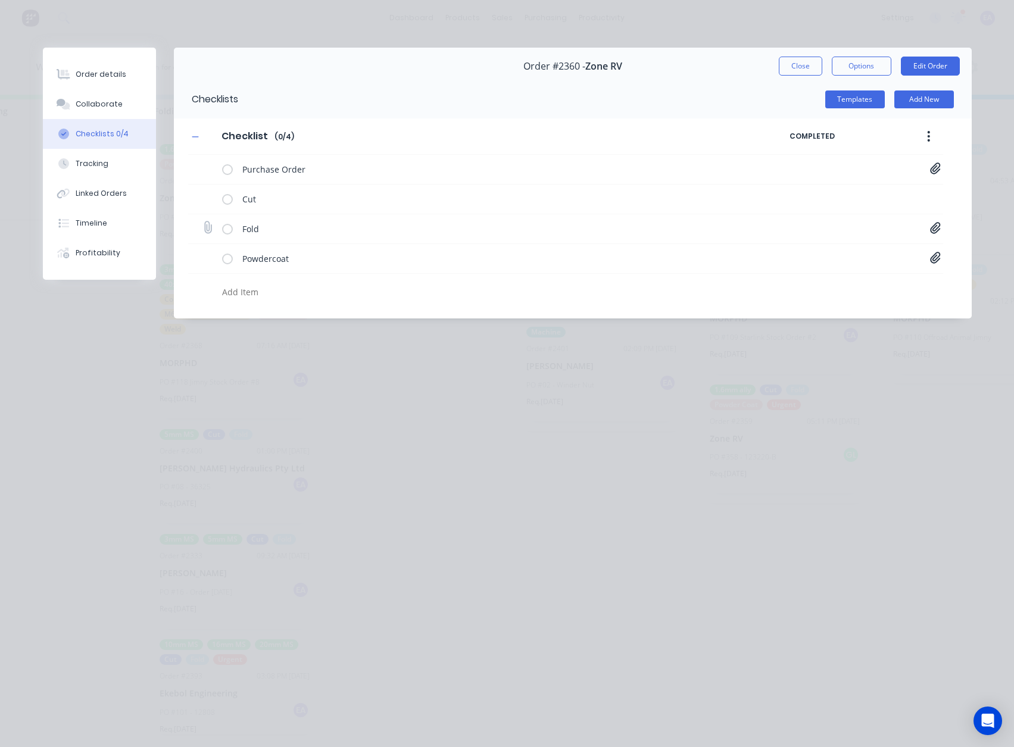
click at [933, 231] on icon at bounding box center [935, 228] width 11 height 12
click at [844, 252] on link "20000138-A.PDF" at bounding box center [840, 254] width 139 height 13
click at [829, 270] on link "20000139-A.PDF" at bounding box center [840, 273] width 139 height 13
click at [794, 294] on link "20000140-A.PDF" at bounding box center [840, 294] width 139 height 13
click at [107, 103] on div "Collaborate" at bounding box center [99, 104] width 47 height 11
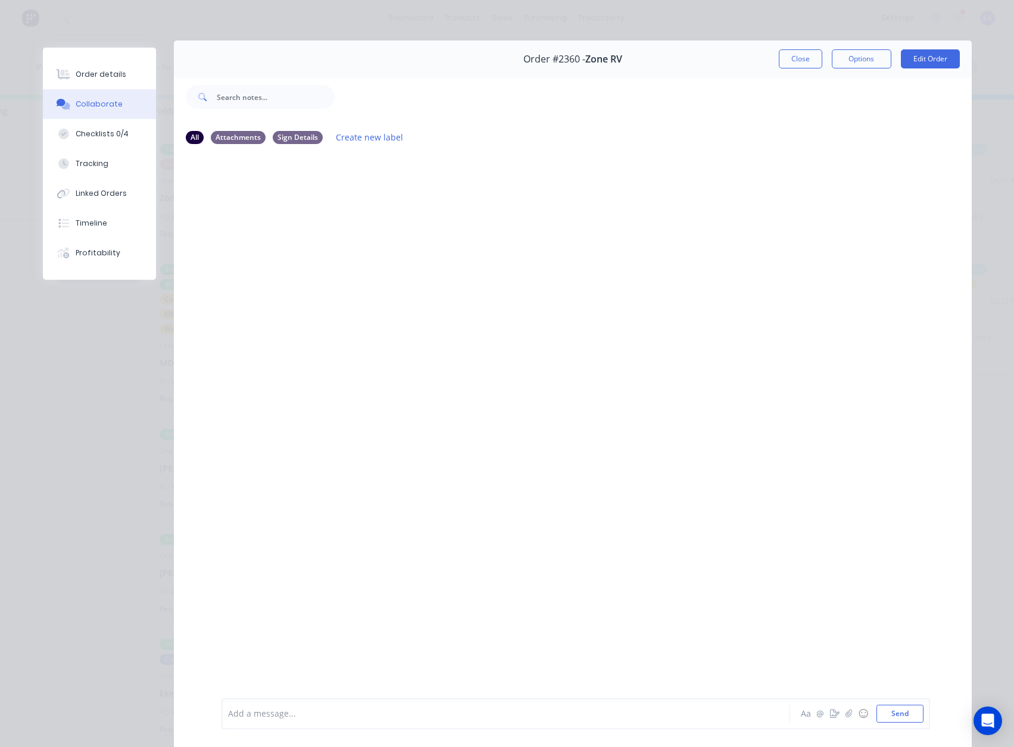
scroll to position [0, 0]
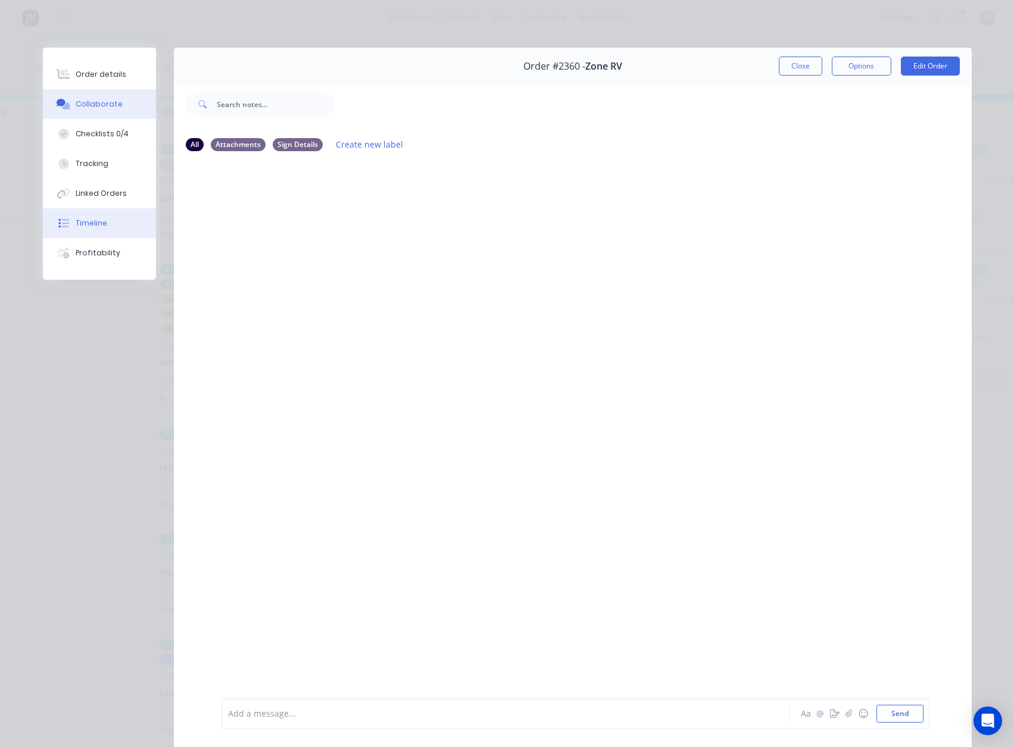
click at [92, 222] on div "Timeline" at bounding box center [92, 223] width 32 height 11
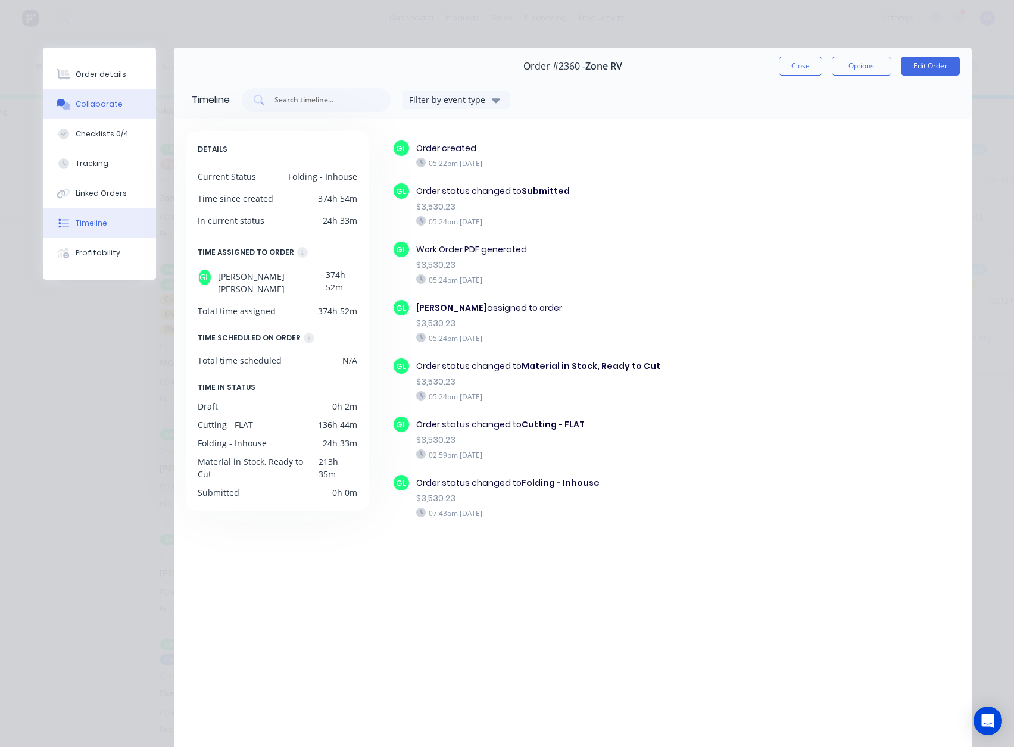
click at [98, 91] on button "Collaborate" at bounding box center [99, 104] width 113 height 30
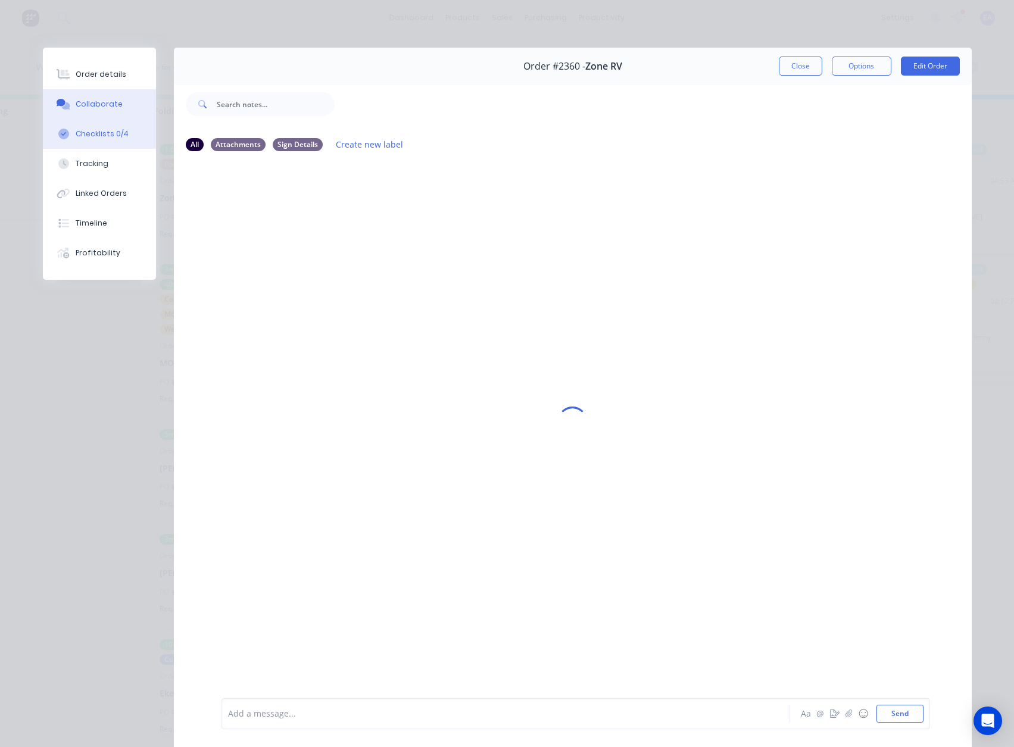
click at [91, 123] on button "Checklists 0/4" at bounding box center [99, 134] width 113 height 30
type textarea "x"
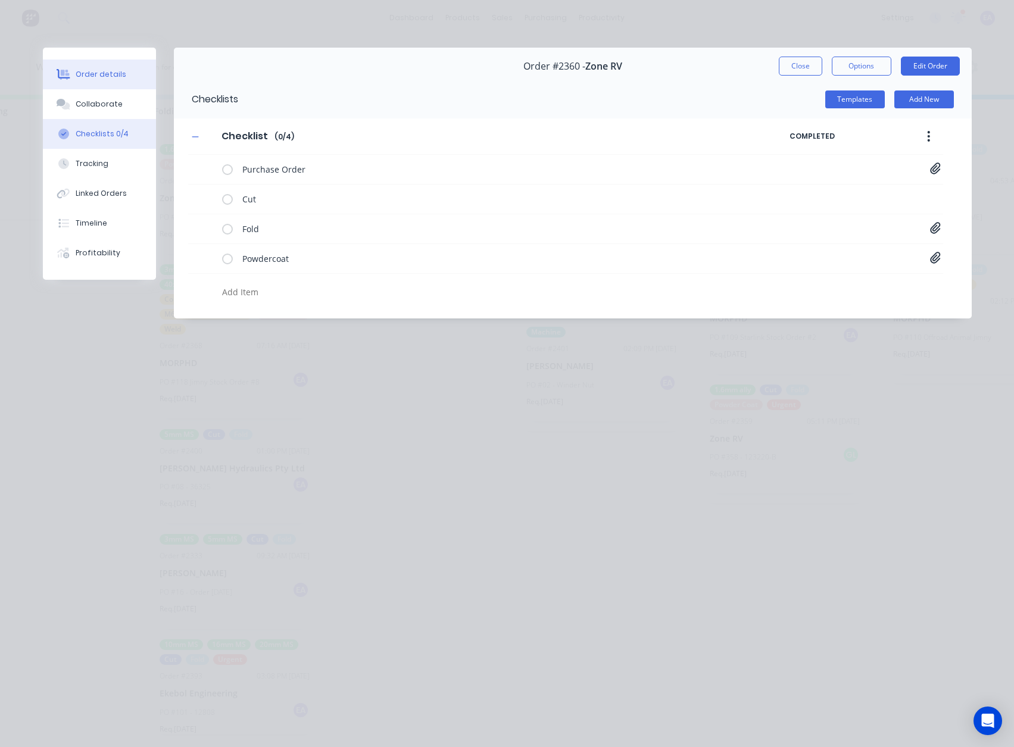
click at [93, 70] on div "Order details" at bounding box center [101, 74] width 51 height 11
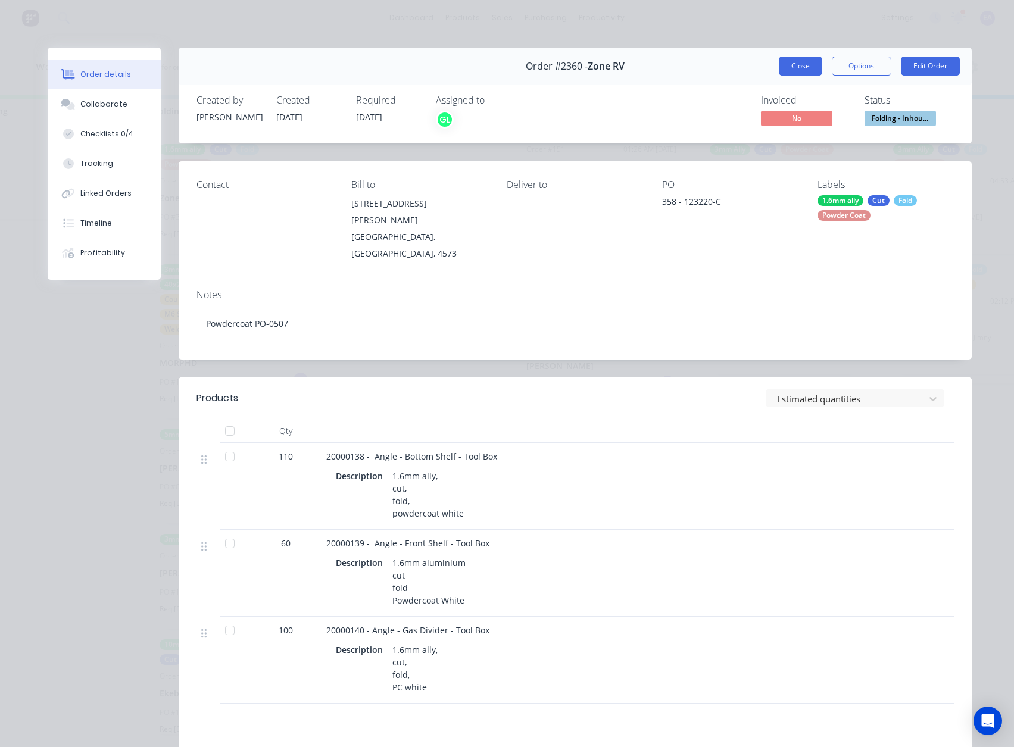
click at [803, 70] on button "Close" at bounding box center [800, 66] width 43 height 19
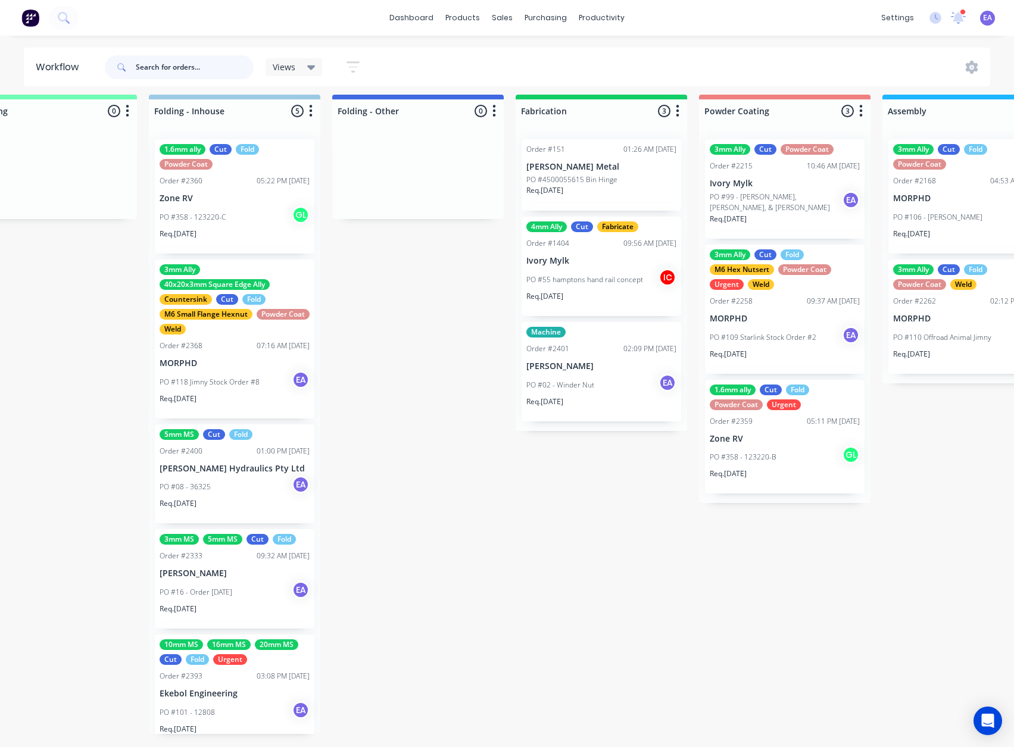
click at [203, 69] on input "text" at bounding box center [195, 67] width 118 height 24
click at [185, 72] on input "text" at bounding box center [195, 67] width 118 height 24
type input "vision"
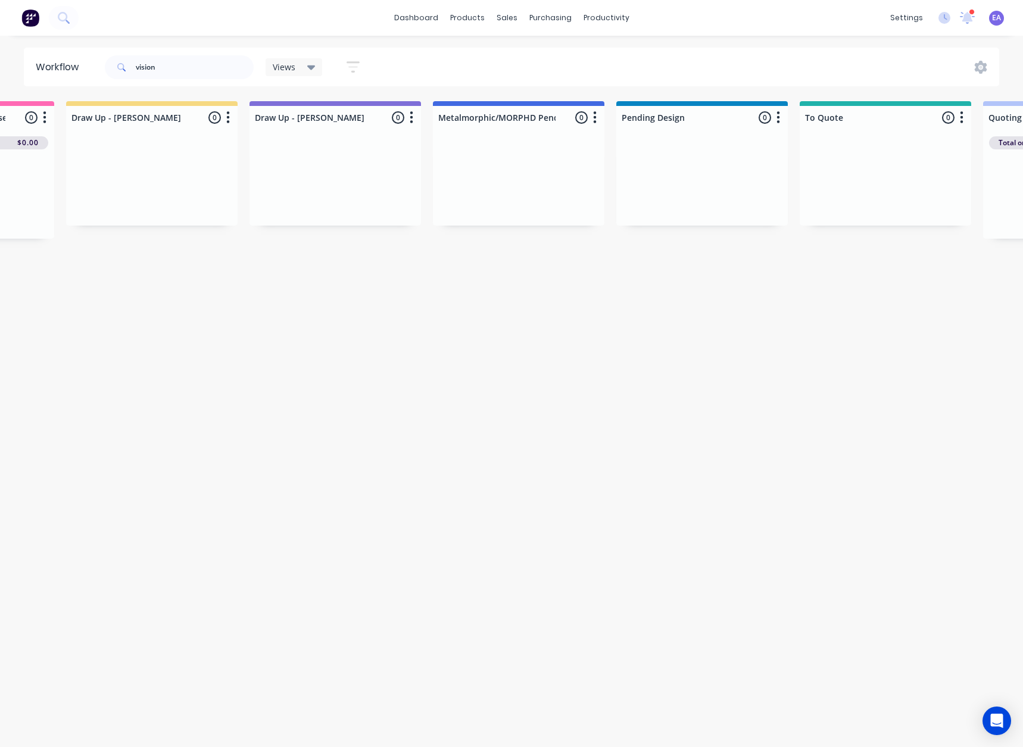
scroll to position [0, 3942]
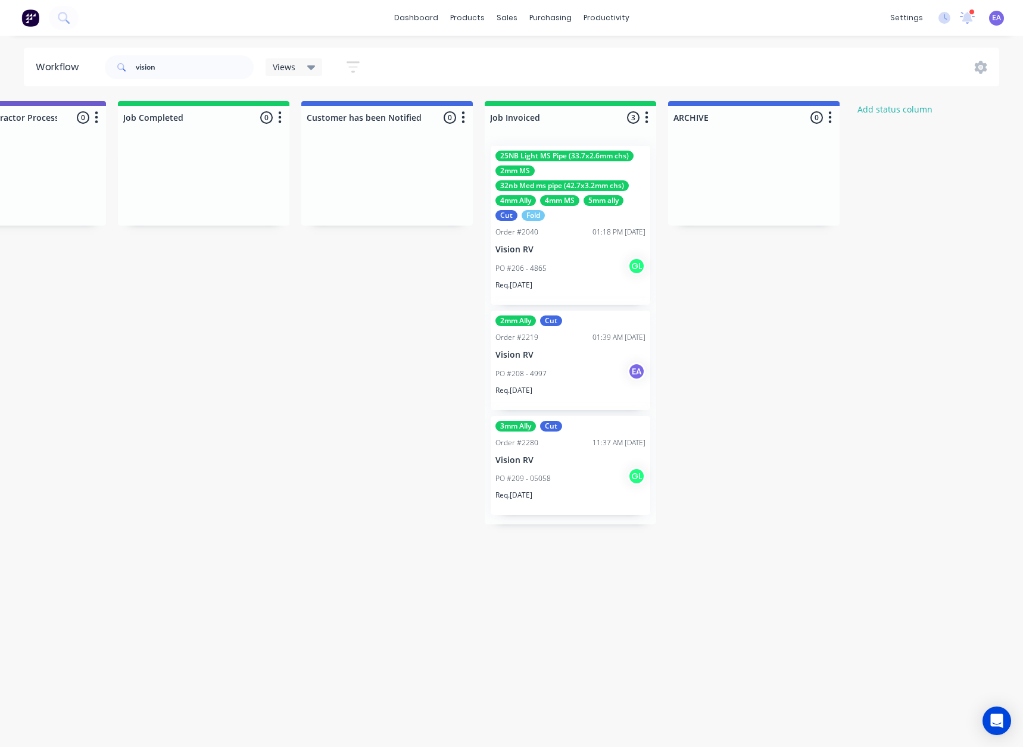
drag, startPoint x: 454, startPoint y: 326, endPoint x: 1023, endPoint y: 453, distance: 582.8
click at [609, 267] on div "PO #206 - 4865 GL" at bounding box center [570, 268] width 150 height 23
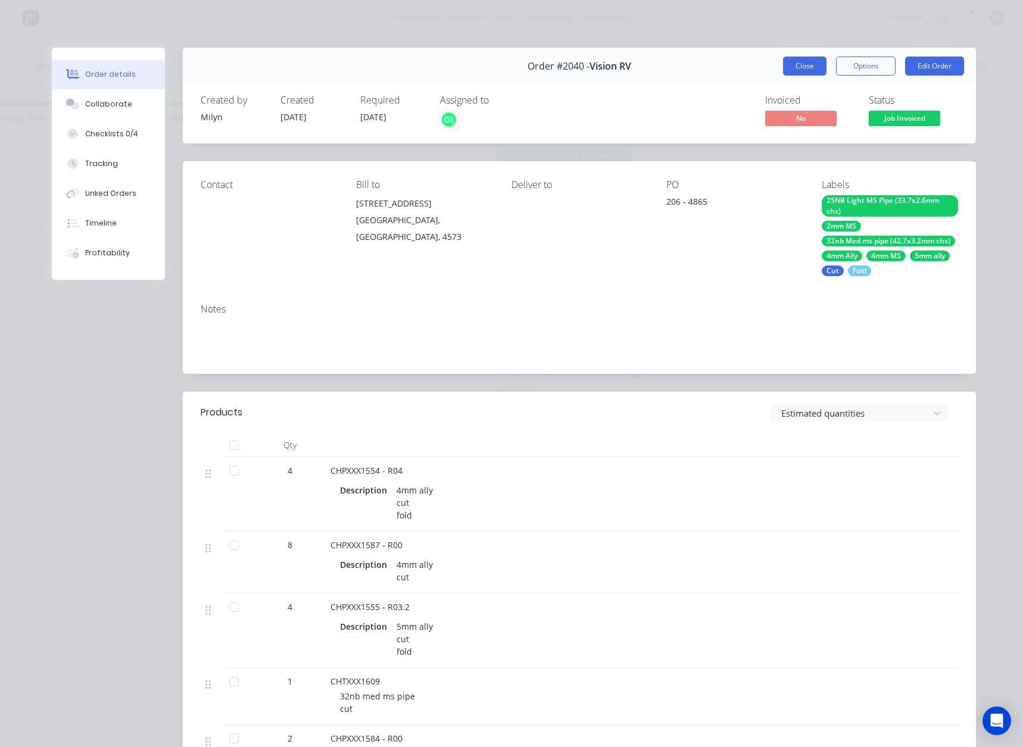
click at [806, 60] on button "Close" at bounding box center [804, 66] width 43 height 19
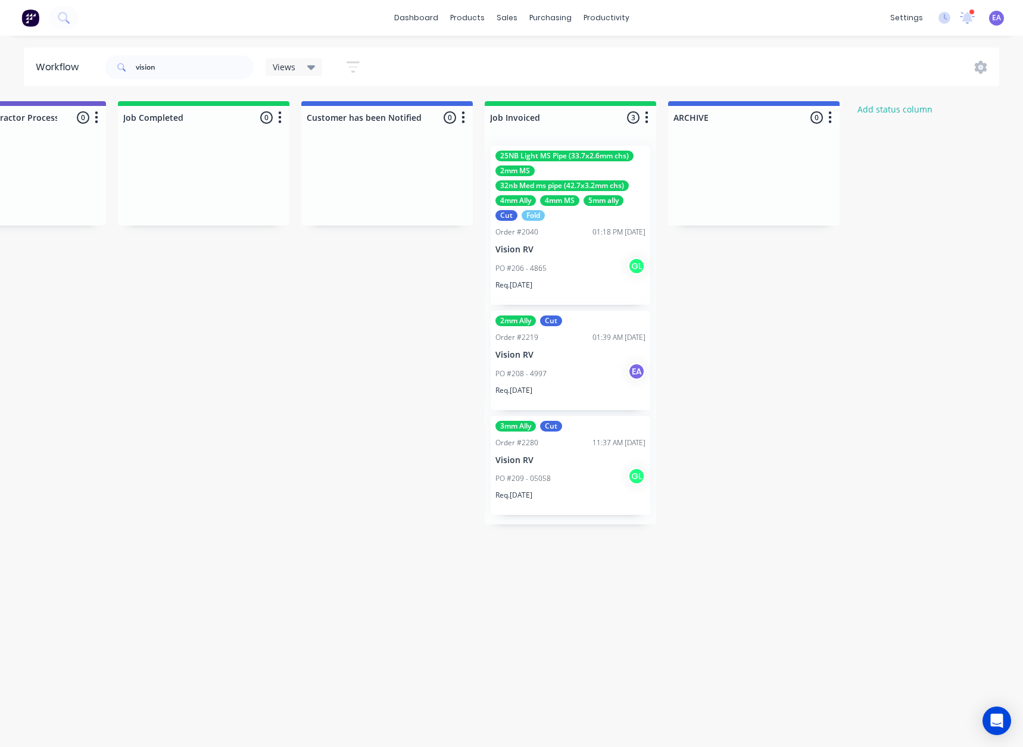
click at [573, 347] on div "2mm Ally Cut Order #2219 01:39 AM 02/09/25 Vision RV PO #208 - 4997 EA Req. 22/…" at bounding box center [571, 360] width 160 height 99
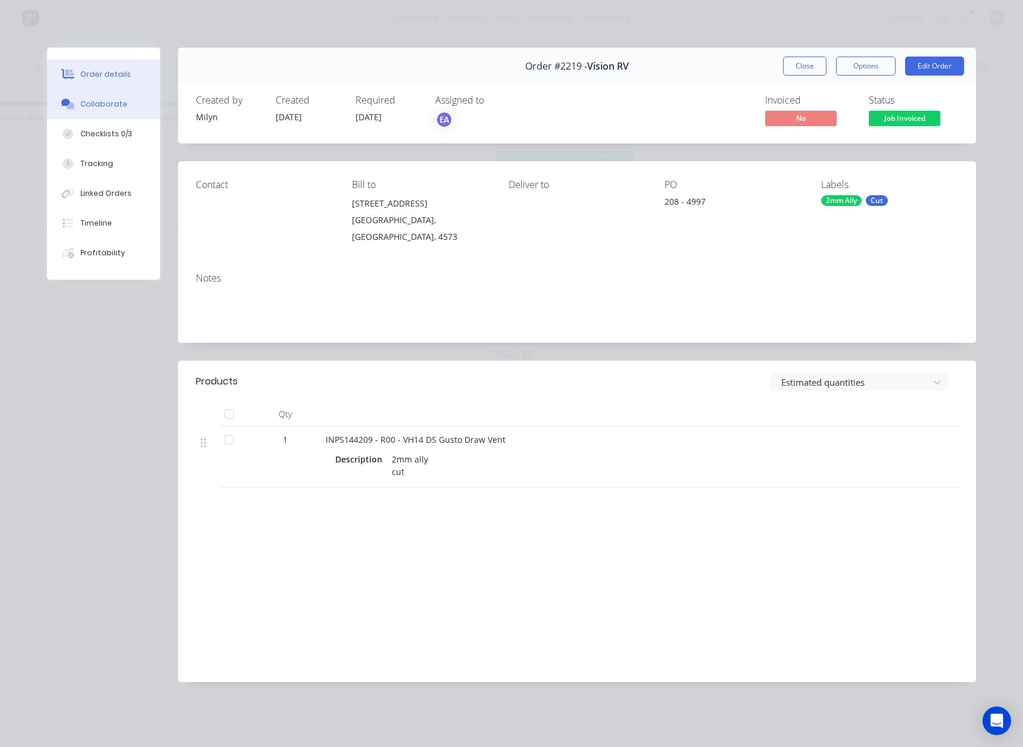
click at [115, 111] on button "Collaborate" at bounding box center [103, 104] width 113 height 30
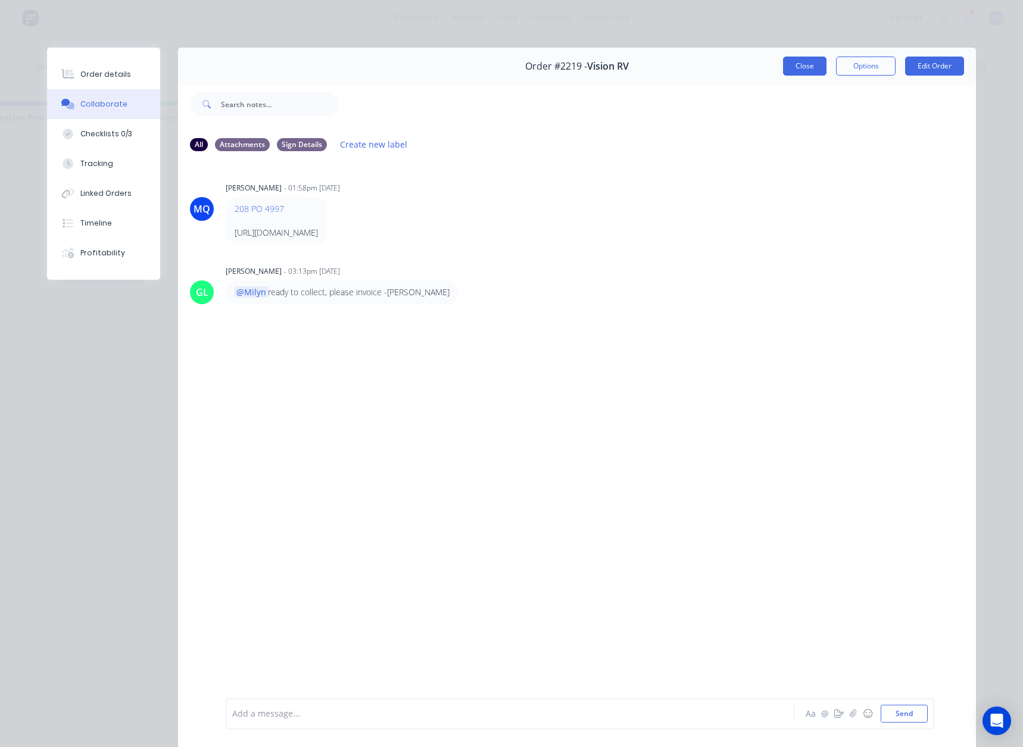
click at [806, 64] on button "Close" at bounding box center [804, 66] width 43 height 19
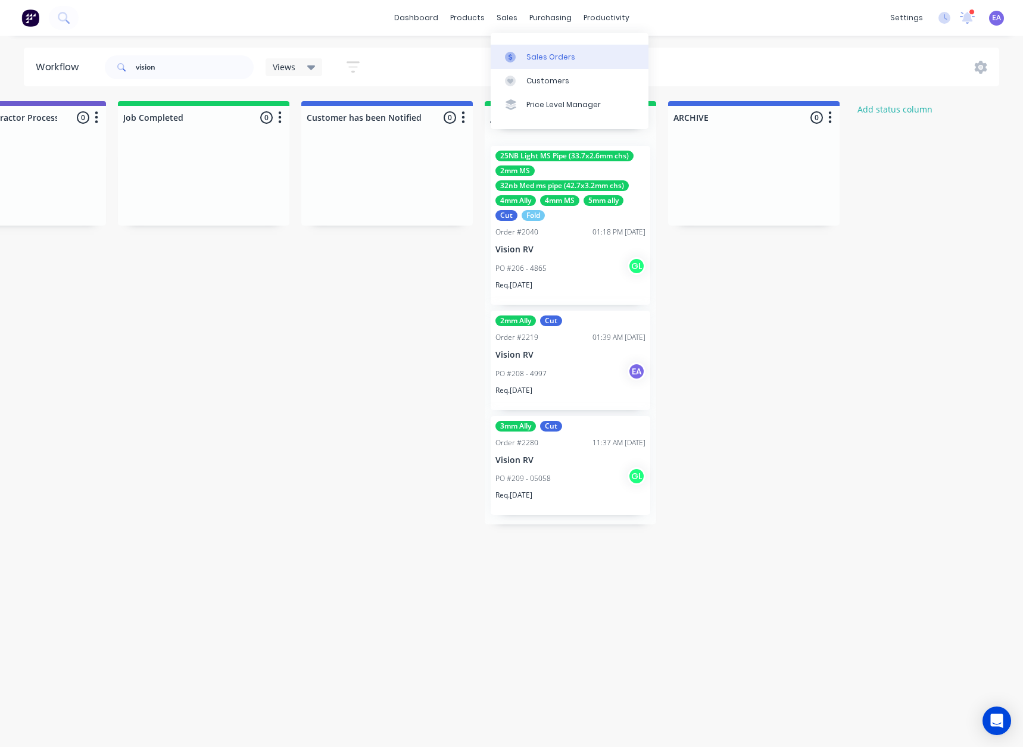
click at [534, 52] on div "Sales Orders" at bounding box center [550, 57] width 49 height 11
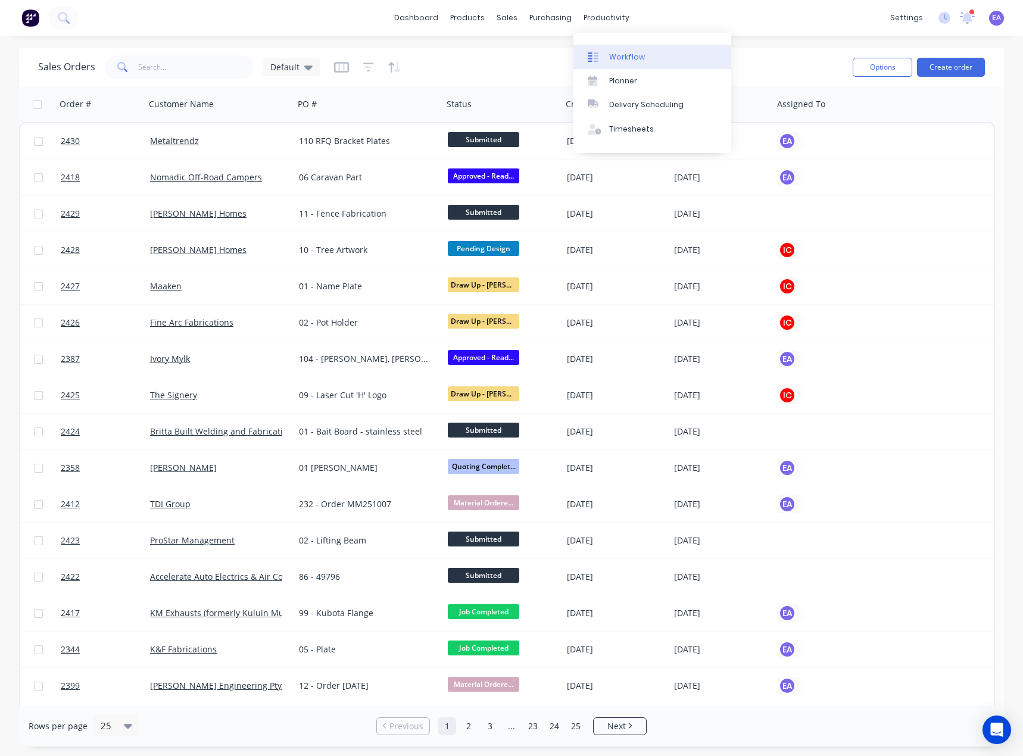
click at [632, 55] on div "Workflow" at bounding box center [627, 57] width 36 height 11
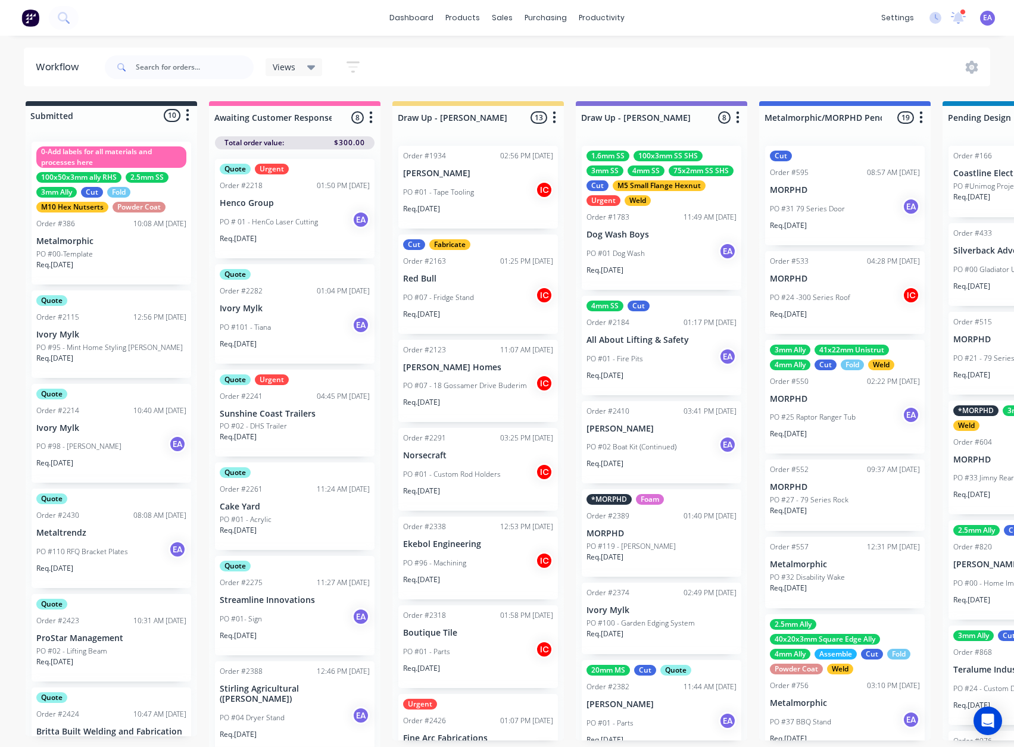
scroll to position [0, 272]
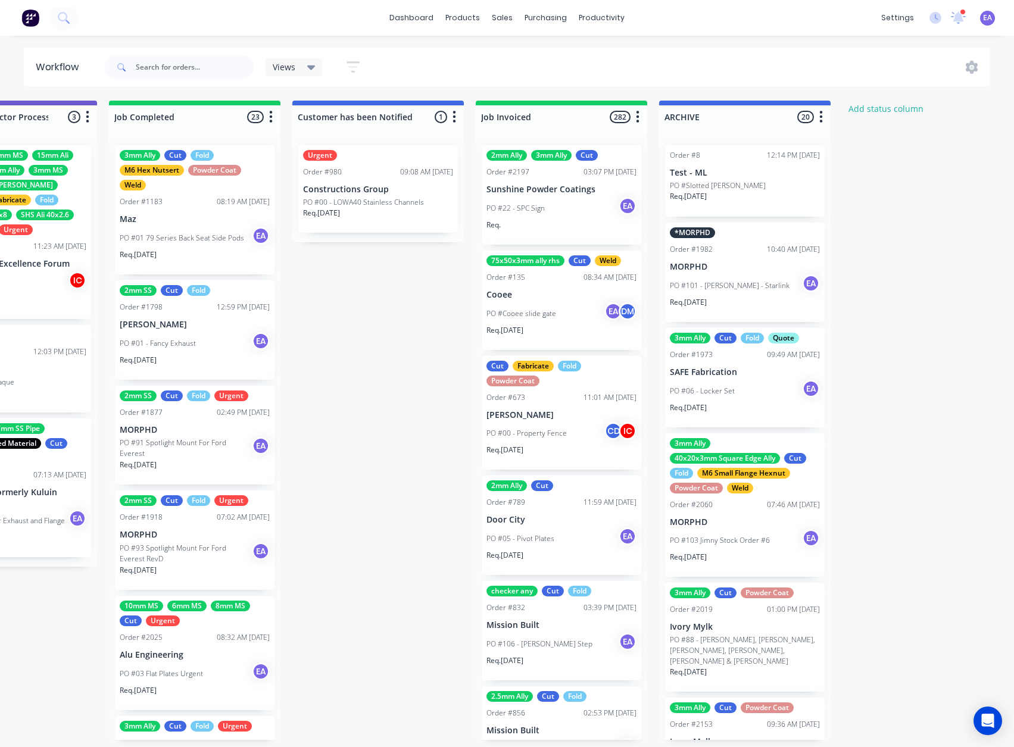
drag, startPoint x: 682, startPoint y: 474, endPoint x: 794, endPoint y: 479, distance: 111.5
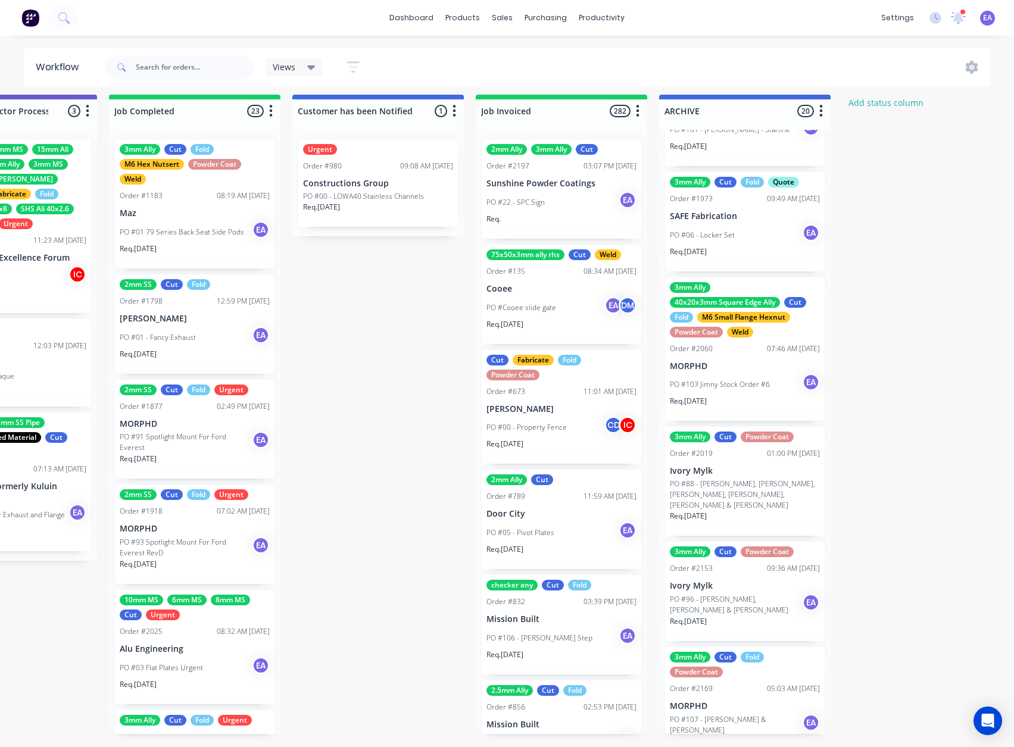
scroll to position [0, 0]
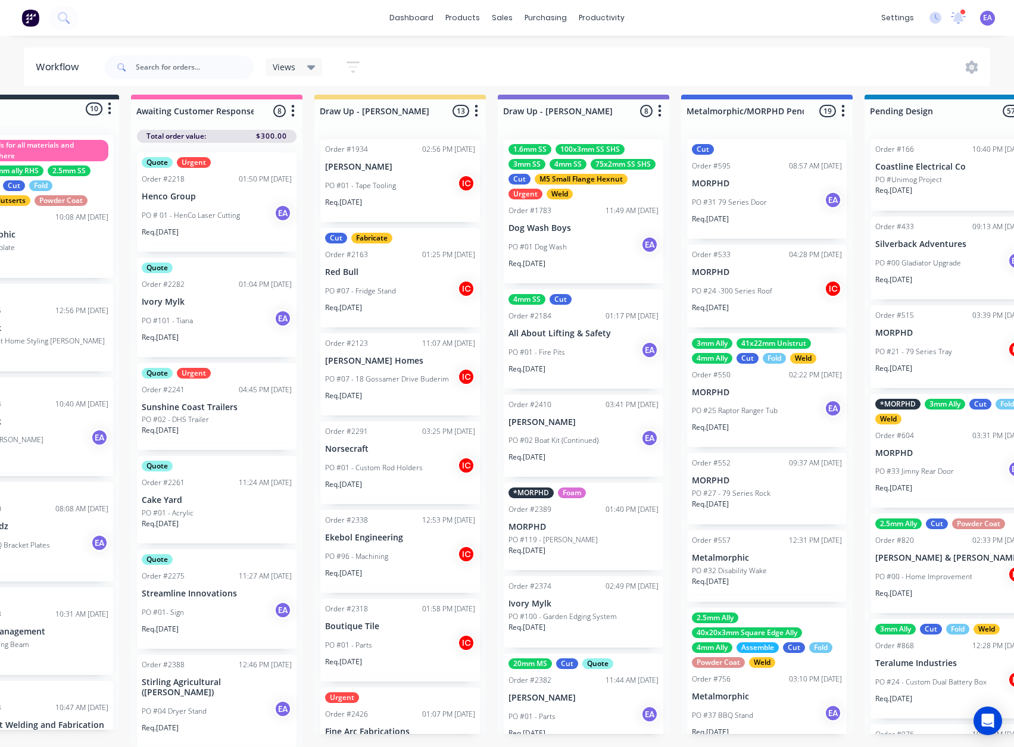
scroll to position [15, 0]
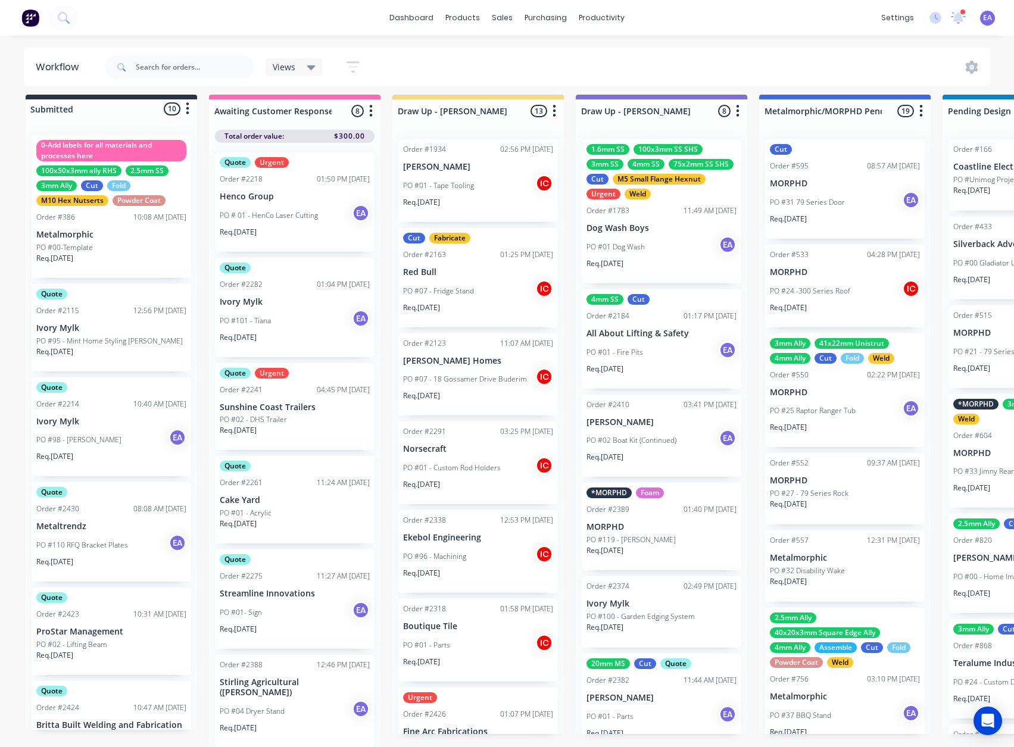
drag, startPoint x: 484, startPoint y: 326, endPoint x: 229, endPoint y: 390, distance: 263.4
click at [961, 17] on icon at bounding box center [958, 16] width 11 height 11
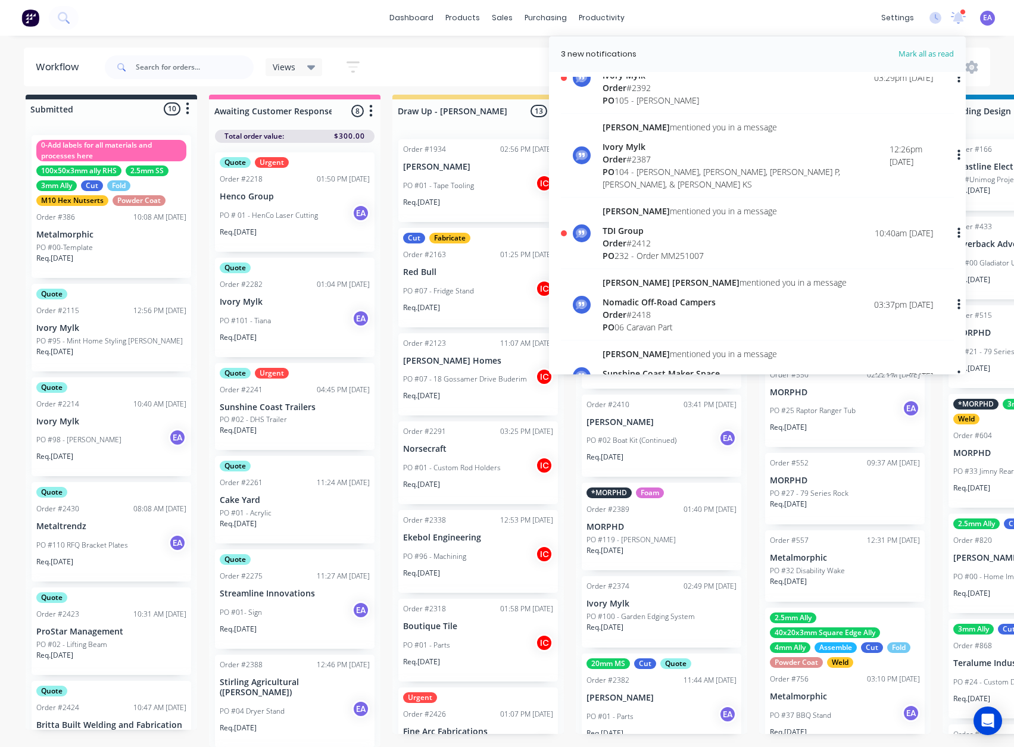
scroll to position [179, 0]
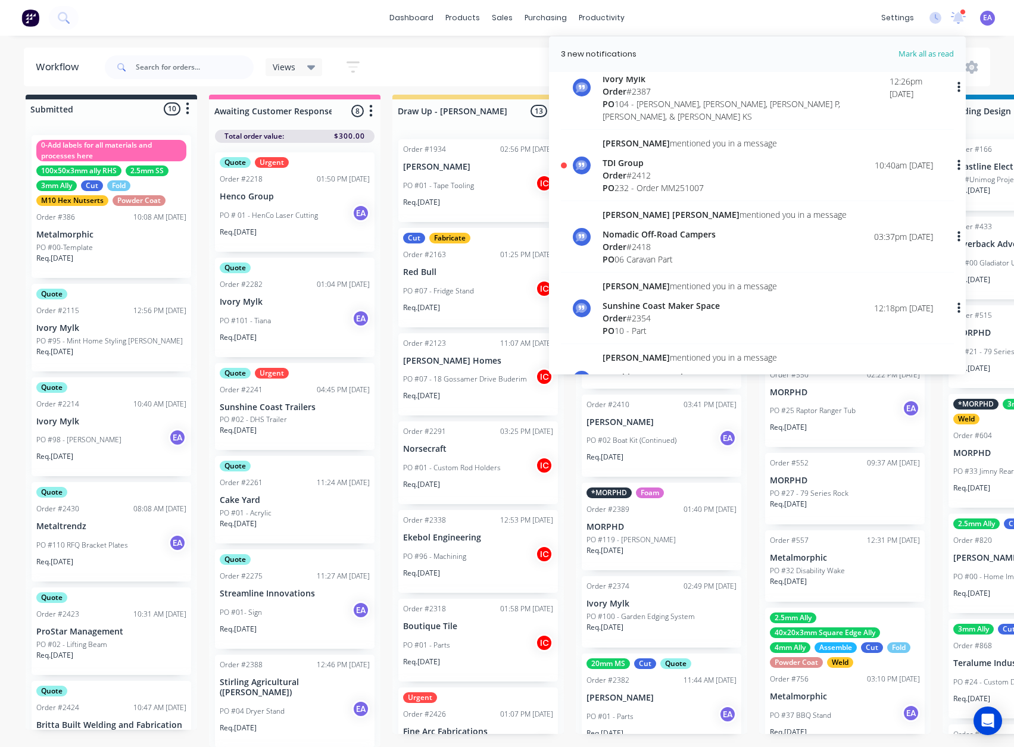
click at [669, 157] on div "TDI Group" at bounding box center [690, 163] width 174 height 13
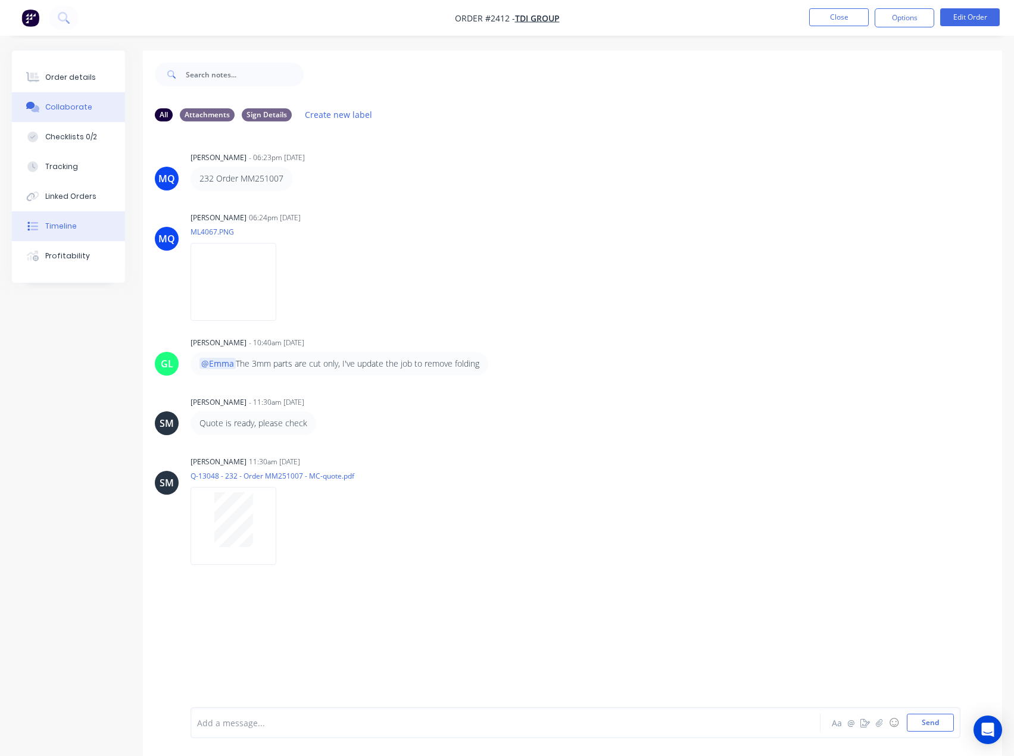
click at [58, 236] on button "Timeline" at bounding box center [68, 226] width 113 height 30
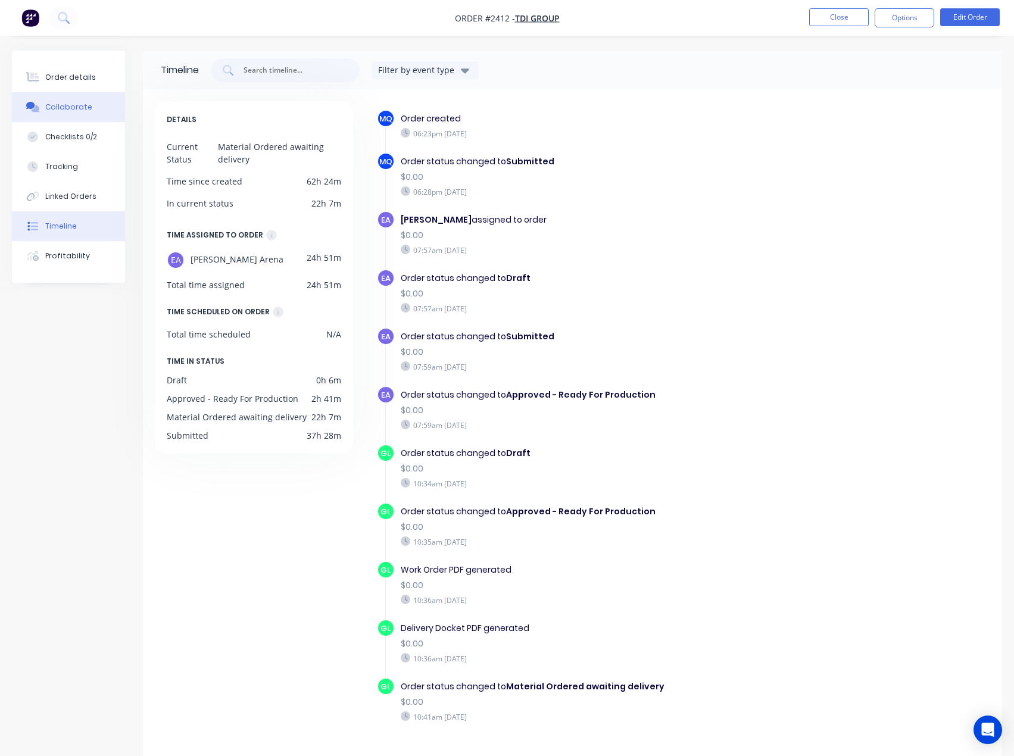
click at [65, 105] on div "Collaborate" at bounding box center [68, 107] width 47 height 11
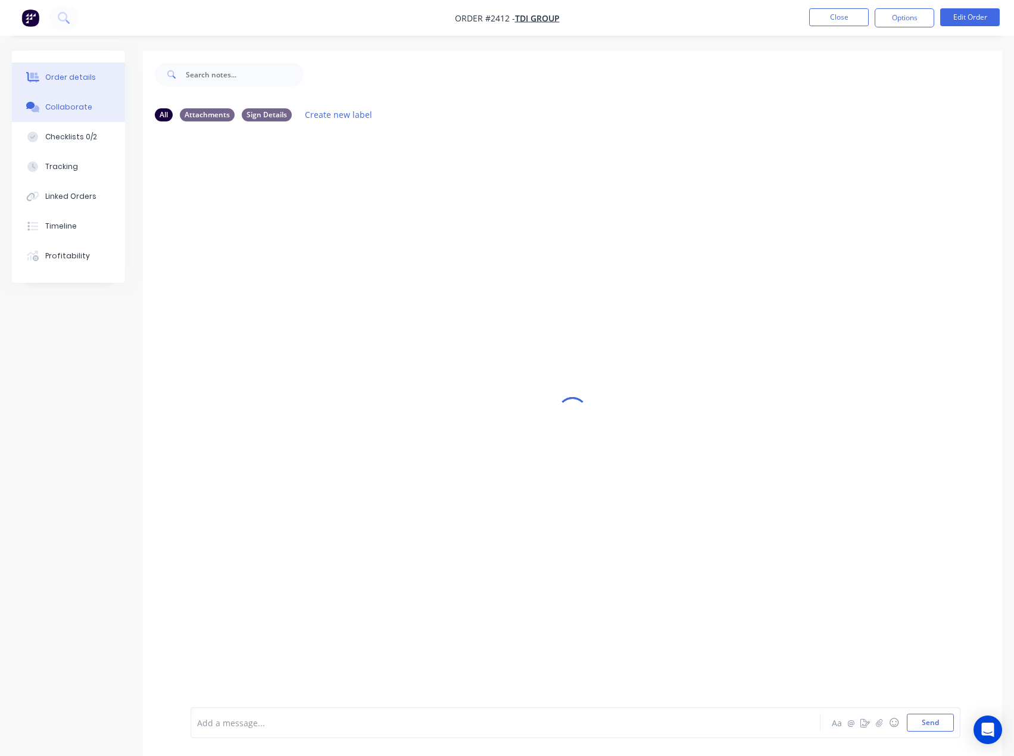
click at [78, 70] on button "Order details" at bounding box center [68, 78] width 113 height 30
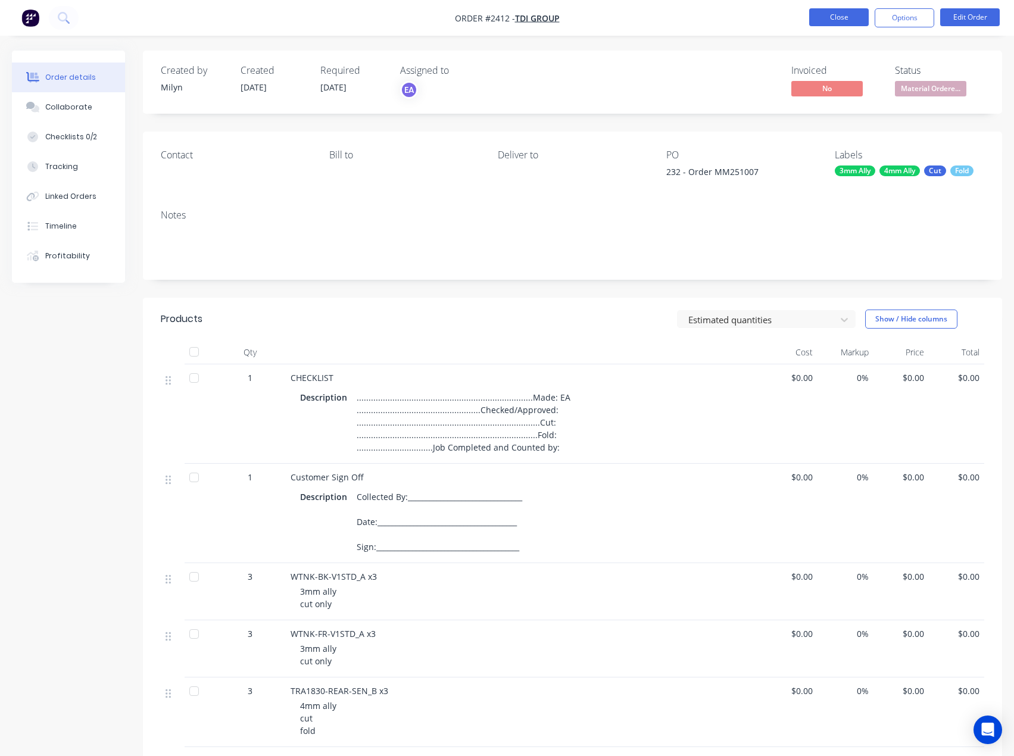
click at [843, 19] on button "Close" at bounding box center [839, 17] width 60 height 18
